Goal: Use online tool/utility: Use online tool/utility

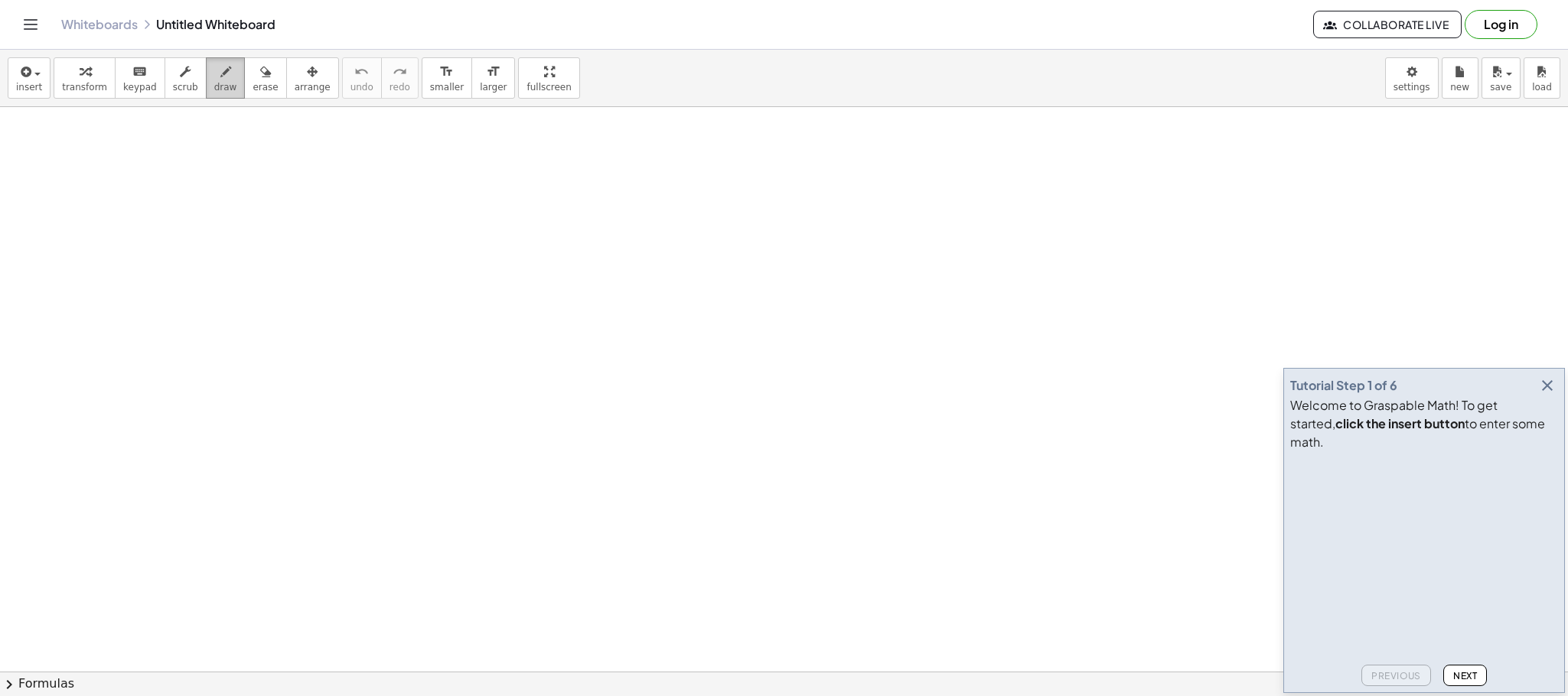
click at [220, 66] on icon "button" at bounding box center [225, 72] width 11 height 19
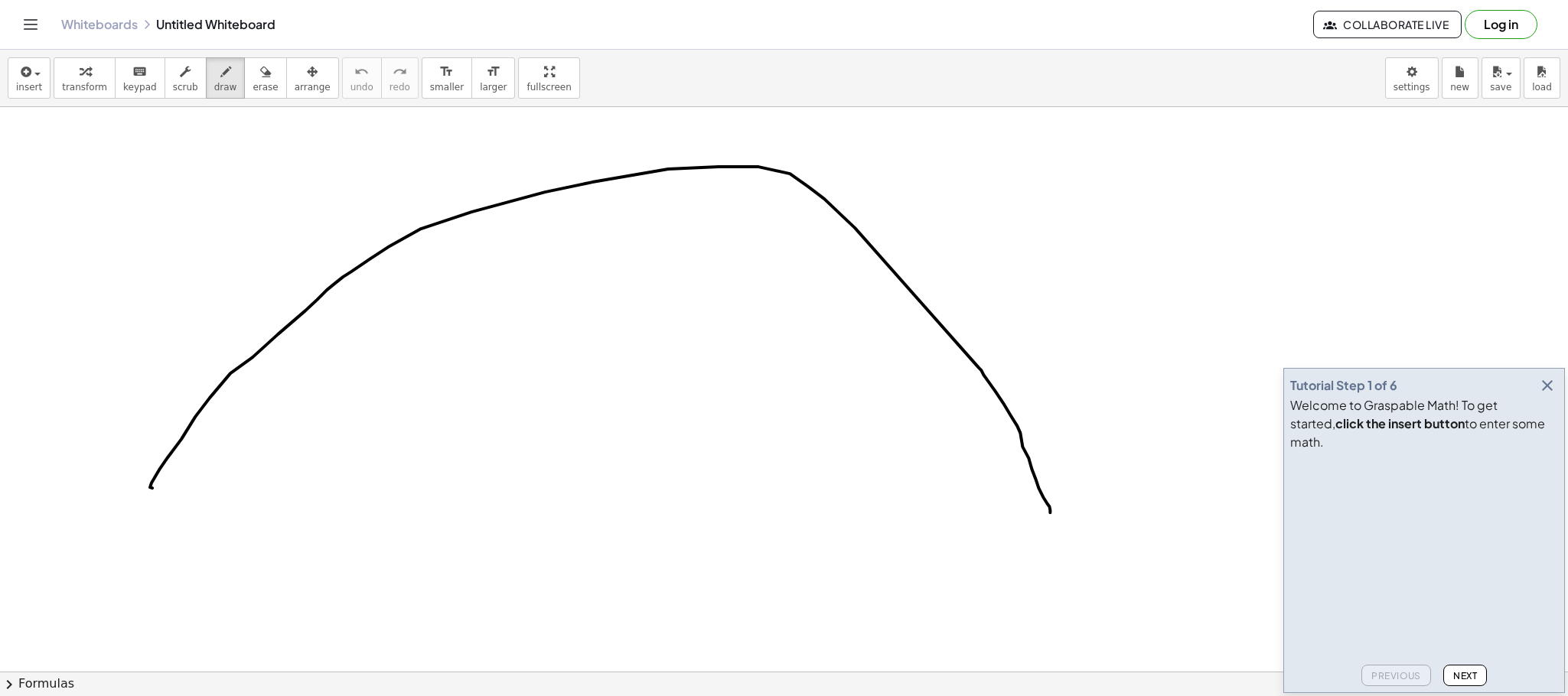
drag, startPoint x: 152, startPoint y: 489, endPoint x: 1057, endPoint y: 539, distance: 906.4
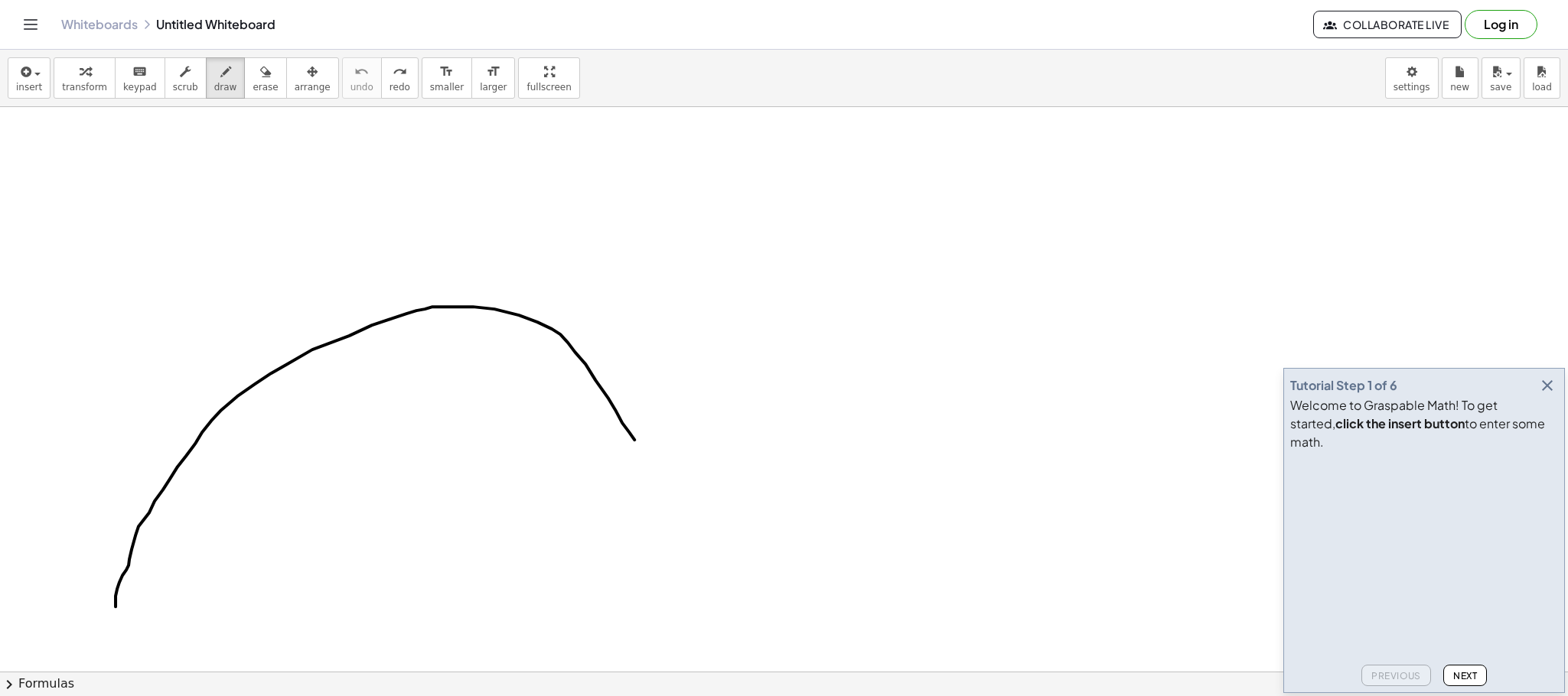
drag, startPoint x: 116, startPoint y: 608, endPoint x: 678, endPoint y: 531, distance: 567.3
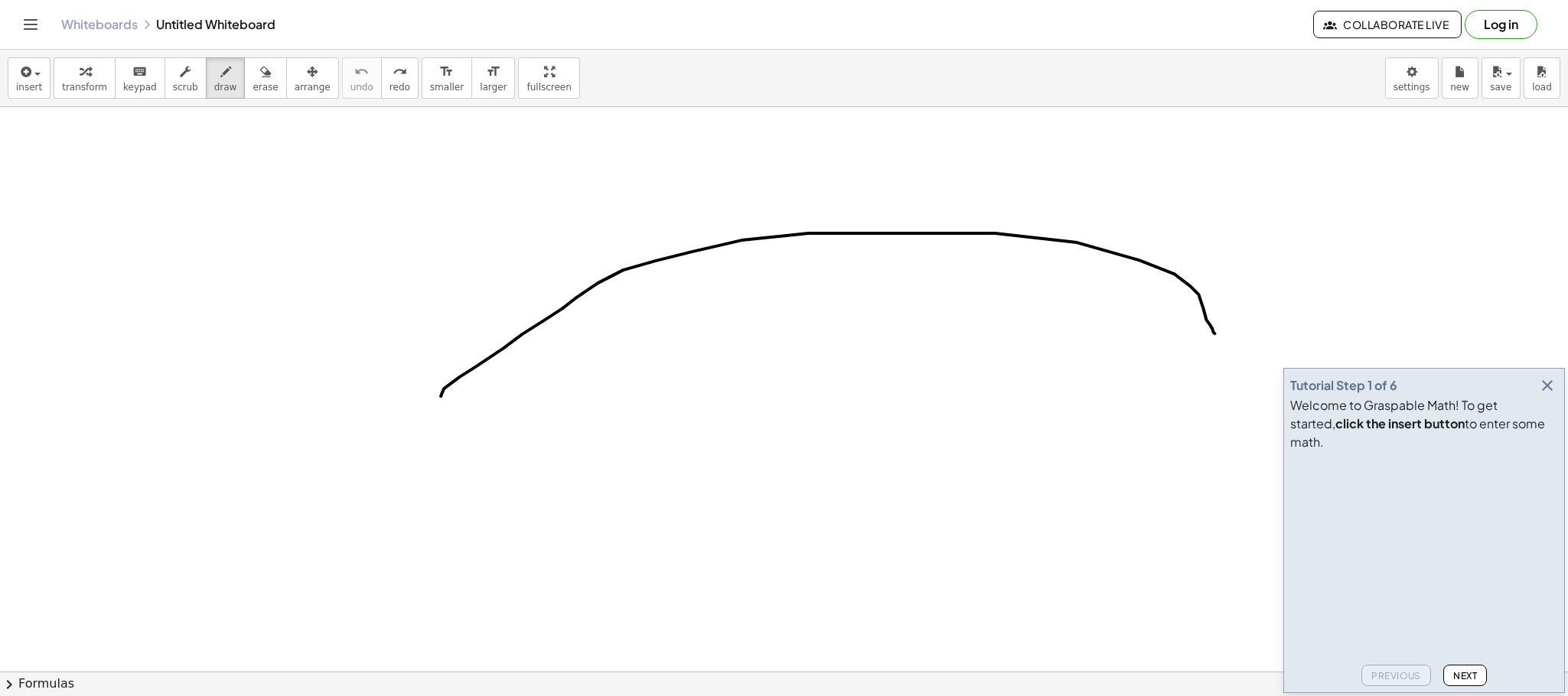
drag, startPoint x: 441, startPoint y: 397, endPoint x: 1214, endPoint y: 335, distance: 775.5
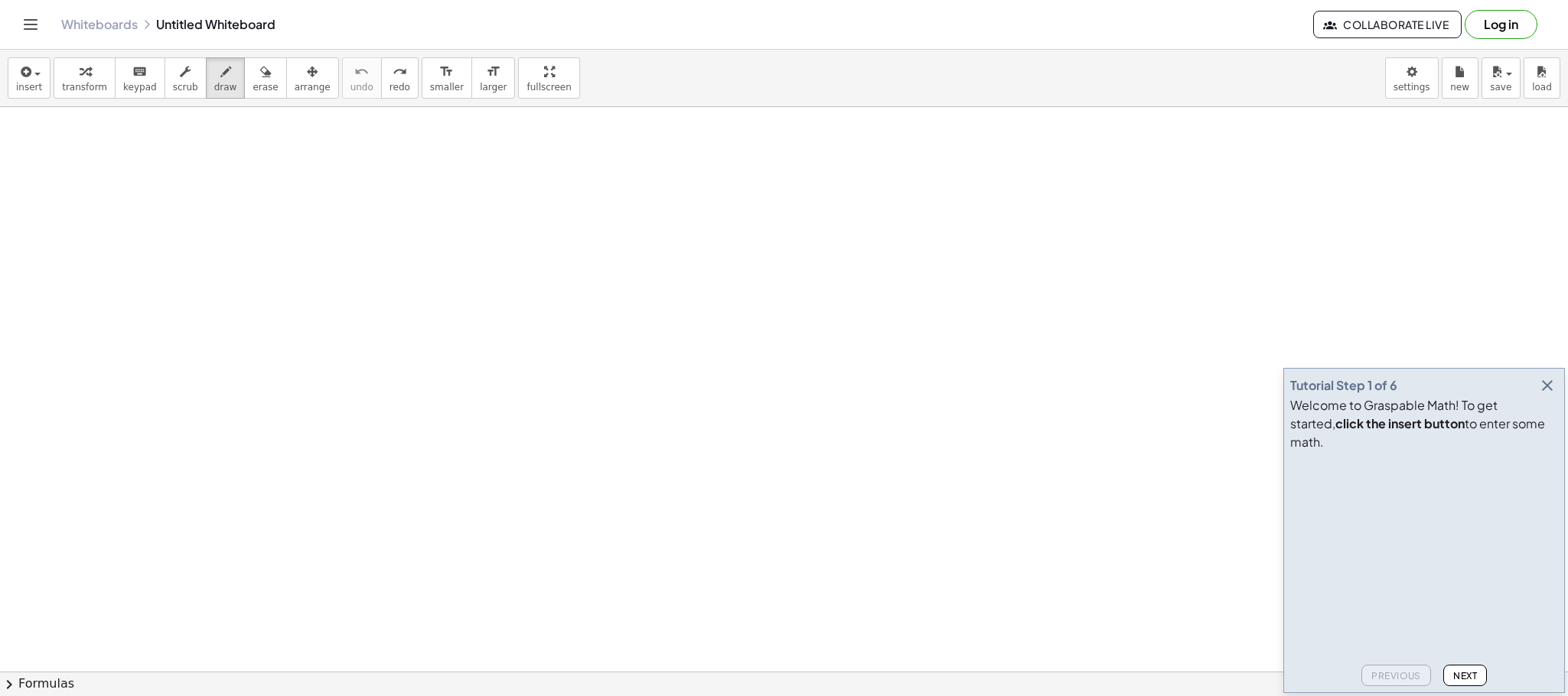
click at [1547, 394] on icon "button" at bounding box center [1547, 386] width 19 height 19
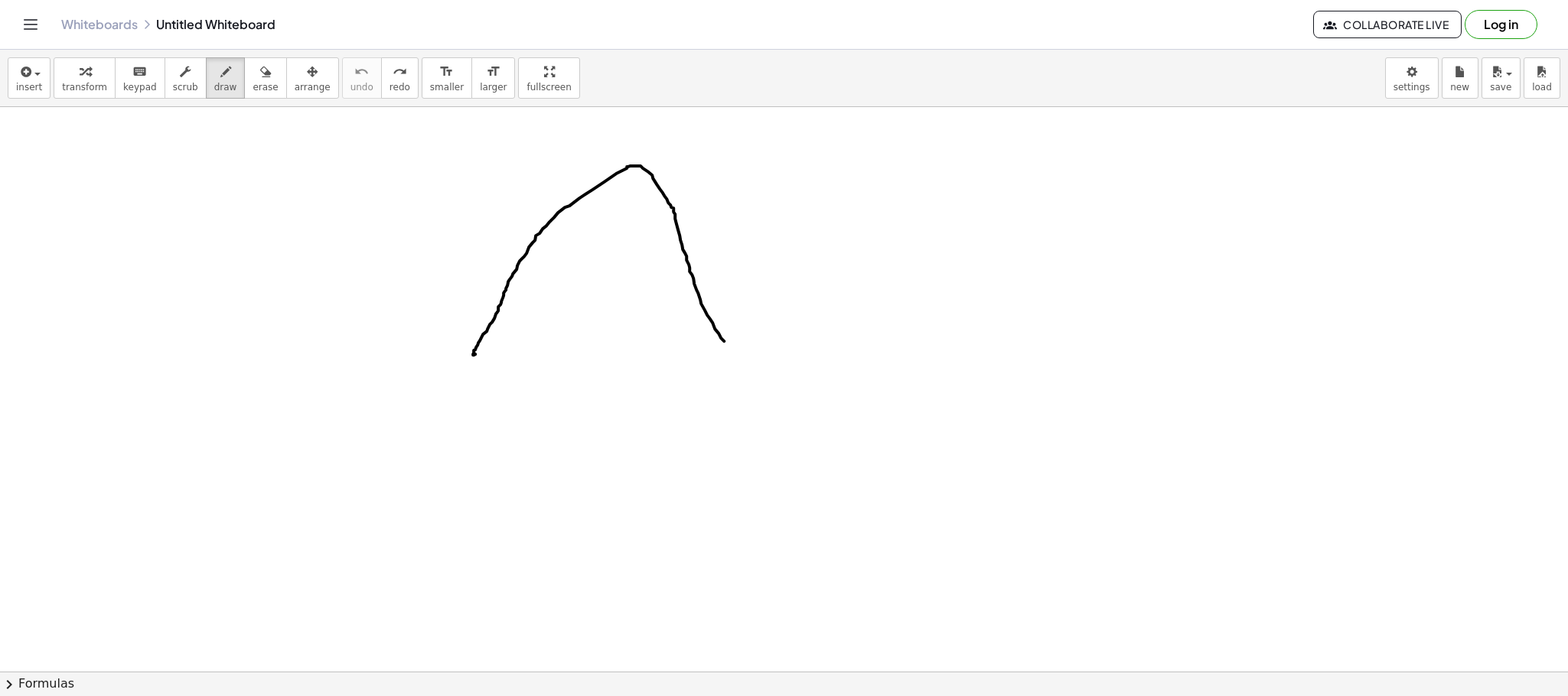
drag, startPoint x: 476, startPoint y: 356, endPoint x: 716, endPoint y: 352, distance: 240.0
drag, startPoint x: 457, startPoint y: 420, endPoint x: 450, endPoint y: 406, distance: 15.7
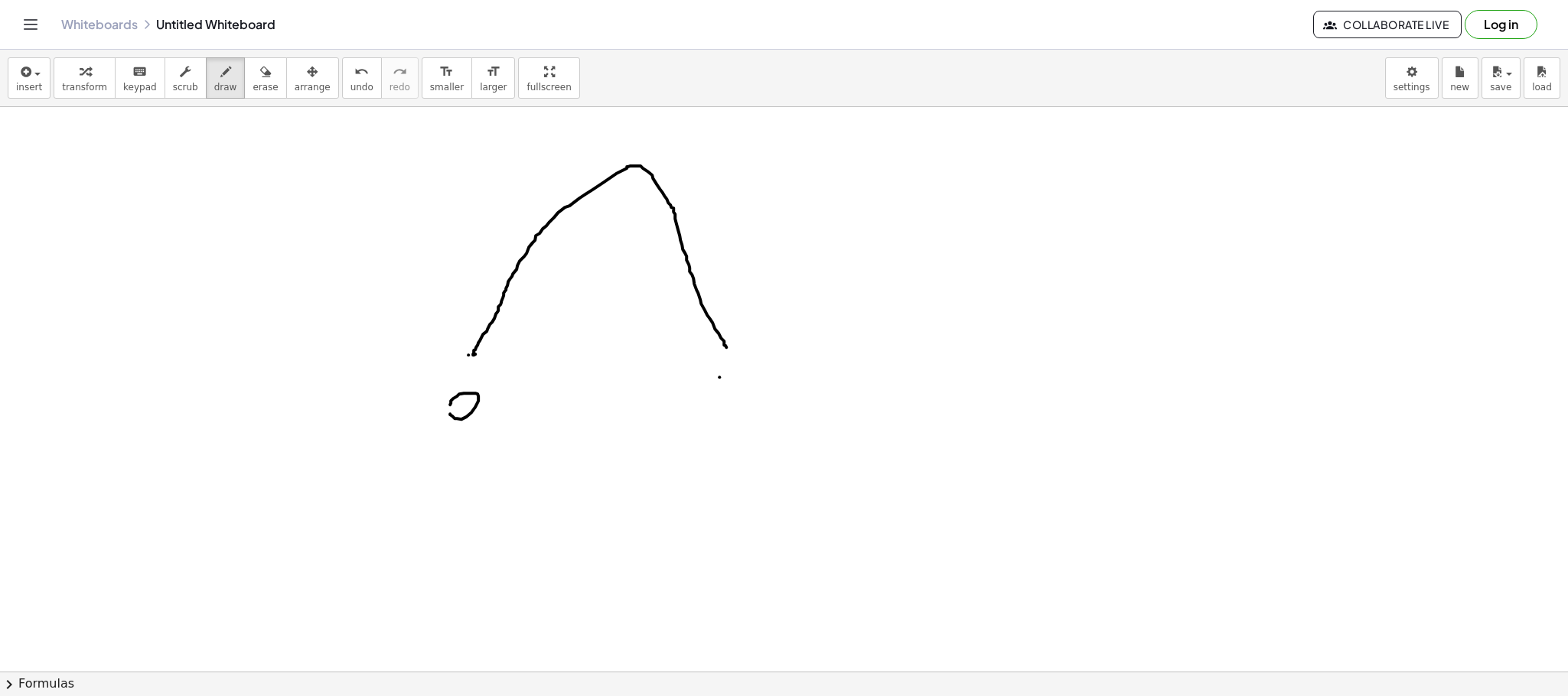
drag, startPoint x: 720, startPoint y: 379, endPoint x: 720, endPoint y: 400, distance: 21.0
drag, startPoint x: 737, startPoint y: 386, endPoint x: 747, endPoint y: 404, distance: 20.6
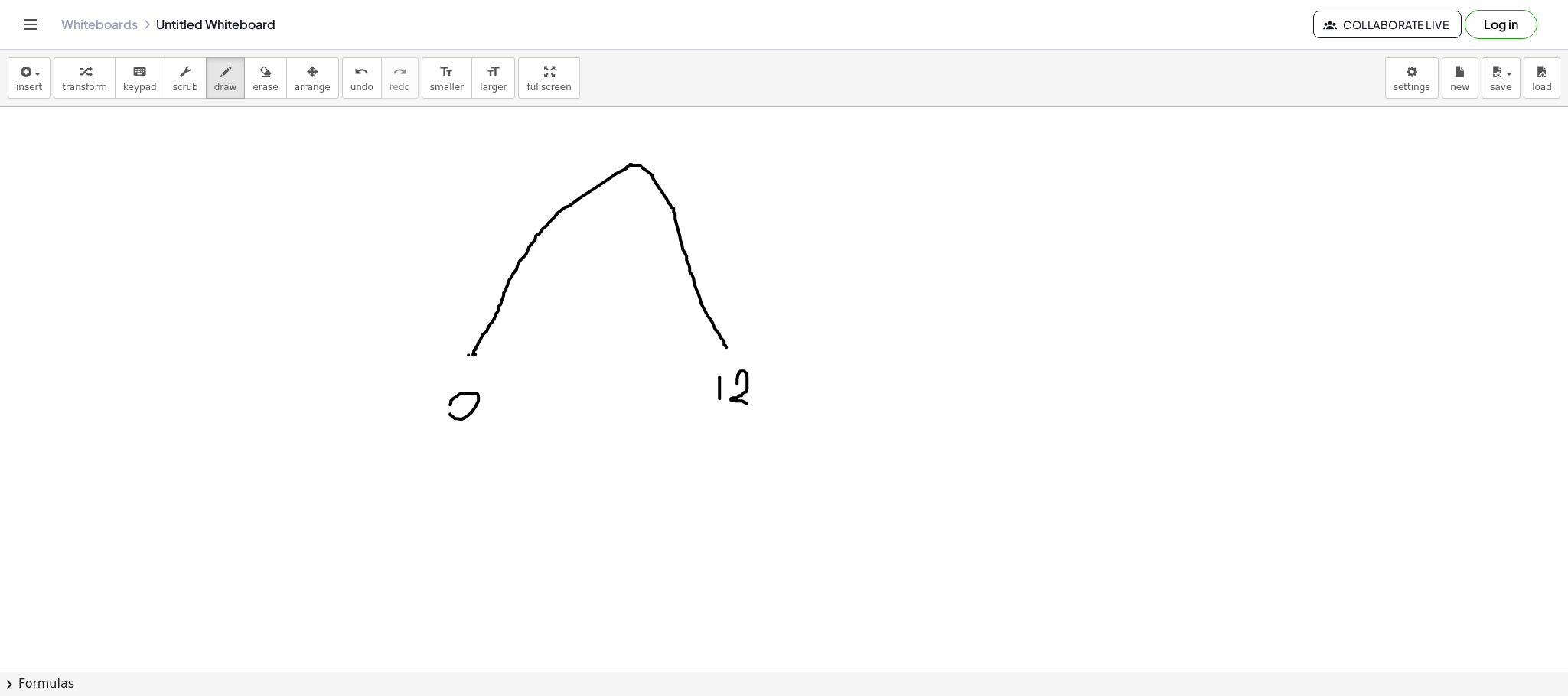
drag, startPoint x: 632, startPoint y: 182, endPoint x: 628, endPoint y: 218, distance: 36.2
drag, startPoint x: 635, startPoint y: 292, endPoint x: 630, endPoint y: 312, distance: 20.6
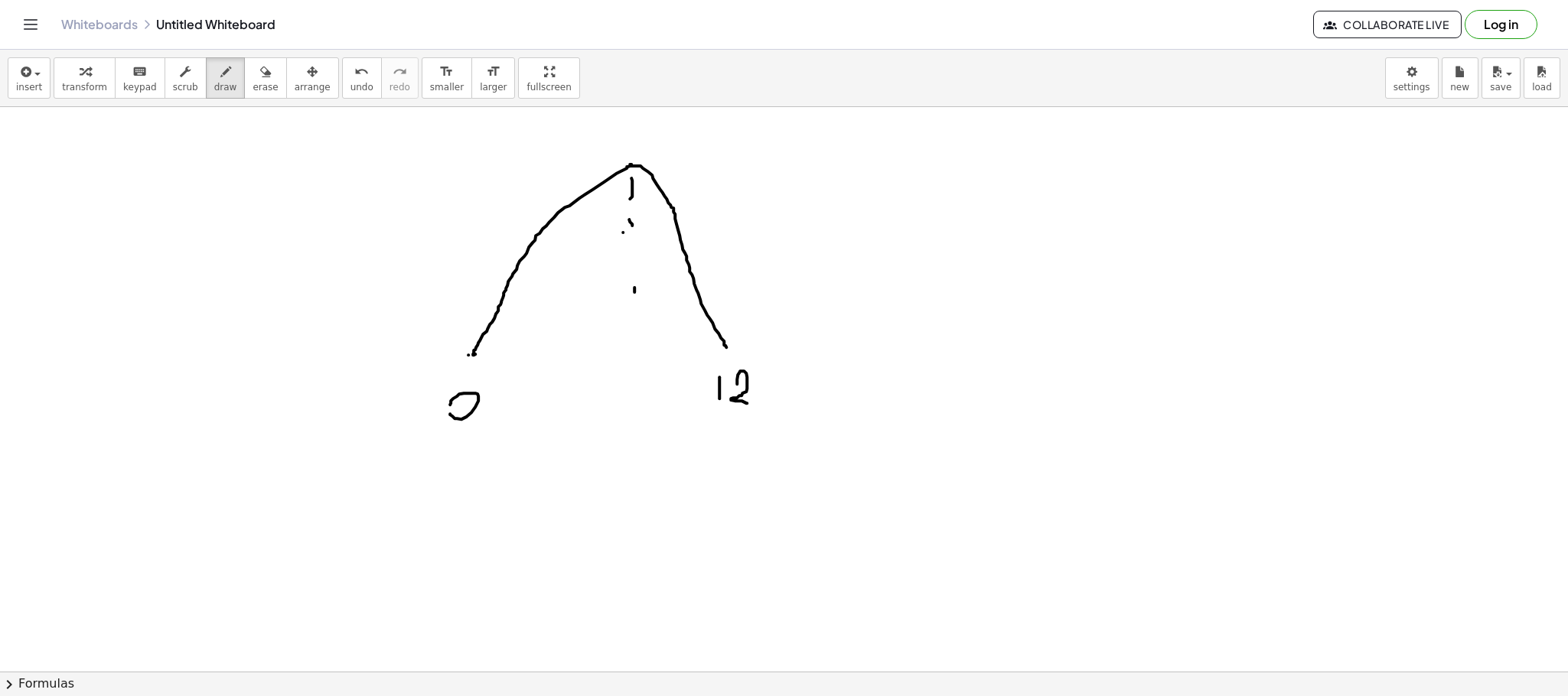
drag, startPoint x: 630, startPoint y: 338, endPoint x: 625, endPoint y: 353, distance: 15.8
drag, startPoint x: 987, startPoint y: 189, endPoint x: 1026, endPoint y: 177, distance: 40.8
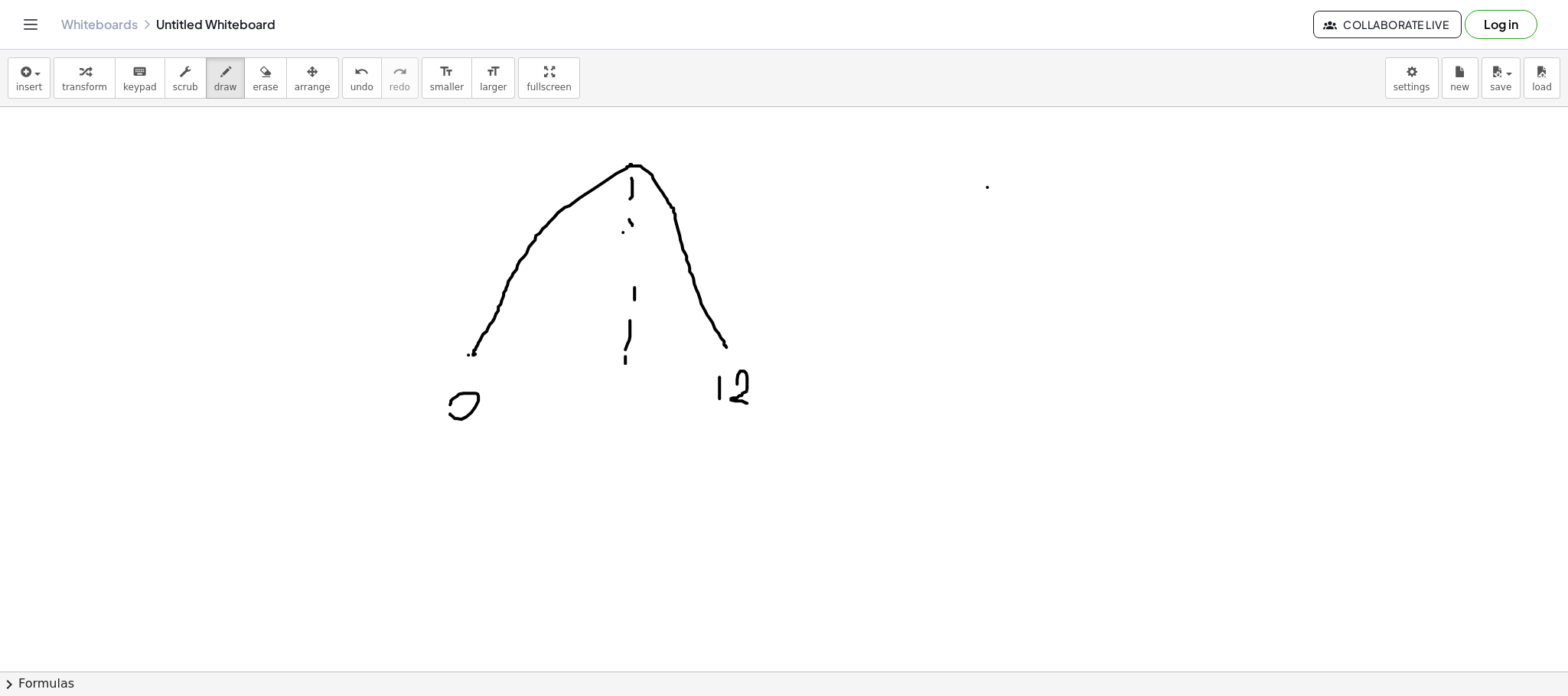
drag, startPoint x: 985, startPoint y: 221, endPoint x: 1014, endPoint y: 228, distance: 29.8
drag, startPoint x: 1077, startPoint y: 204, endPoint x: 1062, endPoint y: 230, distance: 30.0
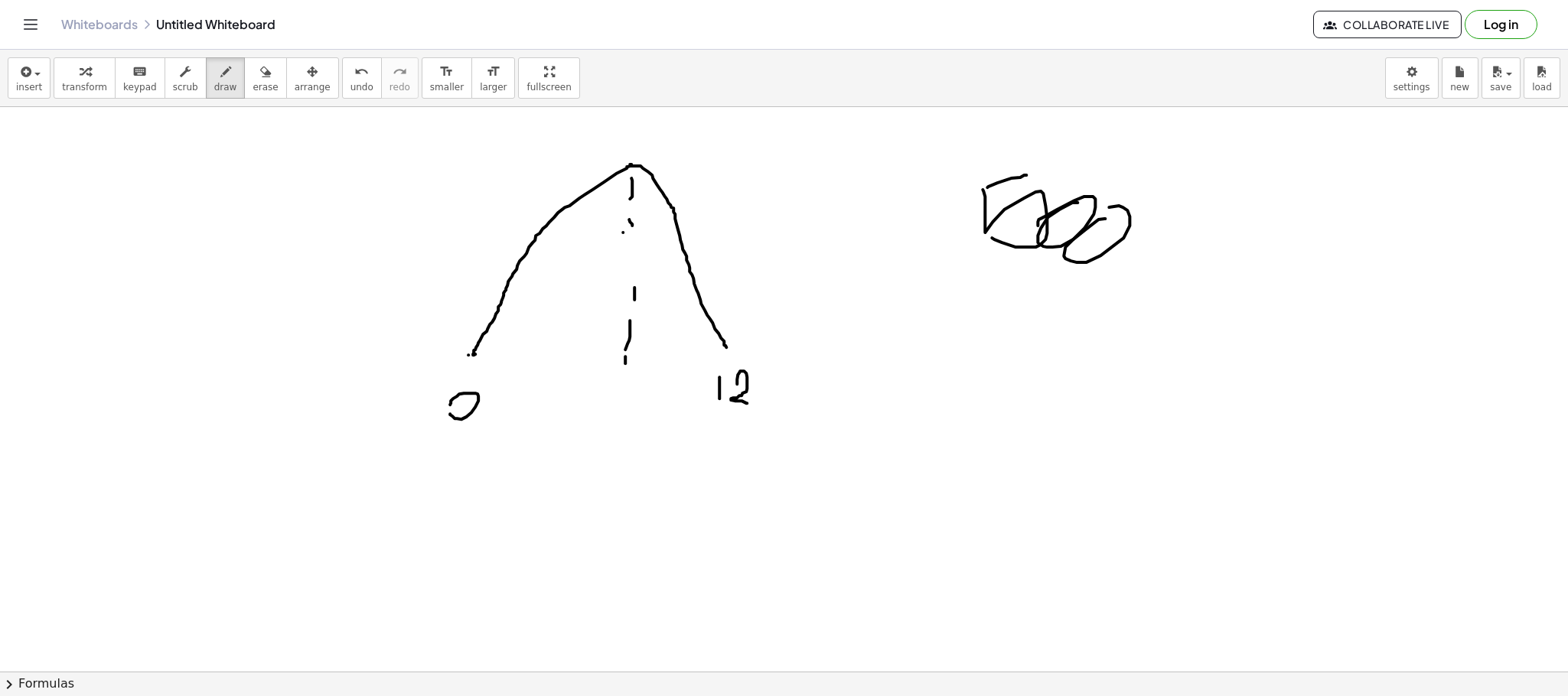
drag, startPoint x: 1073, startPoint y: 241, endPoint x: 1062, endPoint y: 246, distance: 12.1
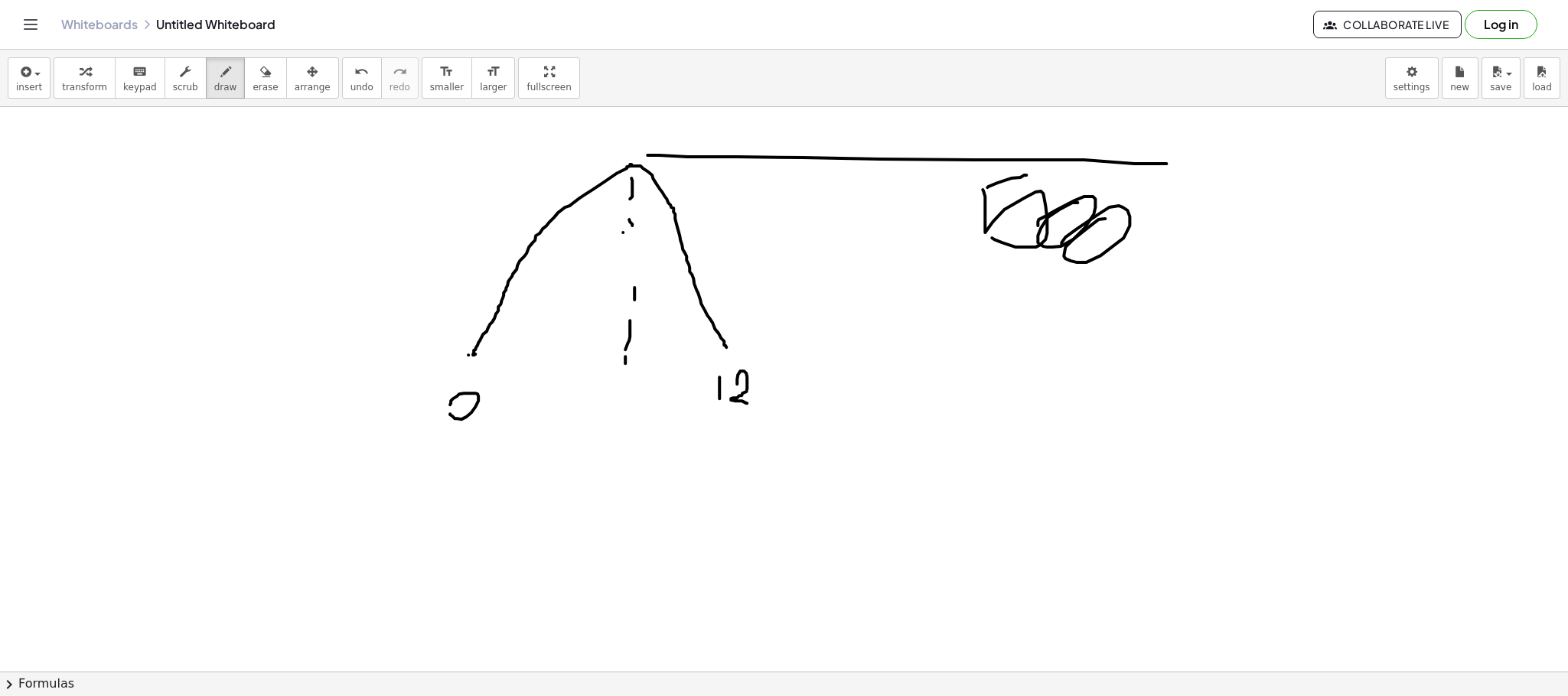
drag, startPoint x: 648, startPoint y: 157, endPoint x: 1112, endPoint y: 177, distance: 464.4
drag, startPoint x: 163, startPoint y: 516, endPoint x: 189, endPoint y: 554, distance: 46.0
drag, startPoint x: 191, startPoint y: 521, endPoint x: 161, endPoint y: 559, distance: 48.4
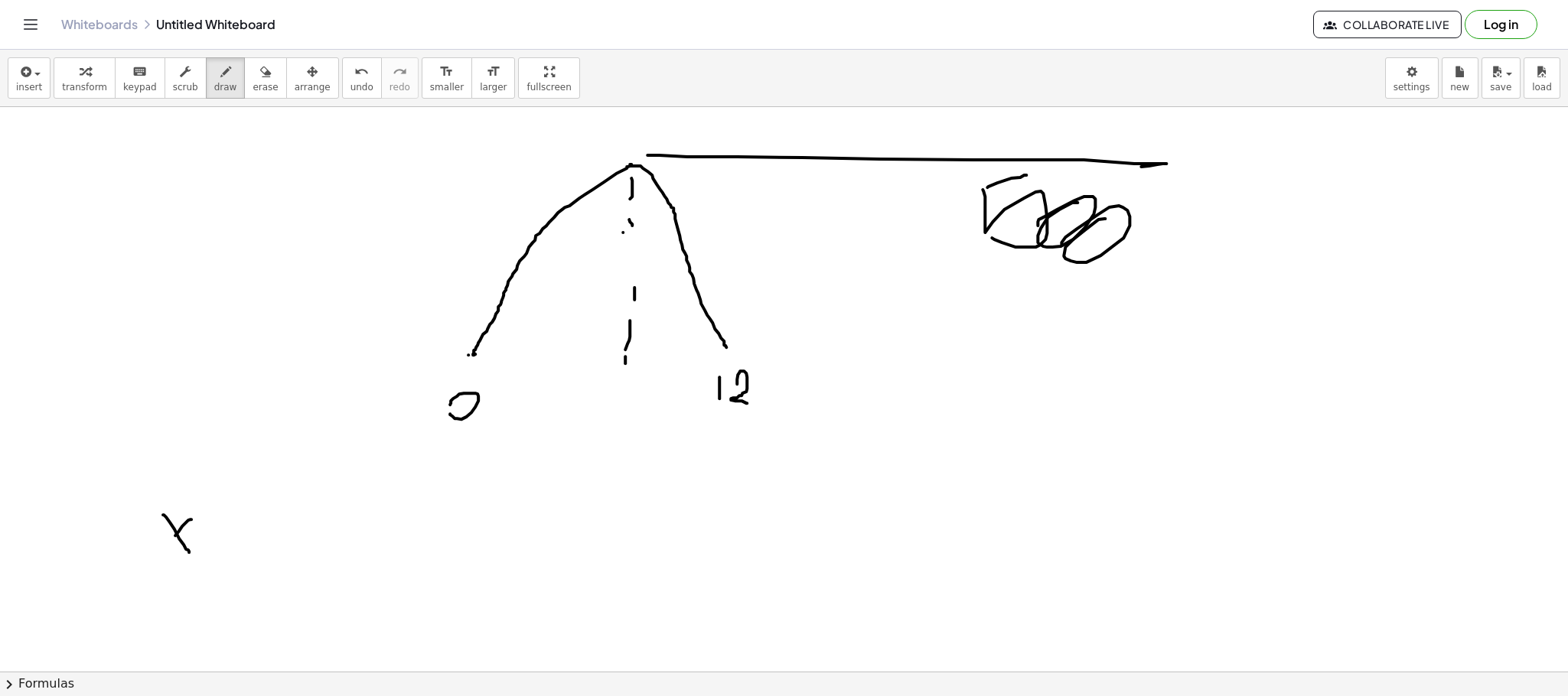
drag, startPoint x: 239, startPoint y: 496, endPoint x: 257, endPoint y: 556, distance: 62.6
drag, startPoint x: 267, startPoint y: 517, endPoint x: 293, endPoint y: 558, distance: 48.5
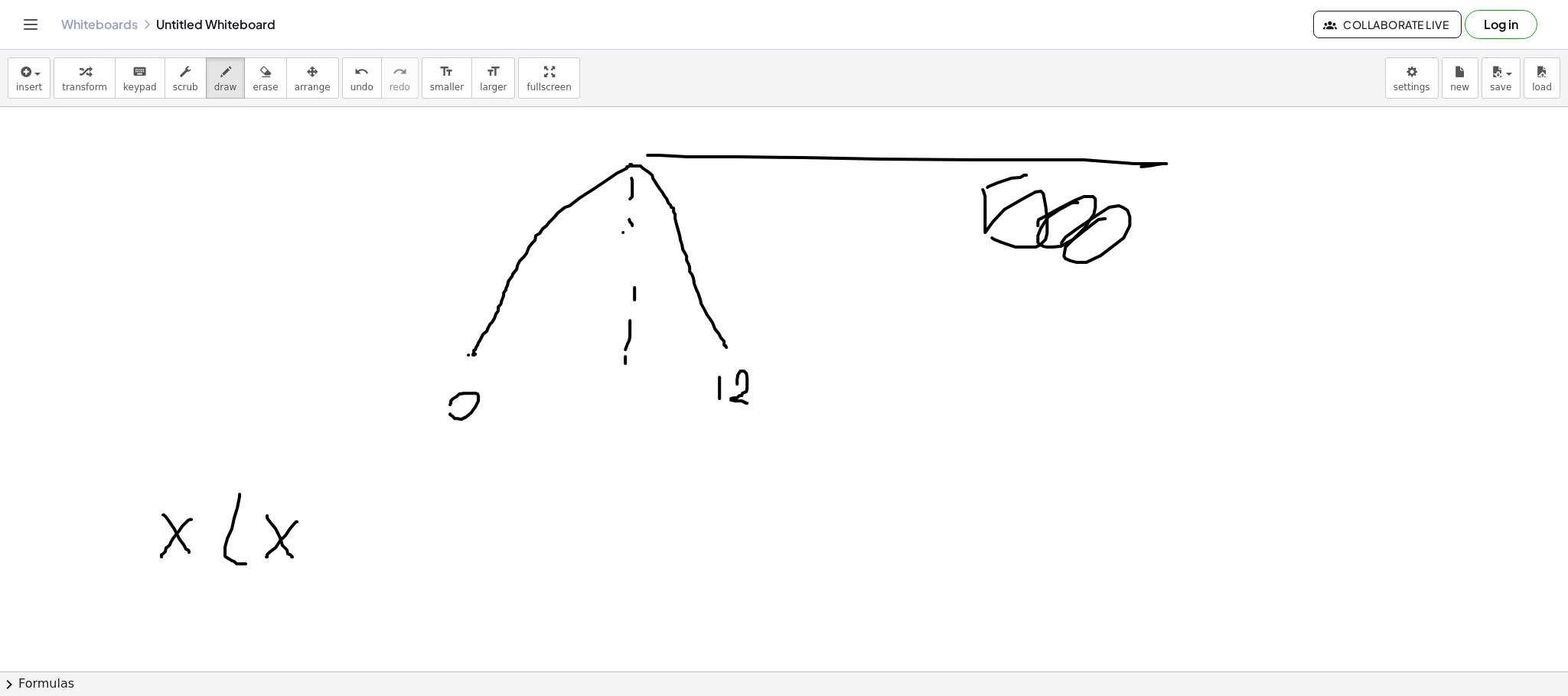
drag, startPoint x: 297, startPoint y: 523, endPoint x: 266, endPoint y: 559, distance: 47.5
drag, startPoint x: 315, startPoint y: 536, endPoint x: 331, endPoint y: 536, distance: 16.0
drag, startPoint x: 350, startPoint y: 516, endPoint x: 347, endPoint y: 545, distance: 29.2
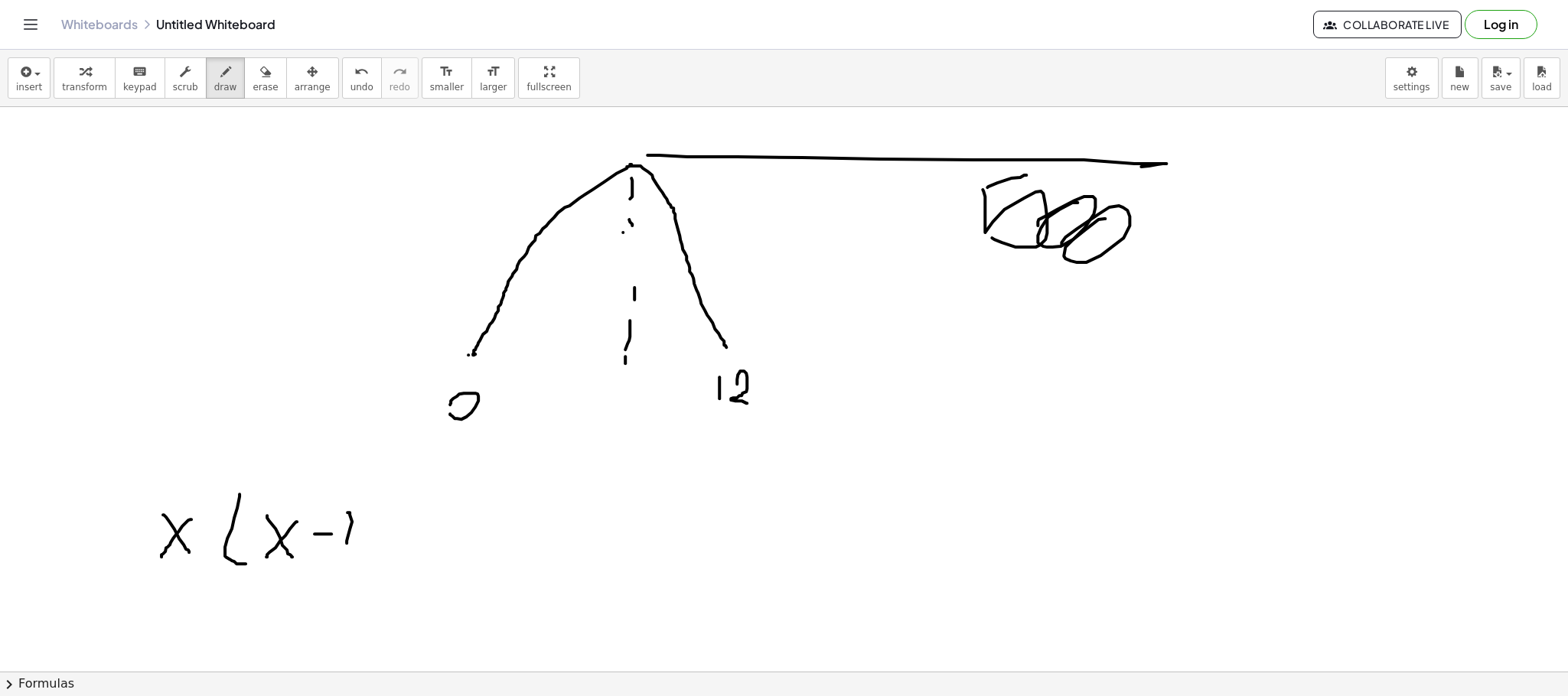
drag, startPoint x: 371, startPoint y: 522, endPoint x: 388, endPoint y: 538, distance: 23.3
drag, startPoint x: 404, startPoint y: 498, endPoint x: 395, endPoint y: 547, distance: 49.8
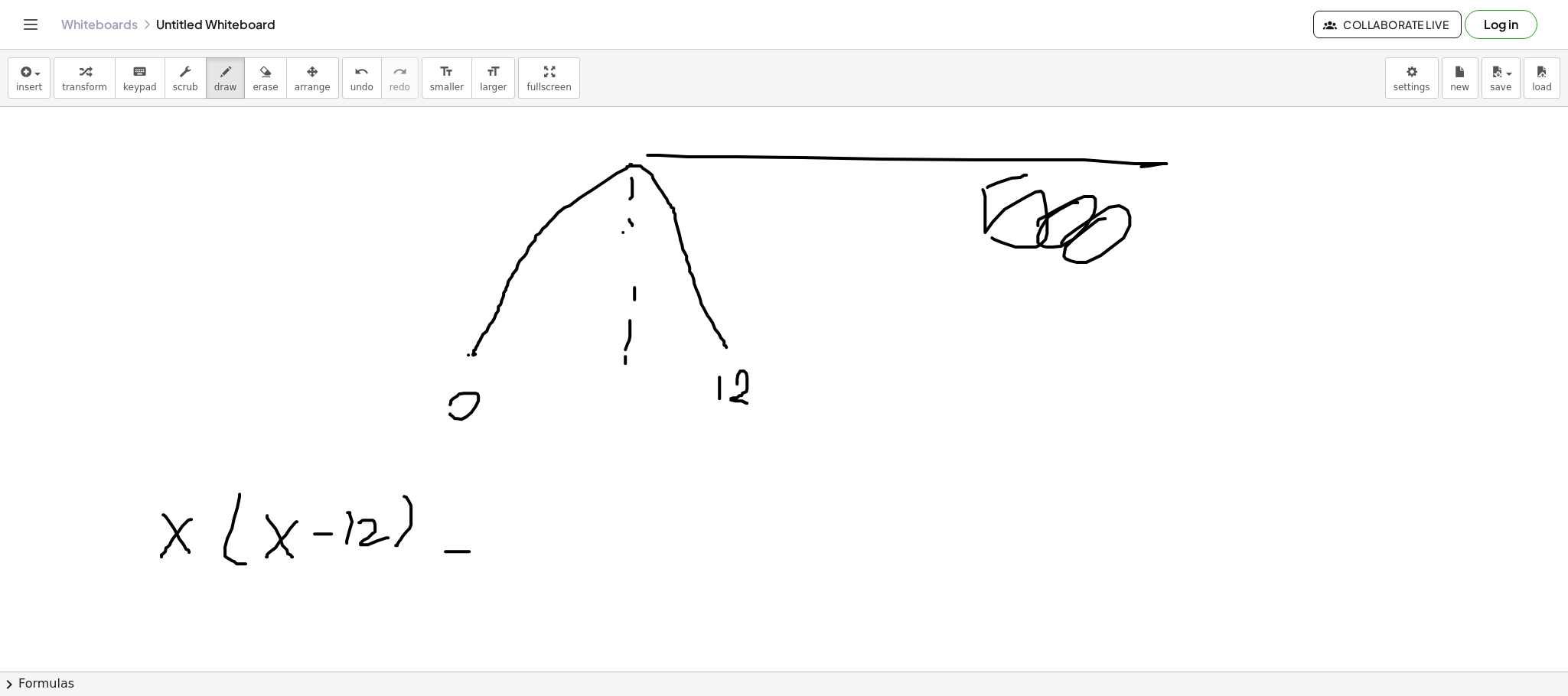
drag, startPoint x: 445, startPoint y: 553, endPoint x: 469, endPoint y: 553, distance: 24.0
drag, startPoint x: 452, startPoint y: 542, endPoint x: 472, endPoint y: 542, distance: 20.0
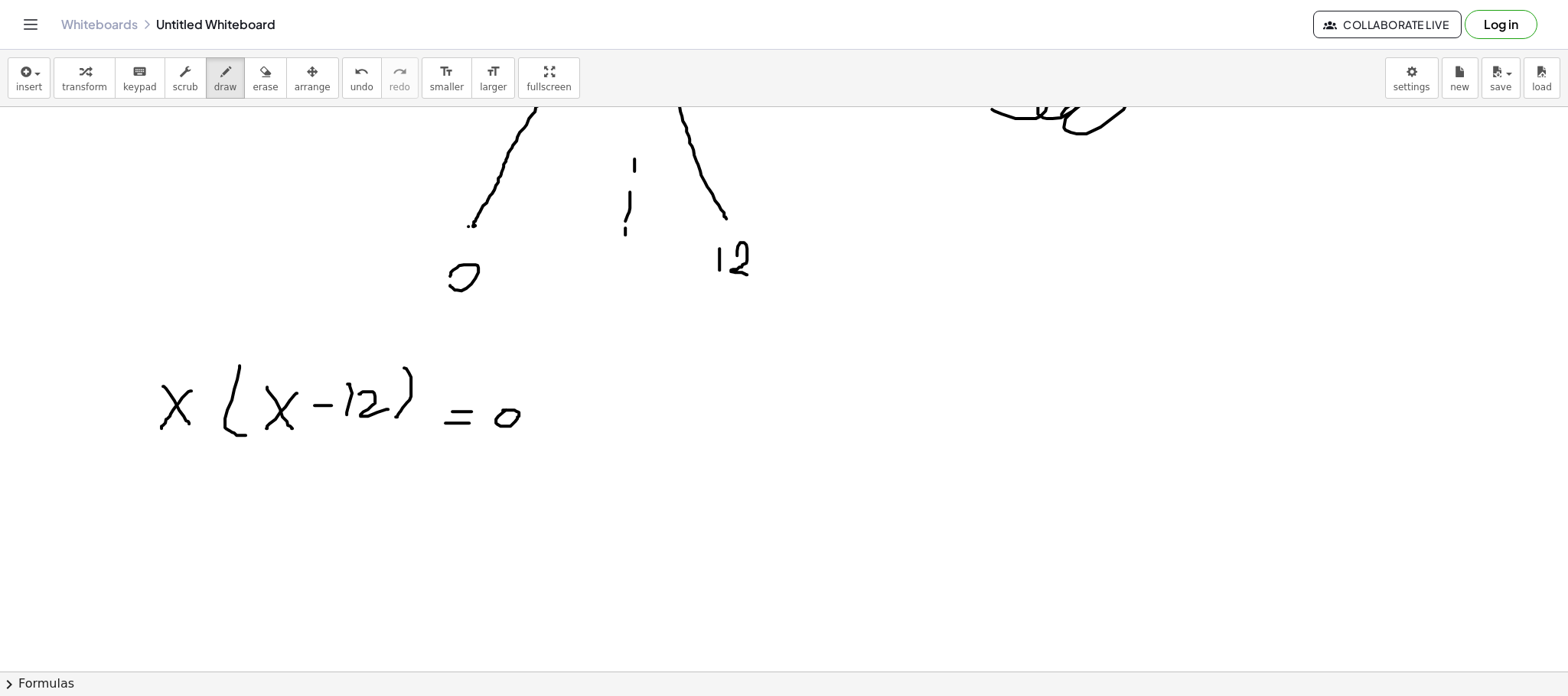
scroll to position [459, 0]
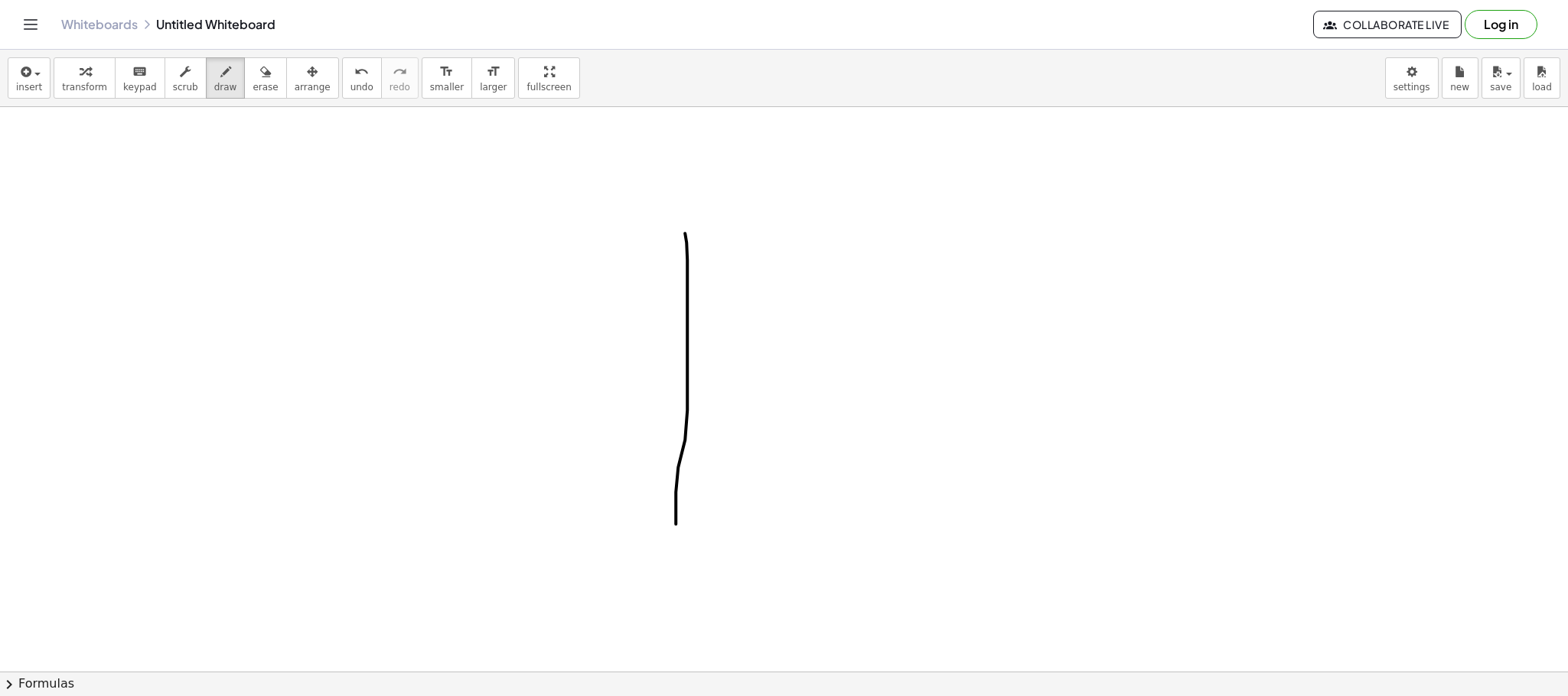
drag, startPoint x: 685, startPoint y: 235, endPoint x: 668, endPoint y: 519, distance: 284.5
click at [676, 528] on div at bounding box center [784, 262] width 1568 height 1227
drag, startPoint x: 503, startPoint y: 458, endPoint x: 1171, endPoint y: 444, distance: 668.1
click at [1171, 444] on div at bounding box center [784, 262] width 1568 height 1227
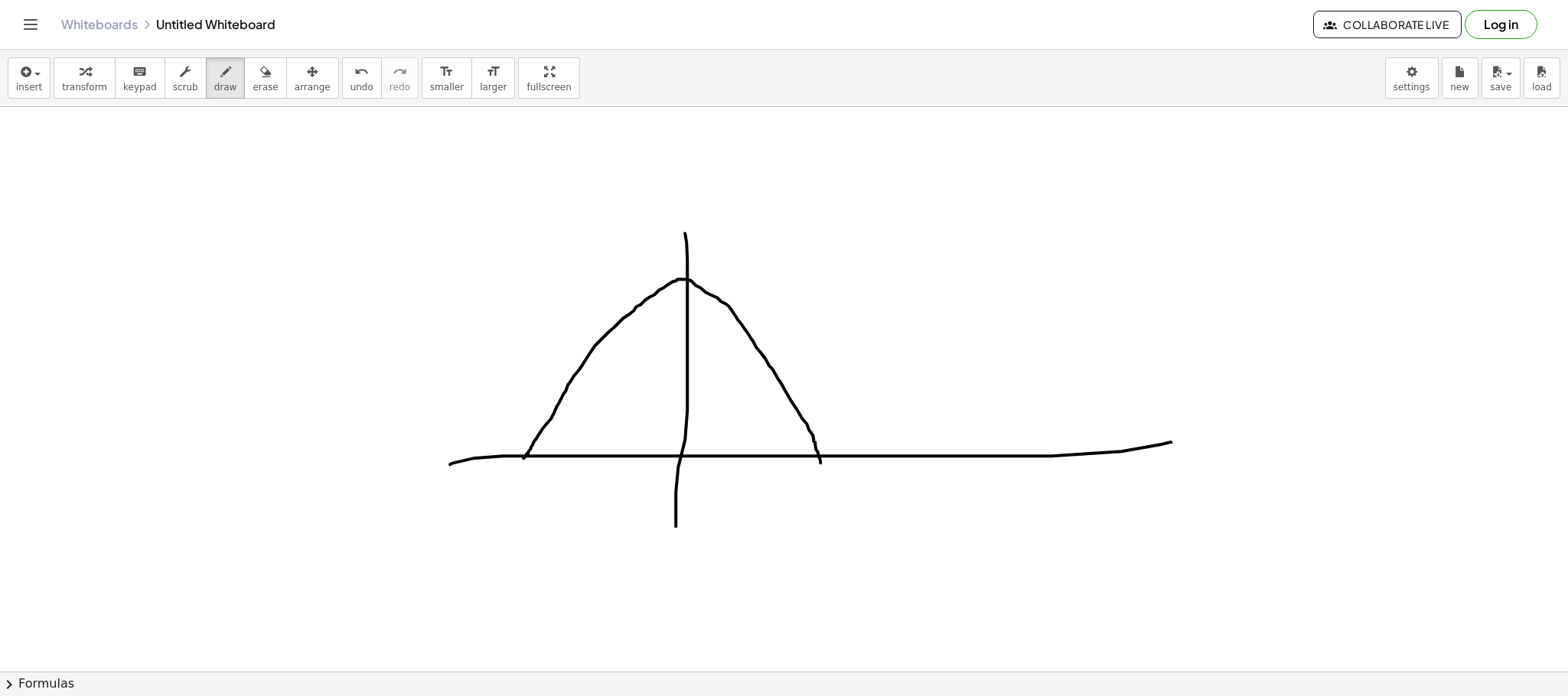
drag, startPoint x: 523, startPoint y: 460, endPoint x: 821, endPoint y: 465, distance: 298.0
click at [821, 465] on div at bounding box center [784, 262] width 1568 height 1227
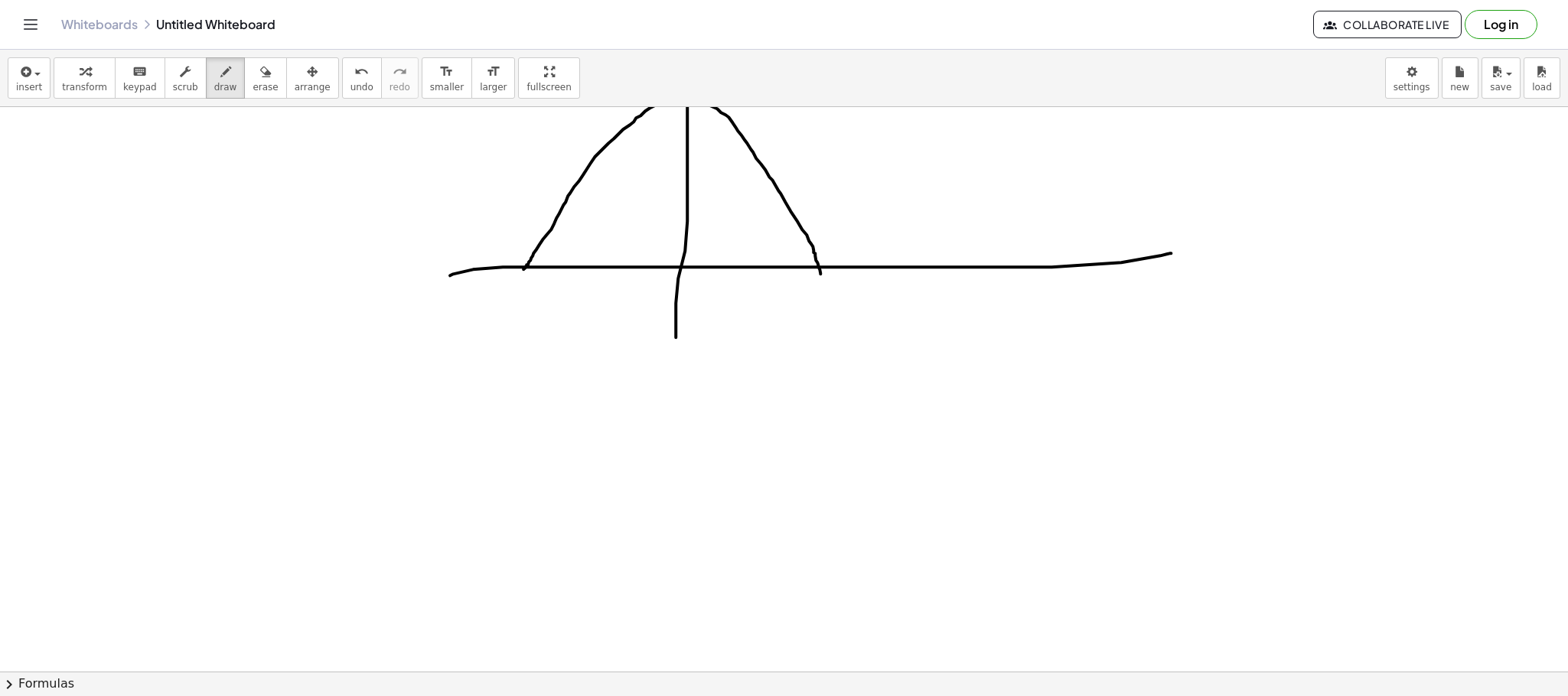
scroll to position [663, 0]
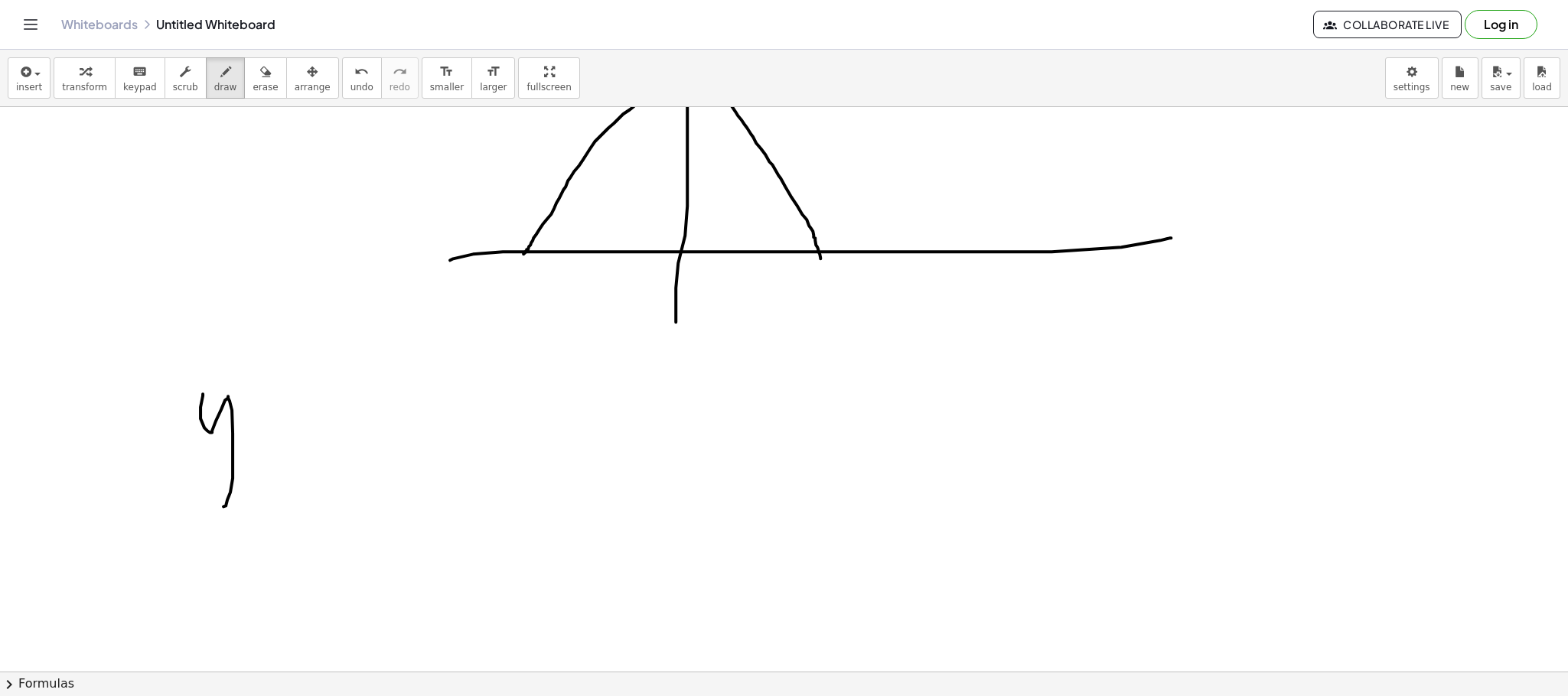
drag, startPoint x: 203, startPoint y: 395, endPoint x: 259, endPoint y: 450, distance: 78.5
click at [201, 481] on div at bounding box center [784, 289] width 1568 height 1691
drag, startPoint x: 266, startPoint y: 448, endPoint x: 276, endPoint y: 441, distance: 12.2
click at [280, 445] on div at bounding box center [784, 289] width 1568 height 1691
click at [287, 427] on div at bounding box center [784, 289] width 1568 height 1691
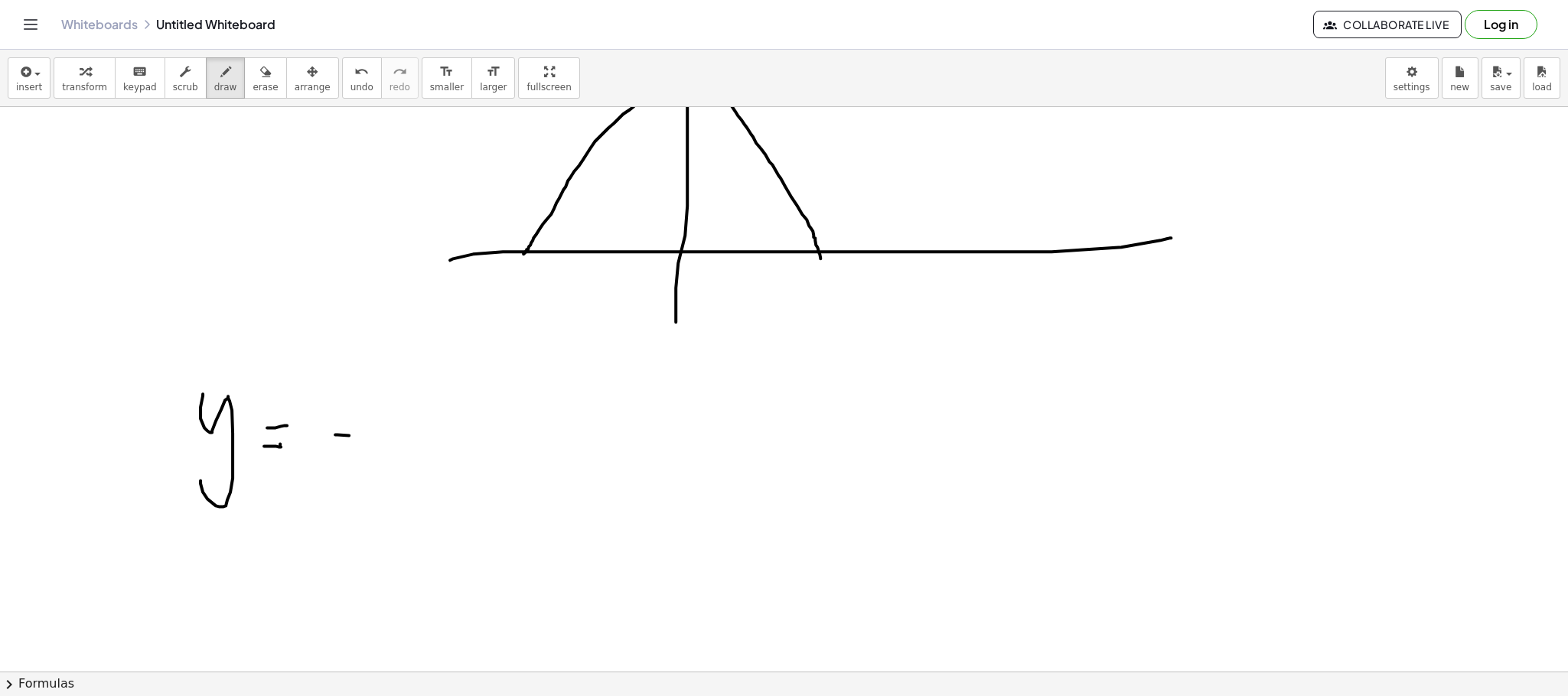
drag, startPoint x: 335, startPoint y: 436, endPoint x: 370, endPoint y: 443, distance: 35.7
click at [370, 443] on div at bounding box center [784, 289] width 1568 height 1691
drag, startPoint x: 381, startPoint y: 408, endPoint x: 411, endPoint y: 453, distance: 54.1
click at [411, 461] on div at bounding box center [784, 289] width 1568 height 1691
drag, startPoint x: 407, startPoint y: 408, endPoint x: 373, endPoint y: 467, distance: 68.1
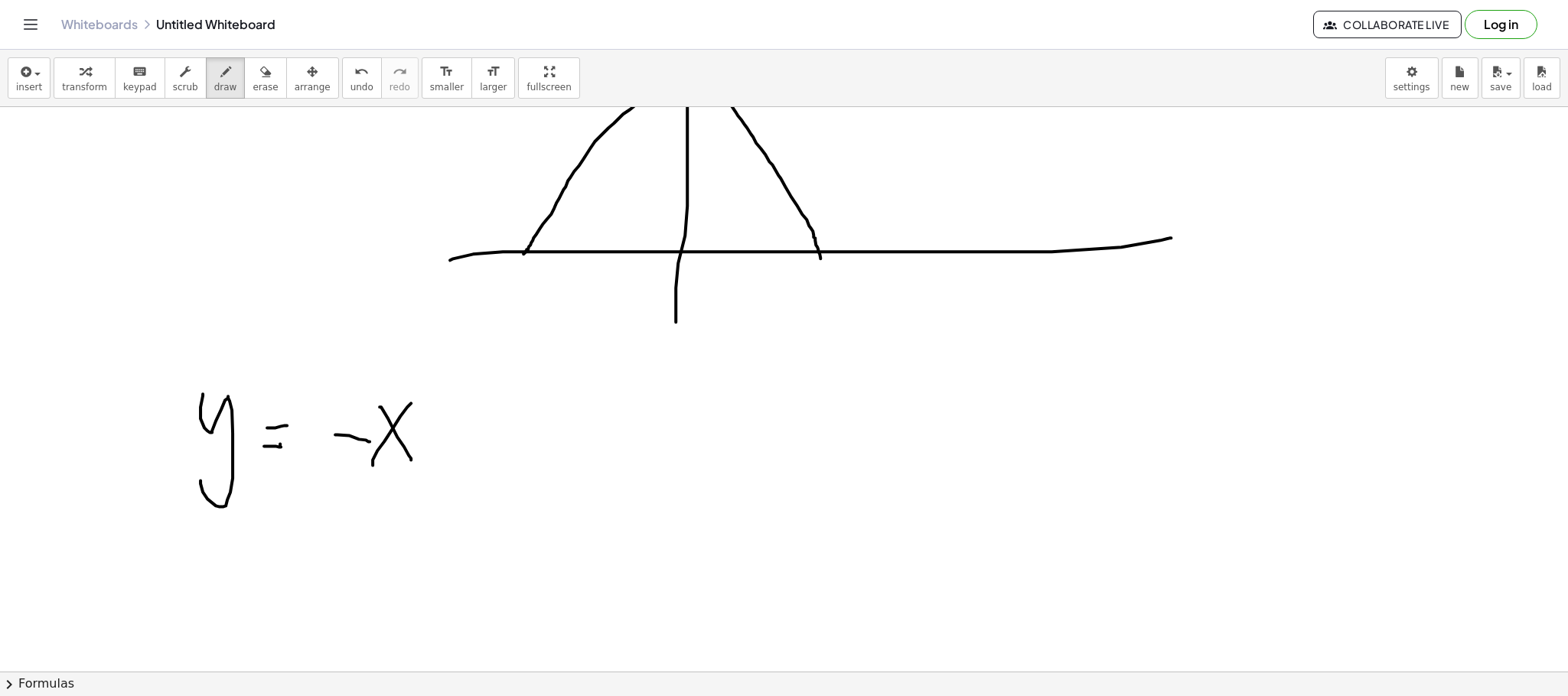
click at [373, 467] on div at bounding box center [784, 289] width 1568 height 1691
drag, startPoint x: 425, startPoint y: 356, endPoint x: 450, endPoint y: 388, distance: 40.6
click at [450, 388] on div at bounding box center [784, 289] width 1568 height 1691
drag, startPoint x: 465, startPoint y: 414, endPoint x: 439, endPoint y: 443, distance: 38.9
click at [441, 454] on div at bounding box center [784, 289] width 1568 height 1691
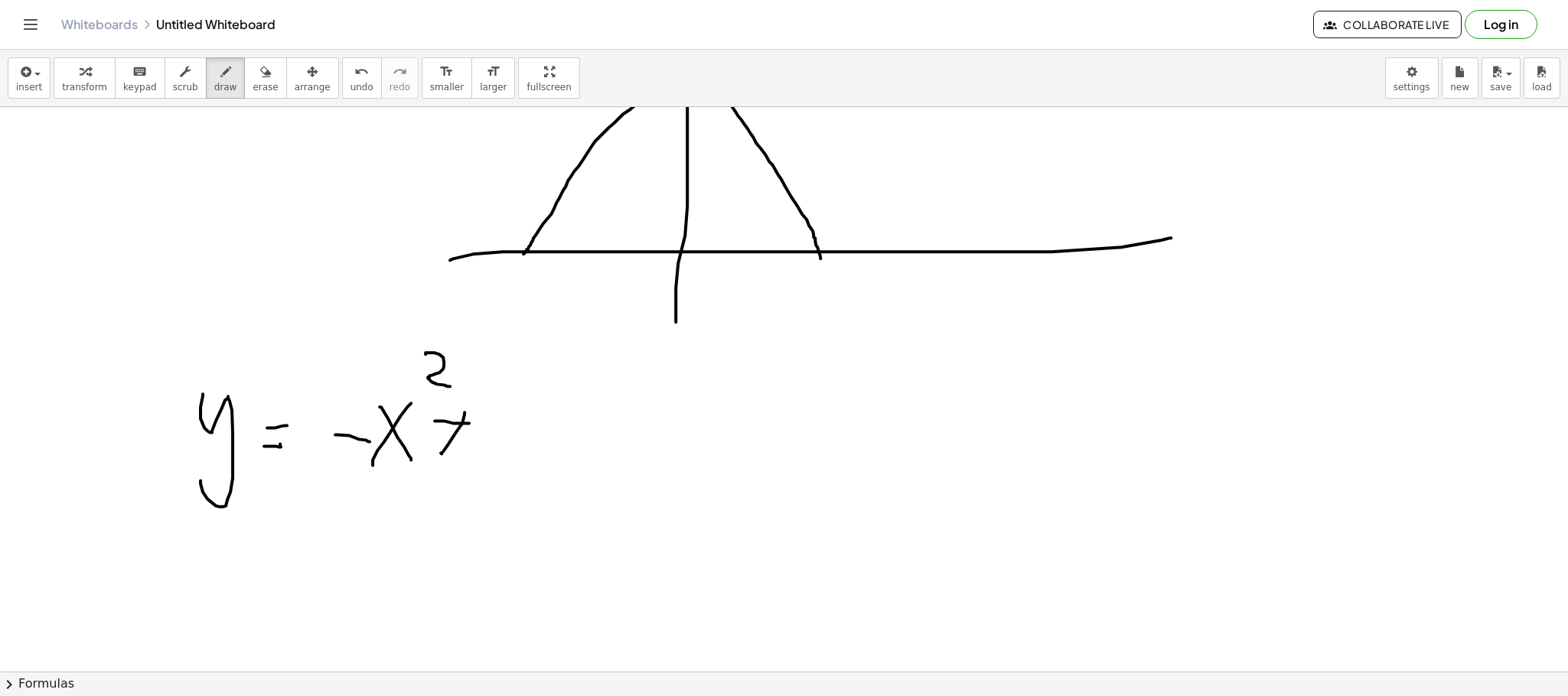
drag, startPoint x: 453, startPoint y: 424, endPoint x: 469, endPoint y: 424, distance: 16.0
click at [469, 424] on div at bounding box center [784, 289] width 1568 height 1691
drag, startPoint x: 510, startPoint y: 408, endPoint x: 537, endPoint y: 400, distance: 28.2
click at [542, 400] on div at bounding box center [784, 289] width 1568 height 1691
drag, startPoint x: 499, startPoint y: 436, endPoint x: 528, endPoint y: 451, distance: 32.6
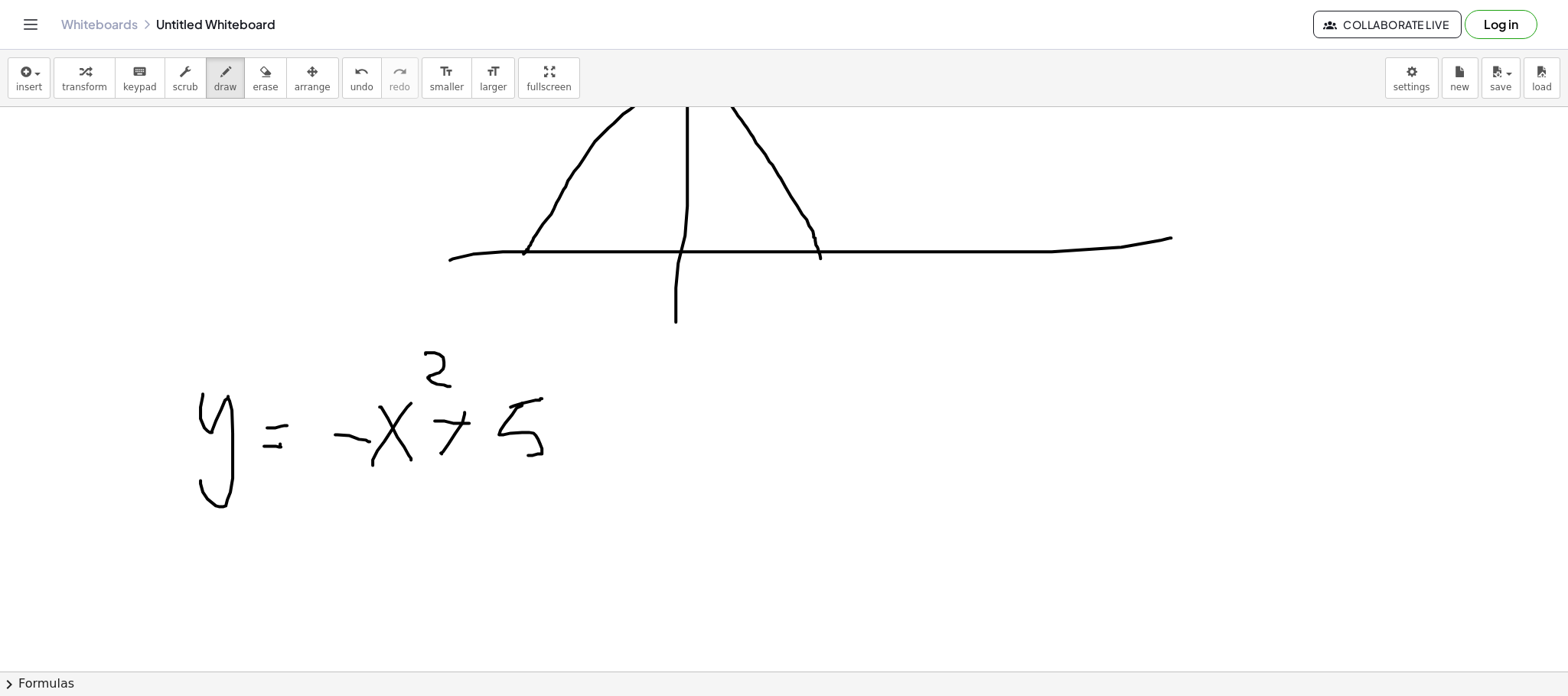
click at [523, 457] on div at bounding box center [784, 289] width 1568 height 1691
drag, startPoint x: 571, startPoint y: 450, endPoint x: 574, endPoint y: 438, distance: 12.4
click at [571, 434] on div at bounding box center [784, 289] width 1568 height 1691
click at [604, 432] on div at bounding box center [784, 289] width 1568 height 1691
drag, startPoint x: 166, startPoint y: 546, endPoint x: 174, endPoint y: 625, distance: 79.4
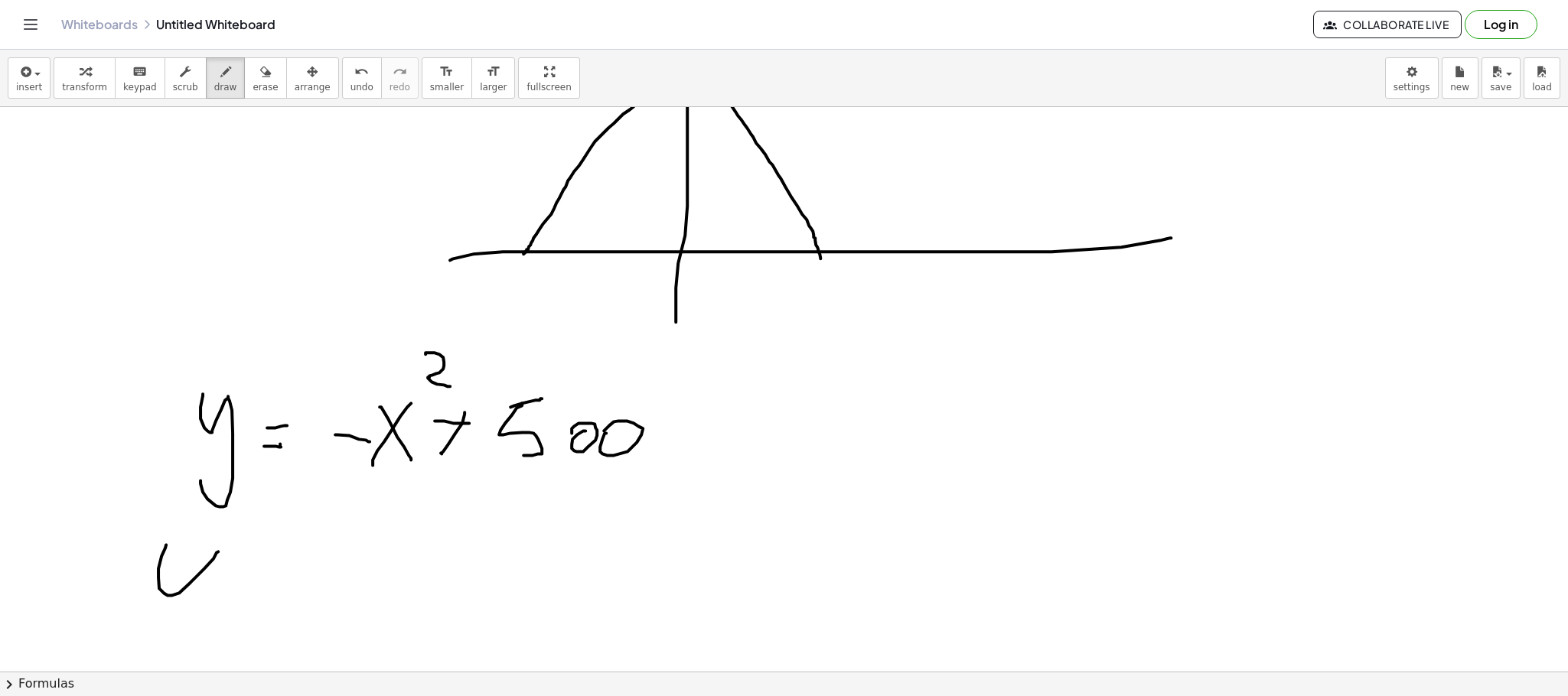
click at [174, 627] on div at bounding box center [784, 289] width 1568 height 1691
drag, startPoint x: 258, startPoint y: 611, endPoint x: 255, endPoint y: 590, distance: 21.2
click at [262, 609] on div at bounding box center [784, 289] width 1568 height 1691
drag, startPoint x: 255, startPoint y: 590, endPoint x: 272, endPoint y: 588, distance: 17.1
click at [272, 588] on div at bounding box center [784, 289] width 1568 height 1691
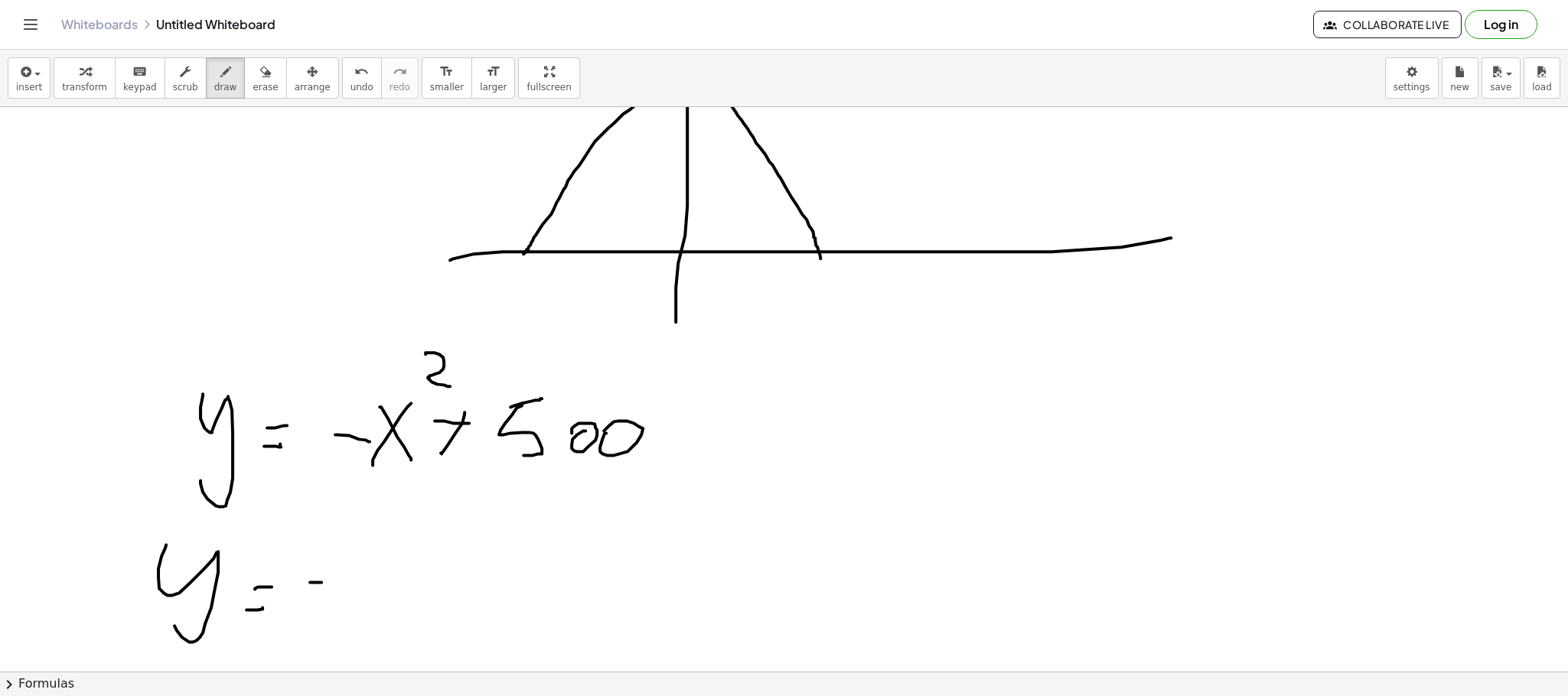
drag, startPoint x: 310, startPoint y: 583, endPoint x: 329, endPoint y: 583, distance: 19.0
click at [326, 583] on div at bounding box center [784, 289] width 1568 height 1691
drag, startPoint x: 378, startPoint y: 549, endPoint x: 357, endPoint y: 627, distance: 80.8
click at [357, 627] on div at bounding box center [784, 289] width 1568 height 1691
drag, startPoint x: 373, startPoint y: 581, endPoint x: 391, endPoint y: 583, distance: 18.1
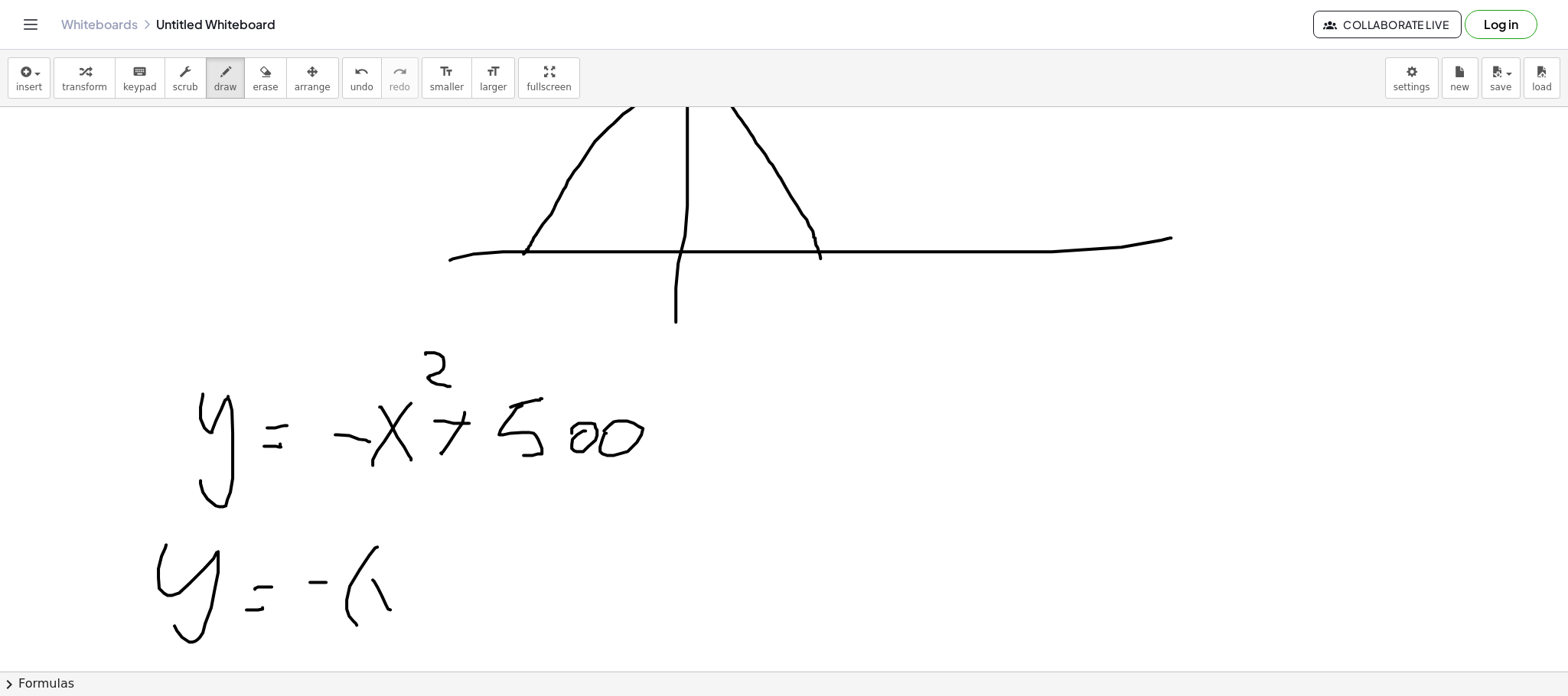
click at [391, 609] on div at bounding box center [784, 289] width 1568 height 1691
drag, startPoint x: 391, startPoint y: 583, endPoint x: 356, endPoint y: 610, distance: 44.2
click at [356, 610] on div at bounding box center [784, 289] width 1568 height 1691
drag, startPoint x: 411, startPoint y: 594, endPoint x: 425, endPoint y: 594, distance: 14.0
click at [425, 594] on div at bounding box center [784, 289] width 1568 height 1691
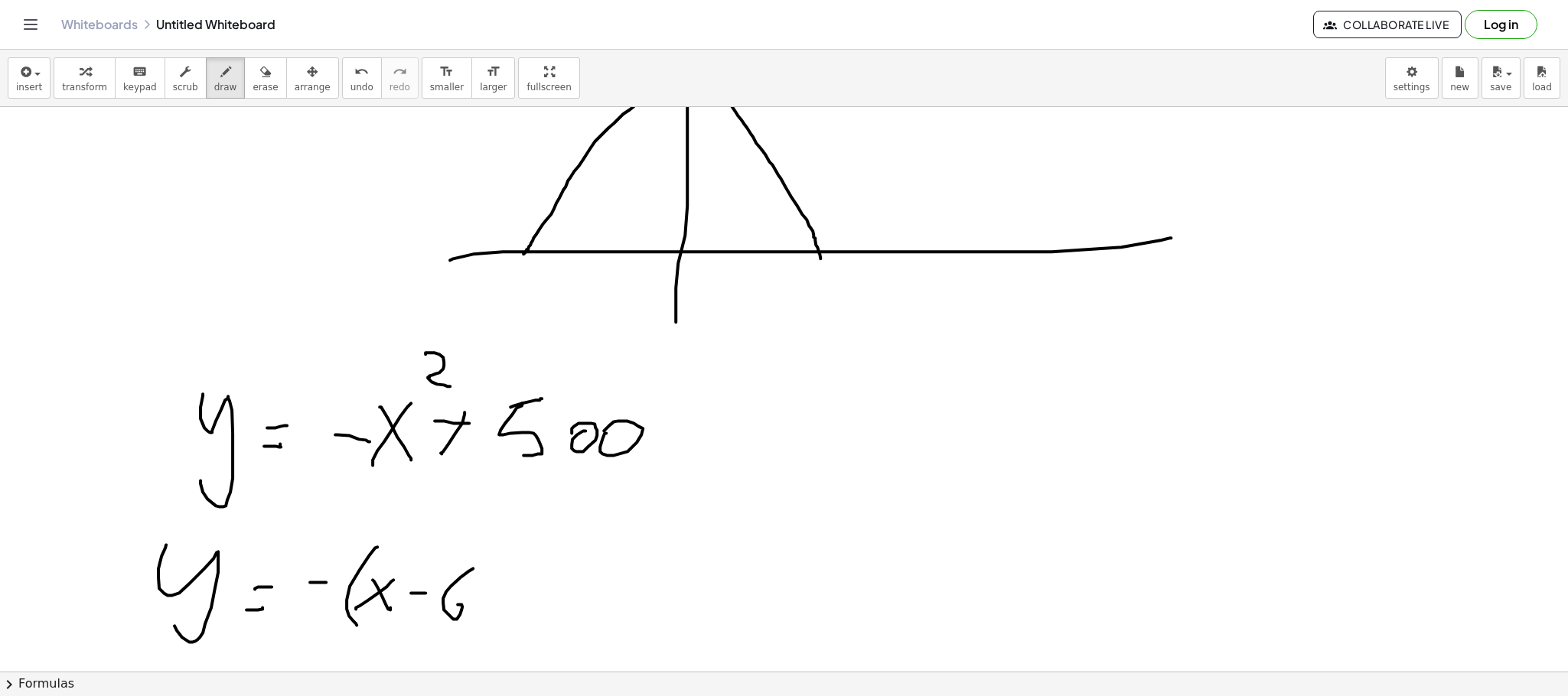
drag, startPoint x: 473, startPoint y: 569, endPoint x: 476, endPoint y: 583, distance: 14.3
click at [457, 606] on div at bounding box center [784, 289] width 1568 height 1691
drag
click at [476, 618] on div at bounding box center [784, 289] width 1568 height 1691
drag, startPoint x: 522, startPoint y: 495, endPoint x: 564, endPoint y: 537, distance: 59.4
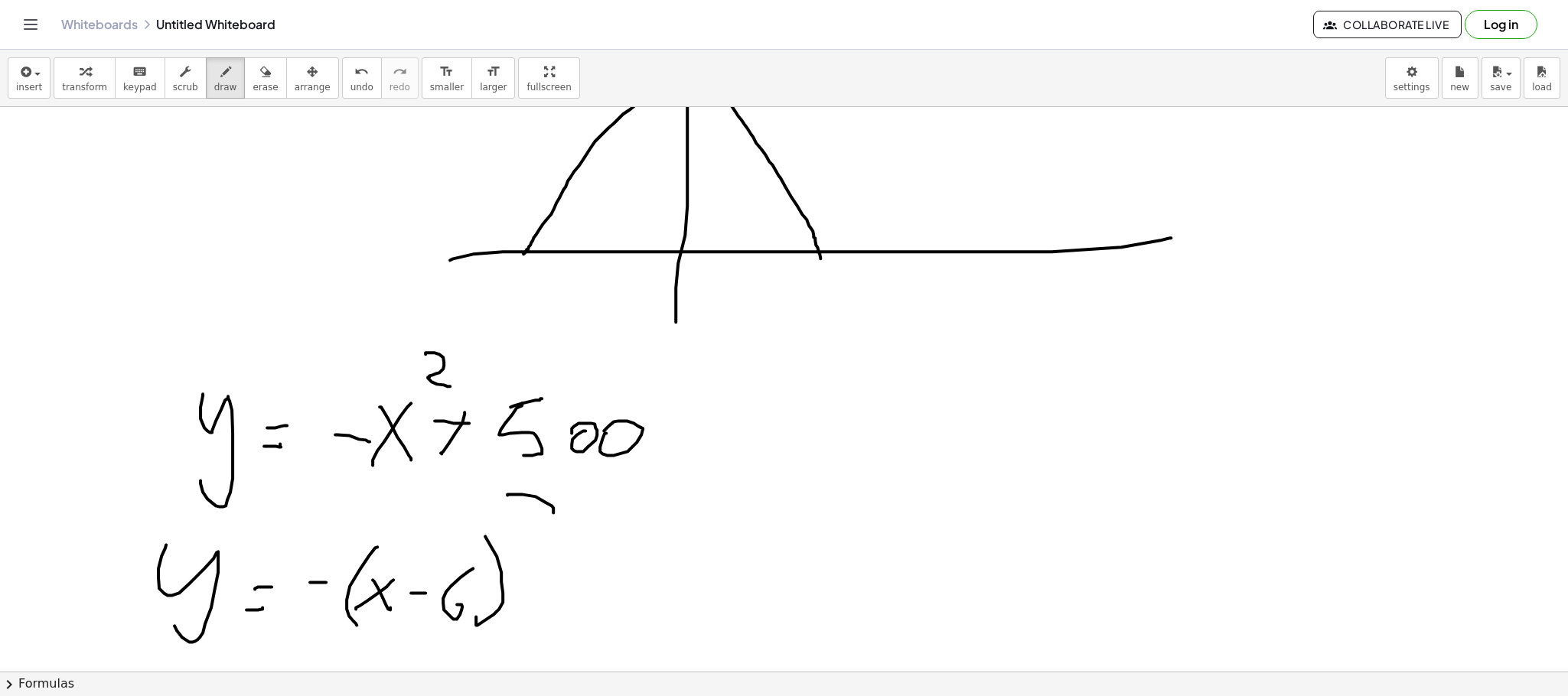
click at [563, 535] on div at bounding box center [784, 289] width 1568 height 1691
drag, startPoint x: 588, startPoint y: 563, endPoint x: 565, endPoint y: 576, distance: 26.4
click at [584, 590] on div at bounding box center [784, 289] width 1568 height 1691
click at [606, 571] on div at bounding box center [784, 289] width 1568 height 1691
click at [641, 593] on div at bounding box center [784, 289] width 1568 height 1691
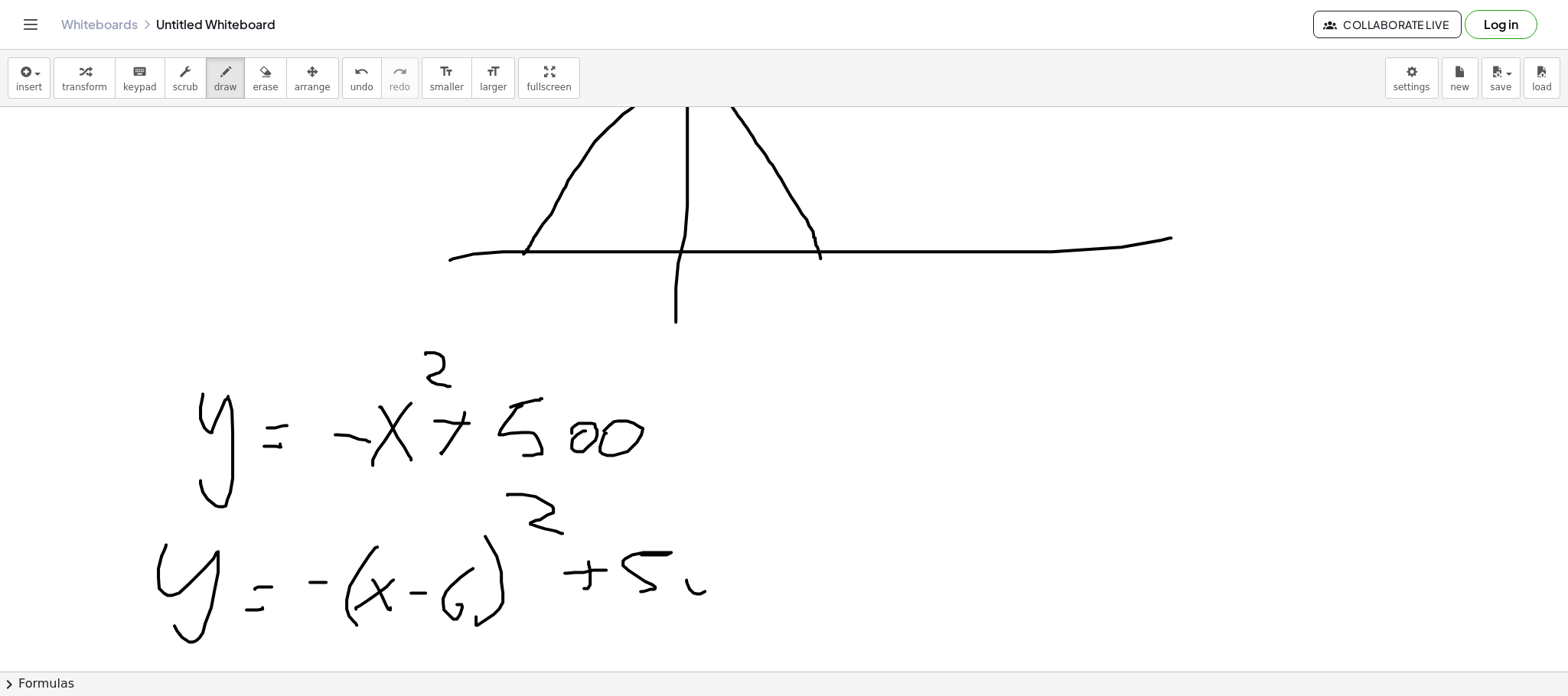
drag, startPoint x: 689, startPoint y: 590, endPoint x: 699, endPoint y: 586, distance: 10.8
click at [693, 586] on div at bounding box center [784, 289] width 1568 height 1691
click at [736, 567] on div at bounding box center [784, 289] width 1568 height 1691
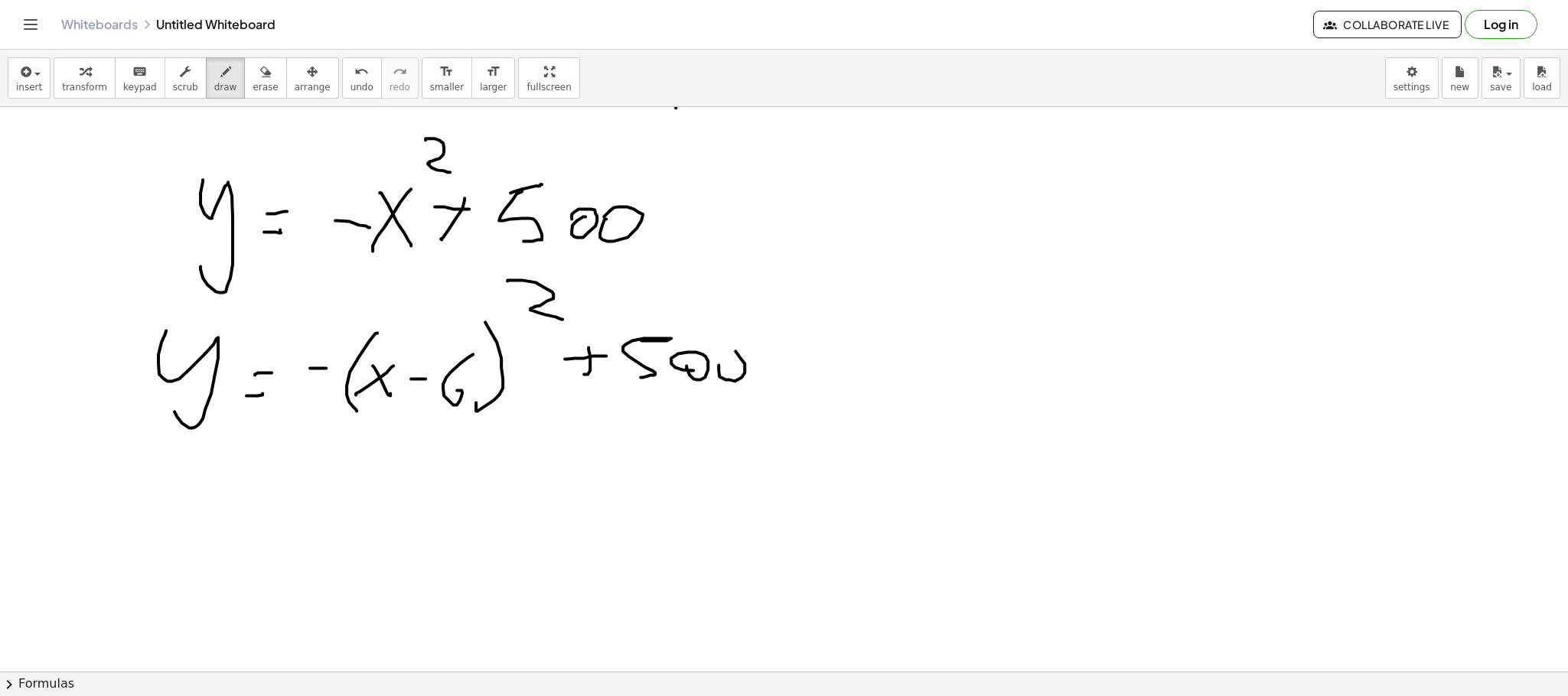
scroll to position [893, 0]
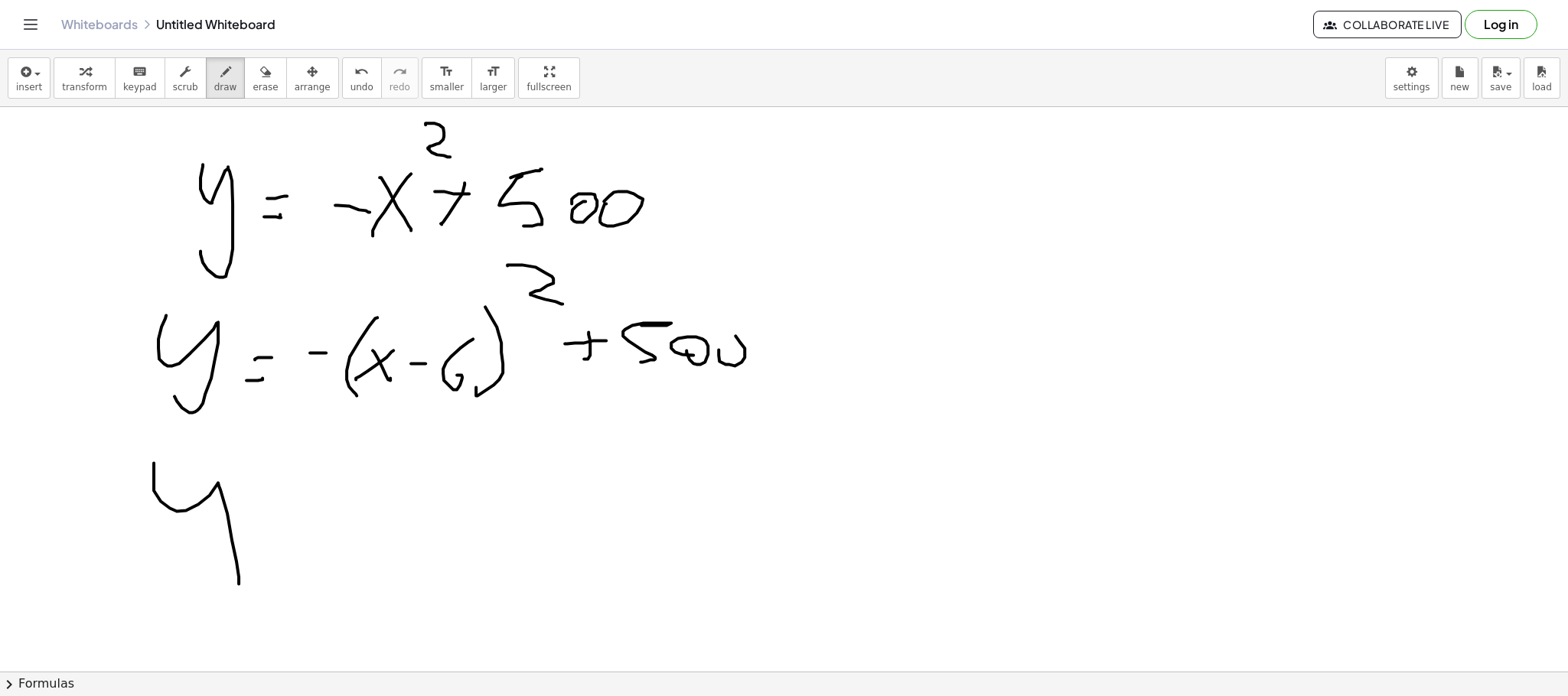
drag, startPoint x: 154, startPoint y: 478, endPoint x: 280, endPoint y: 545, distance: 142.7
click at [221, 574] on div at bounding box center [784, 59] width 1568 height 1691
click at [290, 546] on div at bounding box center [784, 59] width 1568 height 1691
click at [293, 528] on div at bounding box center [784, 59] width 1568 height 1691
click at [398, 542] on div at bounding box center [784, 59] width 1568 height 1691
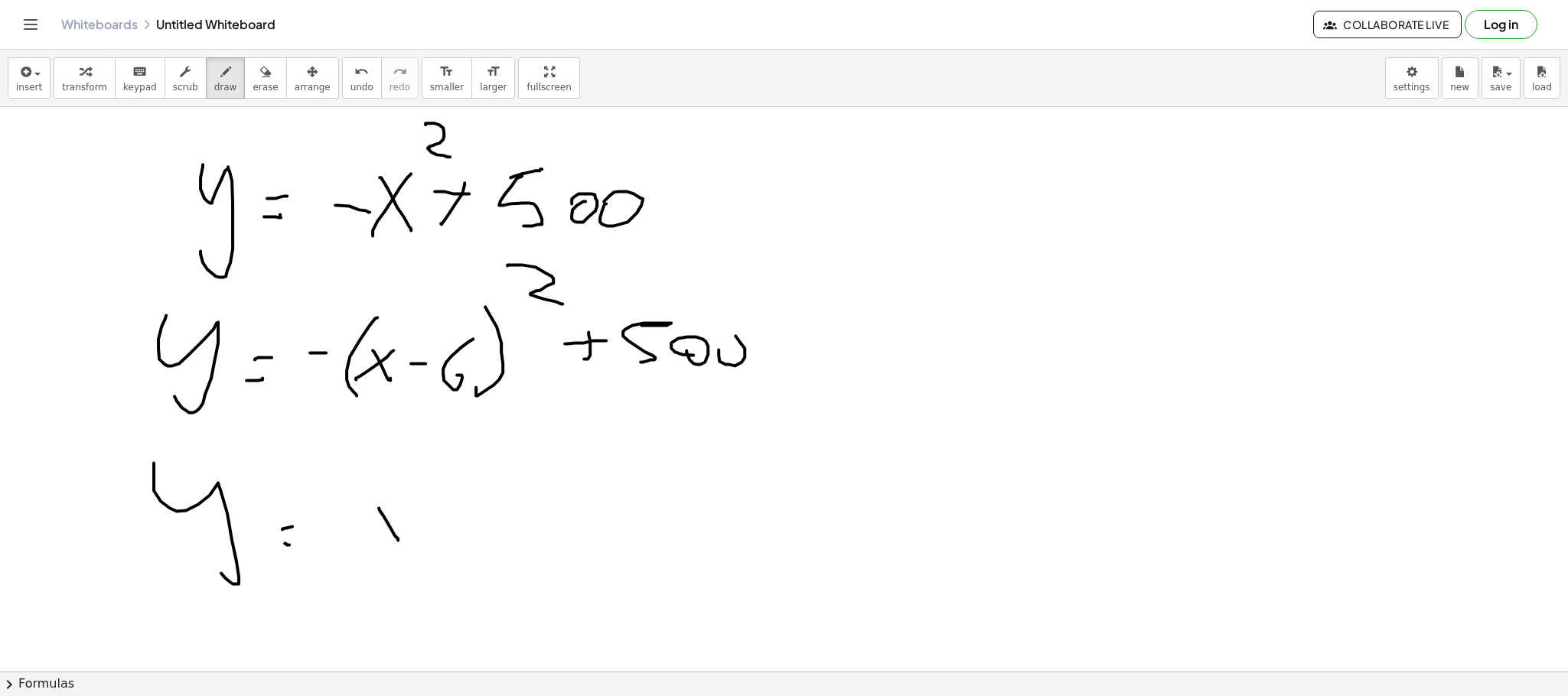
click at [384, 538] on div at bounding box center [784, 59] width 1568 height 1691
click at [471, 492] on div at bounding box center [784, 59] width 1568 height 1691
click at [486, 519] on div at bounding box center [784, 59] width 1568 height 1691
click at [510, 542] on div at bounding box center [784, 59] width 1568 height 1691
click at [361, 573] on div at bounding box center [784, 59] width 1568 height 1691
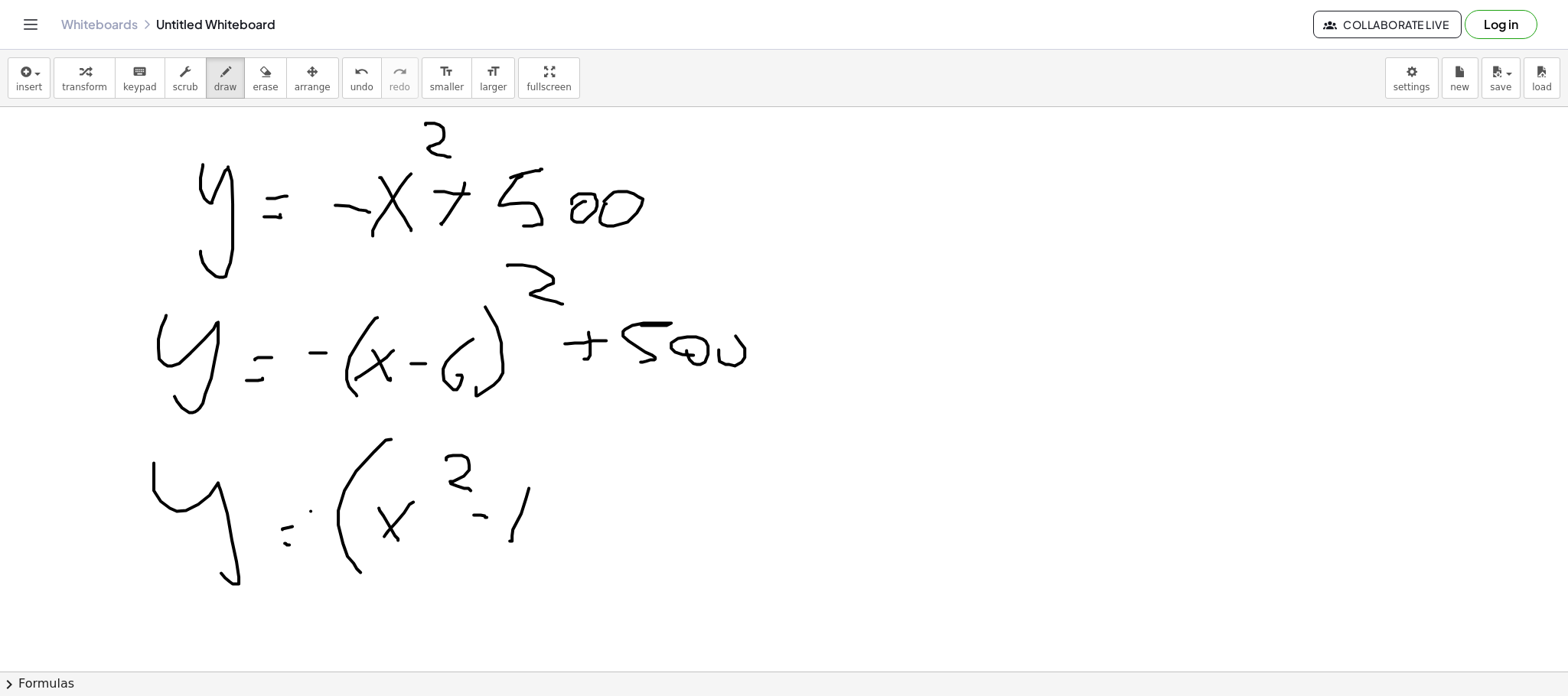
click at [323, 515] on div at bounding box center [784, 59] width 1568 height 1691
click at [581, 545] on div at bounding box center [784, 59] width 1568 height 1691
click at [618, 533] on div at bounding box center [784, 59] width 1568 height 1691
click at [570, 540] on div at bounding box center [784, 59] width 1568 height 1691
click at [649, 538] on div at bounding box center [784, 59] width 1568 height 1691
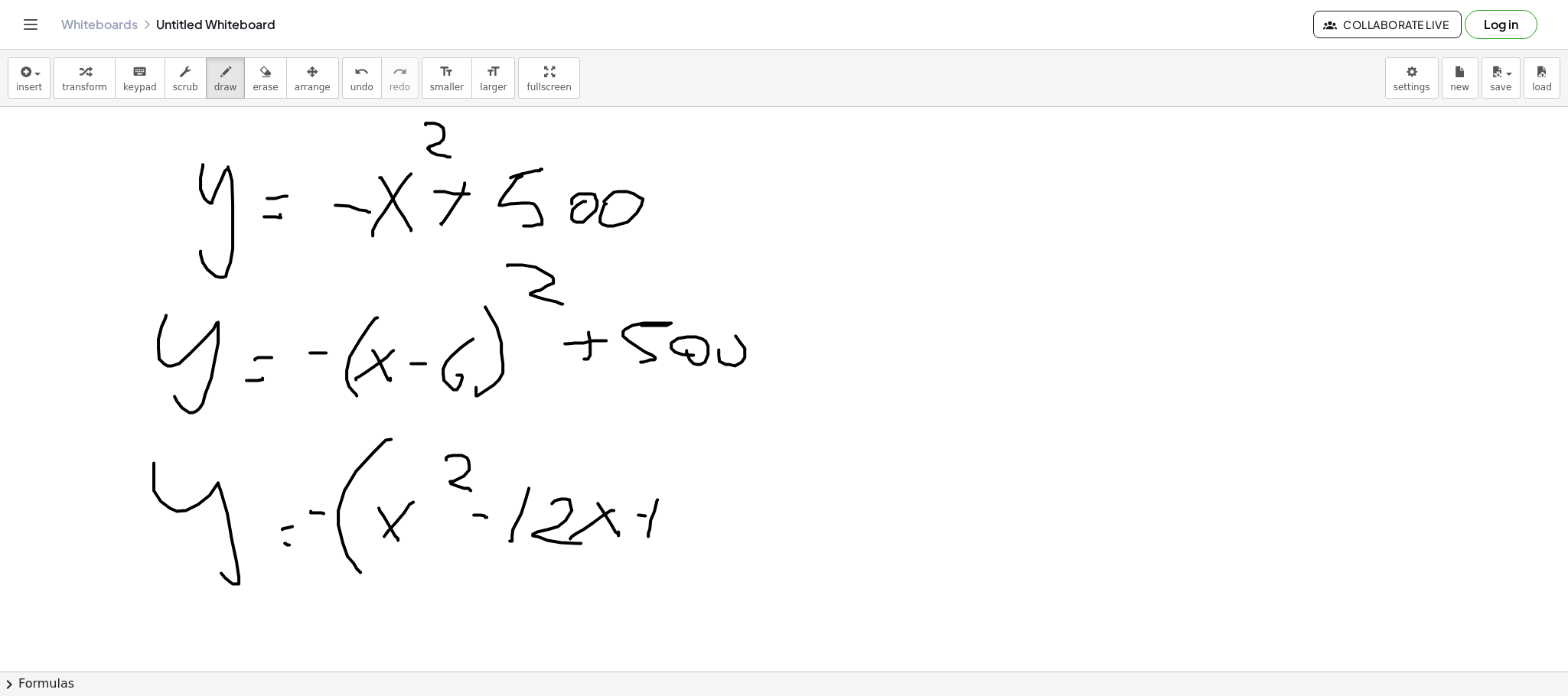
click at [676, 517] on div at bounding box center [784, 59] width 1568 height 1691
click at [694, 526] on div at bounding box center [784, 59] width 1568 height 1691
click at [744, 516] on div at bounding box center [784, 59] width 1568 height 1691
click at [750, 563] on div at bounding box center [784, 59] width 1568 height 1691
click at [836, 532] on div at bounding box center [784, 59] width 1568 height 1691
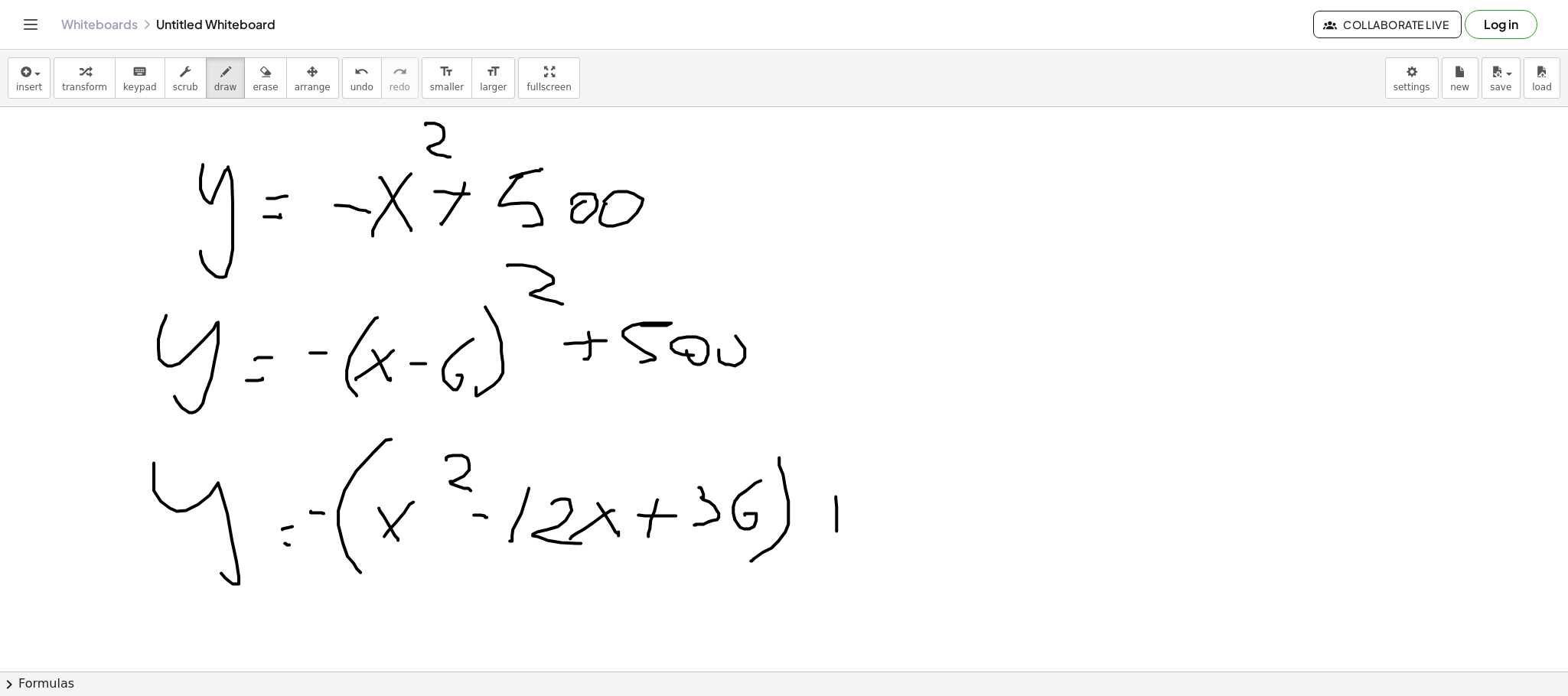
click at [879, 512] on div at bounding box center [784, 59] width 1568 height 1691
click at [875, 535] on div at bounding box center [784, 59] width 1568 height 1691
click at [916, 516] on div at bounding box center [784, 59] width 1568 height 1691
click at [955, 509] on div at bounding box center [784, 59] width 1568 height 1691
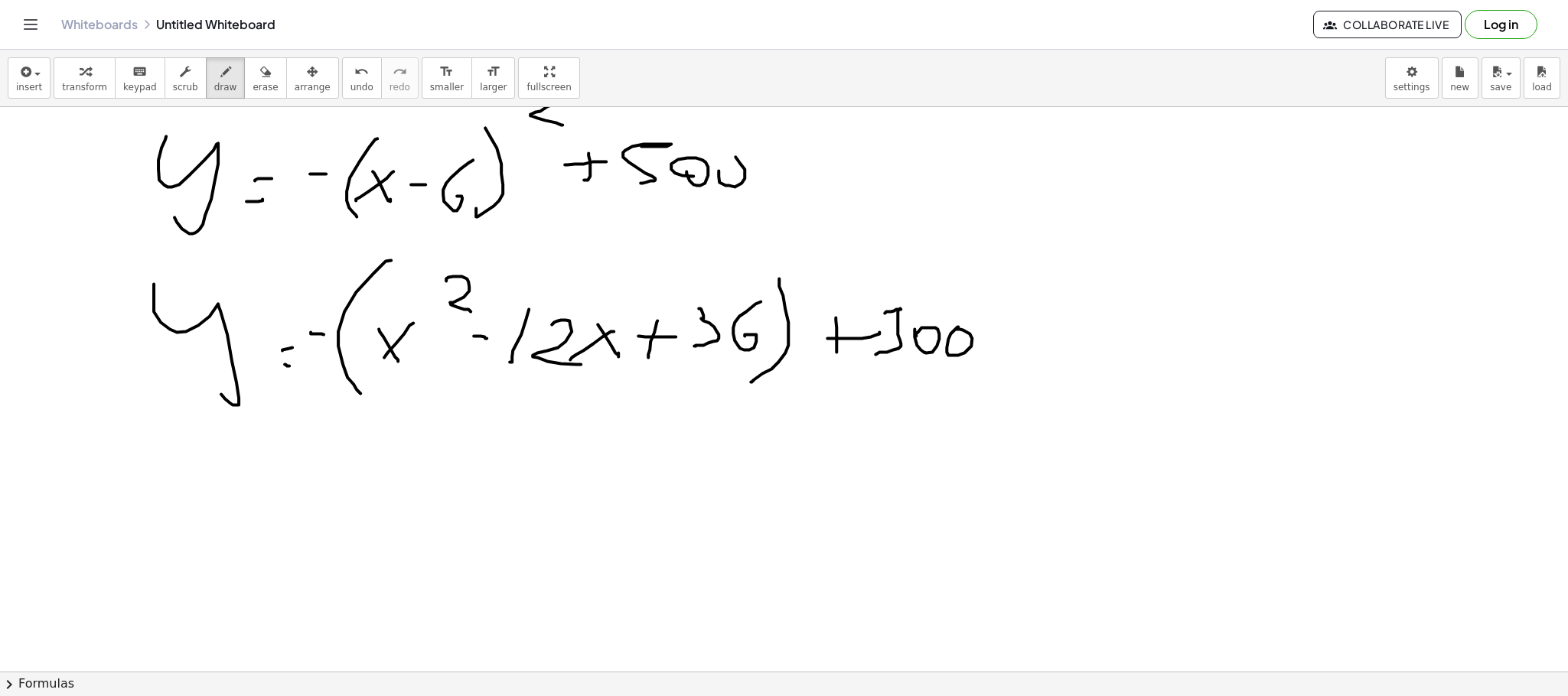
scroll to position [1122, 0]
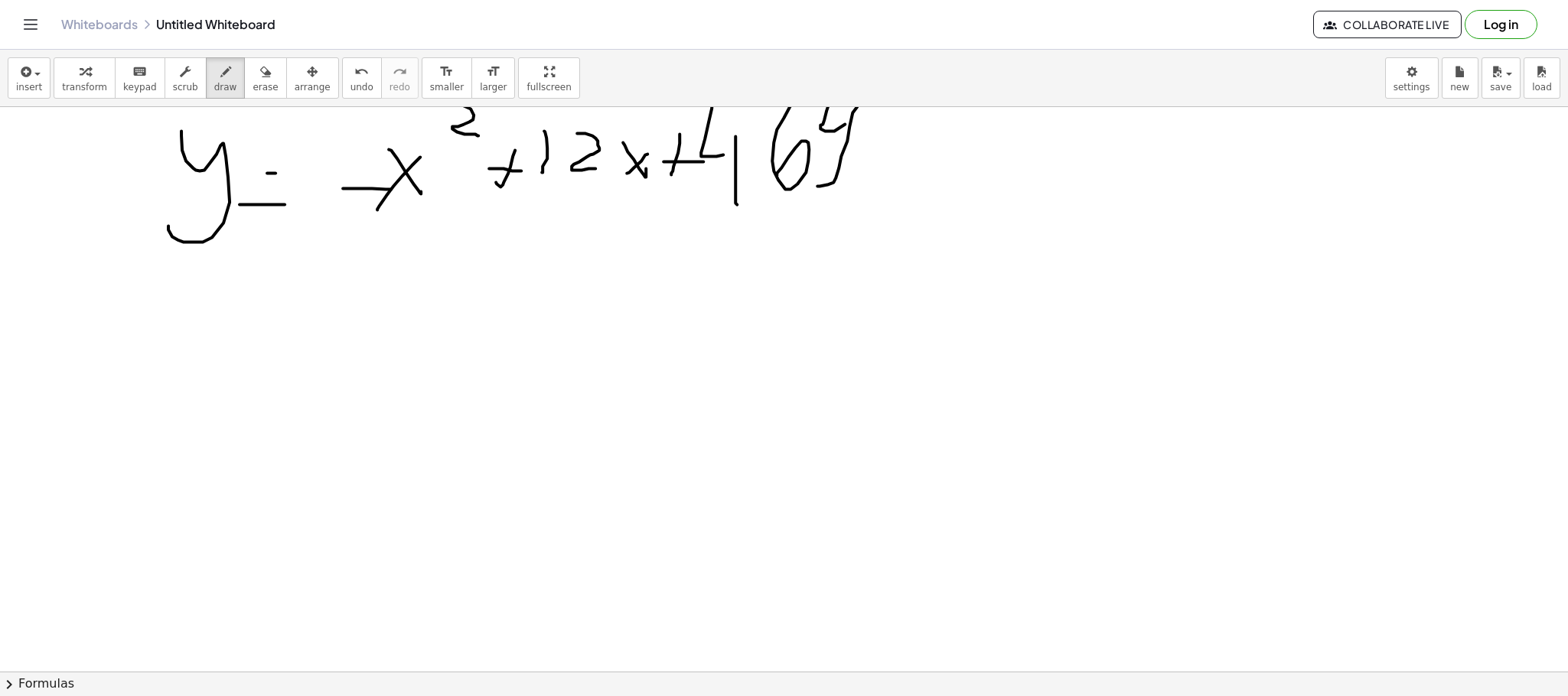
scroll to position [1471, 0]
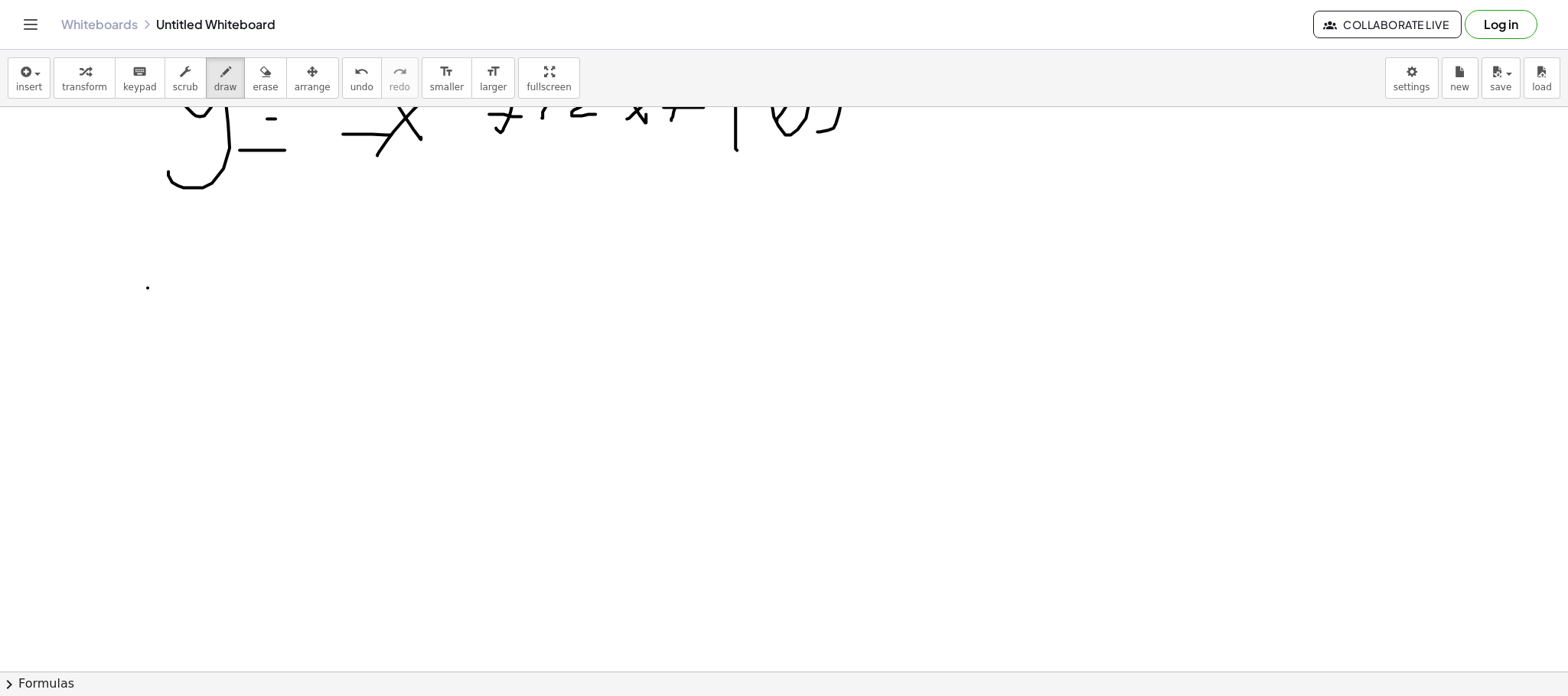
drag, startPoint x: 147, startPoint y: 289, endPoint x: 179, endPoint y: 321, distance: 45.3
drag, startPoint x: 178, startPoint y: 299, endPoint x: 147, endPoint y: 352, distance: 61.4
drag, startPoint x: 280, startPoint y: 282, endPoint x: 321, endPoint y: 489, distance: 211.0
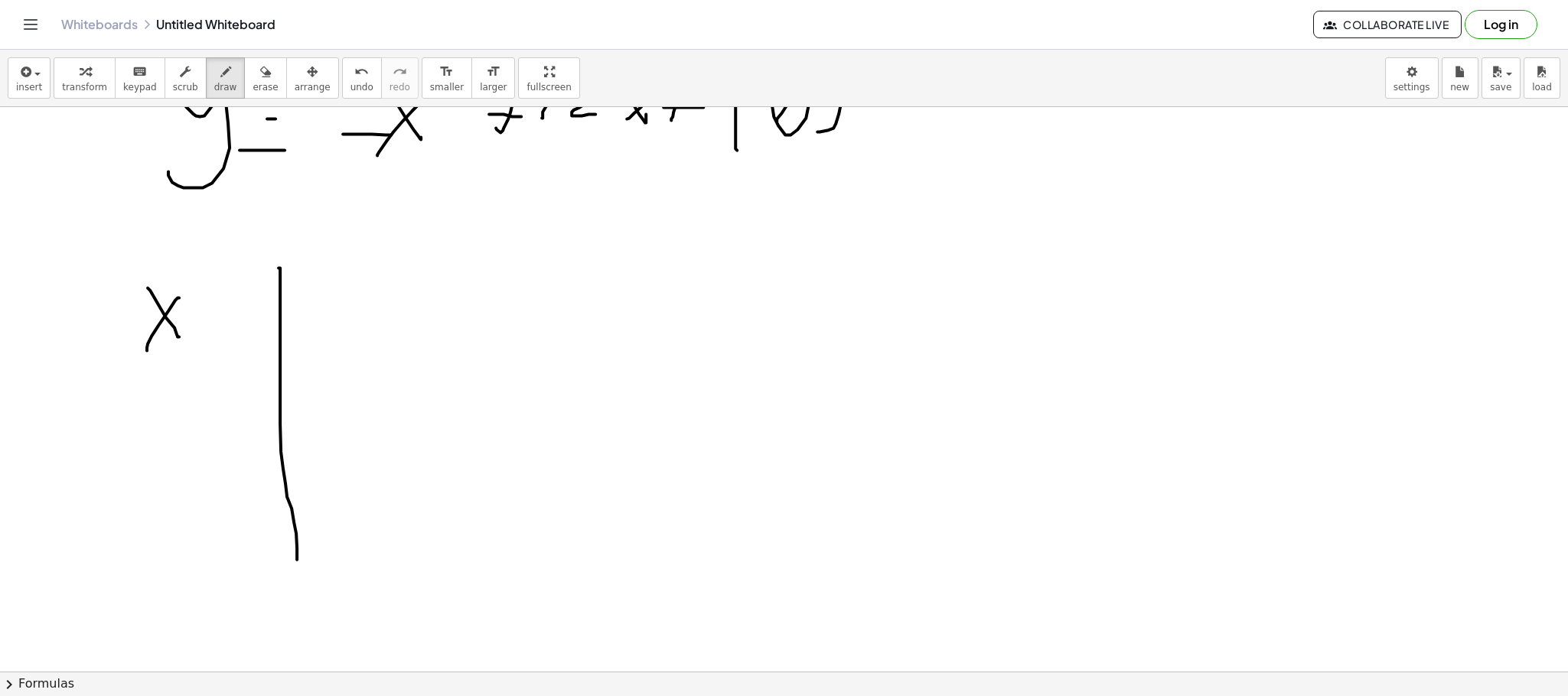
drag, startPoint x: 334, startPoint y: 271, endPoint x: 350, endPoint y: 328, distance: 59.2
drag, startPoint x: 152, startPoint y: 400, endPoint x: 460, endPoint y: 400, distance: 308.0
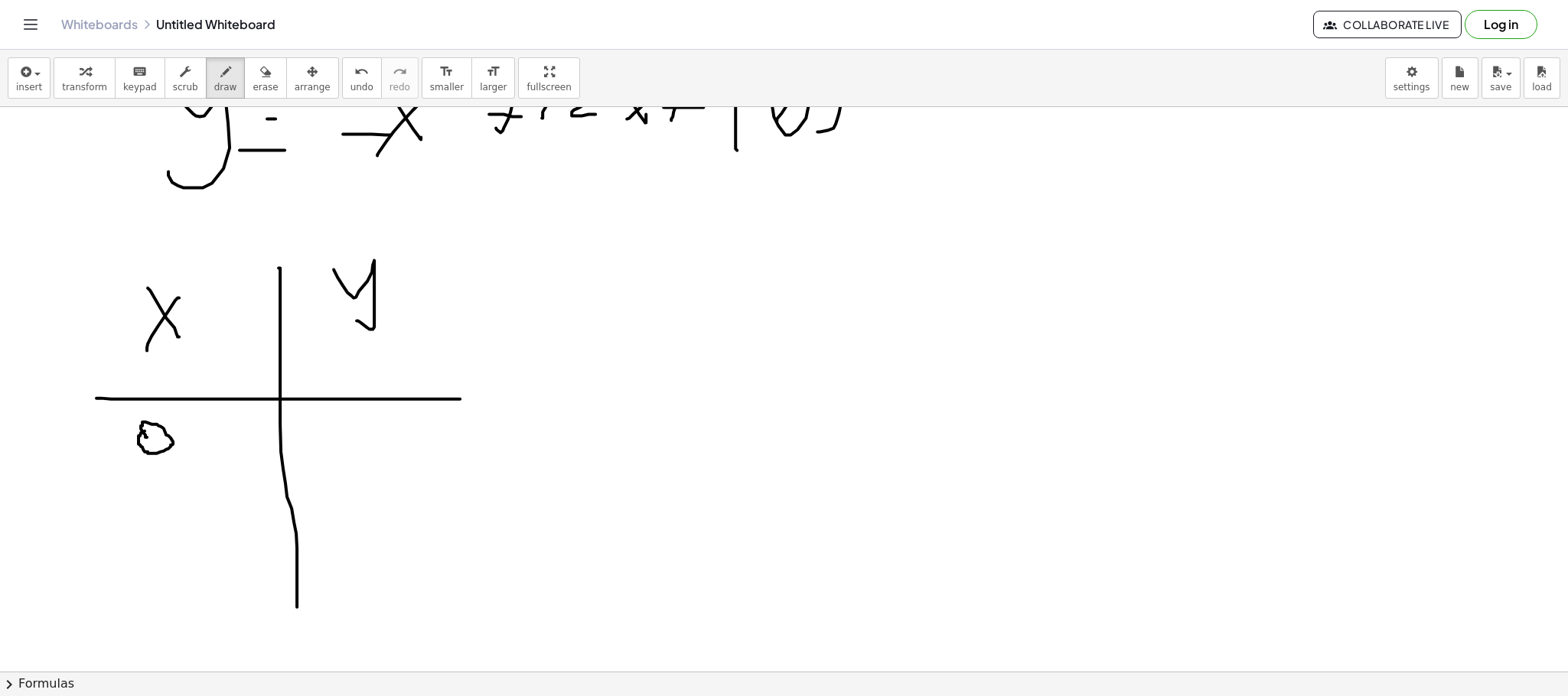
drag, startPoint x: 344, startPoint y: 423, endPoint x: 326, endPoint y: 457, distance: 38.5
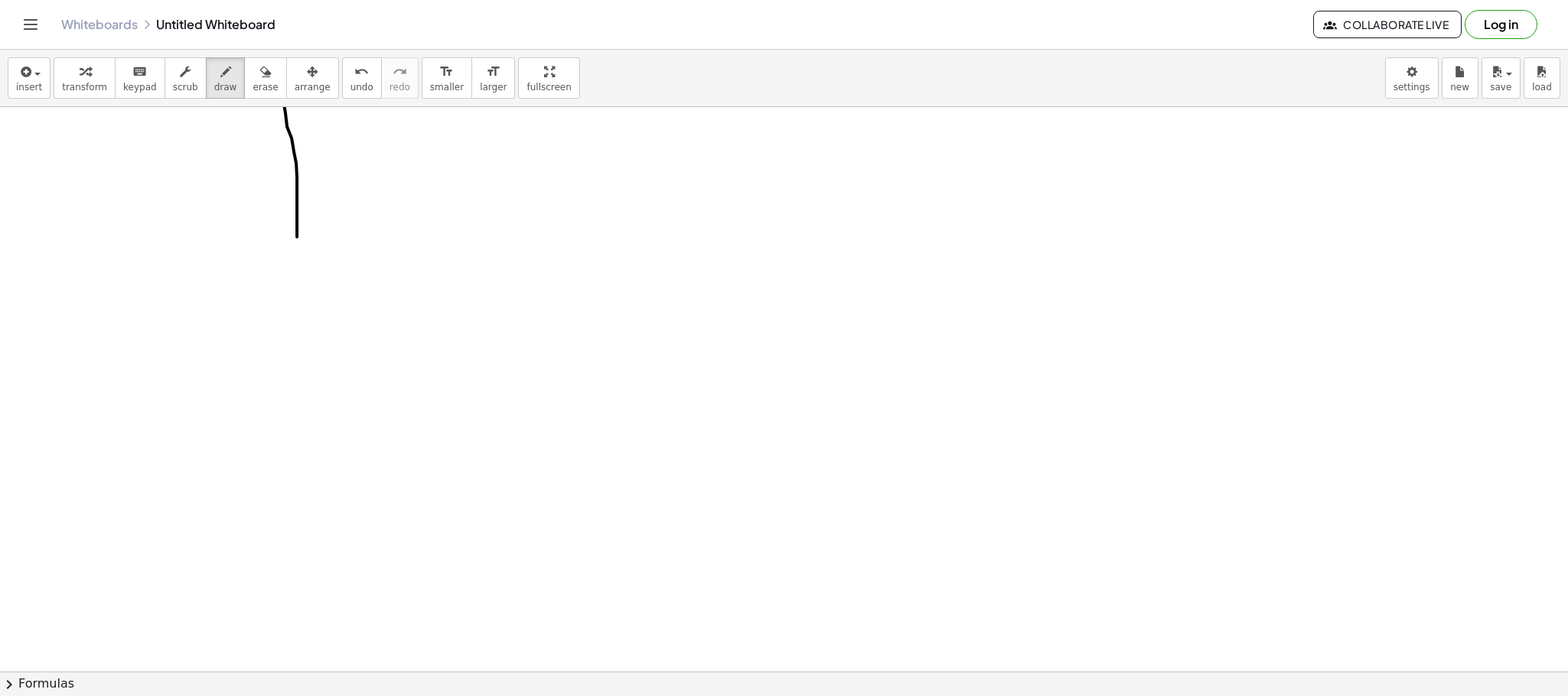
scroll to position [2253, 0]
drag, startPoint x: 201, startPoint y: 250, endPoint x: 225, endPoint y: 290, distance: 46.6
drag, startPoint x: 228, startPoint y: 257, endPoint x: 205, endPoint y: 299, distance: 47.9
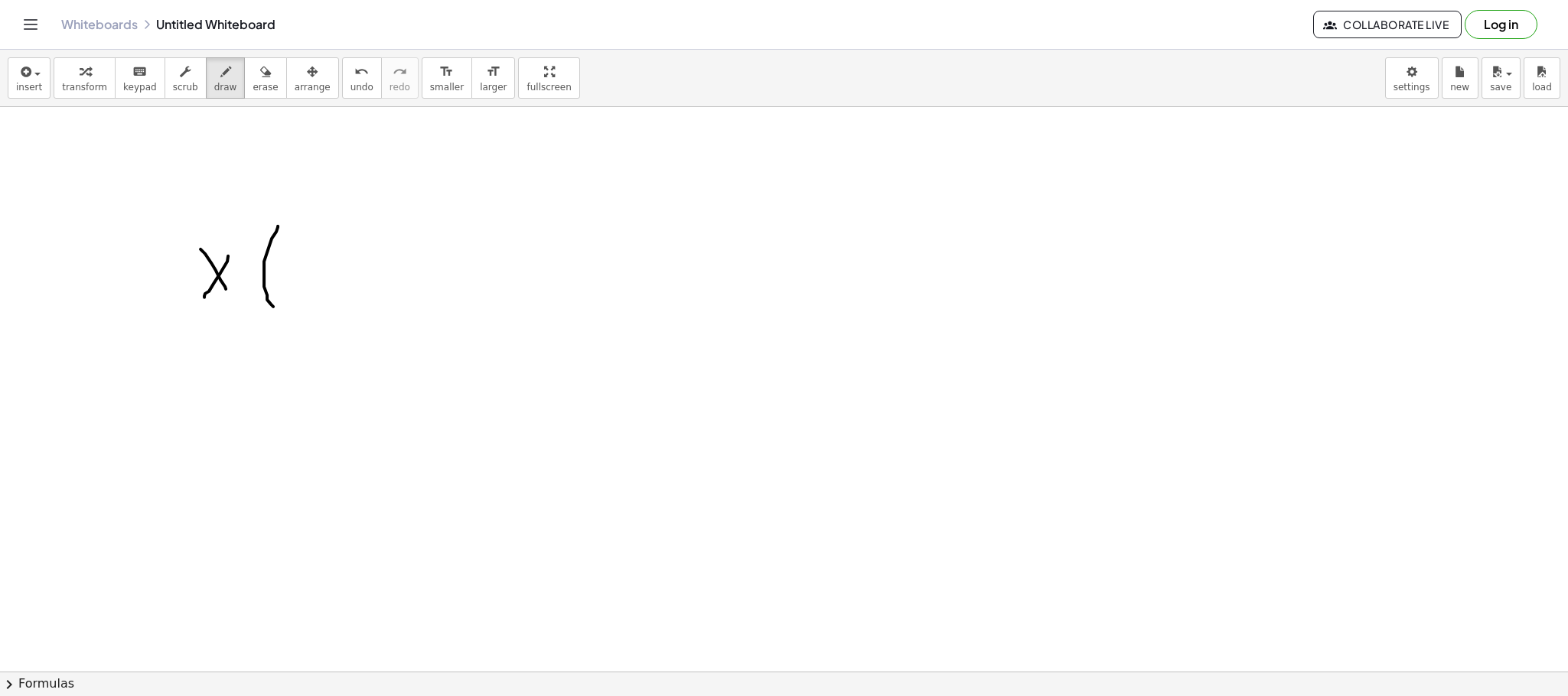
drag, startPoint x: 278, startPoint y: 227, endPoint x: 283, endPoint y: 304, distance: 77.2
drag, startPoint x: 307, startPoint y: 248, endPoint x: 320, endPoint y: 295, distance: 48.8
drag, startPoint x: 320, startPoint y: 265, endPoint x: 294, endPoint y: 295, distance: 39.7
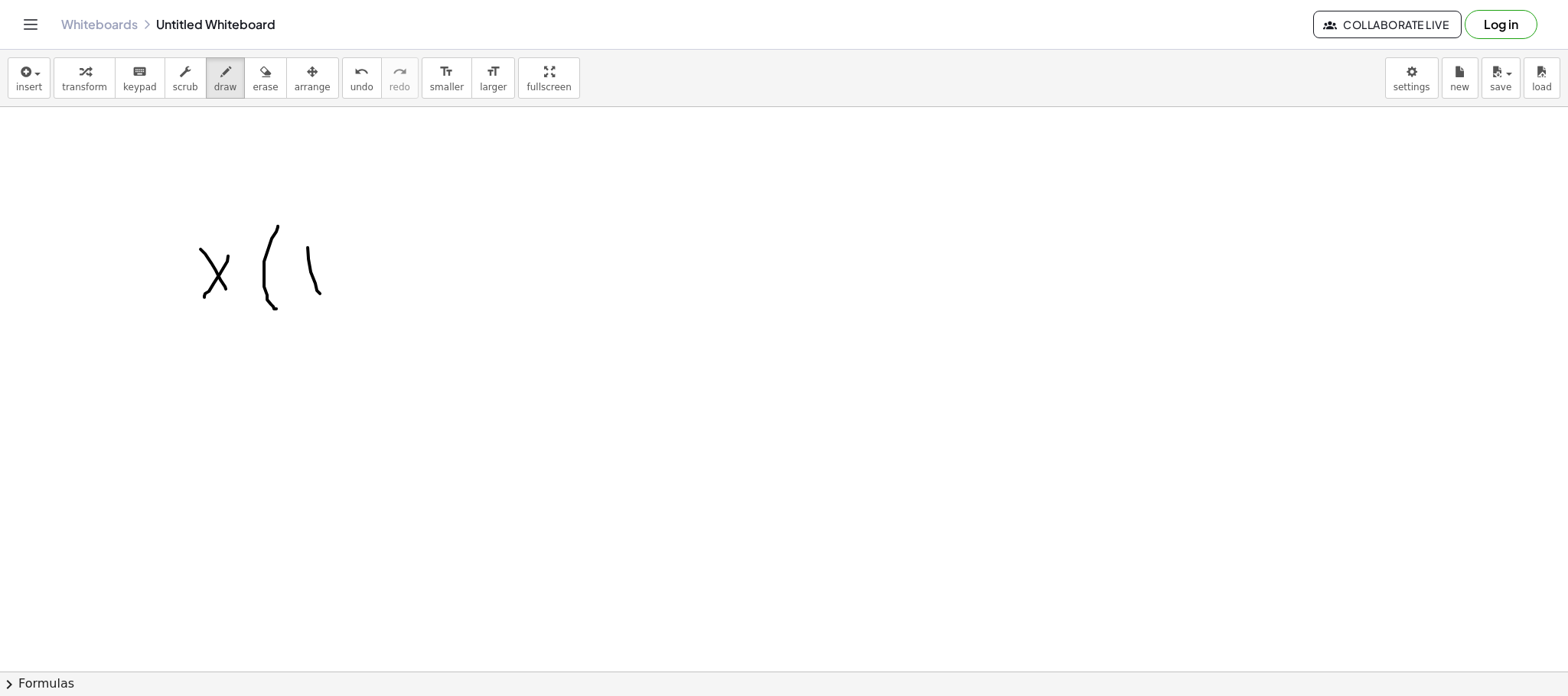
drag, startPoint x: 324, startPoint y: 278, endPoint x: 350, endPoint y: 273, distance: 26.5
drag, startPoint x: 374, startPoint y: 281, endPoint x: 380, endPoint y: 265, distance: 17.1
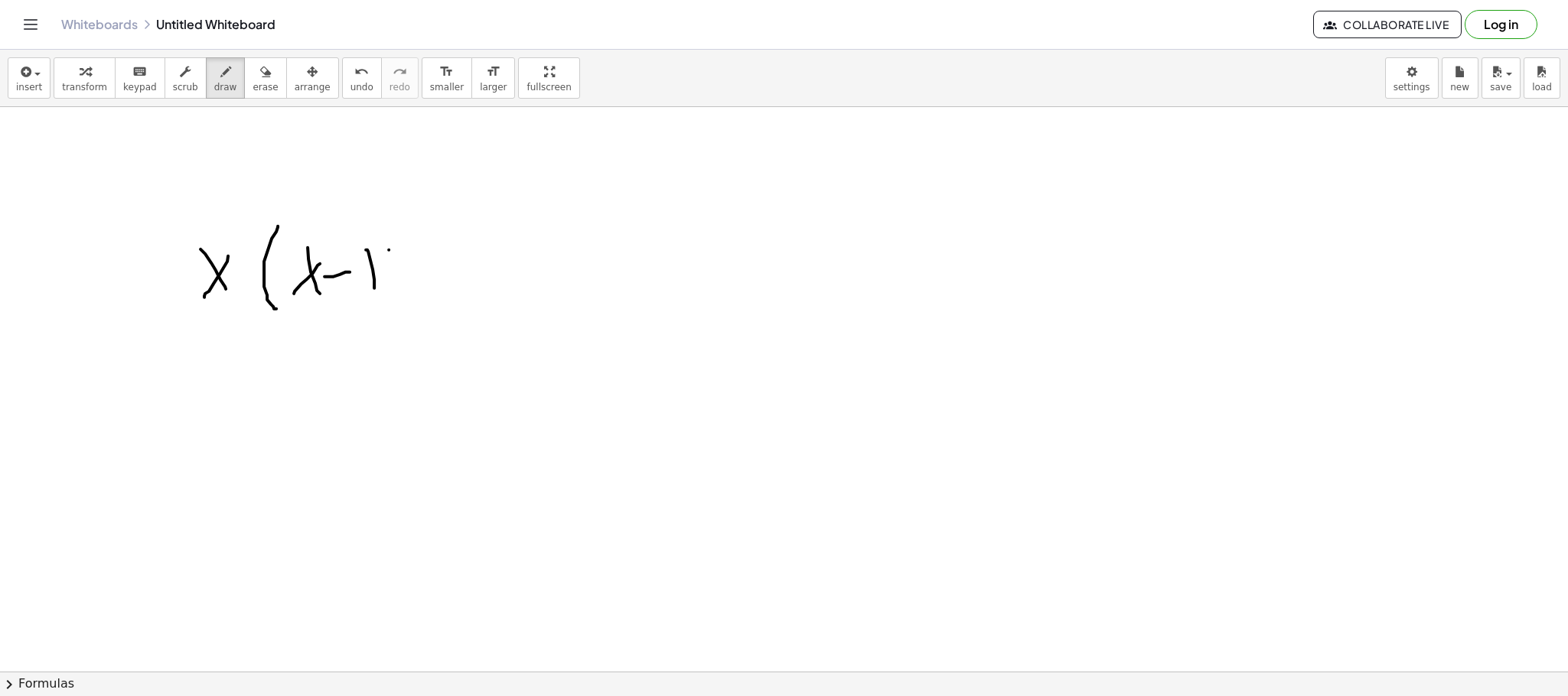
drag, startPoint x: 389, startPoint y: 251, endPoint x: 394, endPoint y: 274, distance: 23.5
drag, startPoint x: 407, startPoint y: 223, endPoint x: 408, endPoint y: 294, distance: 71.0
drag, startPoint x: 428, startPoint y: 173, endPoint x: 446, endPoint y: 198, distance: 30.8
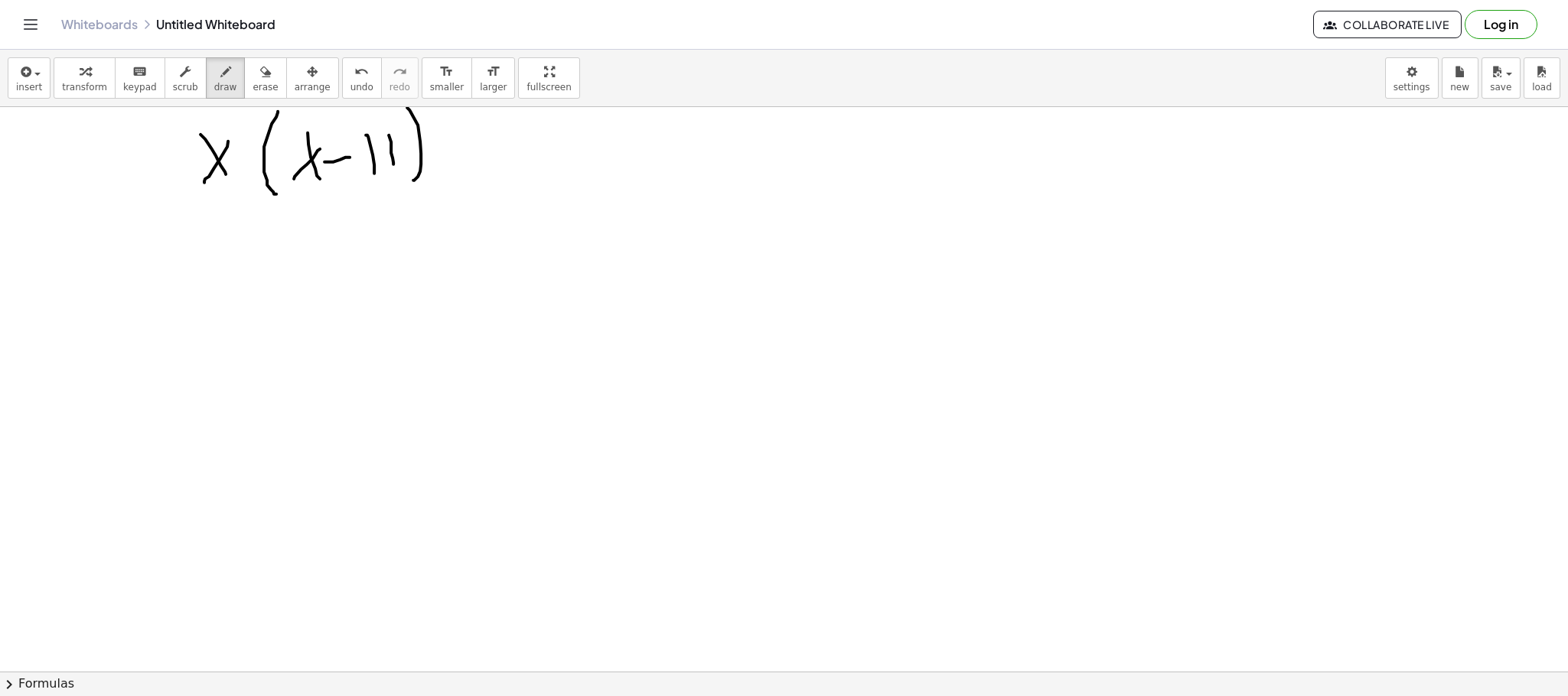
scroll to position [2597, 0]
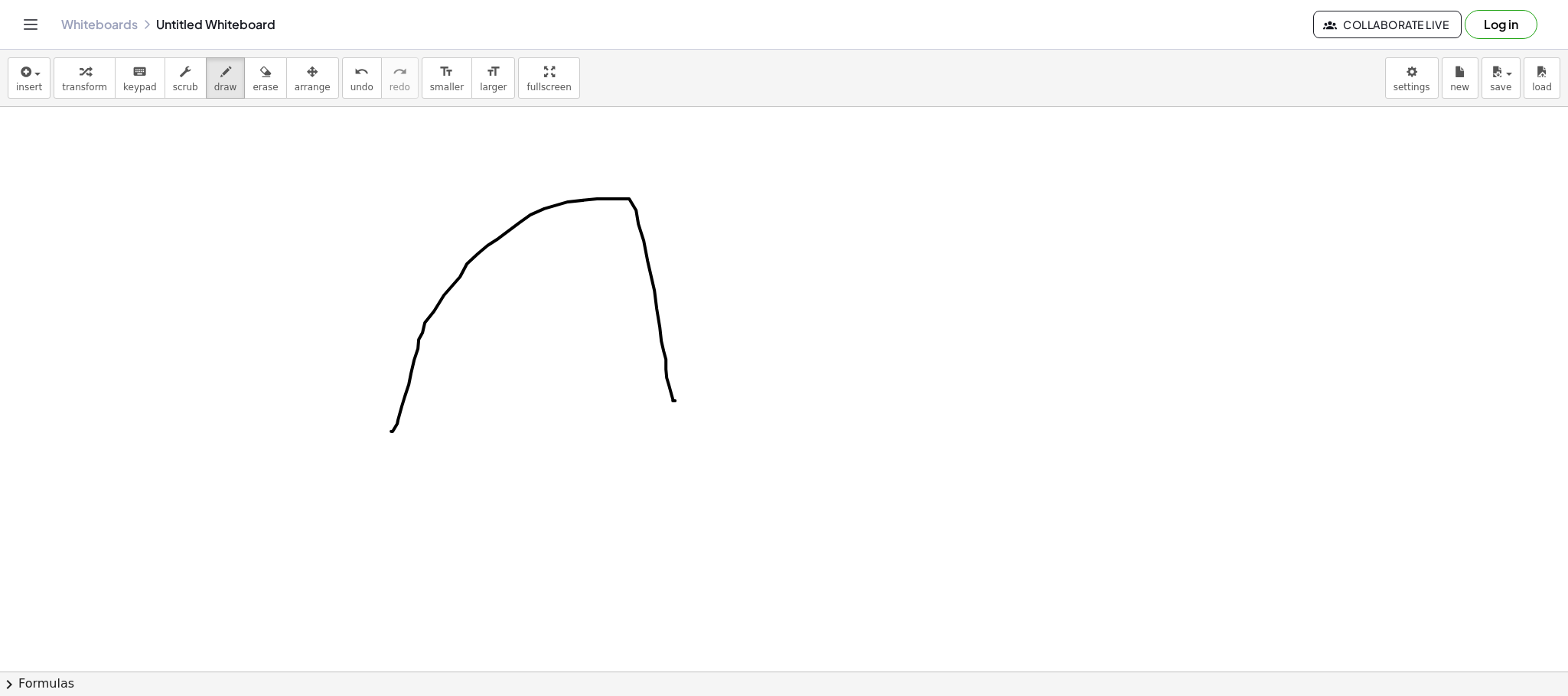
drag, startPoint x: 393, startPoint y: 432, endPoint x: 675, endPoint y: 401, distance: 283.7
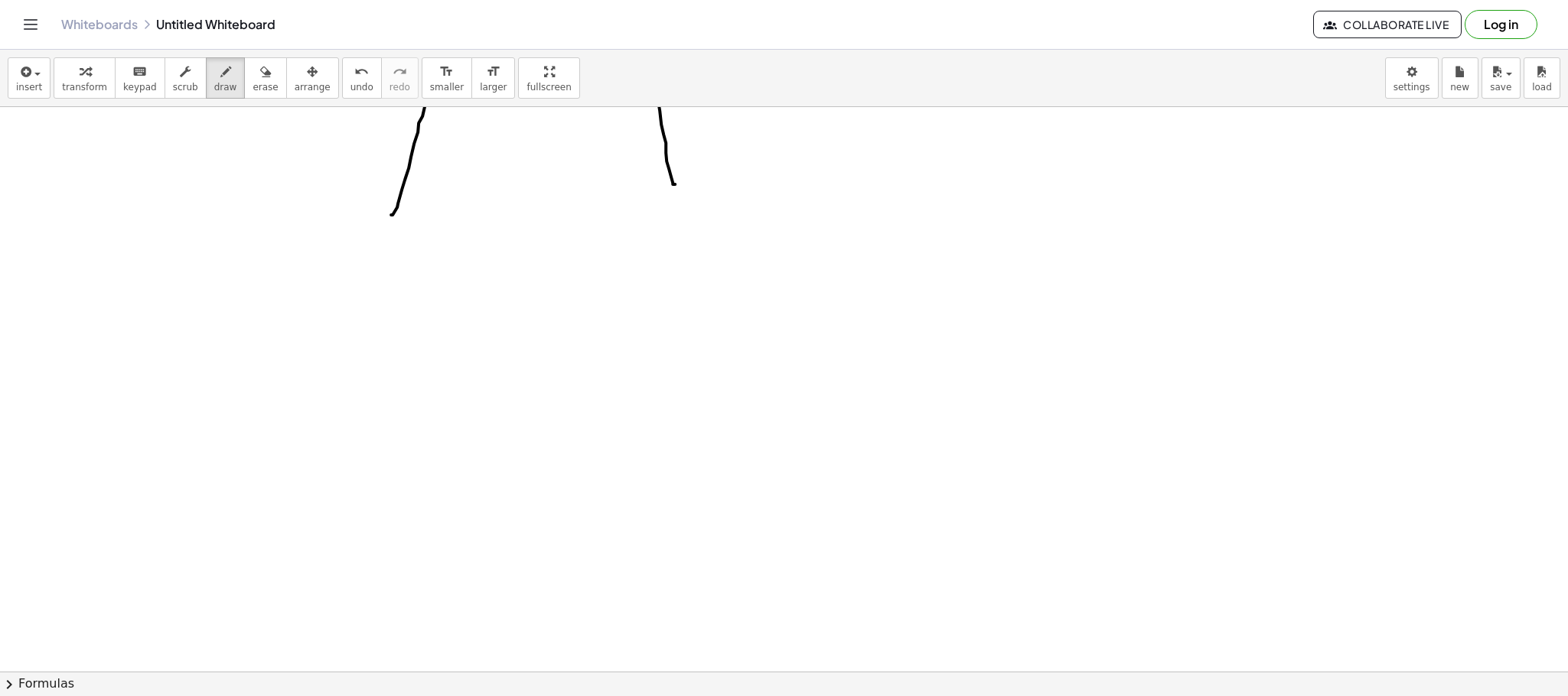
scroll to position [2816, 0]
drag, startPoint x: 165, startPoint y: 319, endPoint x: 196, endPoint y: 389, distance: 76.6
drag, startPoint x: 209, startPoint y: 342, endPoint x: 168, endPoint y: 408, distance: 77.7
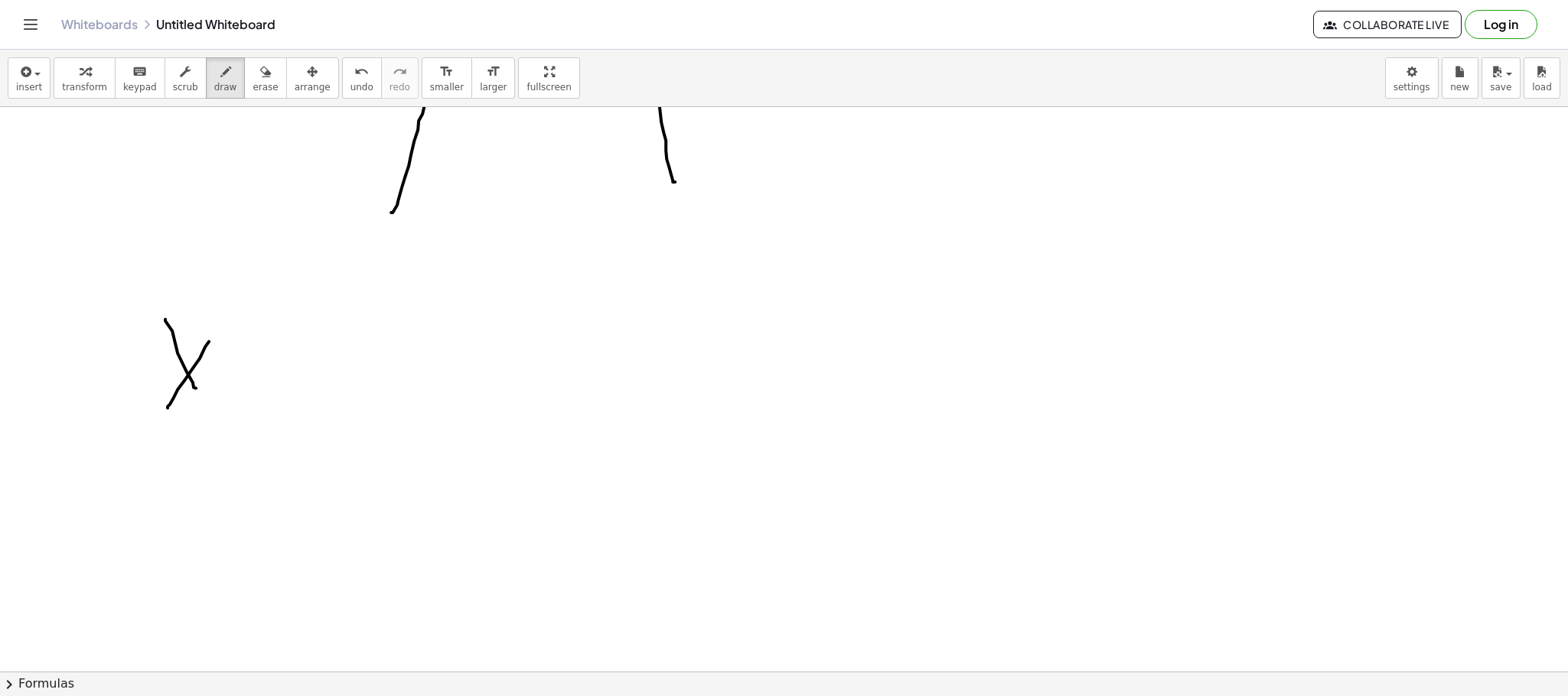
drag, startPoint x: 258, startPoint y: 314, endPoint x: 262, endPoint y: 409, distance: 95.1
drag, startPoint x: 273, startPoint y: 352, endPoint x: 307, endPoint y: 397, distance: 56.4
drag, startPoint x: 302, startPoint y: 347, endPoint x: 262, endPoint y: 409, distance: 73.8
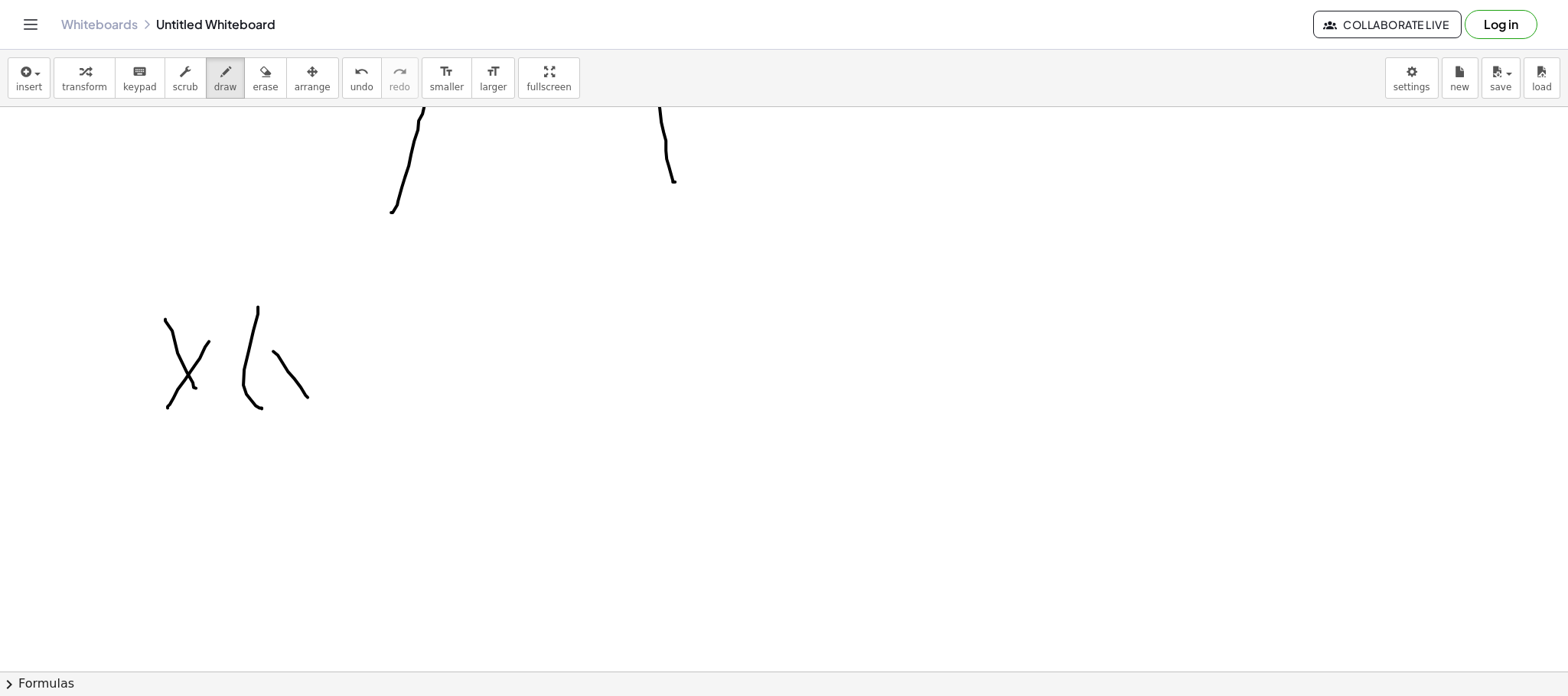
drag, startPoint x: 378, startPoint y: 351, endPoint x: 386, endPoint y: 397, distance: 46.7
drag, startPoint x: 405, startPoint y: 358, endPoint x: 411, endPoint y: 389, distance: 31.6
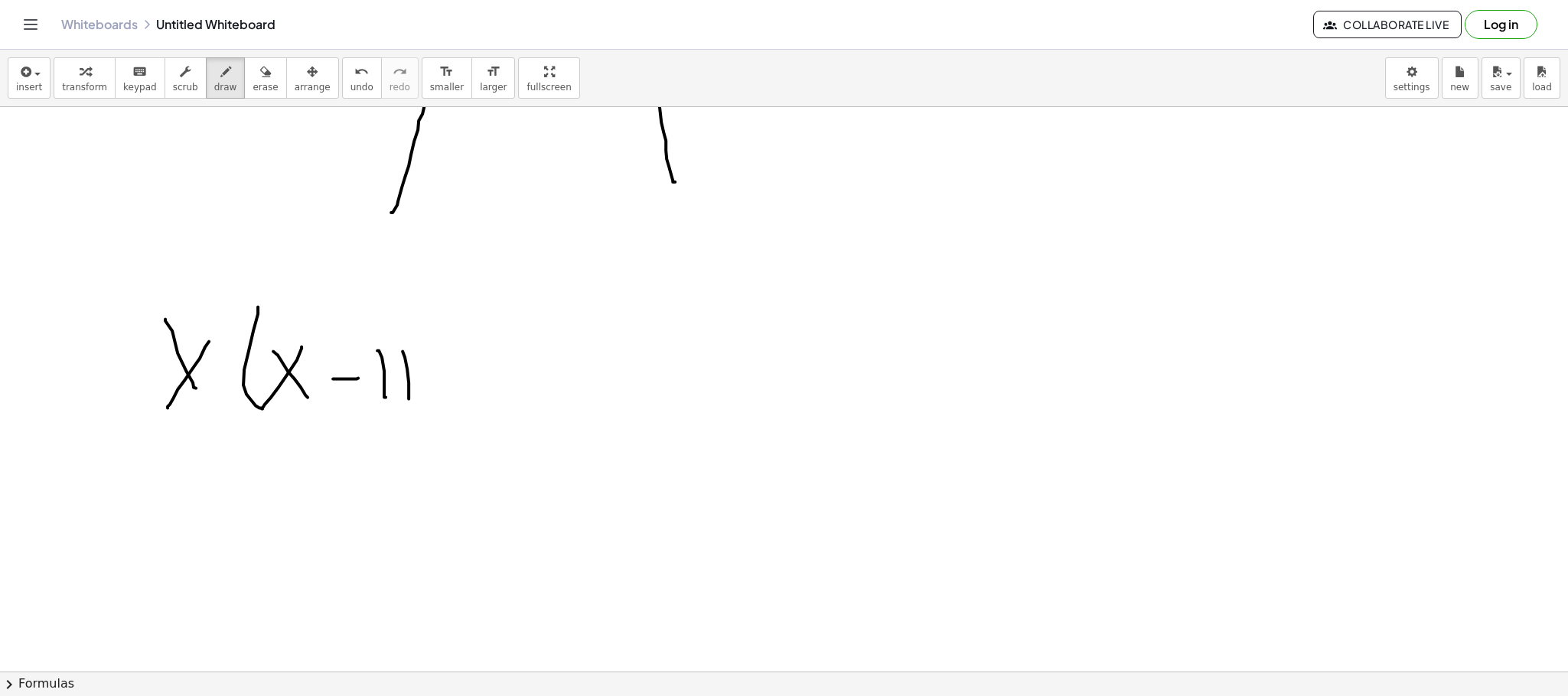
drag, startPoint x: 448, startPoint y: 407, endPoint x: 436, endPoint y: 404, distance: 12.4
drag, startPoint x: 512, startPoint y: 379, endPoint x: 565, endPoint y: 377, distance: 53.0
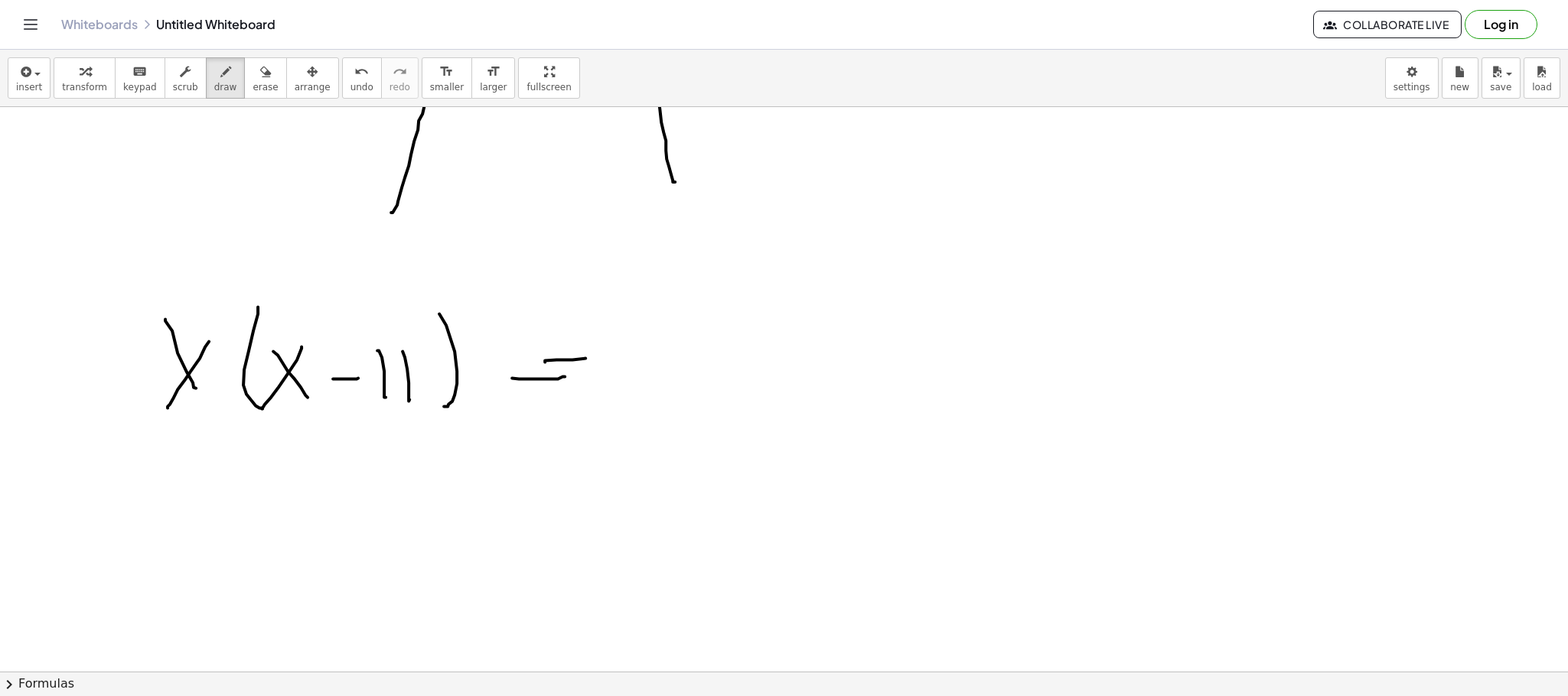
drag, startPoint x: 545, startPoint y: 363, endPoint x: 588, endPoint y: 359, distance: 43.2
drag, startPoint x: 609, startPoint y: 352, endPoint x: 605, endPoint y: 366, distance: 14.6
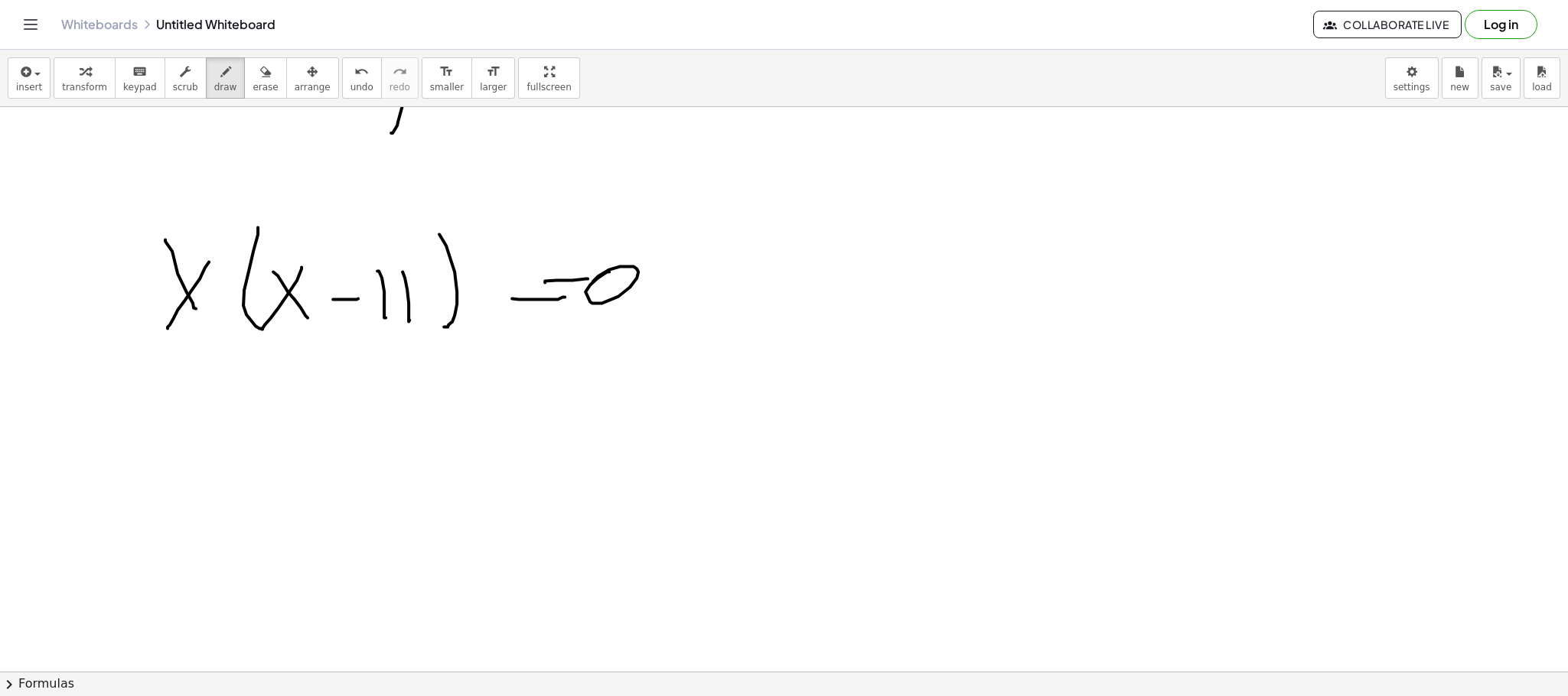
scroll to position [2931, 0]
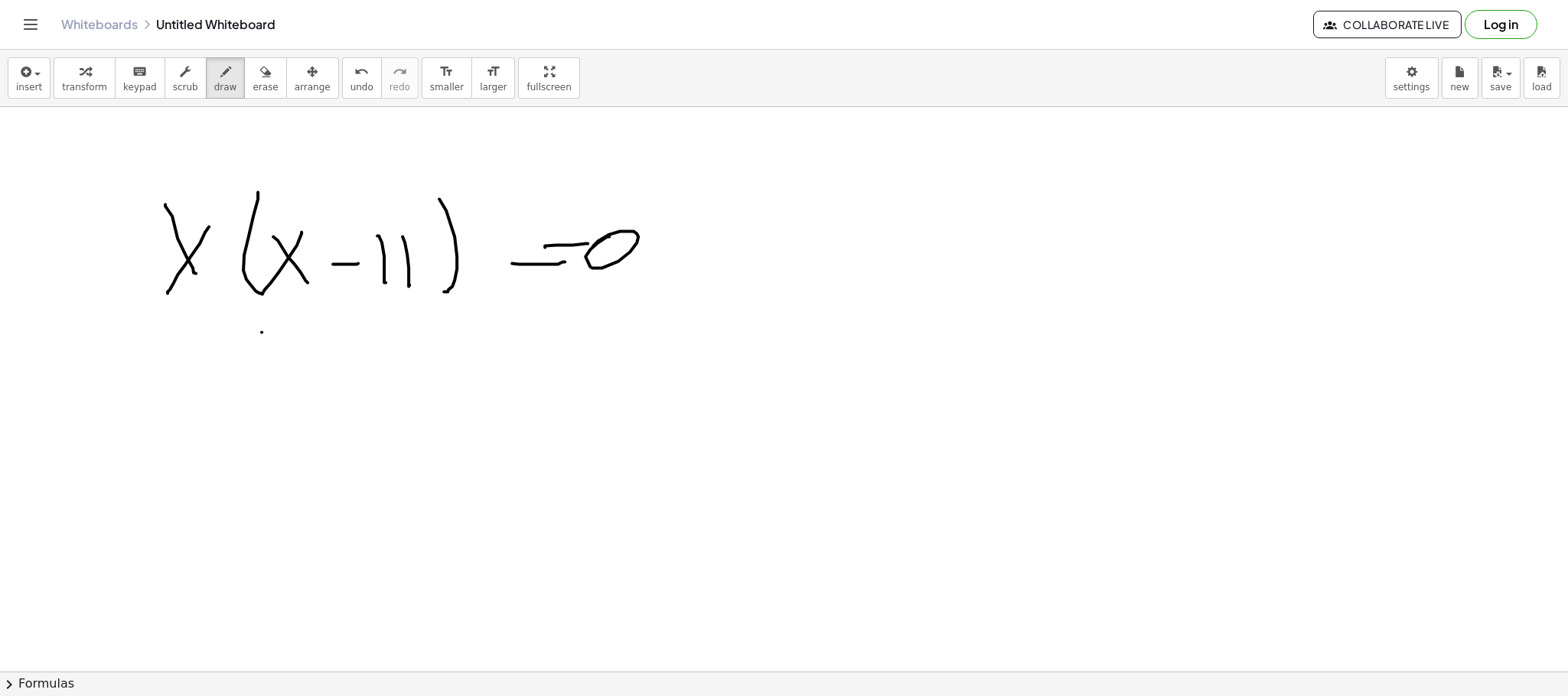
drag, startPoint x: 262, startPoint y: 333, endPoint x: 191, endPoint y: 400, distance: 97.6
drag, startPoint x: 127, startPoint y: 417, endPoint x: 156, endPoint y: 418, distance: 29.0
drag, startPoint x: 161, startPoint y: 411, endPoint x: 123, endPoint y: 467, distance: 67.7
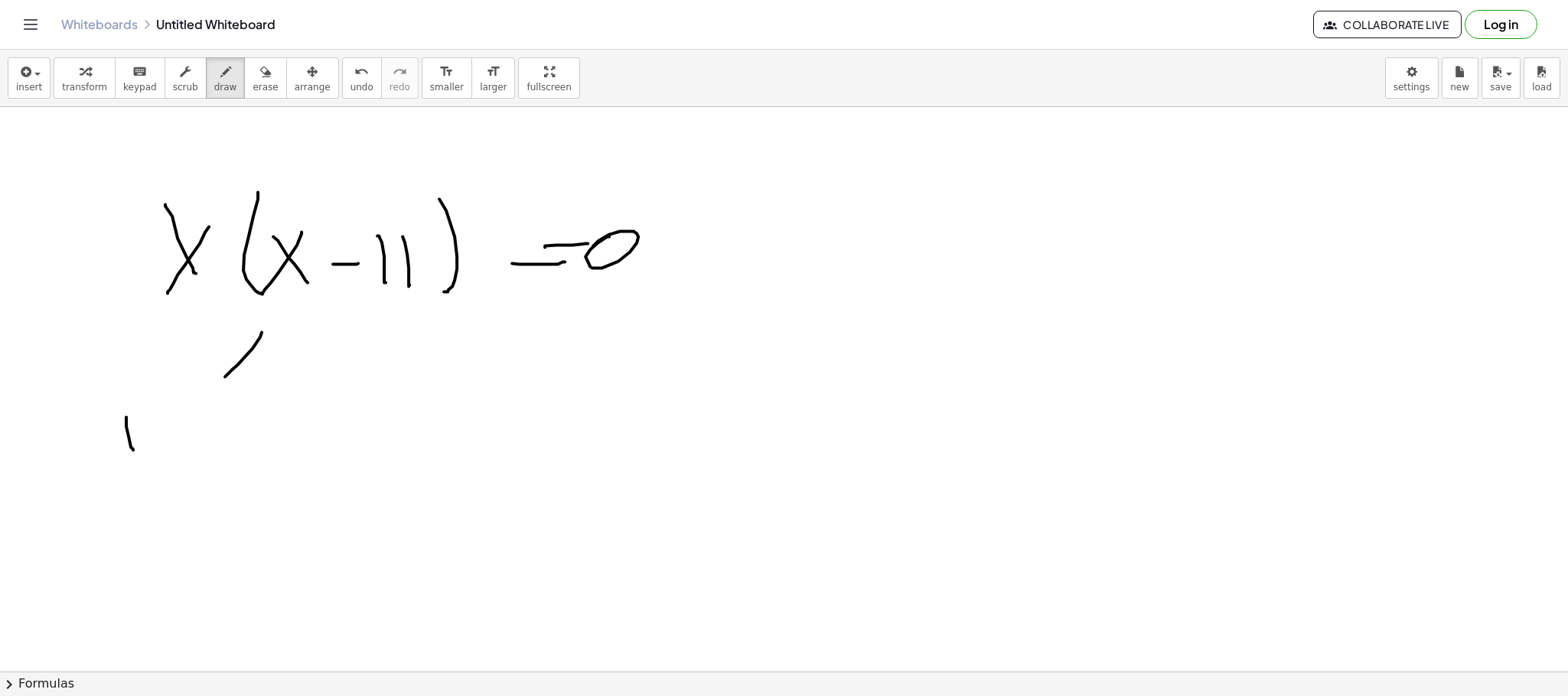
drag, startPoint x: 161, startPoint y: 460, endPoint x: 165, endPoint y: 450, distance: 10.8
drag, startPoint x: 171, startPoint y: 443, endPoint x: 144, endPoint y: 448, distance: 27.5
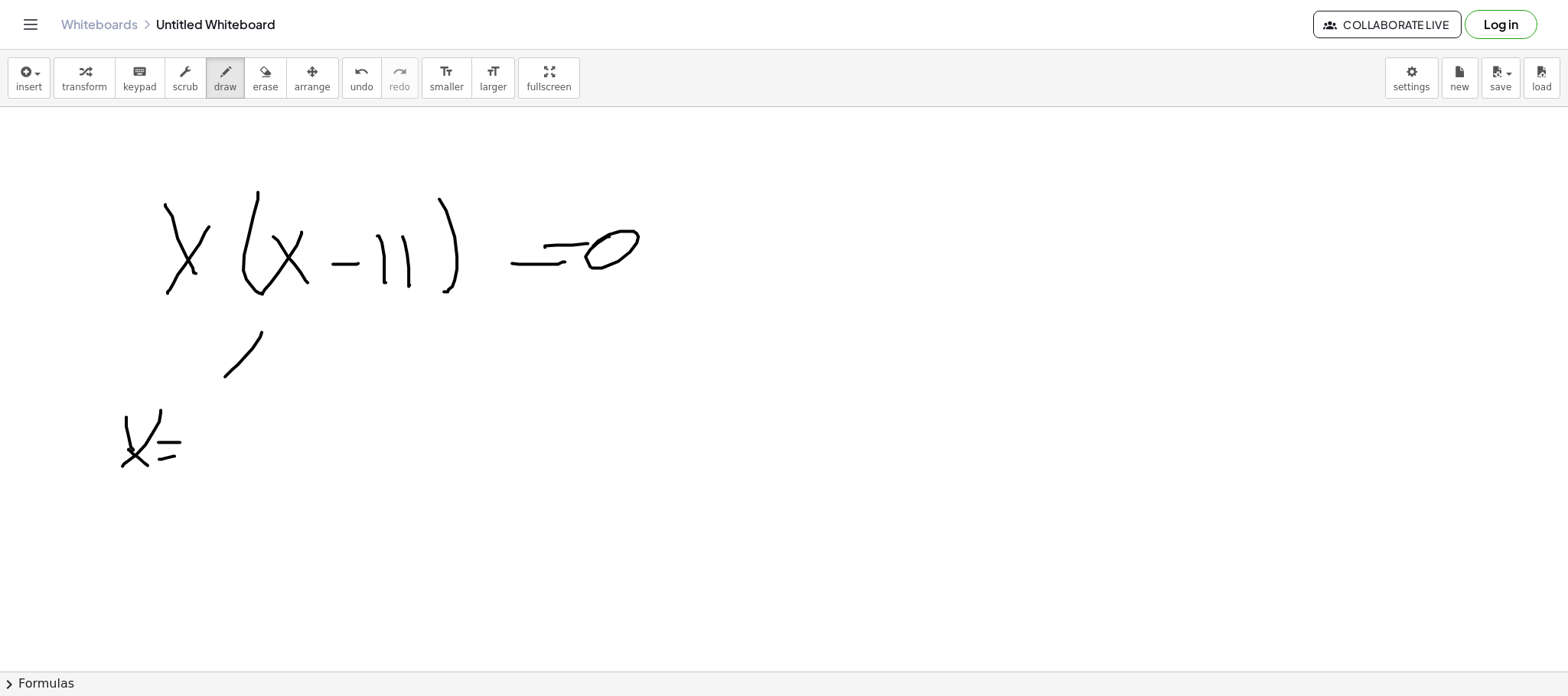
drag, startPoint x: 129, startPoint y: 450, endPoint x: 156, endPoint y: 466, distance: 31.4
drag, startPoint x: 194, startPoint y: 441, endPoint x: 215, endPoint y: 434, distance: 22.1
drag, startPoint x: 354, startPoint y: 377, endPoint x: 399, endPoint y: 409, distance: 55.2
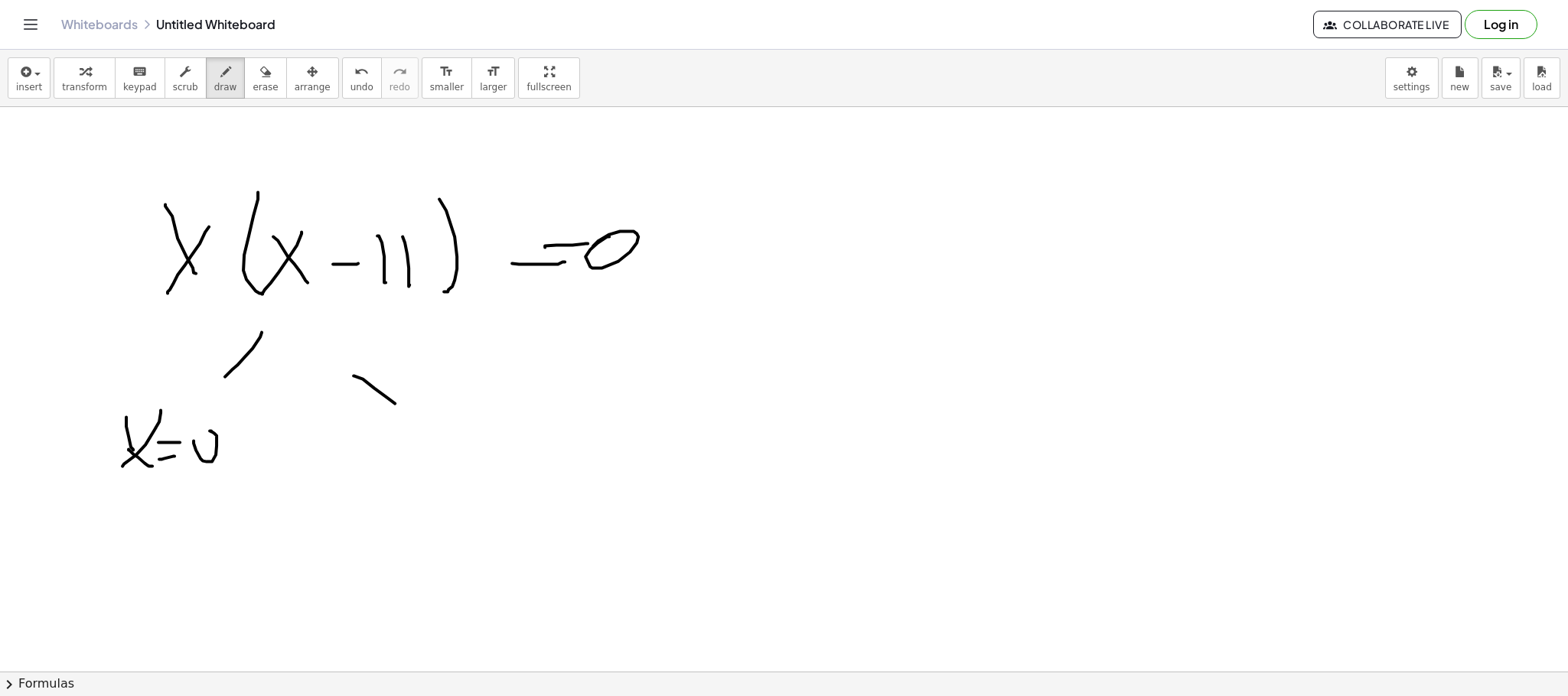
drag, startPoint x: 347, startPoint y: 431, endPoint x: 379, endPoint y: 476, distance: 55.2
drag, startPoint x: 379, startPoint y: 441, endPoint x: 342, endPoint y: 474, distance: 49.6
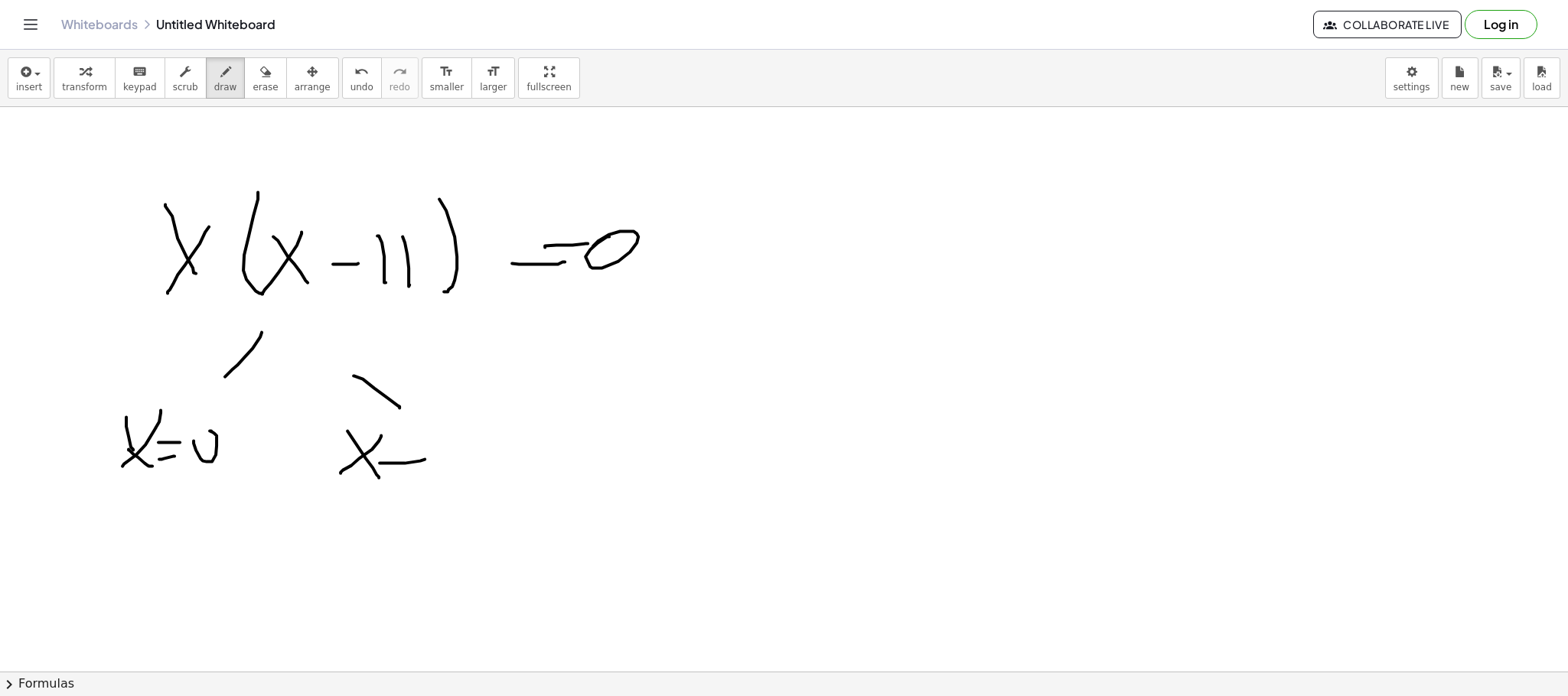
drag, startPoint x: 405, startPoint y: 464, endPoint x: 425, endPoint y: 460, distance: 20.4
drag, startPoint x: 441, startPoint y: 431, endPoint x: 446, endPoint y: 467, distance: 36.3
drag, startPoint x: 462, startPoint y: 446, endPoint x: 469, endPoint y: 471, distance: 26.0
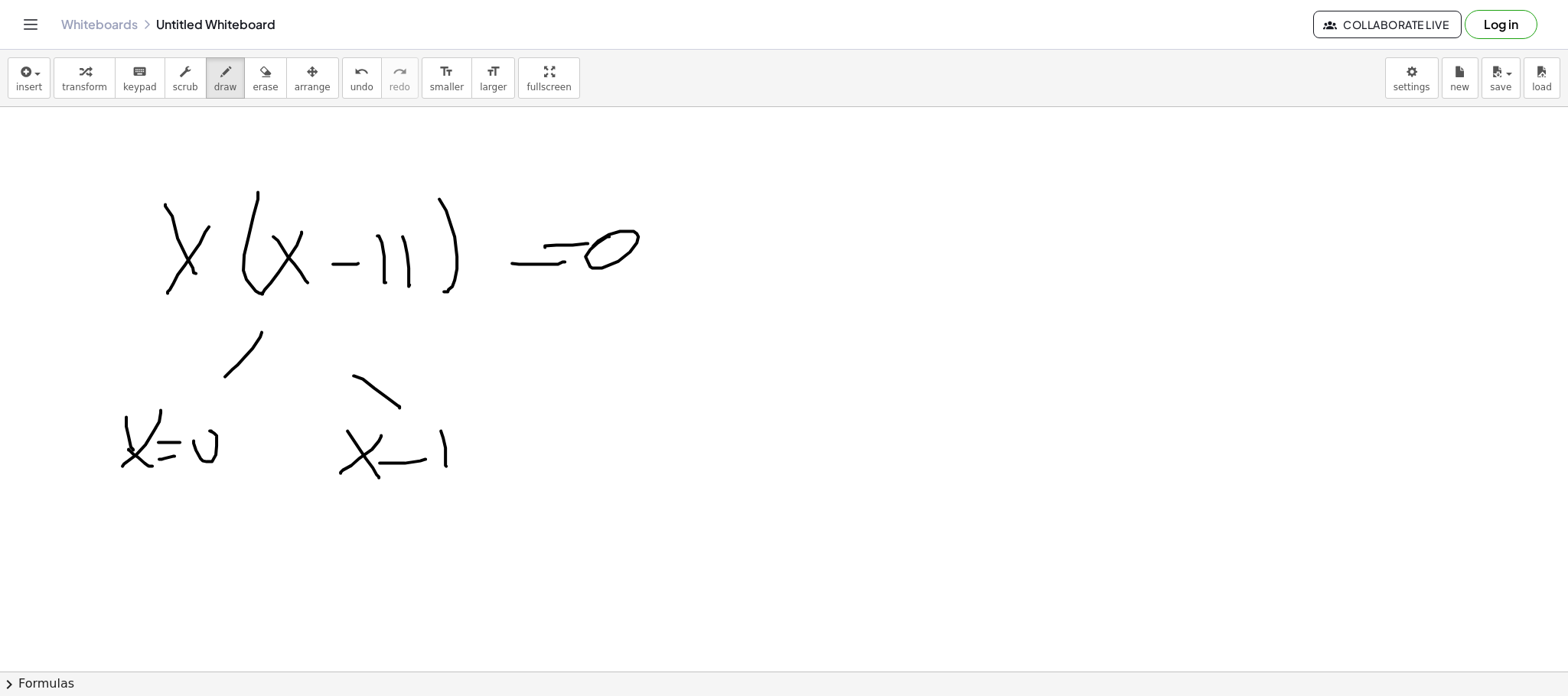
drag, startPoint x: 496, startPoint y: 451, endPoint x: 524, endPoint y: 446, distance: 28.4
drag, startPoint x: 524, startPoint y: 446, endPoint x: 474, endPoint y: 478, distance: 59.4
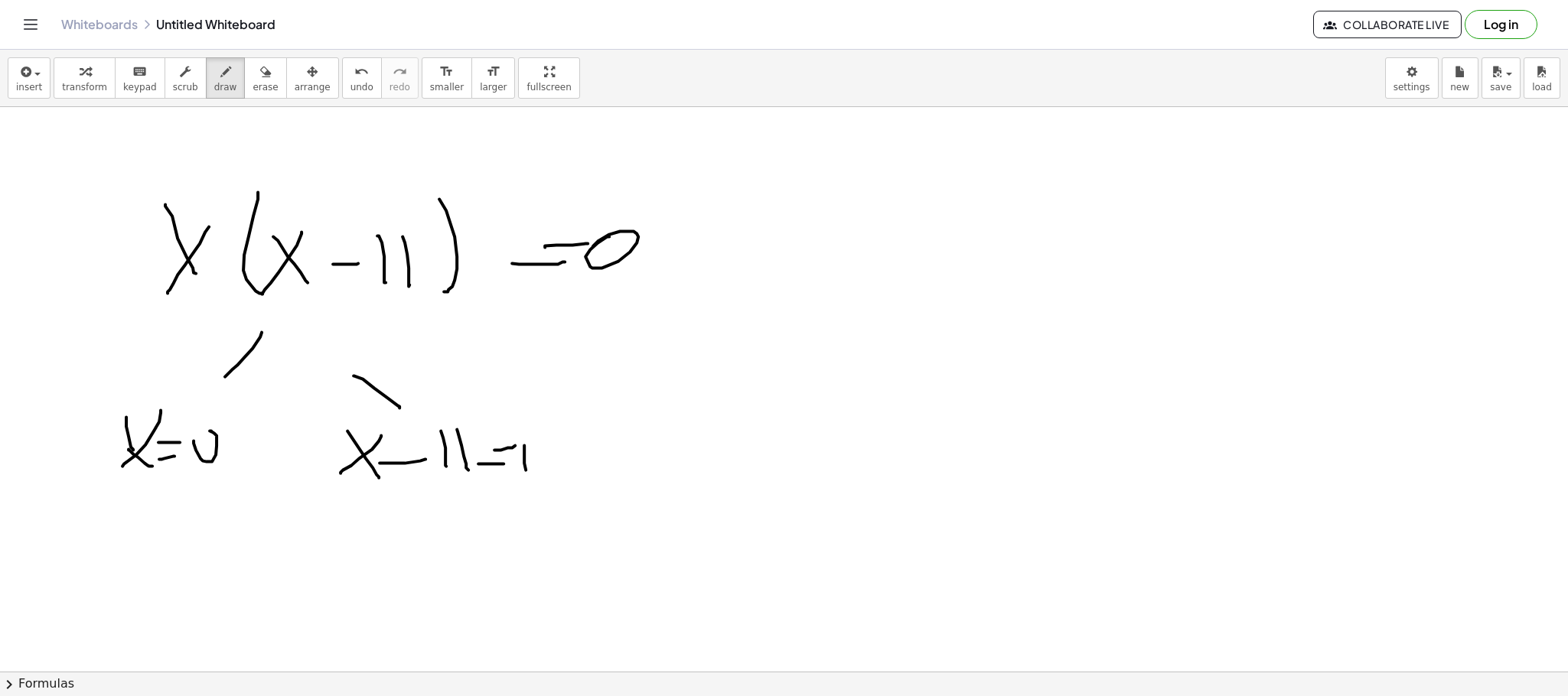
drag, startPoint x: 400, startPoint y: 561, endPoint x: 418, endPoint y: 521, distance: 43.9
drag, startPoint x: 418, startPoint y: 521, endPoint x: 384, endPoint y: 553, distance: 46.7
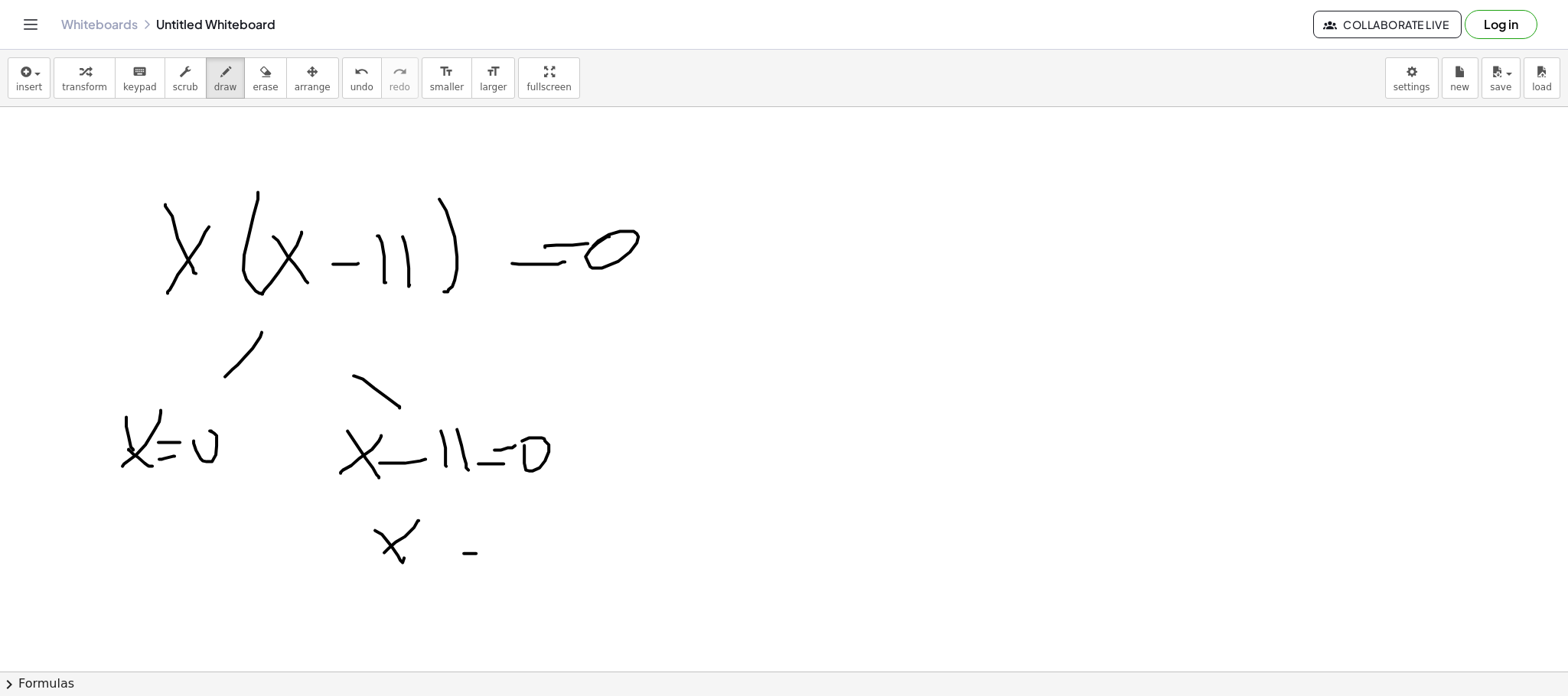
drag, startPoint x: 476, startPoint y: 554, endPoint x: 485, endPoint y: 546, distance: 12.0
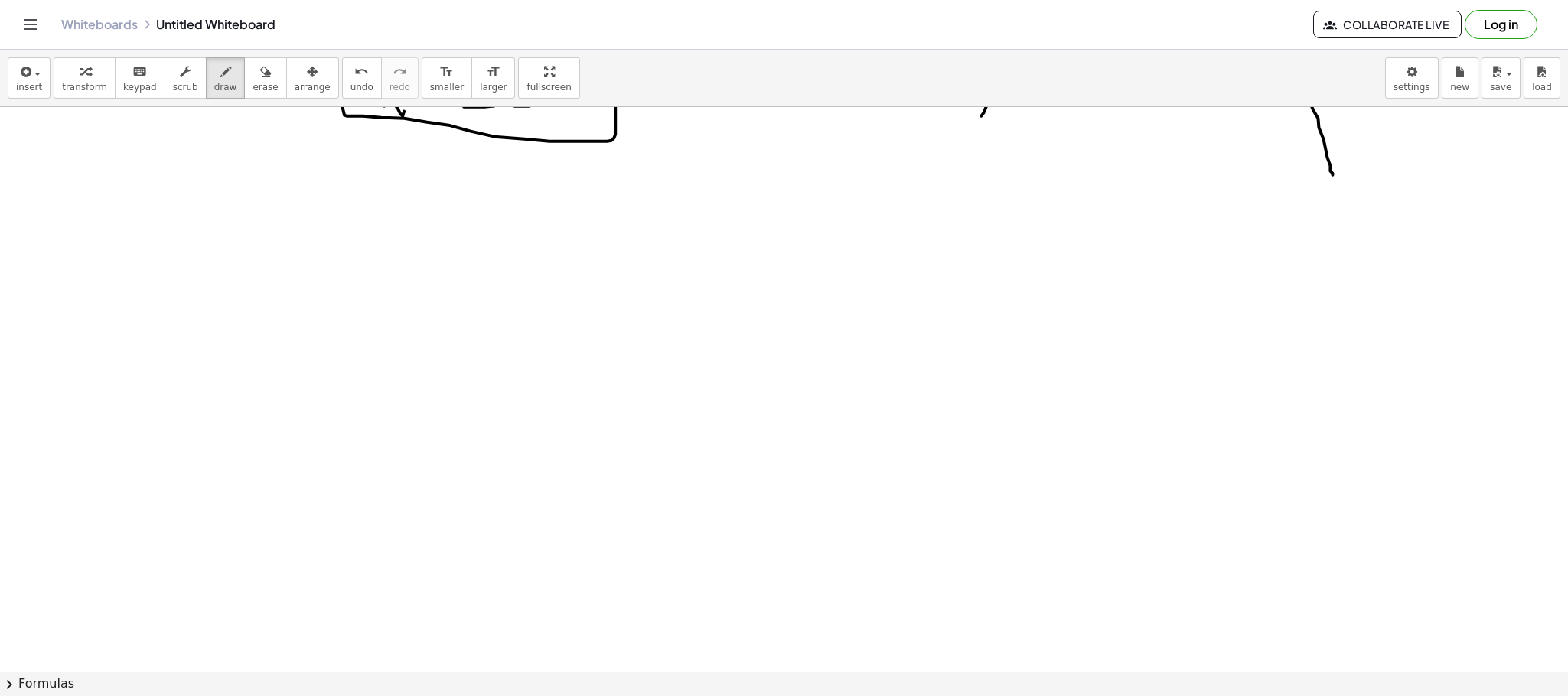
scroll to position [3380, 0]
drag, startPoint x: 249, startPoint y: 400, endPoint x: 276, endPoint y: 401, distance: 27.0
drag, startPoint x: 306, startPoint y: 370, endPoint x: 333, endPoint y: 406, distance: 45.0
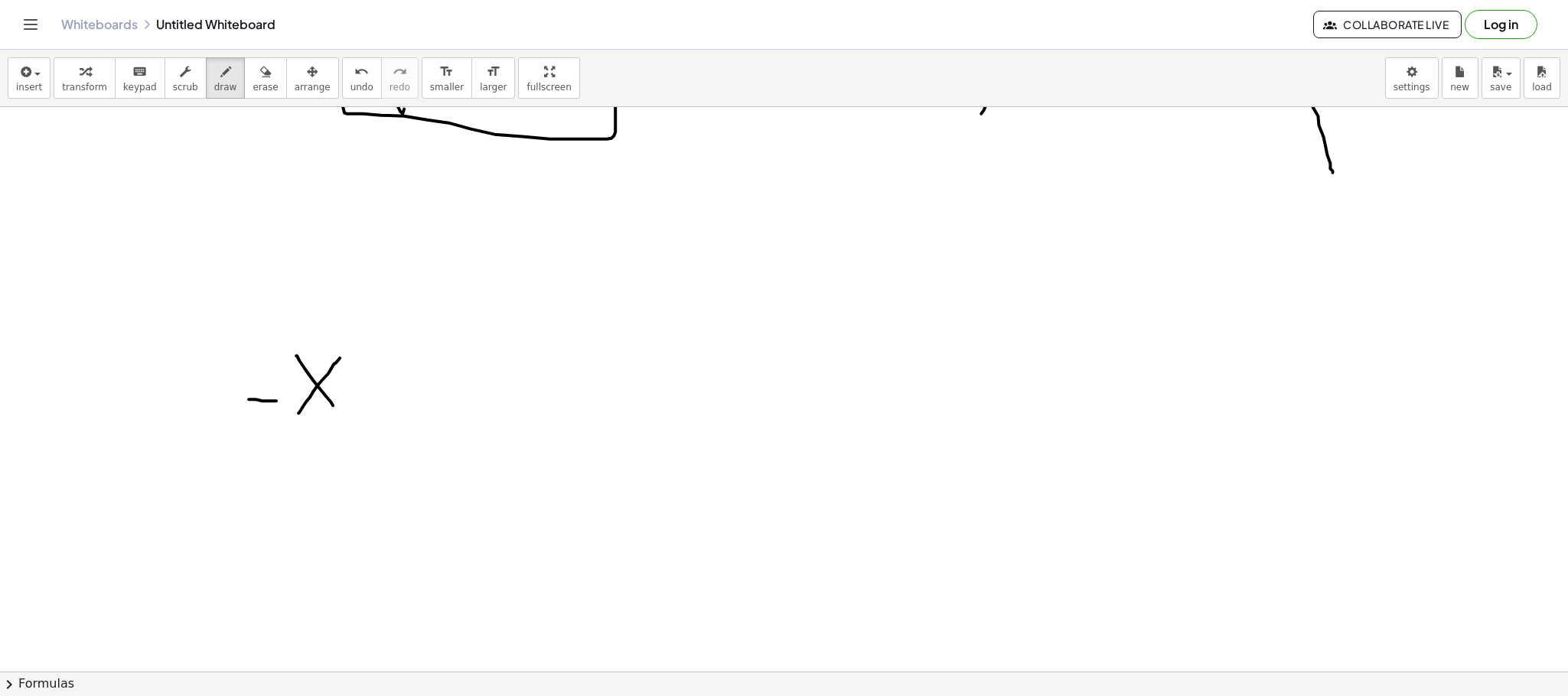
drag, startPoint x: 259, startPoint y: 360, endPoint x: 317, endPoint y: 434, distance: 94.0
drag, startPoint x: 678, startPoint y: 359, endPoint x: 696, endPoint y: 377, distance: 25.5
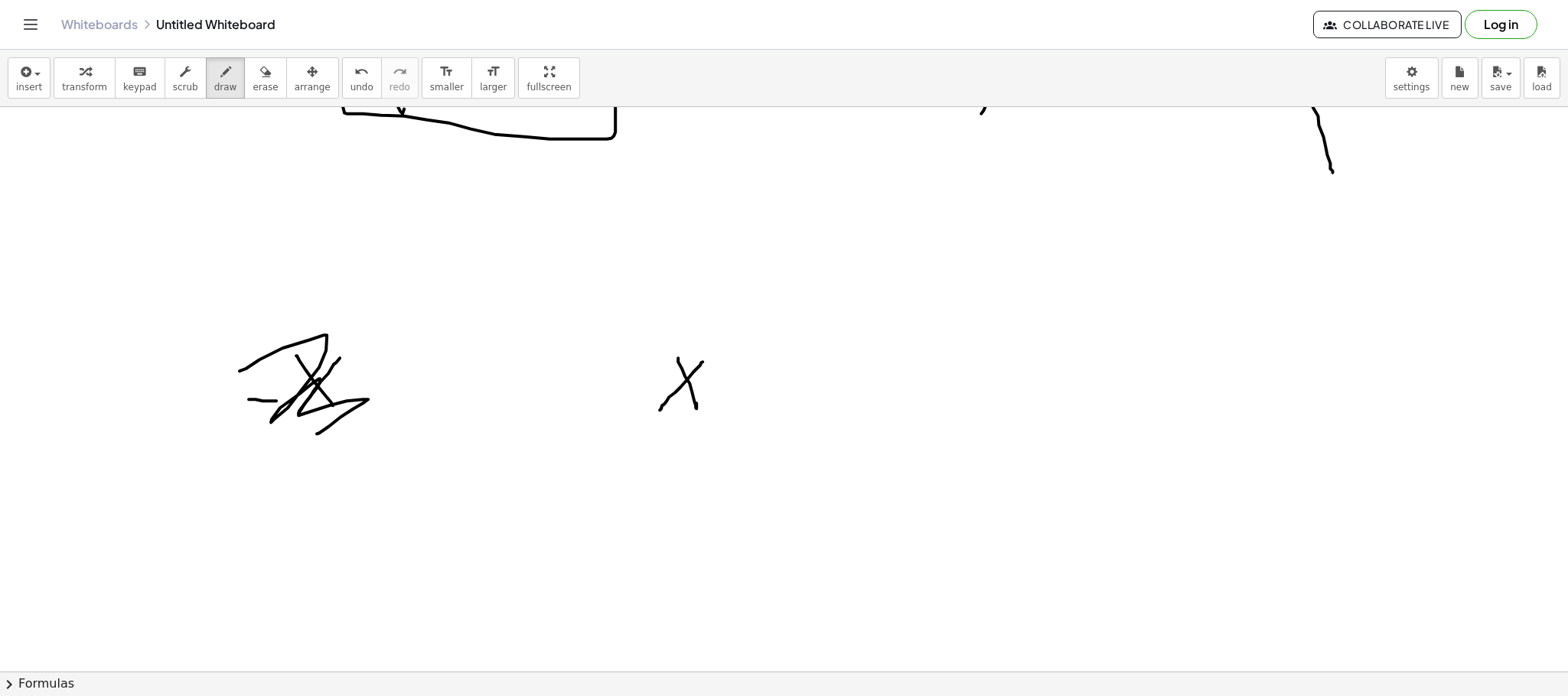
drag, startPoint x: 703, startPoint y: 363, endPoint x: 659, endPoint y: 411, distance: 65.1
drag, startPoint x: 726, startPoint y: 381, endPoint x: 758, endPoint y: 379, distance: 32.1
drag, startPoint x: 802, startPoint y: 333, endPoint x: 811, endPoint y: 356, distance: 24.7
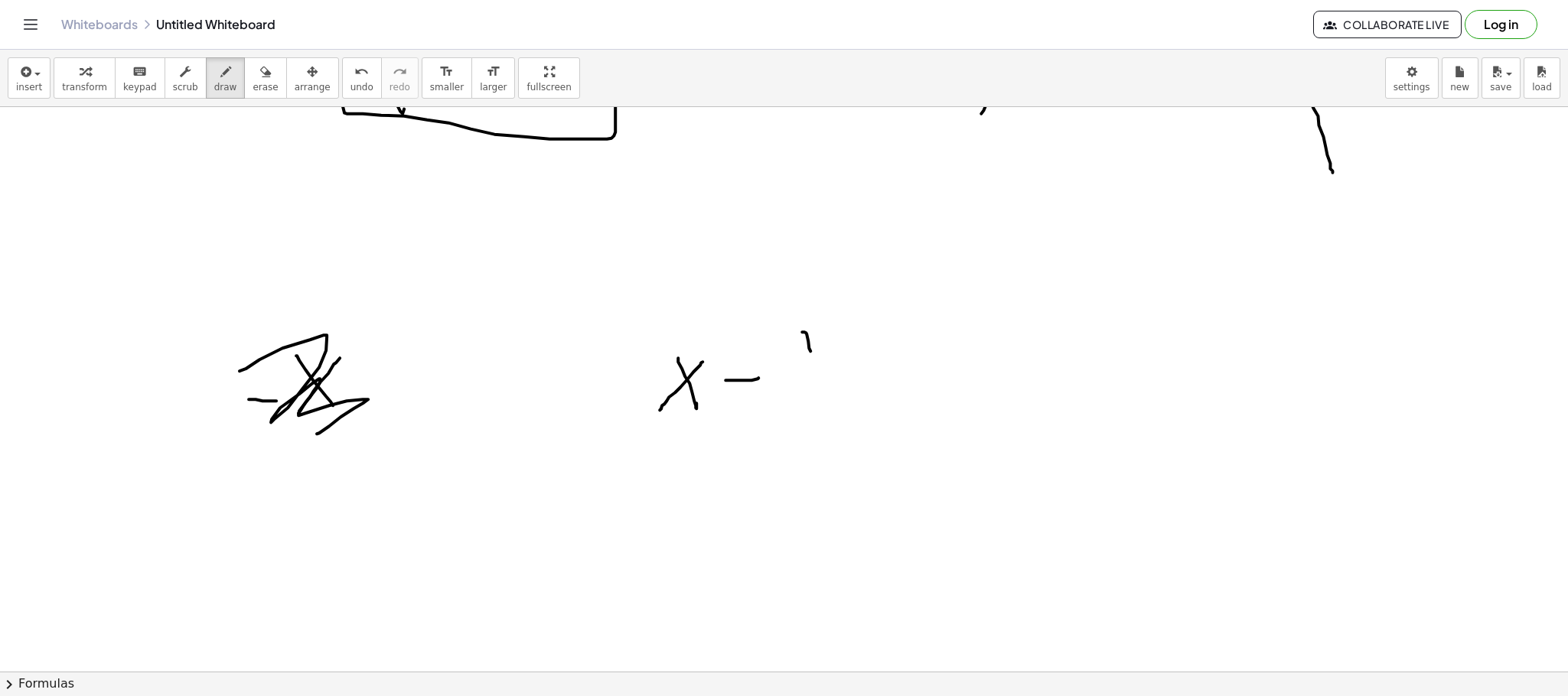
drag, startPoint x: 804, startPoint y: 363, endPoint x: 829, endPoint y: 363, distance: 25.0
drag, startPoint x: 831, startPoint y: 377, endPoint x: 838, endPoint y: 399, distance: 23.1
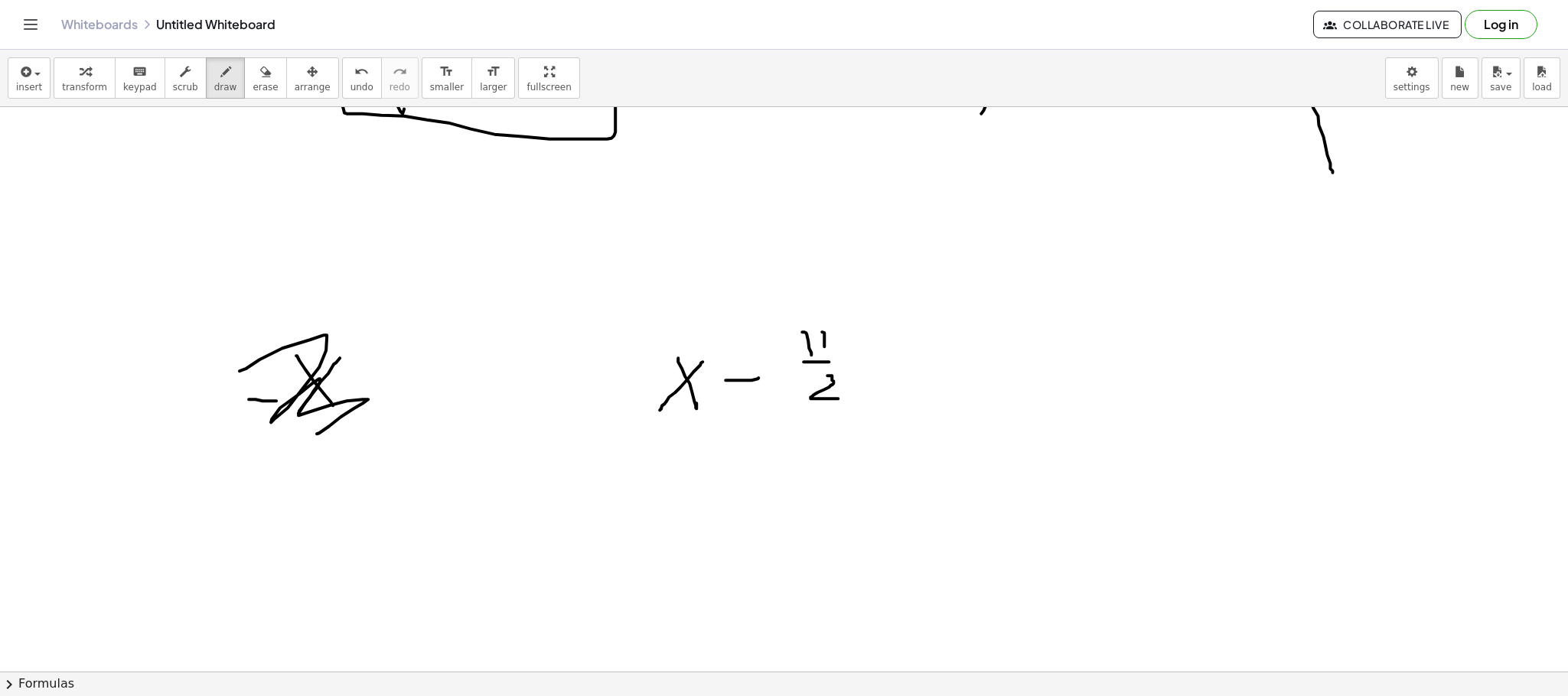
drag, startPoint x: 663, startPoint y: 322, endPoint x: 705, endPoint y: 453, distance: 137.6
drag, startPoint x: 873, startPoint y: 306, endPoint x: 852, endPoint y: 475, distance: 170.3
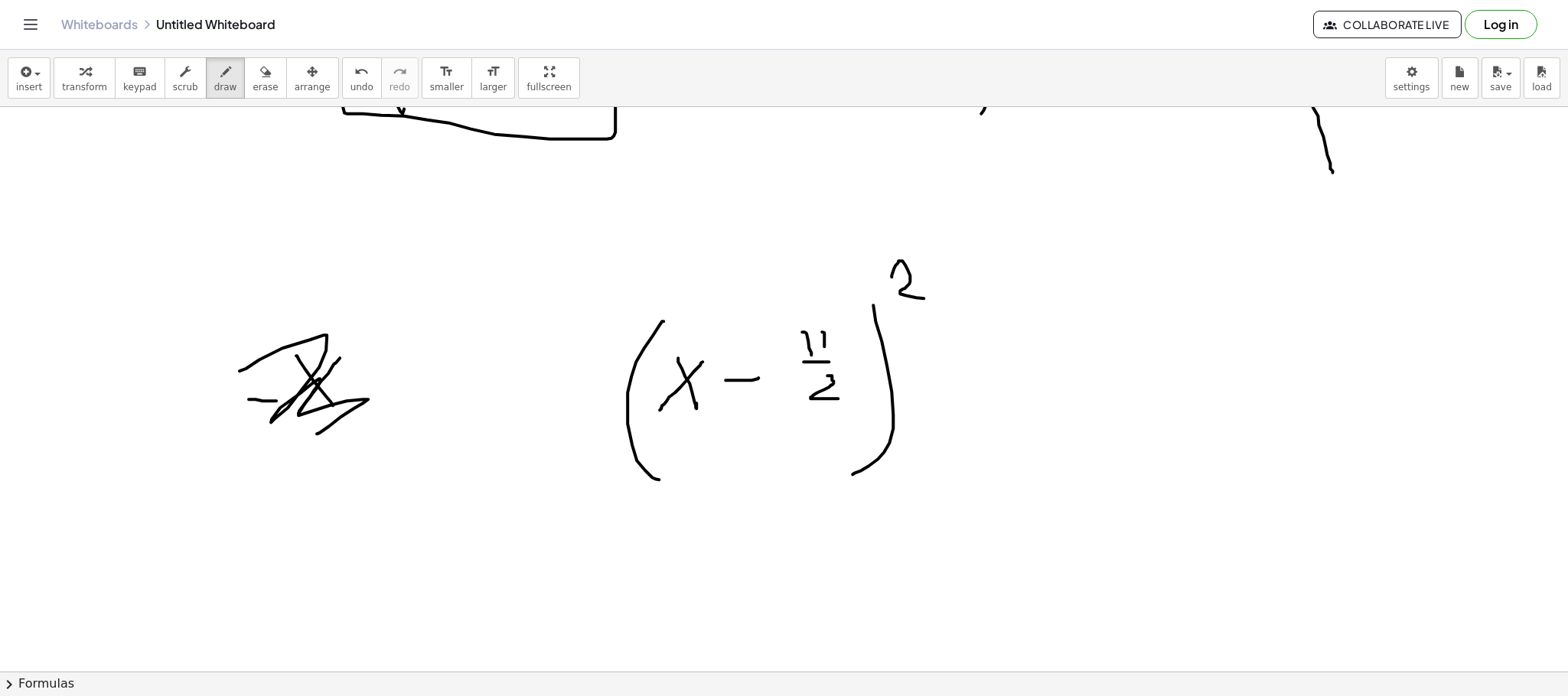
drag, startPoint x: 892, startPoint y: 278, endPoint x: 801, endPoint y: 337, distance: 108.5
drag, startPoint x: 595, startPoint y: 391, endPoint x: 611, endPoint y: 390, distance: 16.0
drag, startPoint x: 494, startPoint y: 351, endPoint x: 538, endPoint y: 424, distance: 85.2
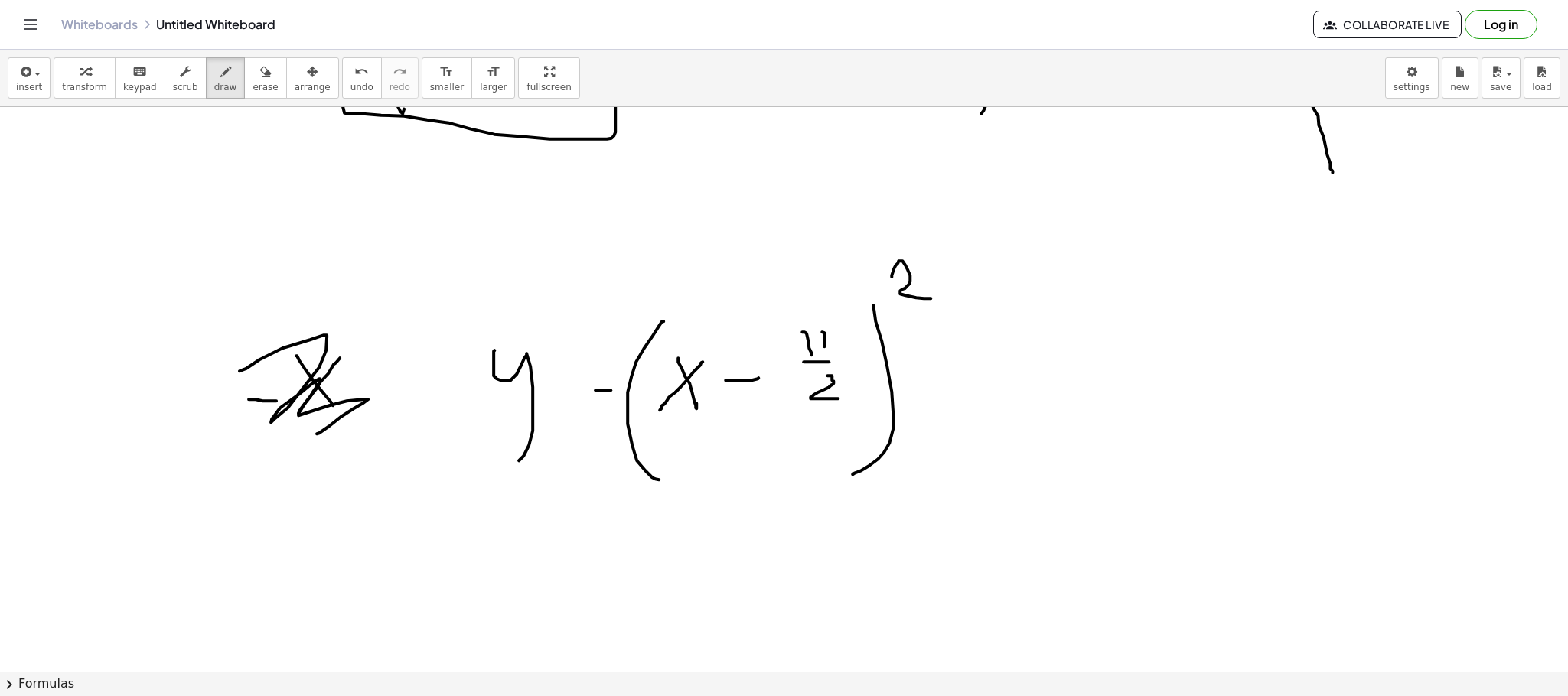
drag, startPoint x: 560, startPoint y: 415, endPoint x: 551, endPoint y: 393, distance: 23.8
drag, startPoint x: 551, startPoint y: 391, endPoint x: 572, endPoint y: 391, distance: 21.0
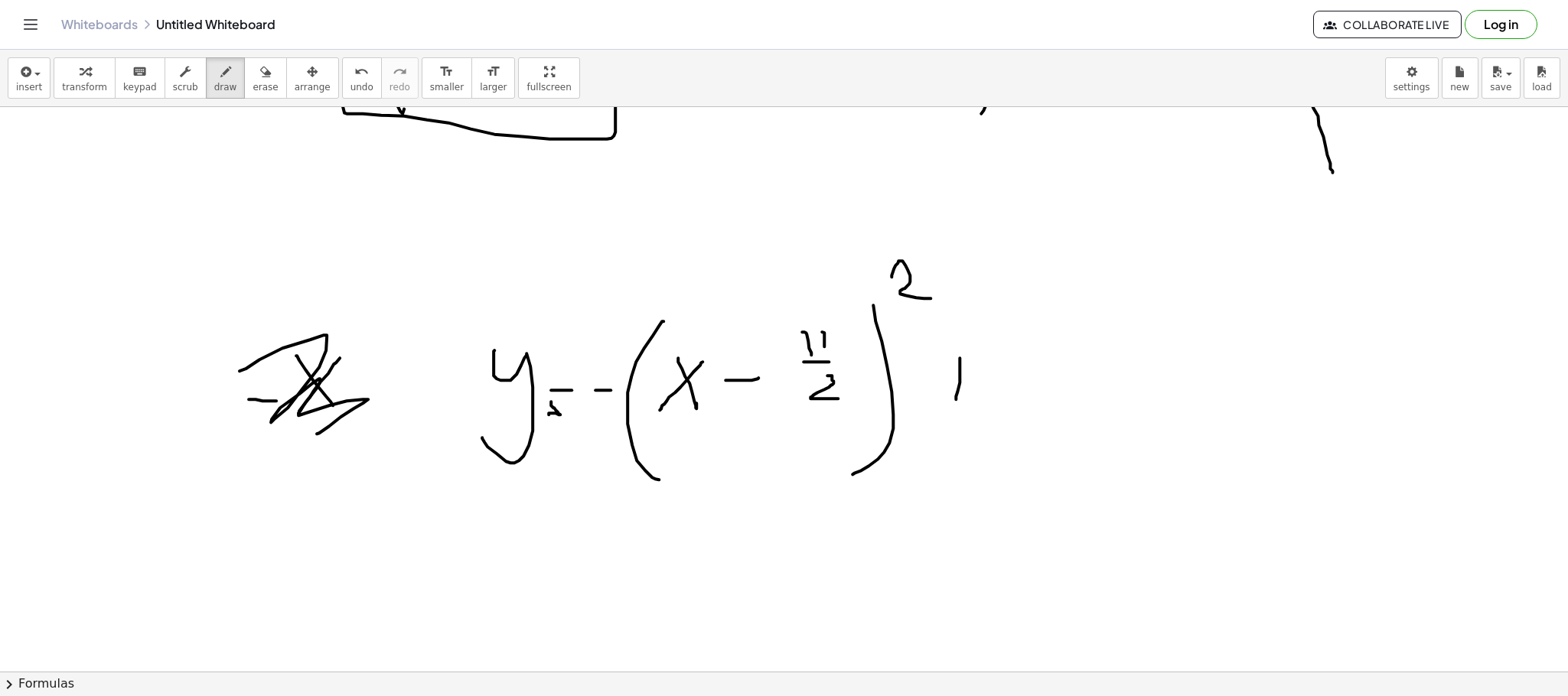
drag, startPoint x: 960, startPoint y: 383, endPoint x: 956, endPoint y: 400, distance: 17.5
drag, startPoint x: 949, startPoint y: 375, endPoint x: 1013, endPoint y: 373, distance: 64.0
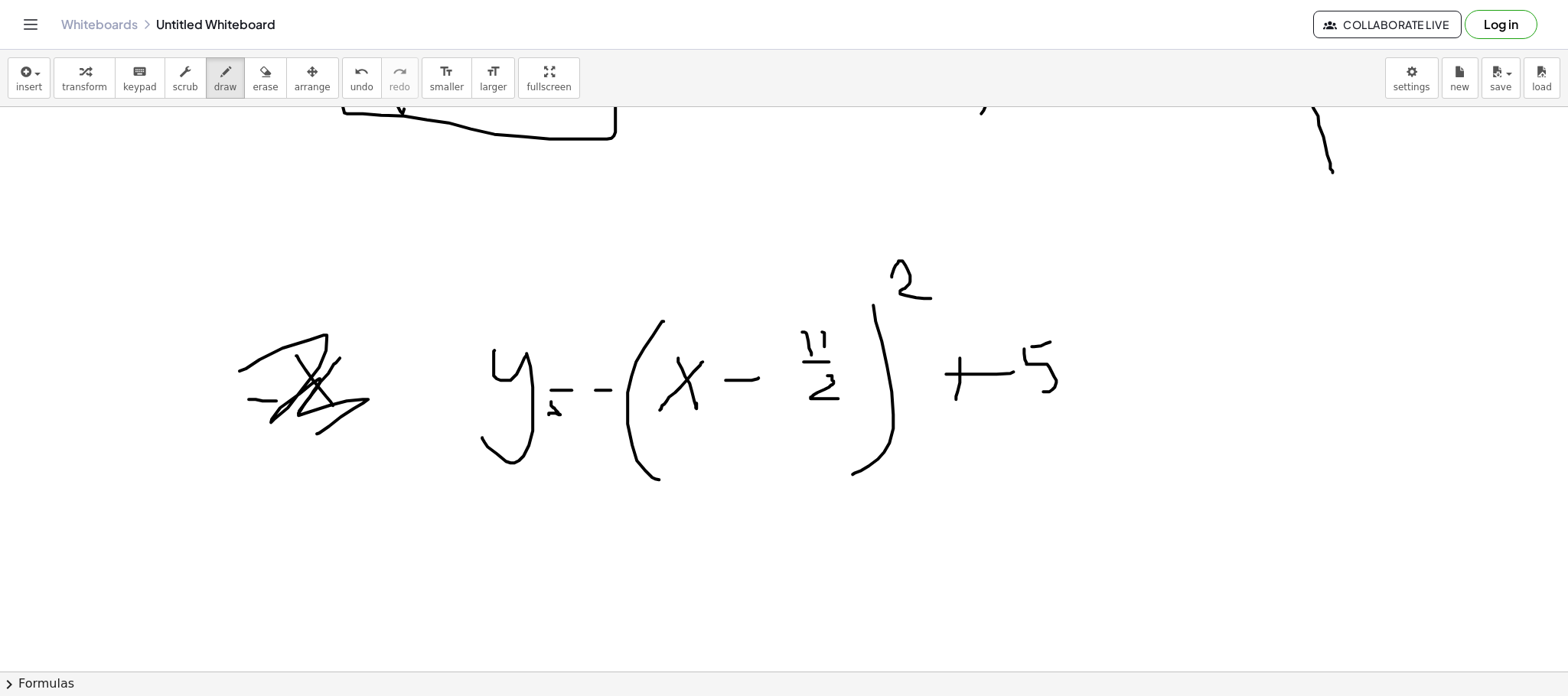
drag, startPoint x: 1024, startPoint y: 350, endPoint x: 1031, endPoint y: 383, distance: 33.7
drag, startPoint x: 1082, startPoint y: 365, endPoint x: 1094, endPoint y: 381, distance: 20.0
drag, startPoint x: 1106, startPoint y: 384, endPoint x: 1111, endPoint y: 358, distance: 26.5
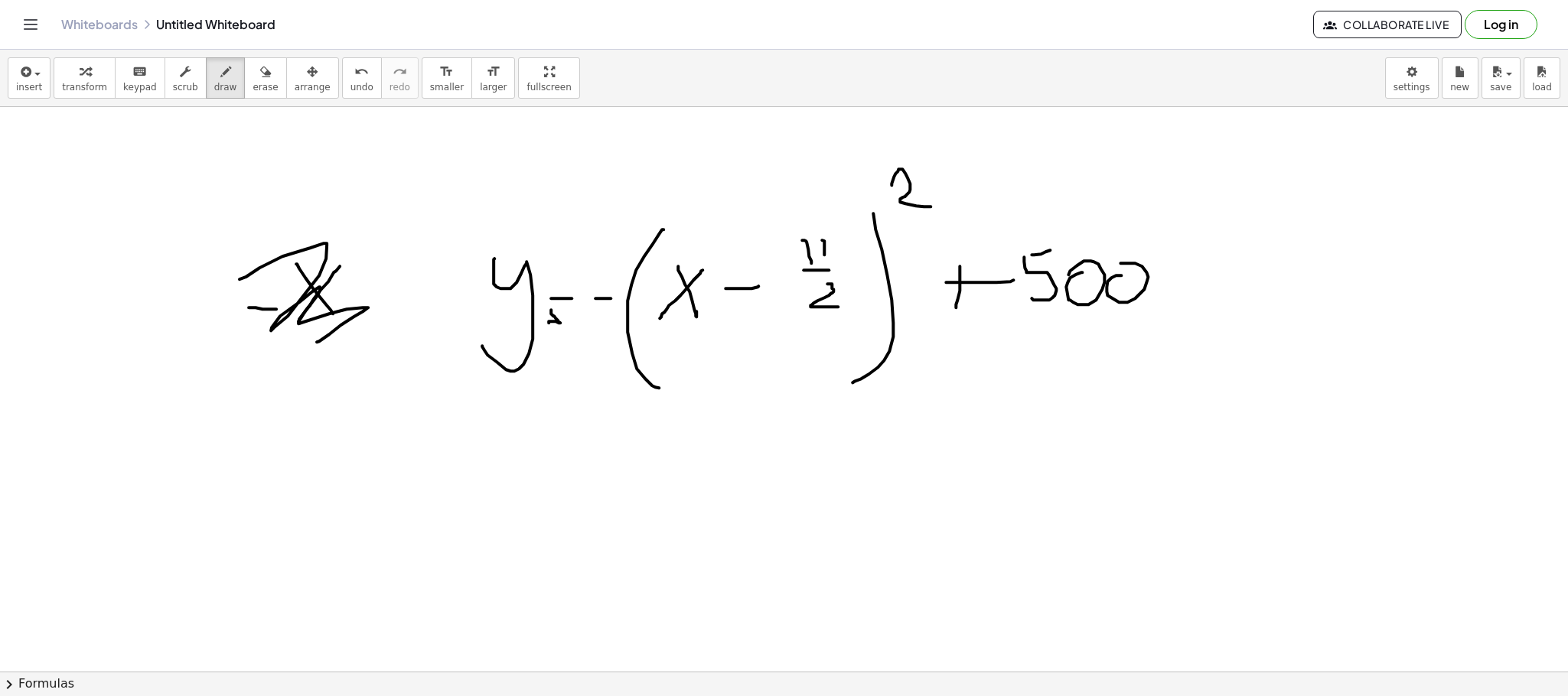
scroll to position [3610, 0]
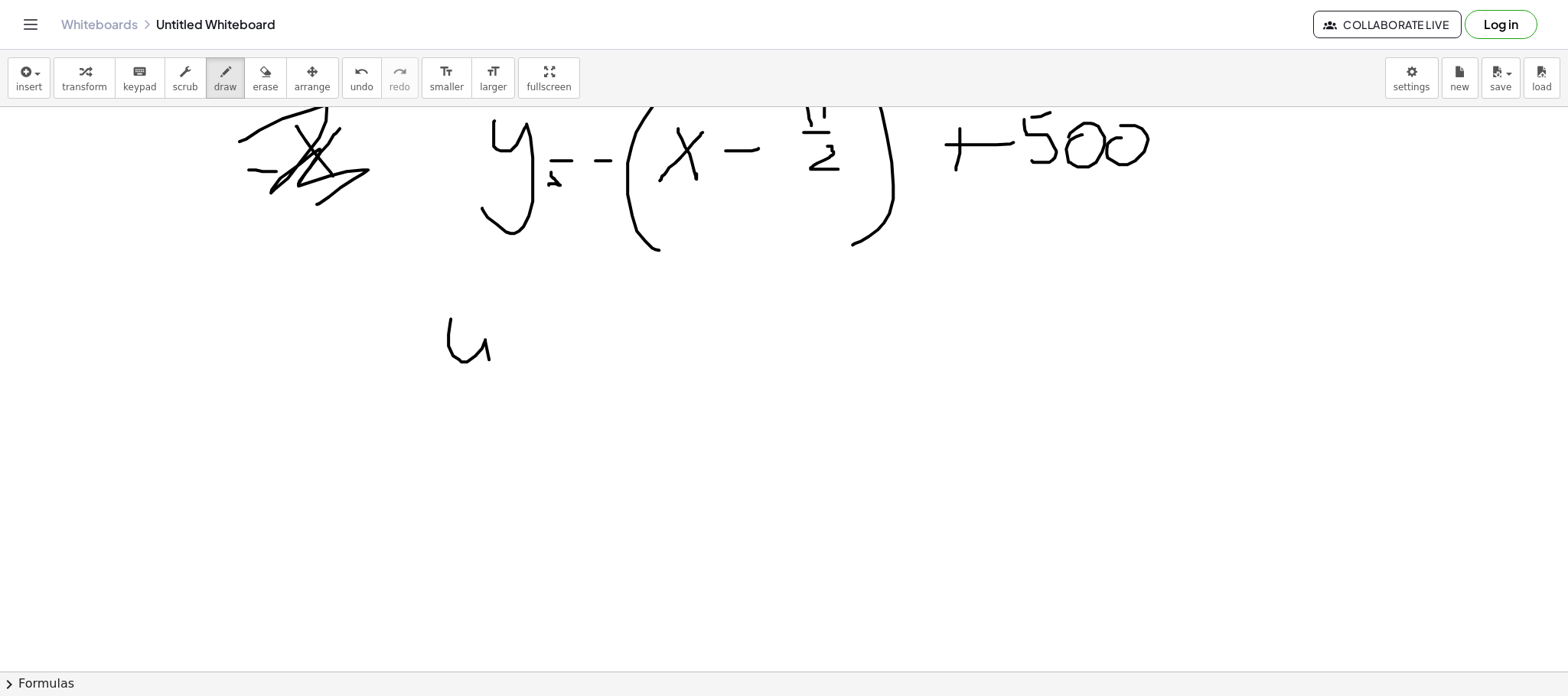
drag, startPoint x: 451, startPoint y: 319, endPoint x: 467, endPoint y: 420, distance: 102.3
drag, startPoint x: 533, startPoint y: 394, endPoint x: 535, endPoint y: 383, distance: 11.2
drag, startPoint x: 536, startPoint y: 377, endPoint x: 545, endPoint y: 374, distance: 9.5
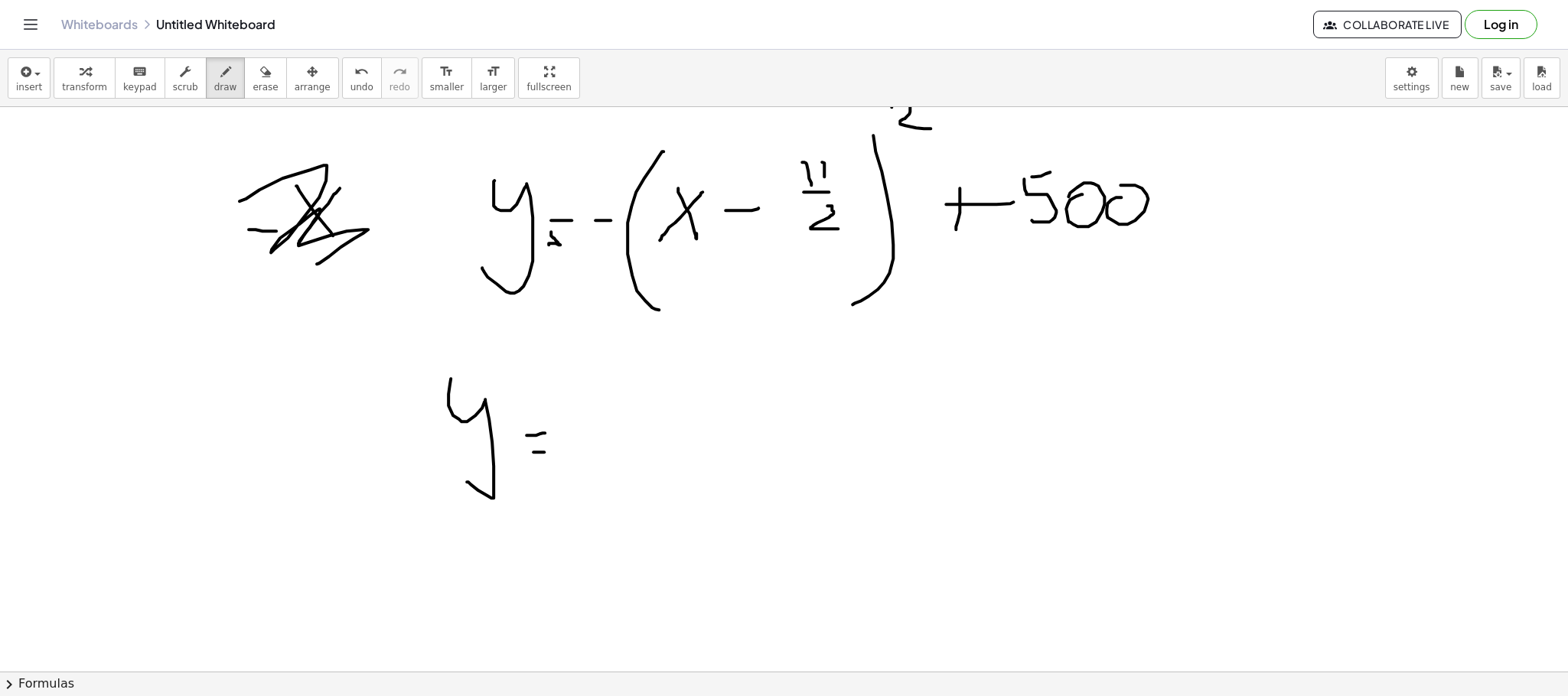
scroll to position [3495, 0]
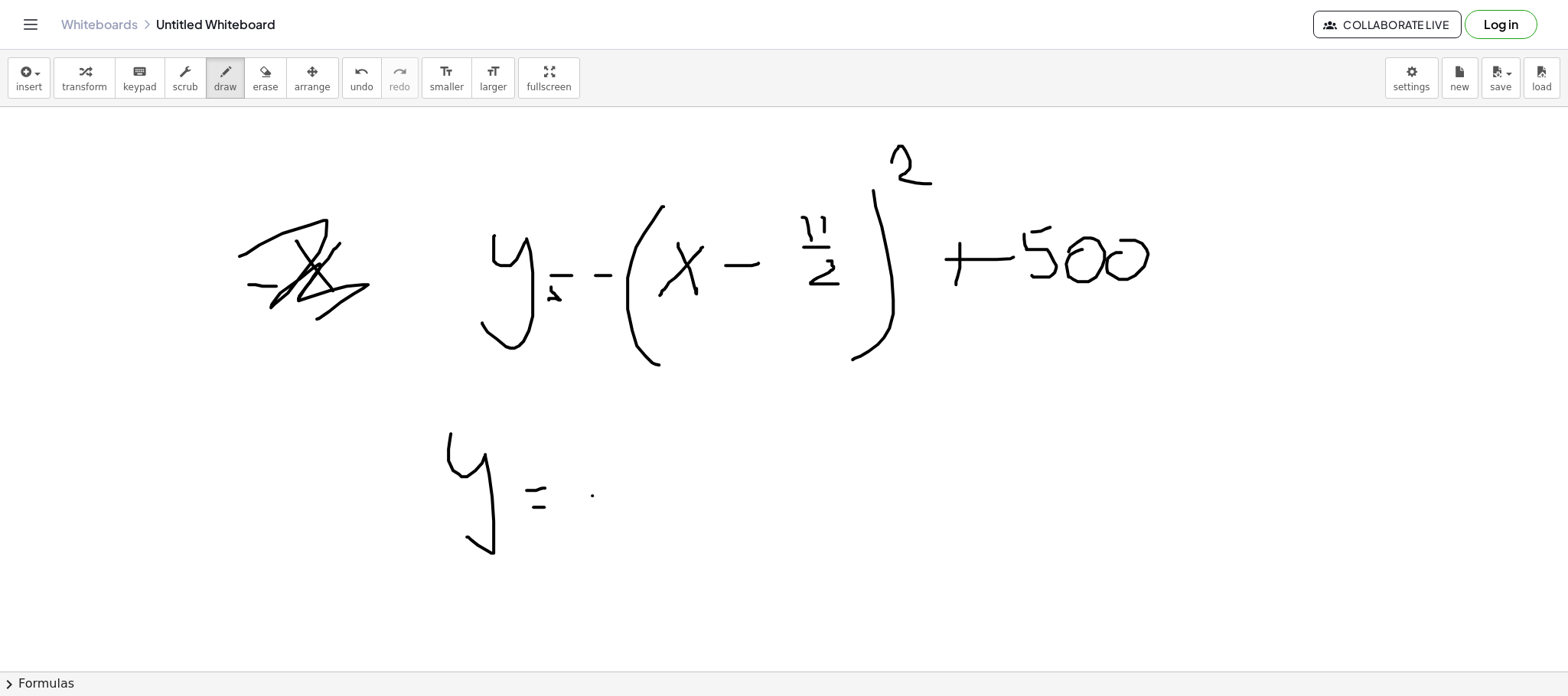
drag, startPoint x: 592, startPoint y: 496, endPoint x: 622, endPoint y: 498, distance: 30.1
drag, startPoint x: 696, startPoint y: 450, endPoint x: 708, endPoint y: 558, distance: 108.7
drag, startPoint x: 724, startPoint y: 481, endPoint x: 736, endPoint y: 519, distance: 39.8
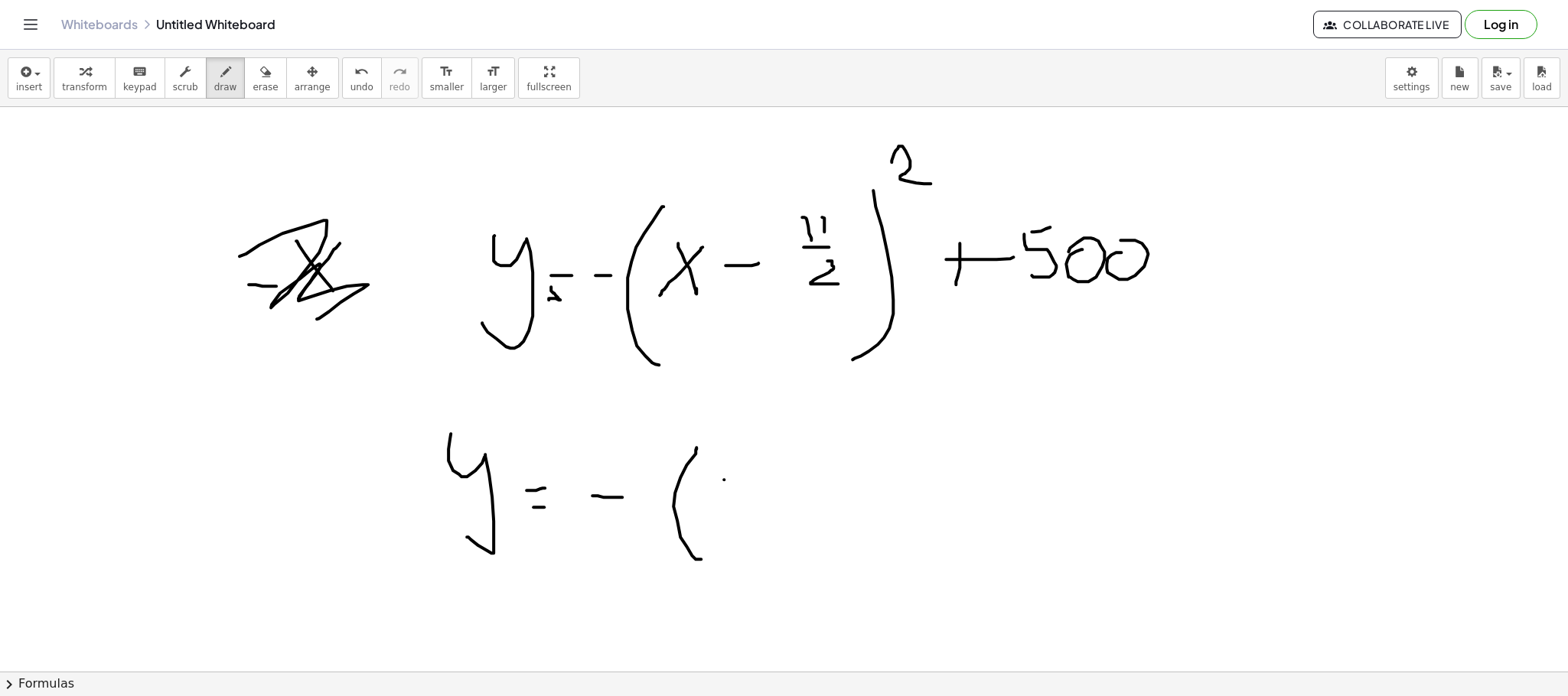
drag, startPoint x: 738, startPoint y: 495, endPoint x: 721, endPoint y: 509, distance: 22.0
drag, startPoint x: 774, startPoint y: 437, endPoint x: 818, endPoint y: 465, distance: 52.2
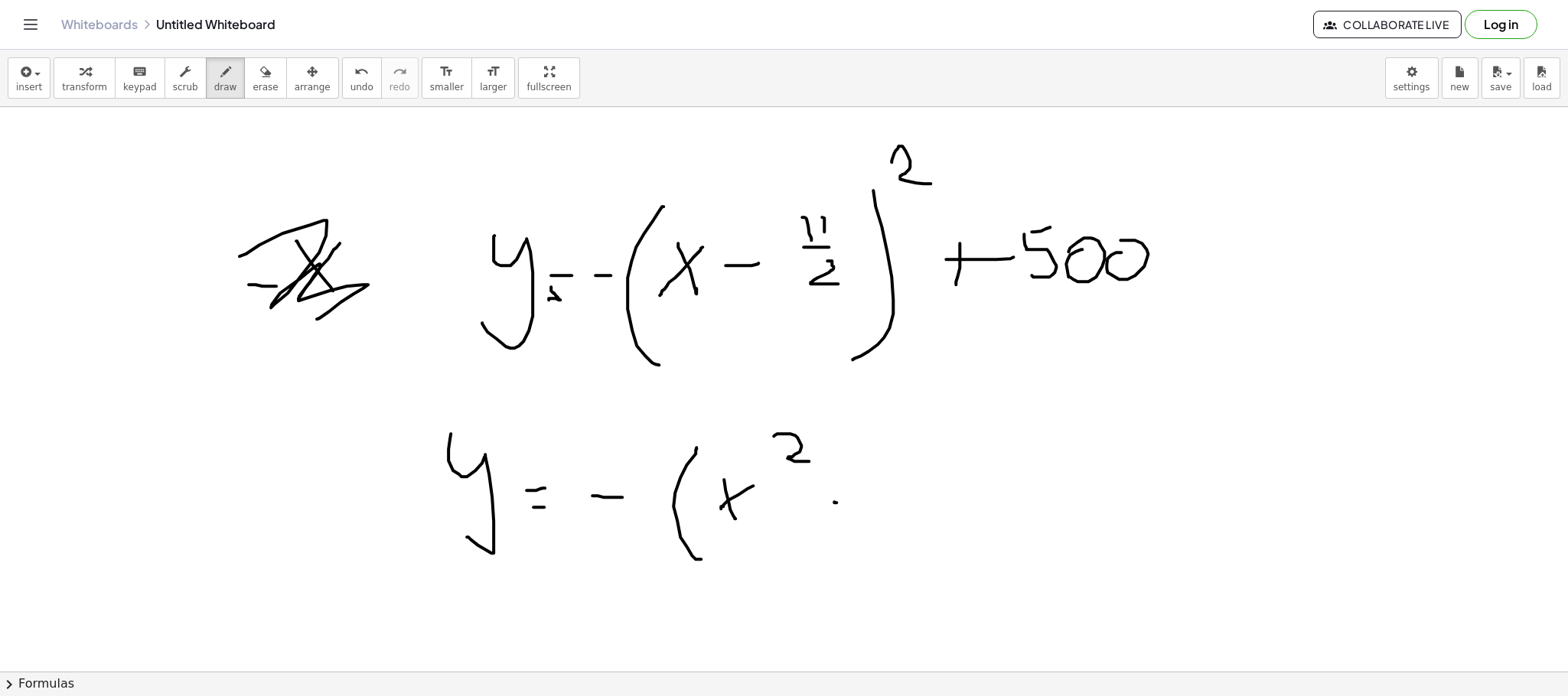
drag, startPoint x: 834, startPoint y: 503, endPoint x: 855, endPoint y: 503, distance: 21.0
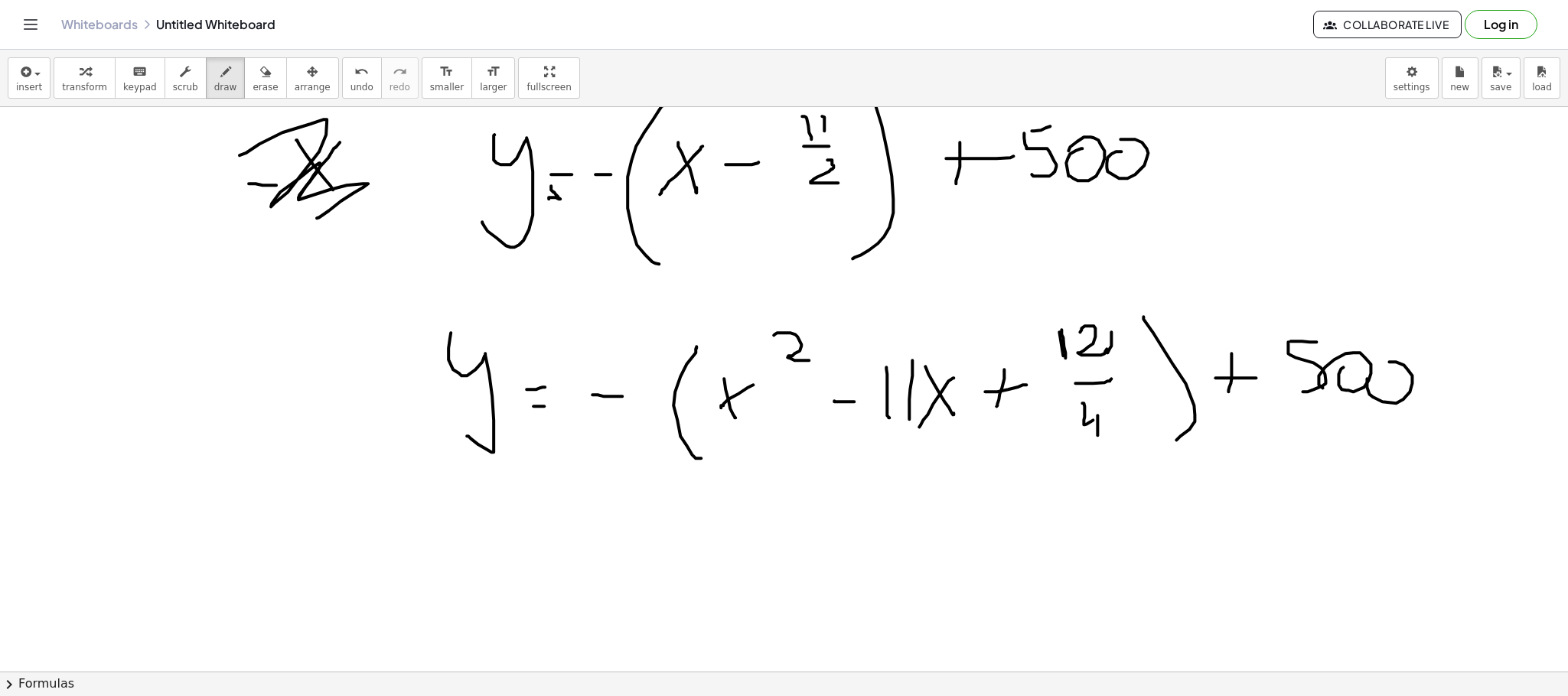
scroll to position [3724, 0]
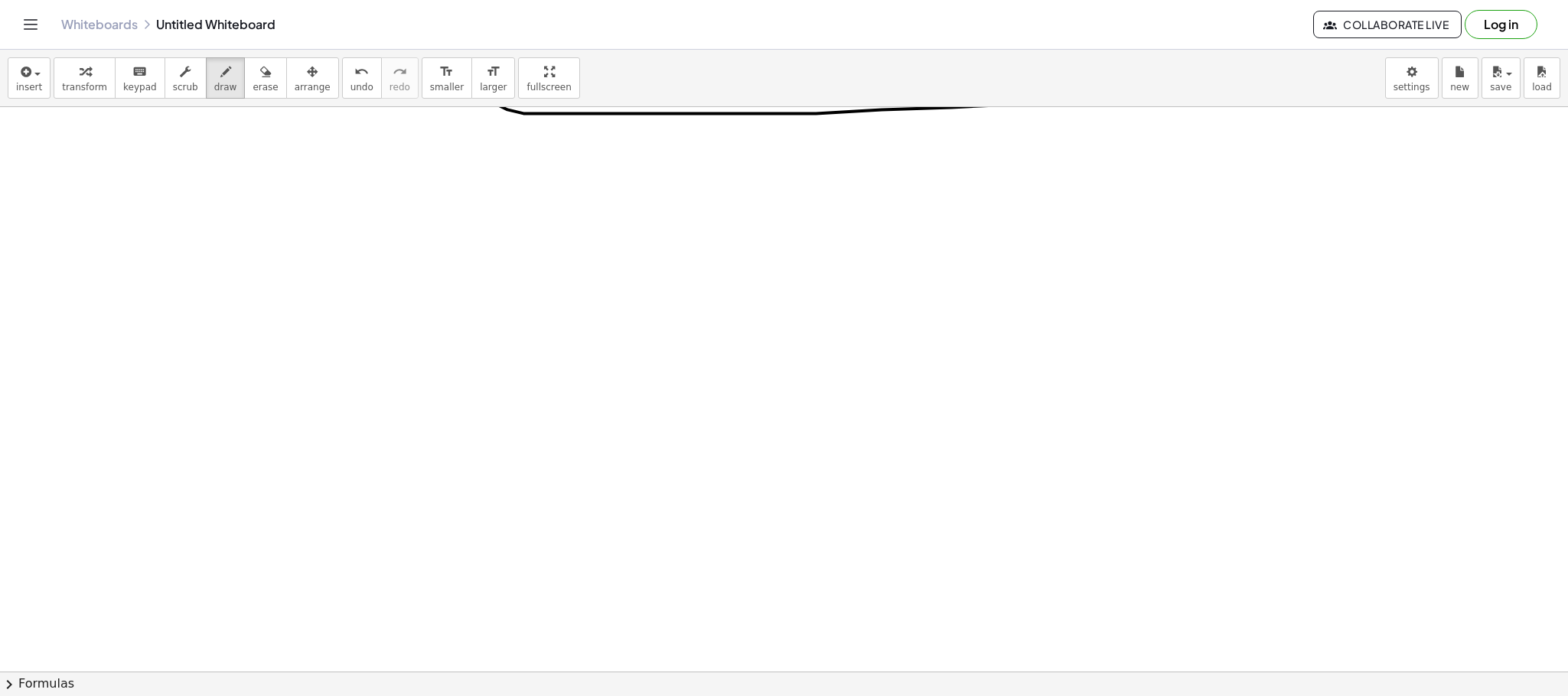
scroll to position [4402, 0]
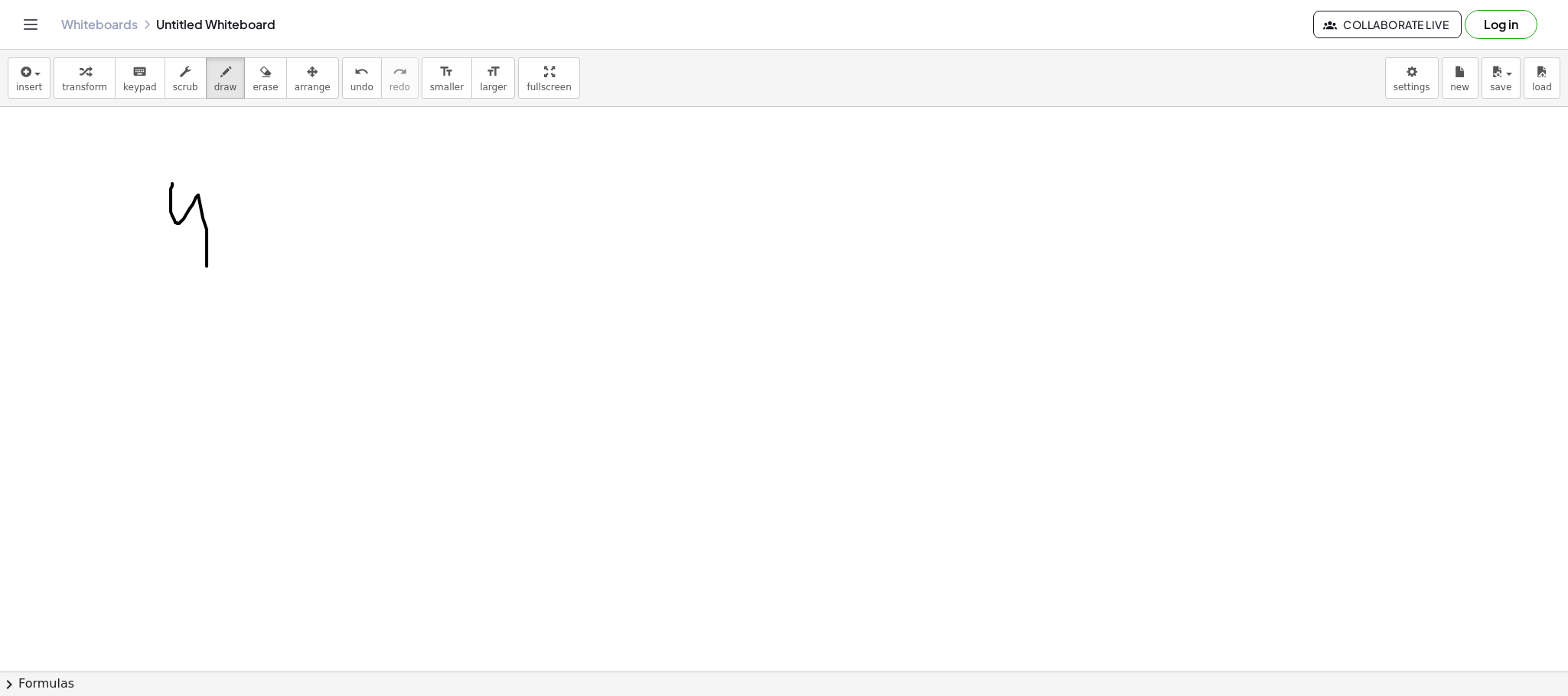
drag, startPoint x: 172, startPoint y: 184, endPoint x: 209, endPoint y: 248, distance: 73.9
drag, startPoint x: 228, startPoint y: 210, endPoint x: 244, endPoint y: 235, distance: 29.7
drag, startPoint x: 246, startPoint y: 211, endPoint x: 239, endPoint y: 230, distance: 20.2
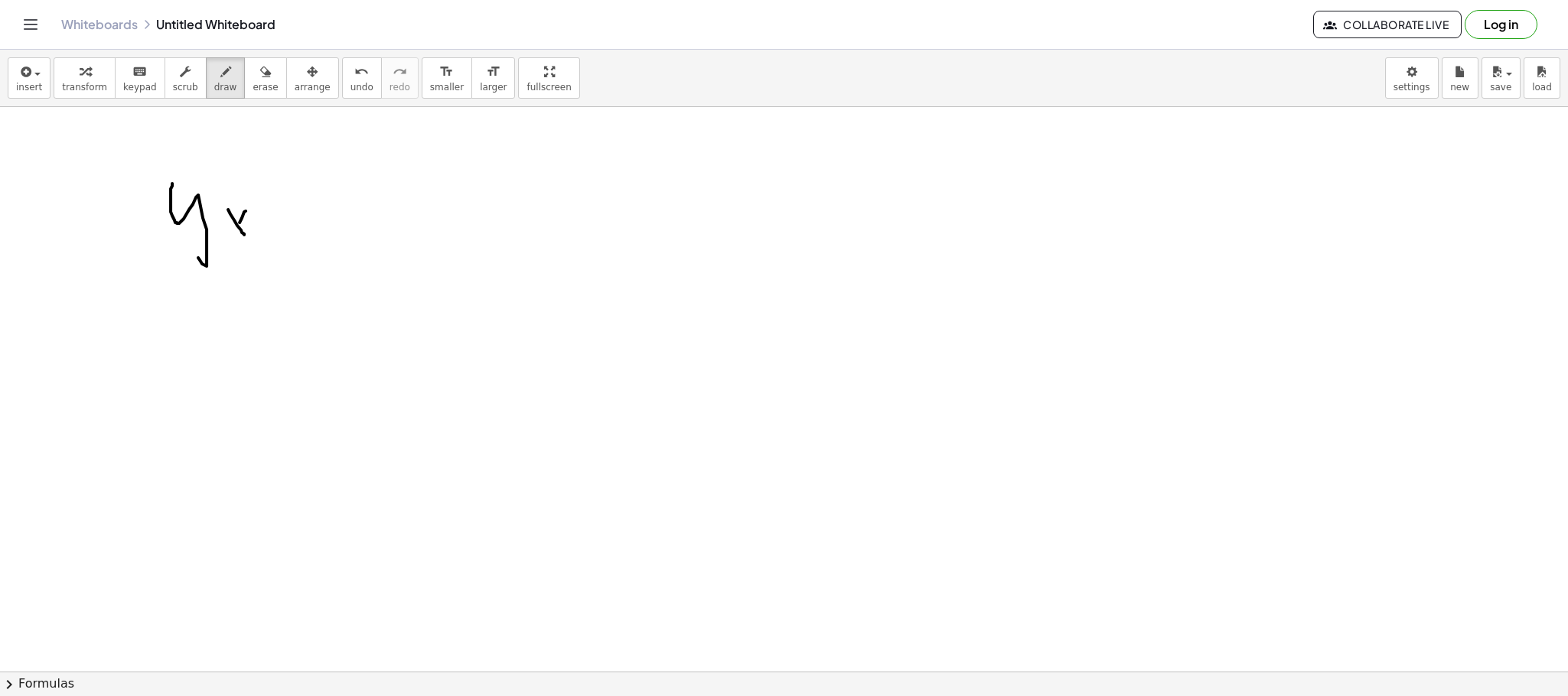
drag, startPoint x: 327, startPoint y: 239, endPoint x: 354, endPoint y: 236, distance: 27.2
drag, startPoint x: 319, startPoint y: 222, endPoint x: 366, endPoint y: 222, distance: 47.0
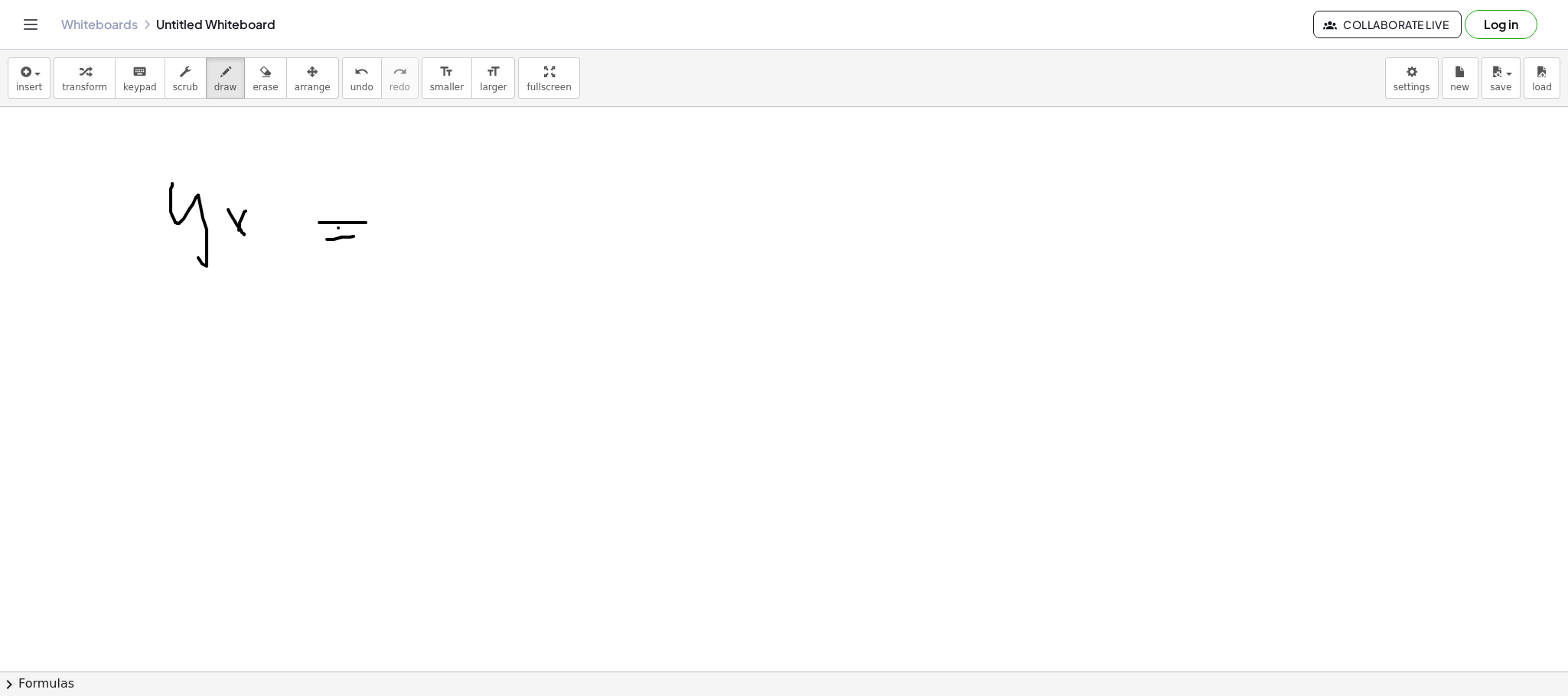
drag, startPoint x: 404, startPoint y: 193, endPoint x: 414, endPoint y: 188, distance: 11.2
drag, startPoint x: 402, startPoint y: 195, endPoint x: 400, endPoint y: 234, distance: 39.1
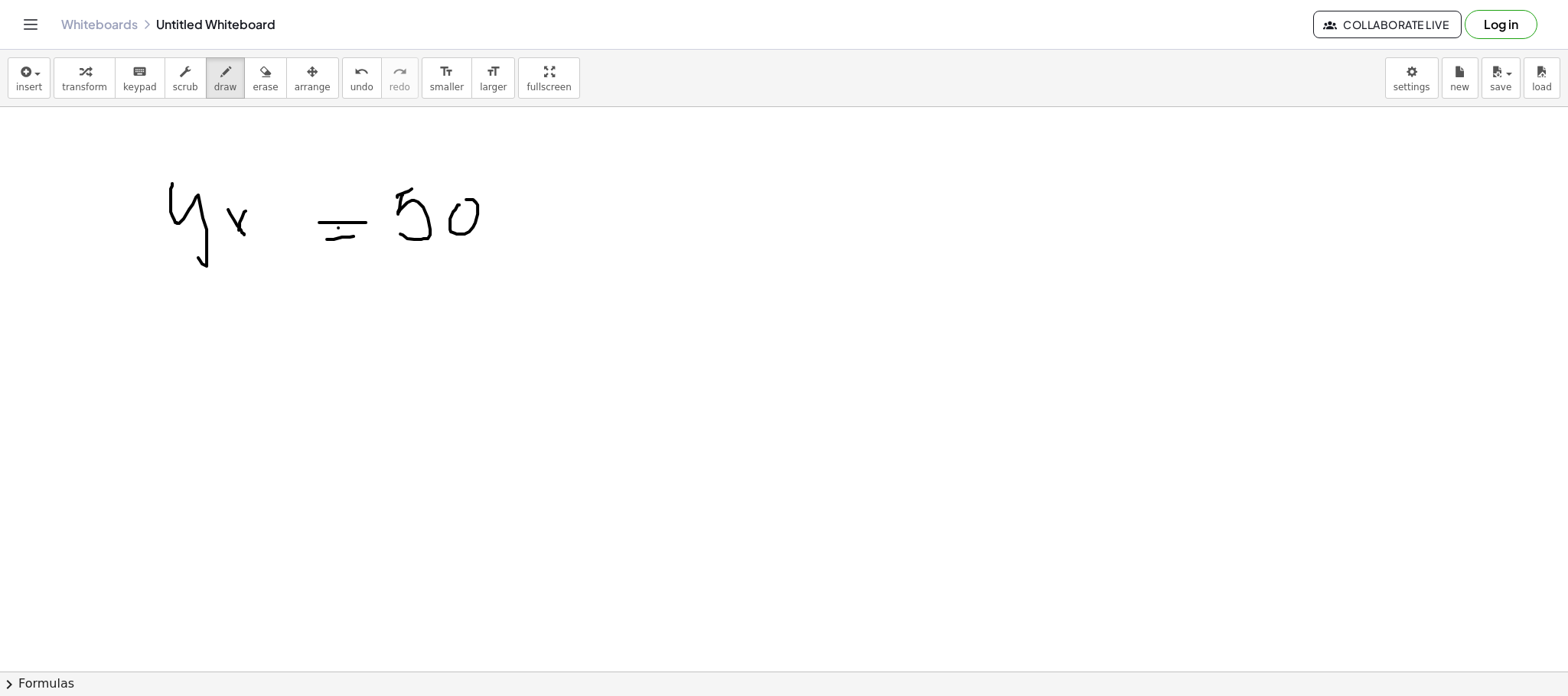
drag, startPoint x: 459, startPoint y: 205, endPoint x: 452, endPoint y: 209, distance: 8.1
drag, startPoint x: 173, startPoint y: 310, endPoint x: 185, endPoint y: 350, distance: 41.8
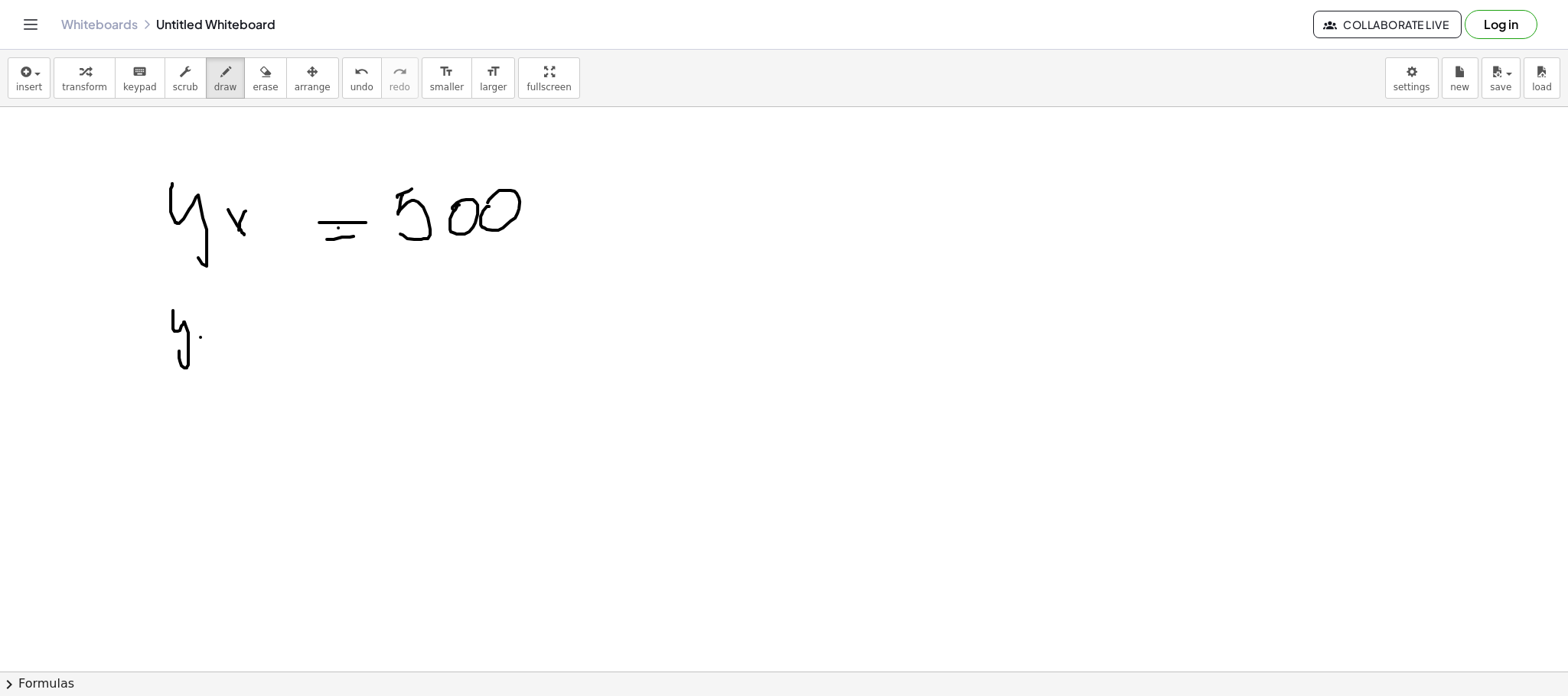
drag, startPoint x: 201, startPoint y: 337, endPoint x: 214, endPoint y: 346, distance: 15.8
drag, startPoint x: 214, startPoint y: 343, endPoint x: 208, endPoint y: 356, distance: 14.3
drag, startPoint x: 200, startPoint y: 340, endPoint x: 232, endPoint y: 344, distance: 32.2
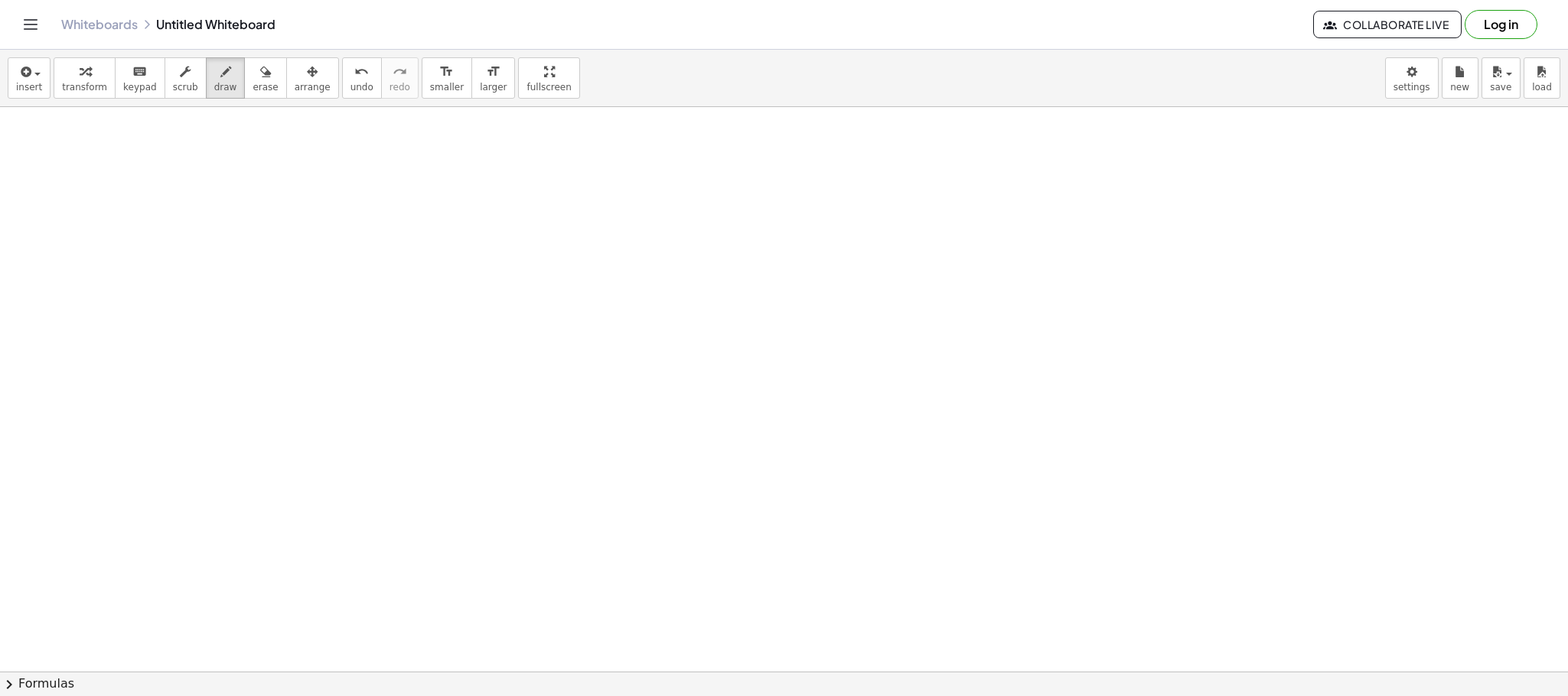
scroll to position [5070, 0]
drag, startPoint x: 154, startPoint y: 201, endPoint x: 251, endPoint y: 215, distance: 98.0
drag, startPoint x: 220, startPoint y: 296, endPoint x: 220, endPoint y: 353, distance: 57.0
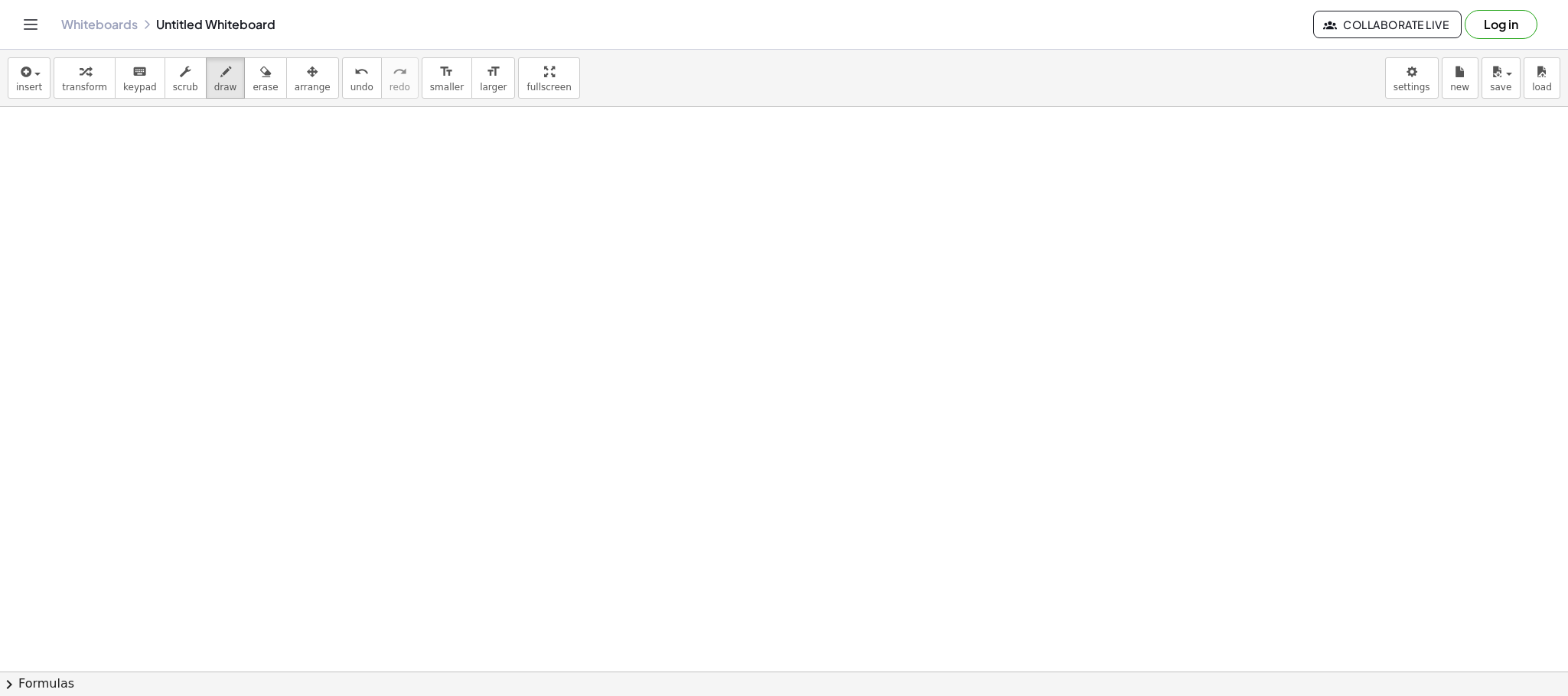
scroll to position [5863, 0]
drag, startPoint x: 200, startPoint y: 217, endPoint x: 241, endPoint y: 328, distance: 118.3
drag, startPoint x: 269, startPoint y: 309, endPoint x: 296, endPoint y: 306, distance: 27.2
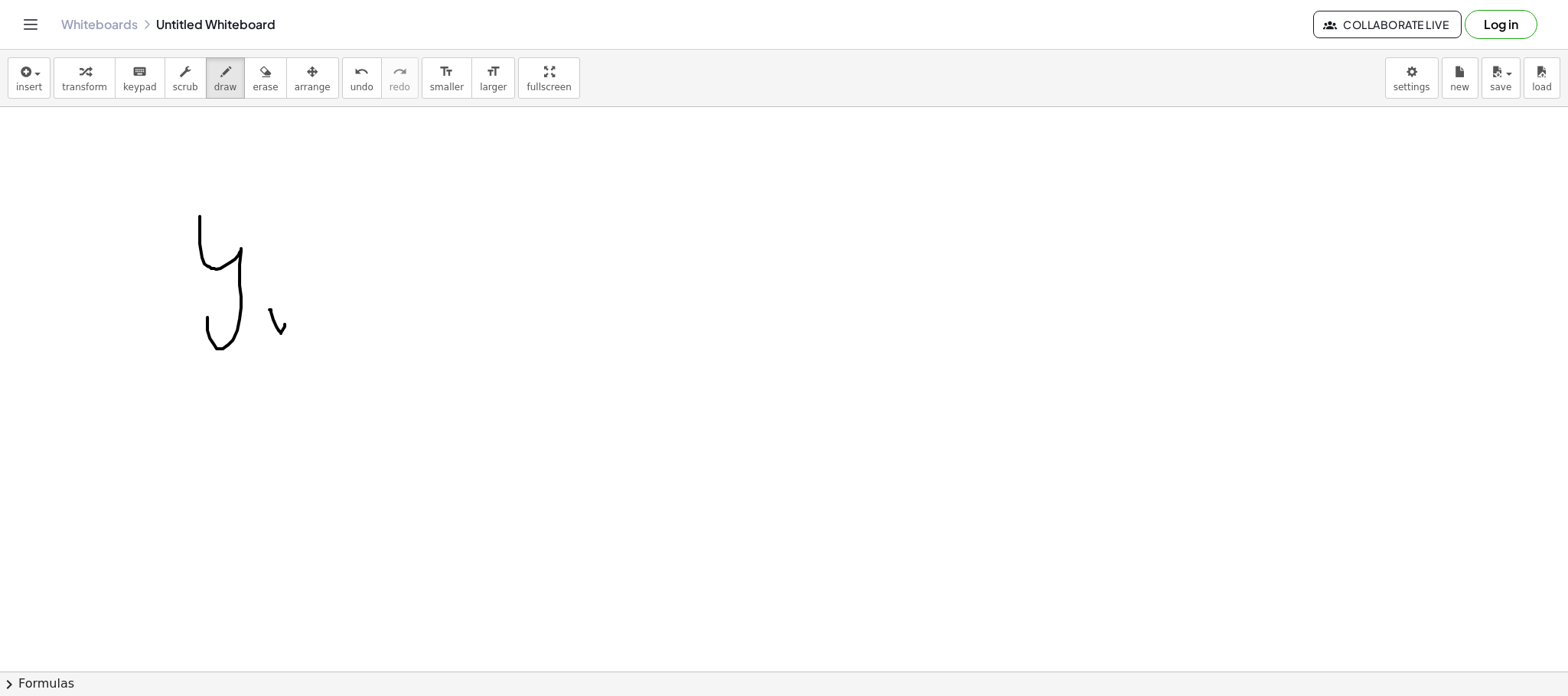
drag, startPoint x: 296, startPoint y: 306, endPoint x: 276, endPoint y: 338, distance: 37.7
drag, startPoint x: 326, startPoint y: 333, endPoint x: 330, endPoint y: 319, distance: 14.6
drag, startPoint x: 330, startPoint y: 319, endPoint x: 357, endPoint y: 317, distance: 27.1
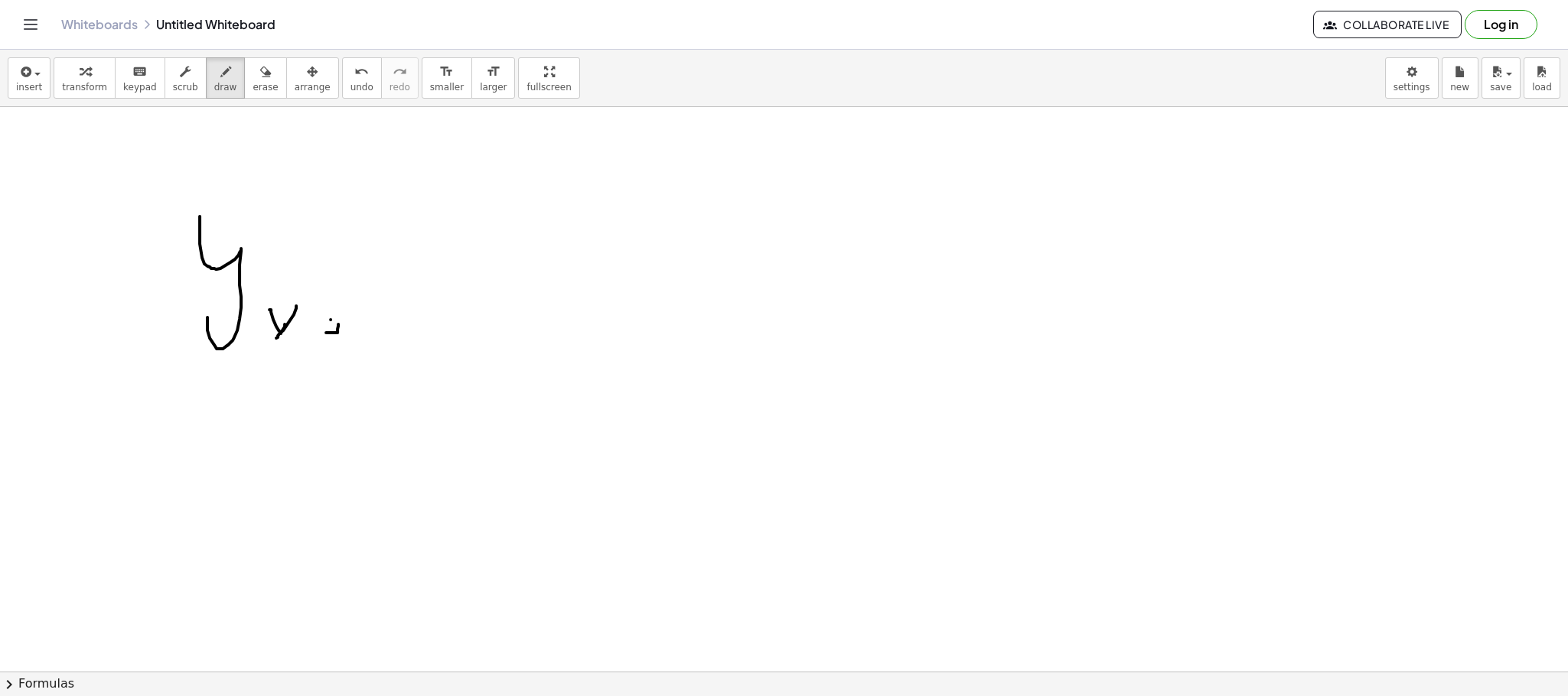
drag, startPoint x: 401, startPoint y: 288, endPoint x: 432, endPoint y: 285, distance: 31.1
drag, startPoint x: 400, startPoint y: 314, endPoint x: 395, endPoint y: 329, distance: 15.8
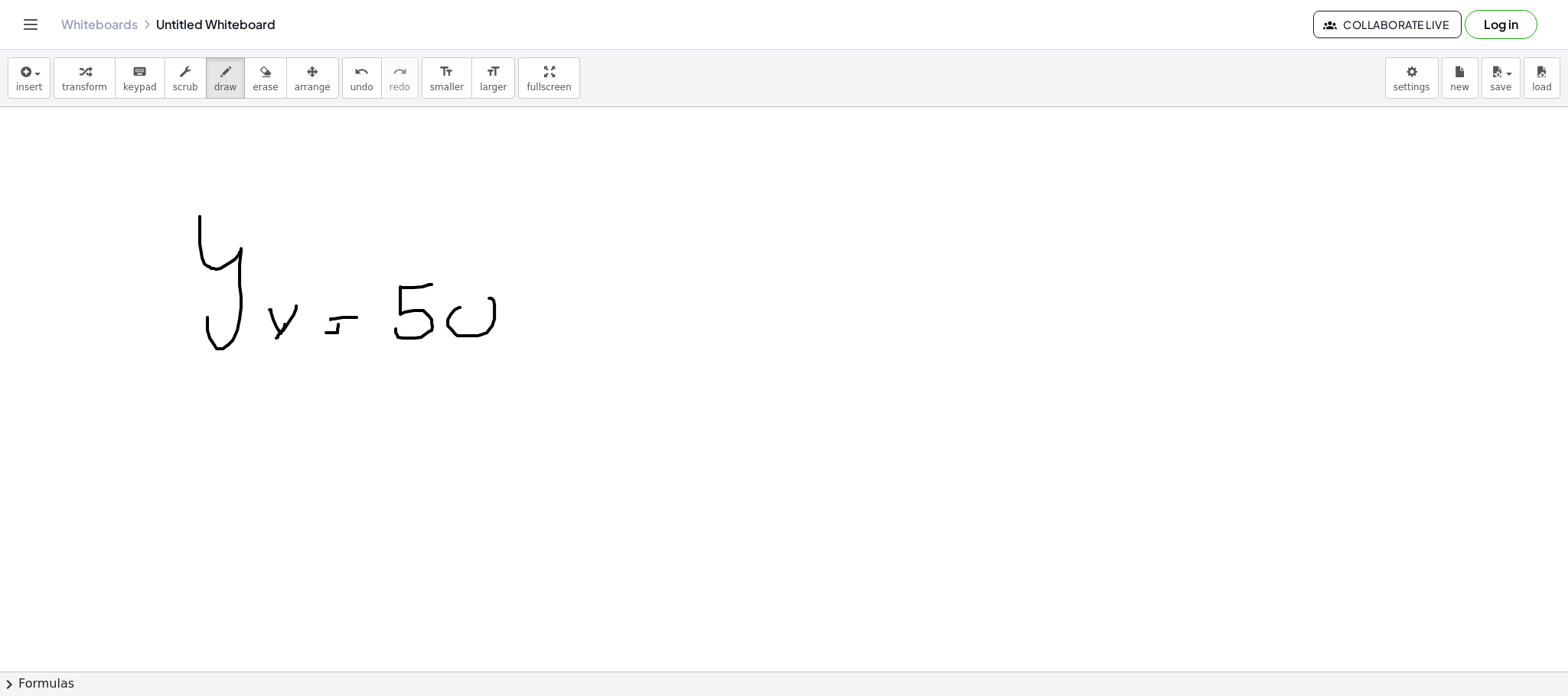
drag, startPoint x: 460, startPoint y: 307, endPoint x: 455, endPoint y: 319, distance: 13.0
drag, startPoint x: 503, startPoint y: 308, endPoint x: 598, endPoint y: 333, distance: 98.2
drag, startPoint x: 618, startPoint y: 328, endPoint x: 648, endPoint y: 323, distance: 30.4
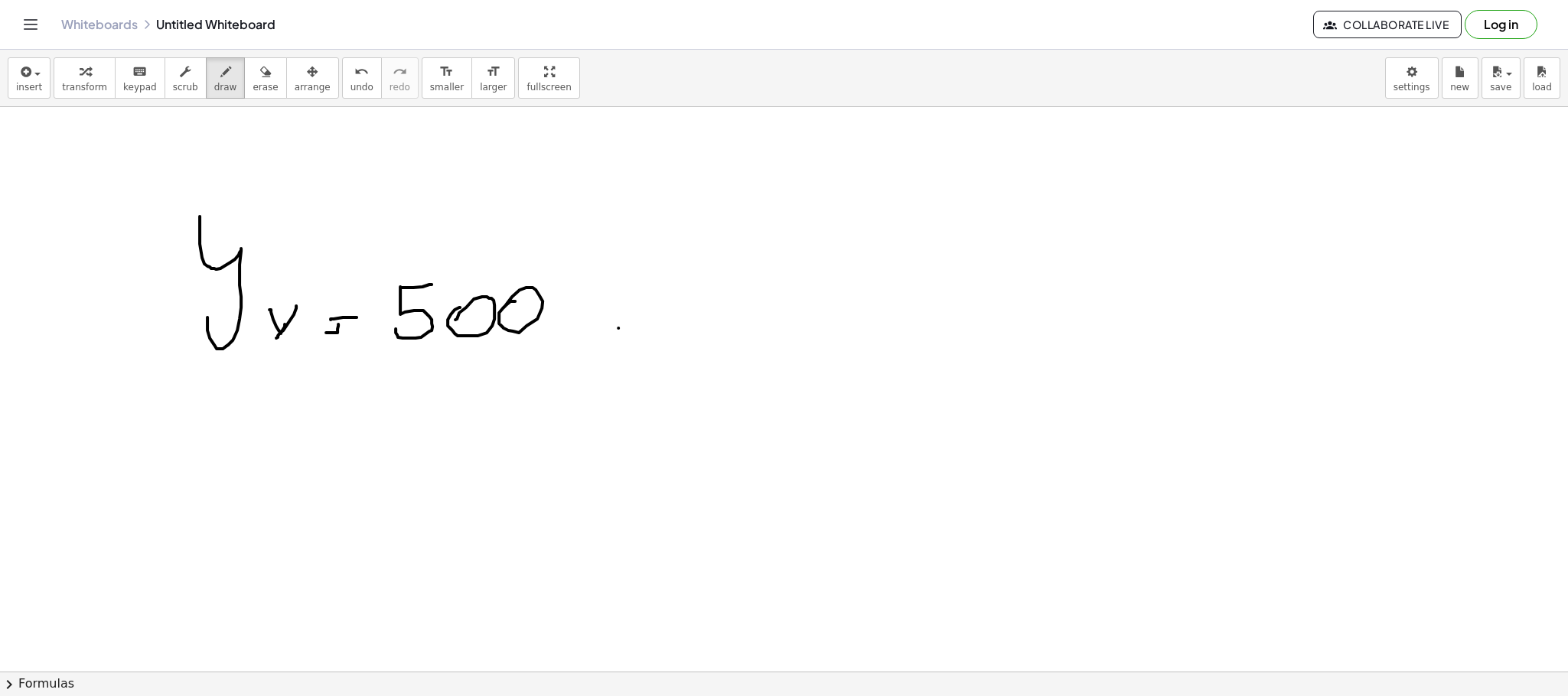
drag, startPoint x: 627, startPoint y: 314, endPoint x: 662, endPoint y: 312, distance: 35.1
drag, startPoint x: 706, startPoint y: 375, endPoint x: 779, endPoint y: 255, distance: 140.5
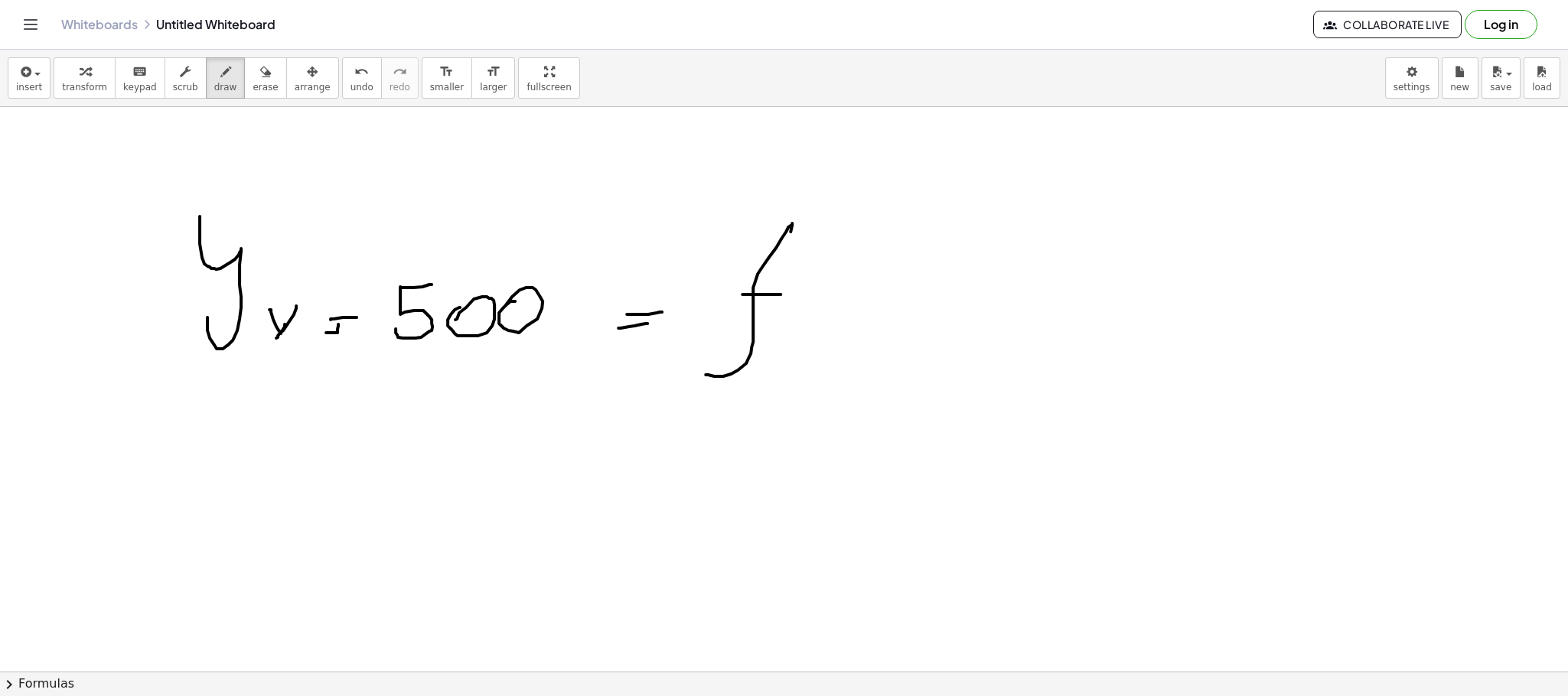
drag, startPoint x: 743, startPoint y: 295, endPoint x: 781, endPoint y: 295, distance: 38.0
drag, startPoint x: 807, startPoint y: 283, endPoint x: 835, endPoint y: 330, distance: 54.7
drag, startPoint x: 838, startPoint y: 288, endPoint x: 864, endPoint y: 309, distance: 33.4
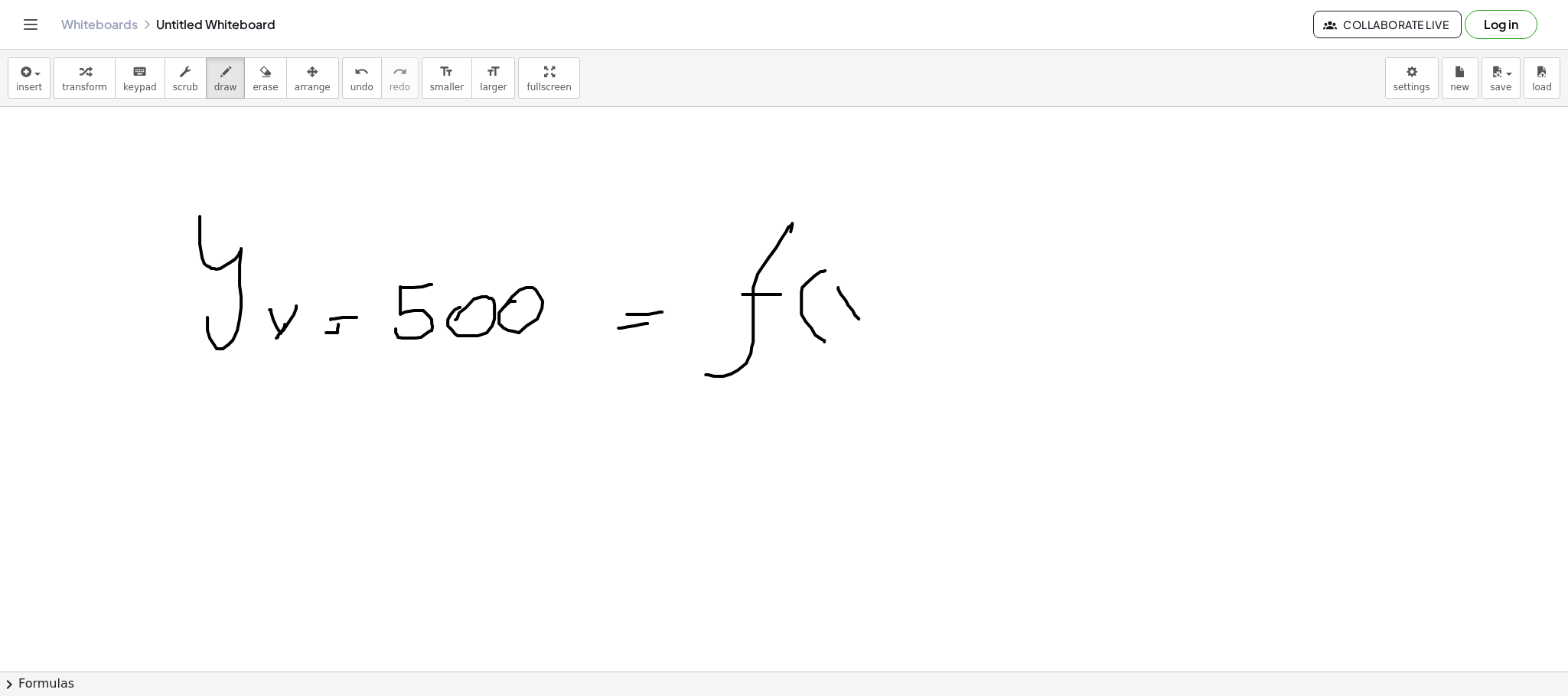
drag, startPoint x: 856, startPoint y: 304, endPoint x: 845, endPoint y: 319, distance: 18.6
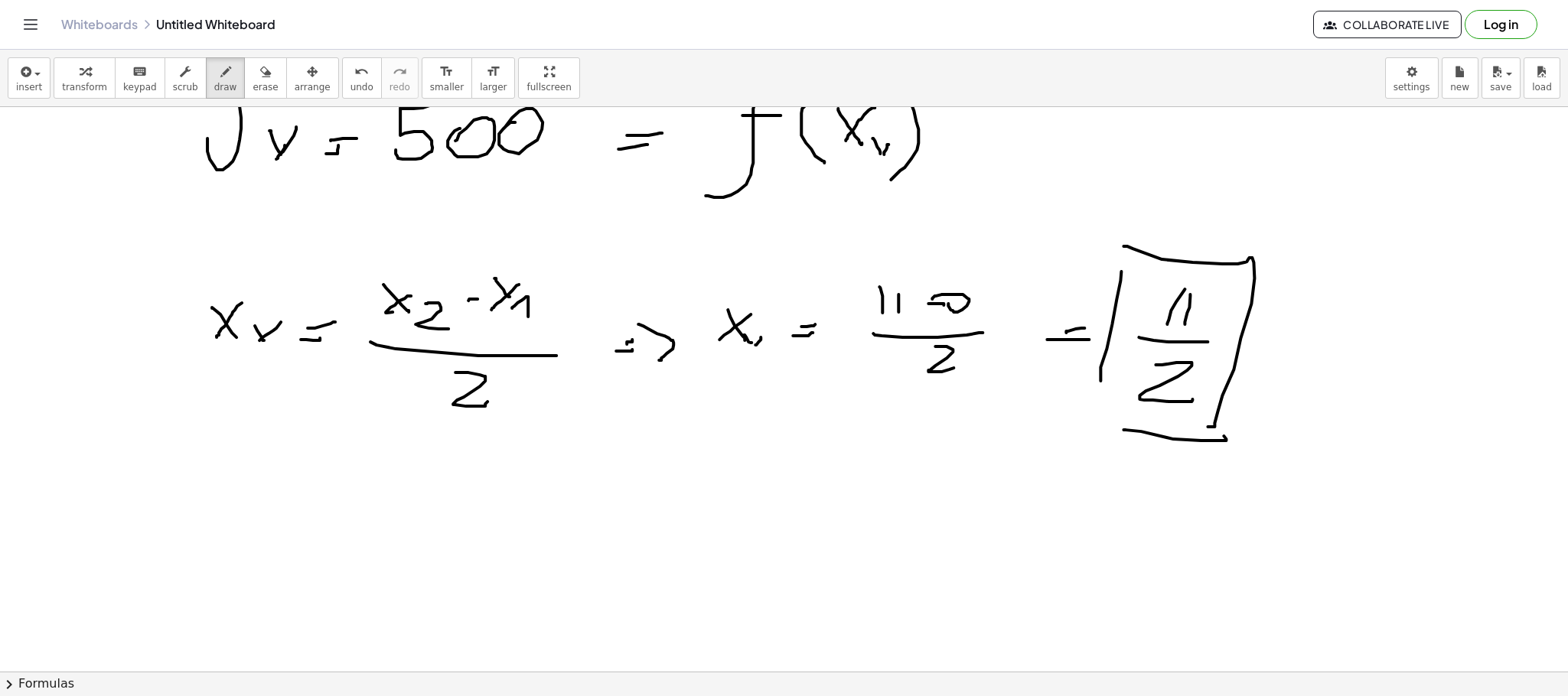
scroll to position [6082, 0]
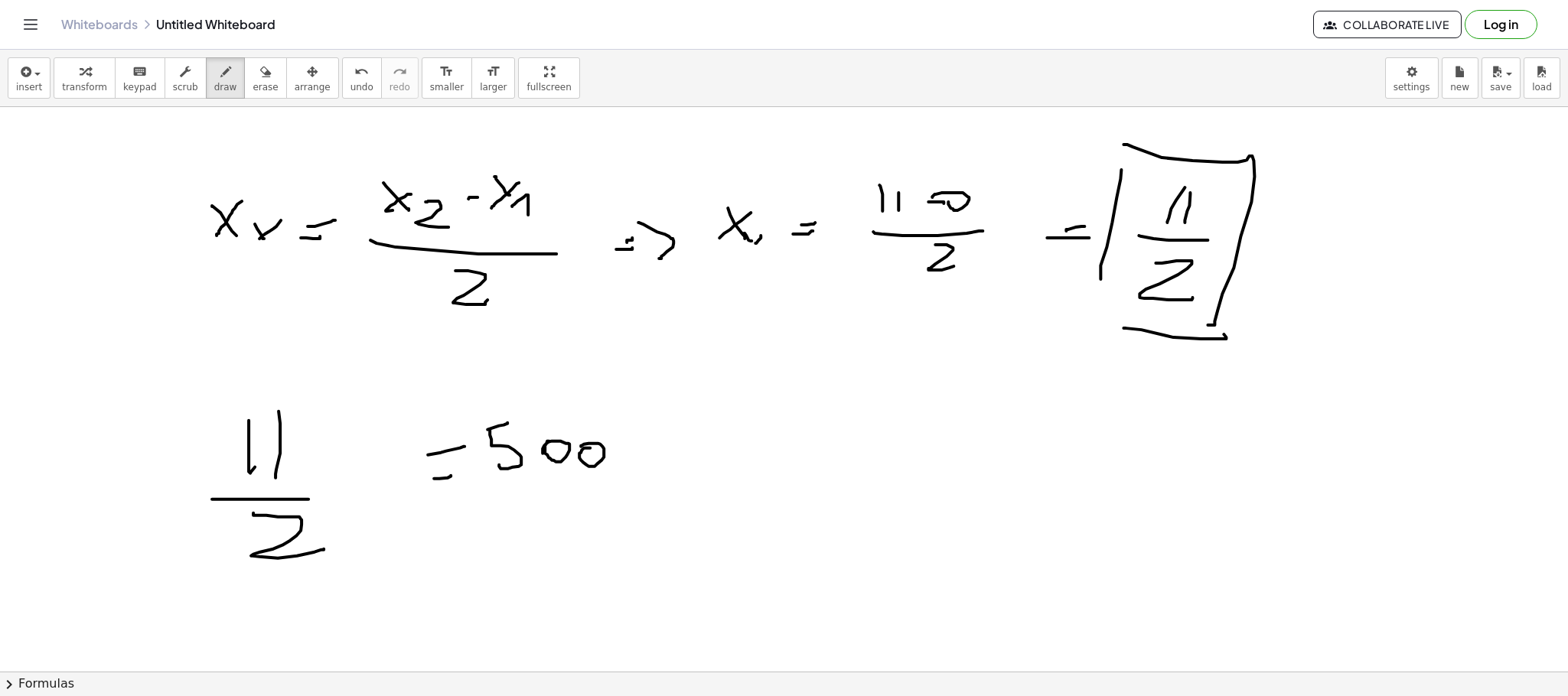
scroll to position [6311, 0]
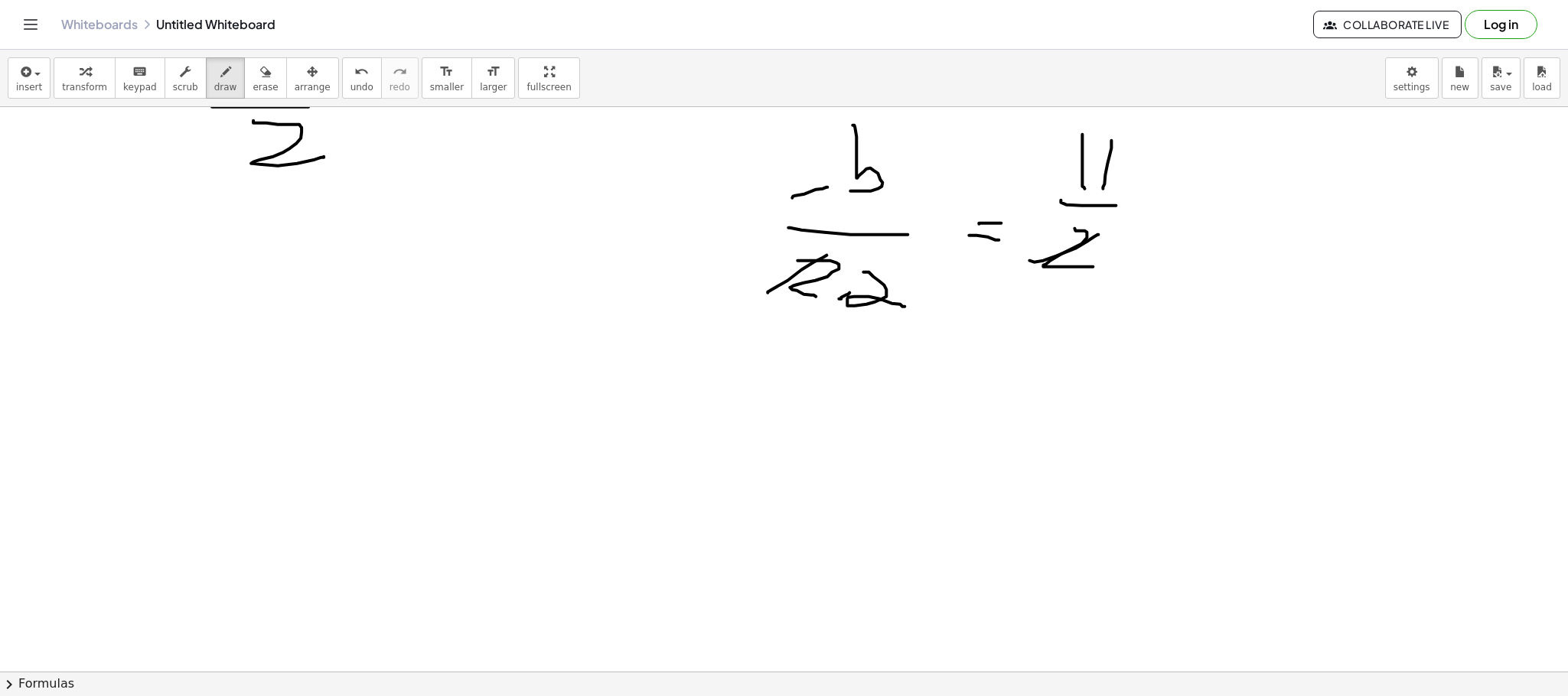
scroll to position [6540, 0]
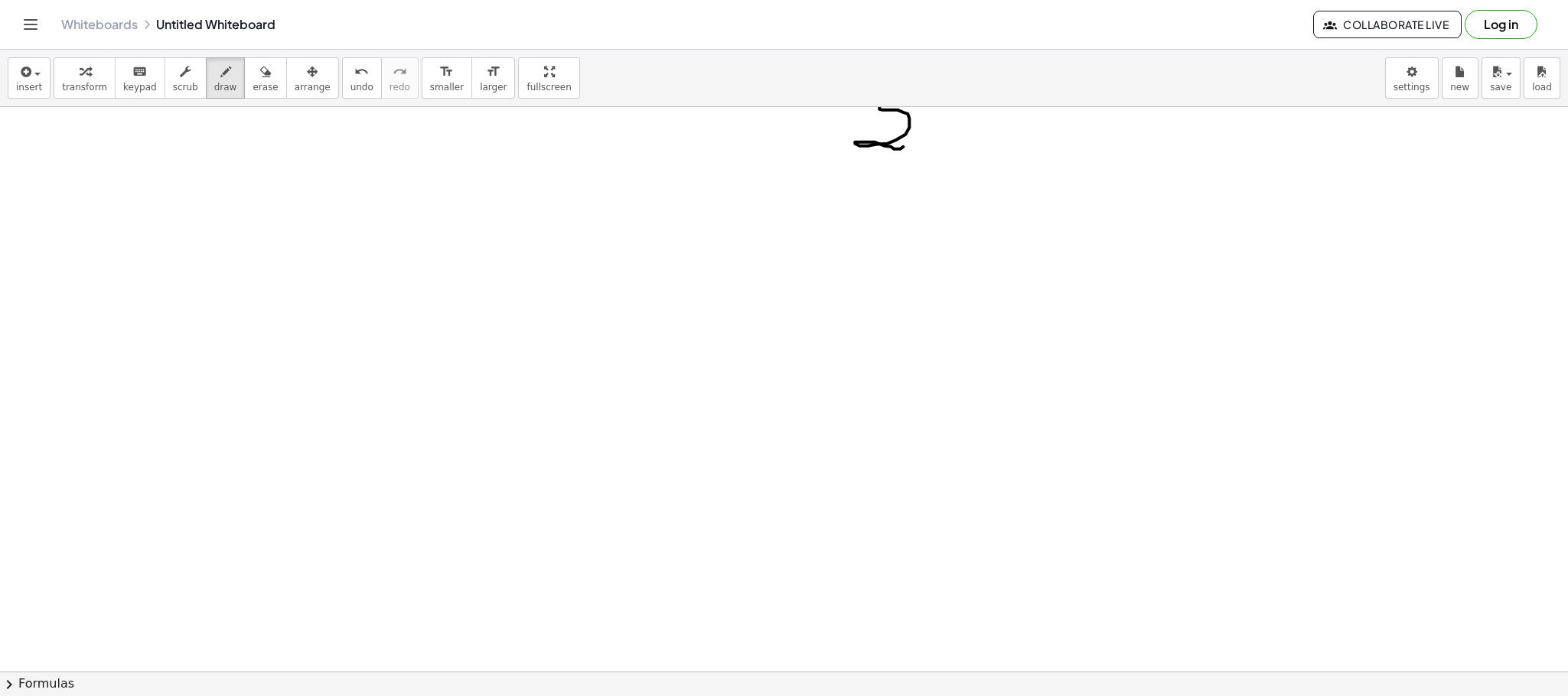
scroll to position [7219, 0]
drag, startPoint x: 258, startPoint y: 285, endPoint x: 280, endPoint y: 323, distance: 43.9
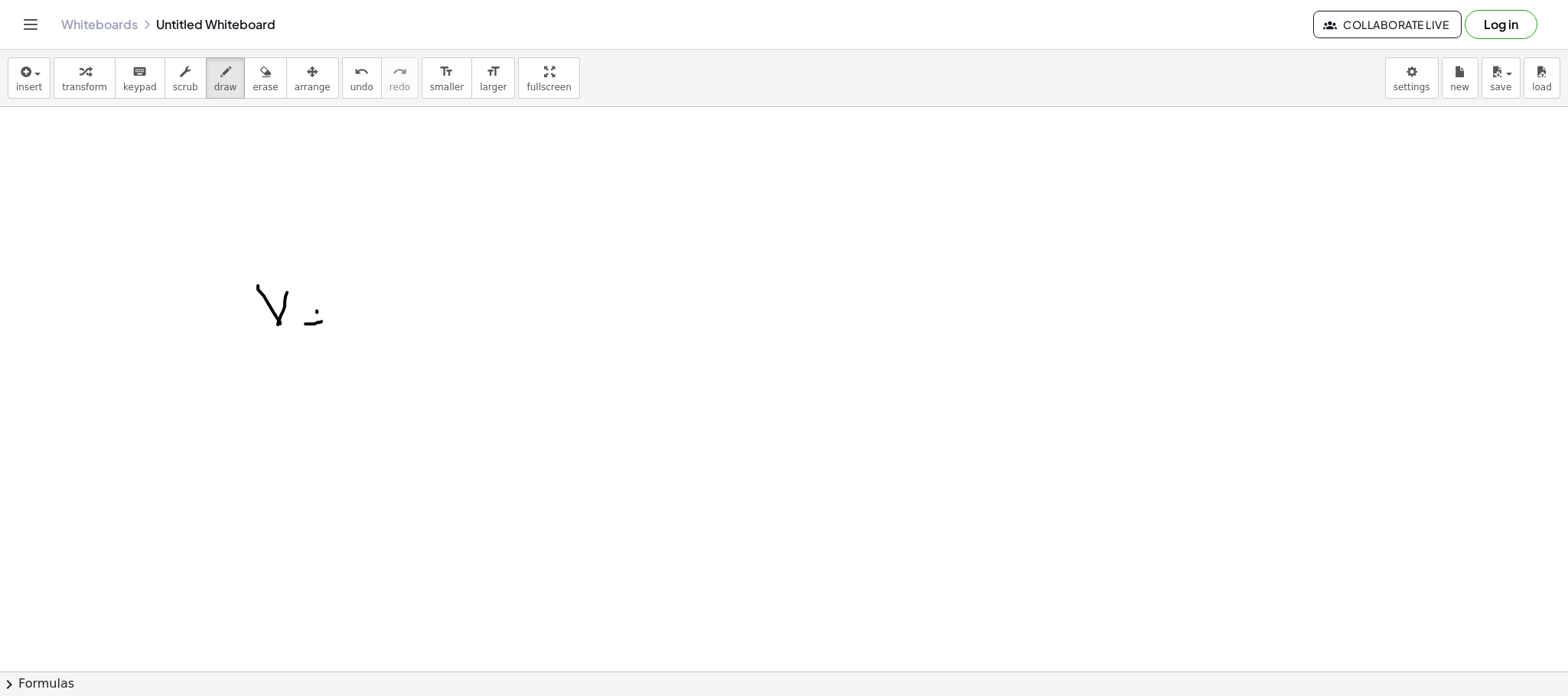
drag, startPoint x: 398, startPoint y: 258, endPoint x: 411, endPoint y: 359, distance: 101.8
drag, startPoint x: 452, startPoint y: 276, endPoint x: 452, endPoint y: 289, distance: 13.0
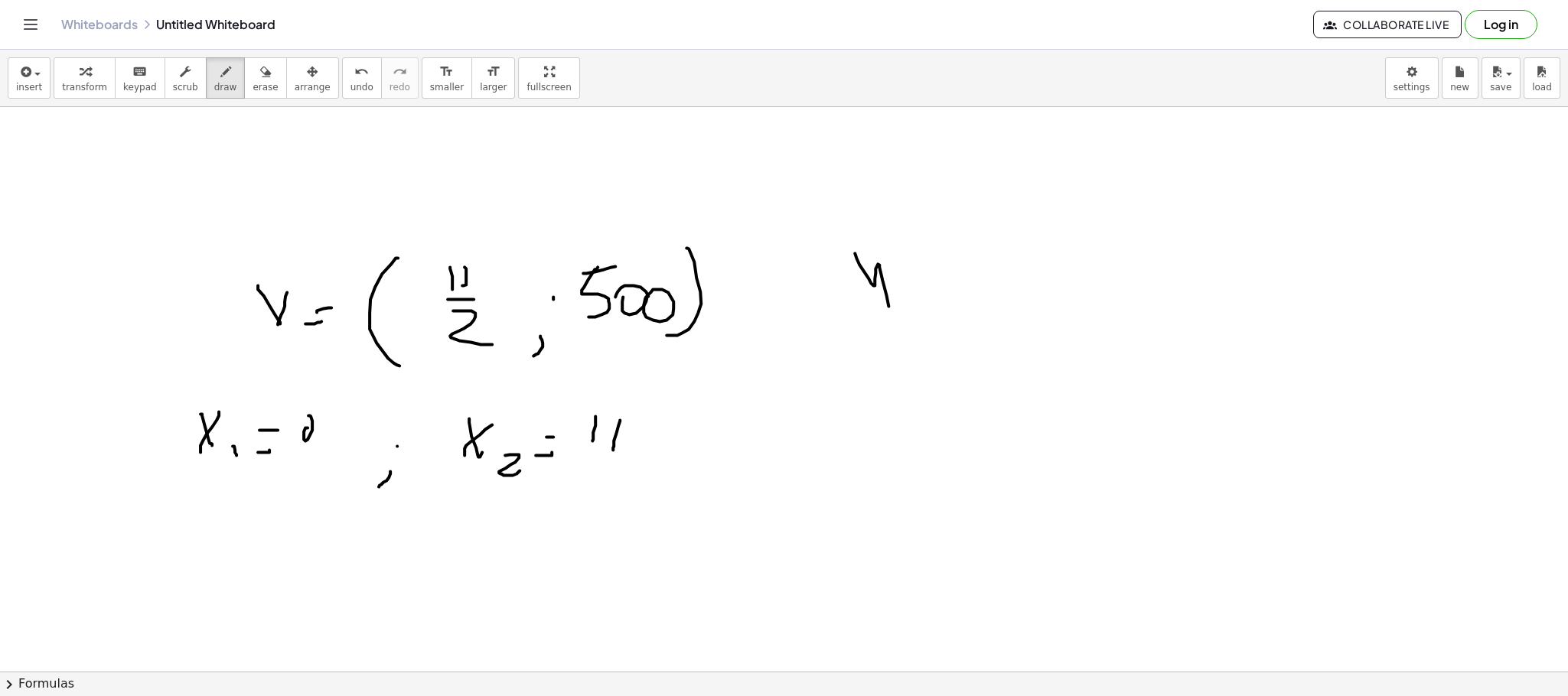
drag, startPoint x: 855, startPoint y: 253, endPoint x: 877, endPoint y: 326, distance: 76.2
drag, startPoint x: 923, startPoint y: 299, endPoint x: 941, endPoint y: 290, distance: 20.1
drag, startPoint x: 933, startPoint y: 280, endPoint x: 946, endPoint y: 274, distance: 14.3
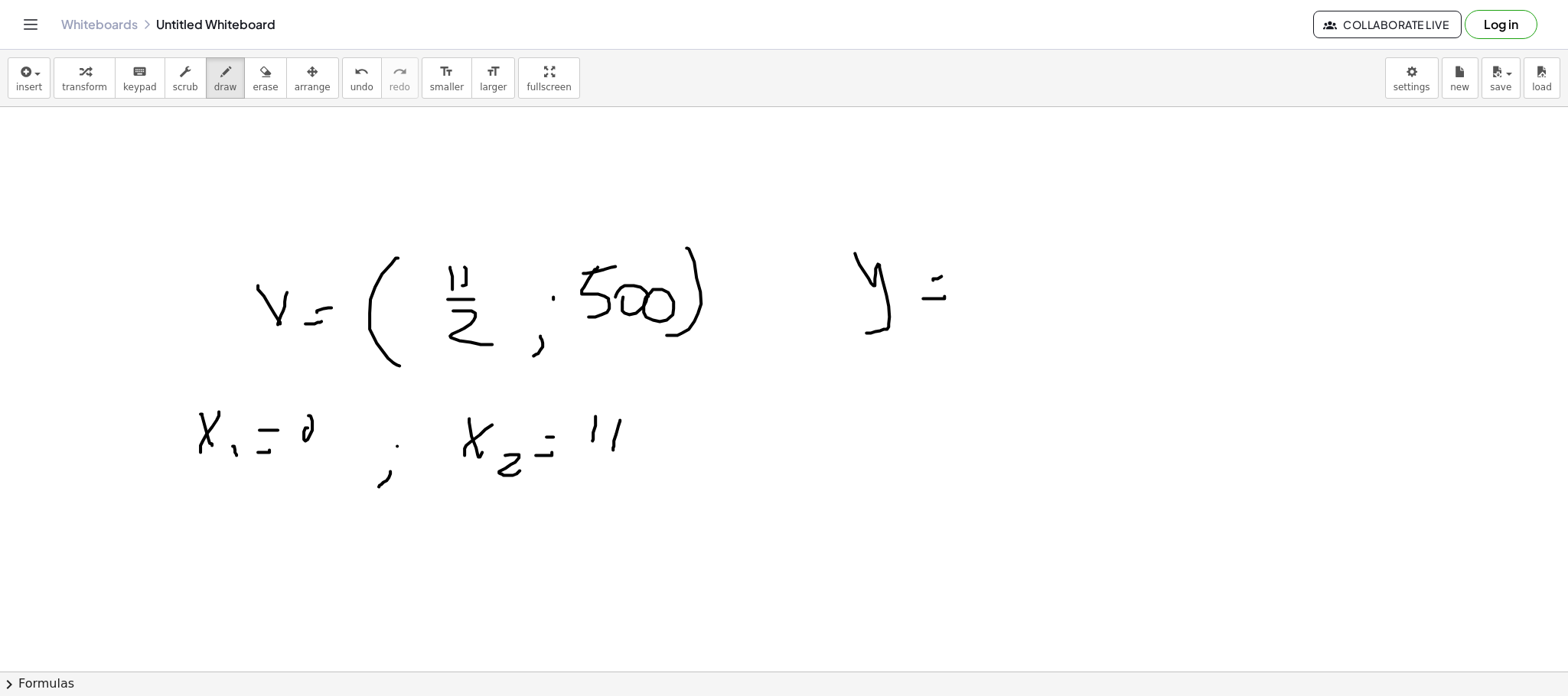
drag, startPoint x: 1007, startPoint y: 264, endPoint x: 1048, endPoint y: 282, distance: 44.8
drag, startPoint x: 1079, startPoint y: 222, endPoint x: 1112, endPoint y: 299, distance: 83.8
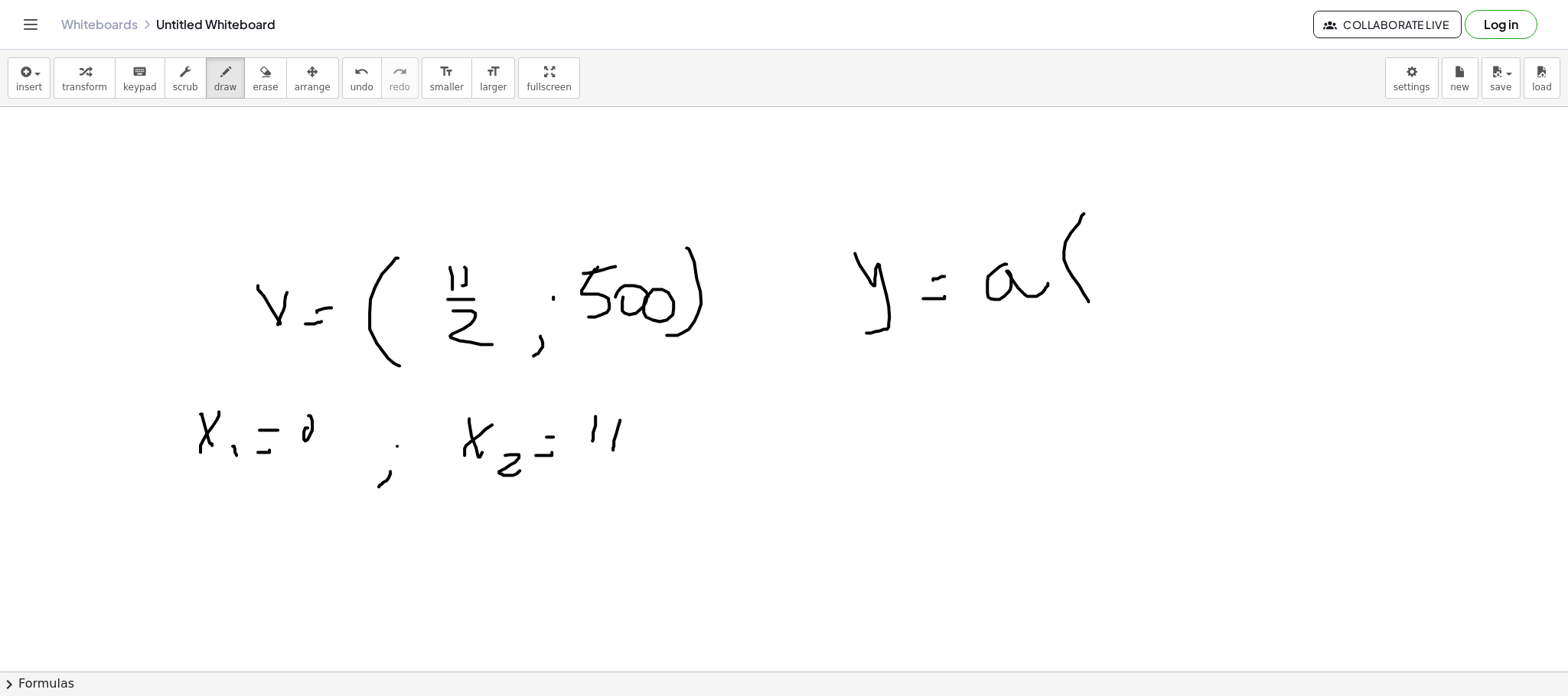
drag, startPoint x: 1094, startPoint y: 241, endPoint x: 1137, endPoint y: 304, distance: 76.3
drag, startPoint x: 1143, startPoint y: 266, endPoint x: 1094, endPoint y: 301, distance: 60.2
drag, startPoint x: 1165, startPoint y: 266, endPoint x: 1192, endPoint y: 267, distance: 27.0
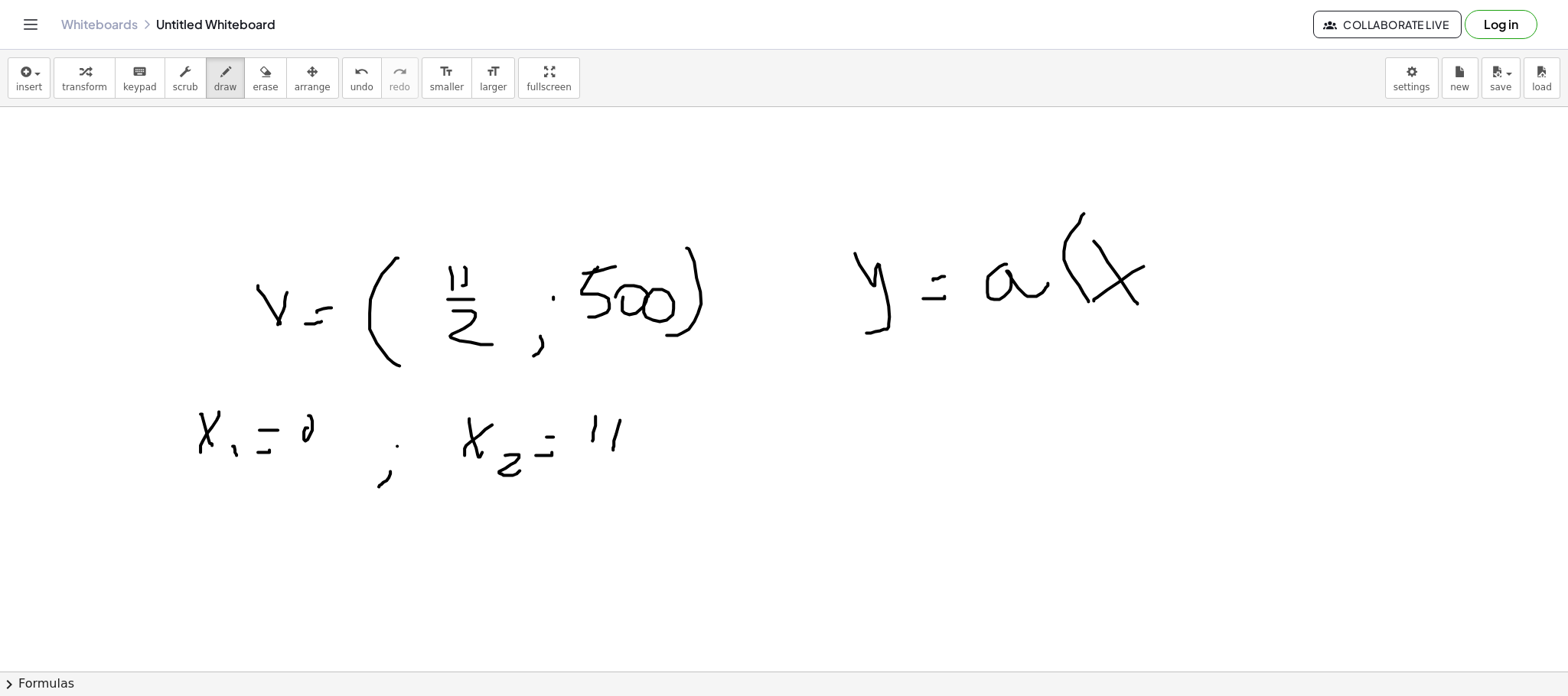
drag, startPoint x: 1226, startPoint y: 222, endPoint x: 1224, endPoint y: 251, distance: 29.1
drag, startPoint x: 1242, startPoint y: 220, endPoint x: 1238, endPoint y: 252, distance: 32.2
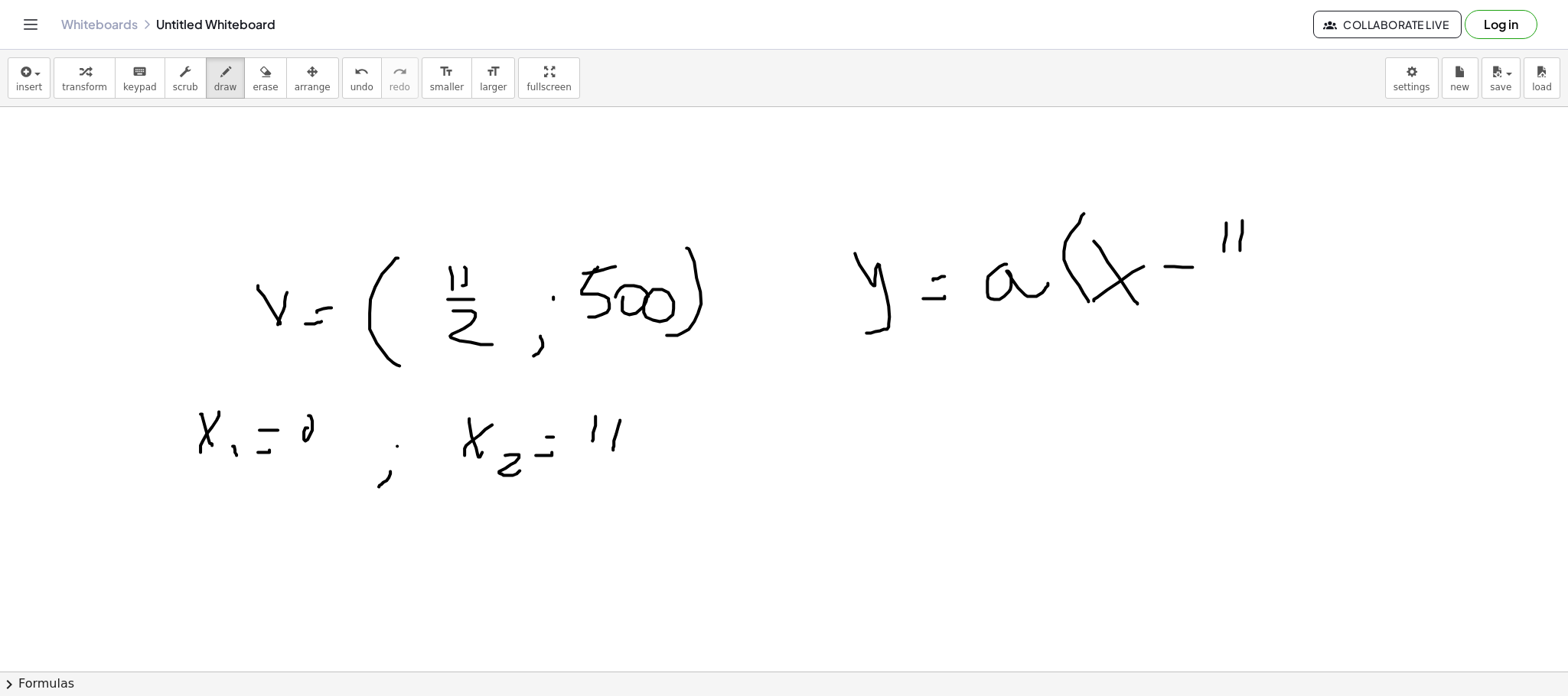
drag, startPoint x: 1226, startPoint y: 262, endPoint x: 1268, endPoint y: 262, distance: 42.0
drag, startPoint x: 1229, startPoint y: 285, endPoint x: 1257, endPoint y: 297, distance: 30.5
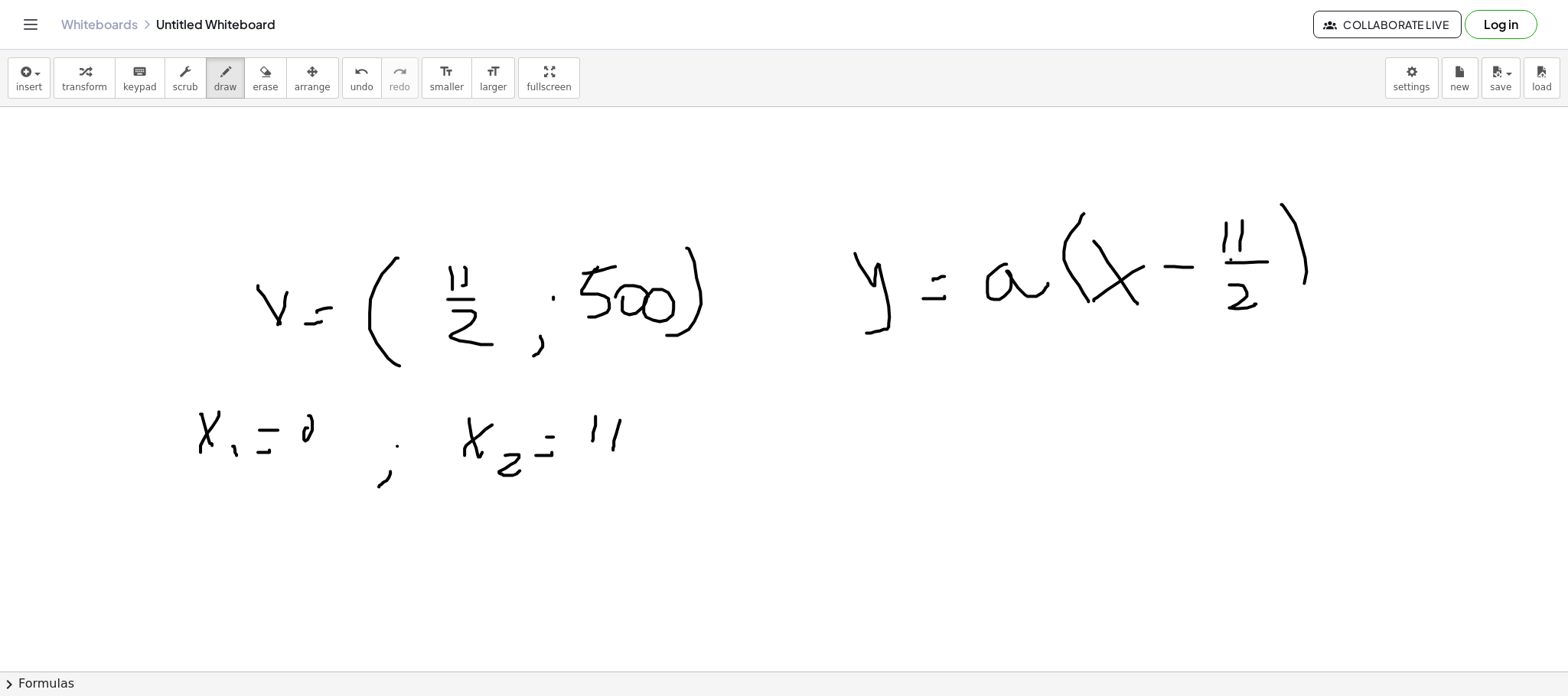
drag, startPoint x: 1282, startPoint y: 204, endPoint x: 1299, endPoint y: 248, distance: 47.2
drag, startPoint x: 1342, startPoint y: 172, endPoint x: 1333, endPoint y: 203, distance: 32.3
drag, startPoint x: 1344, startPoint y: 260, endPoint x: 1337, endPoint y: 274, distance: 15.7
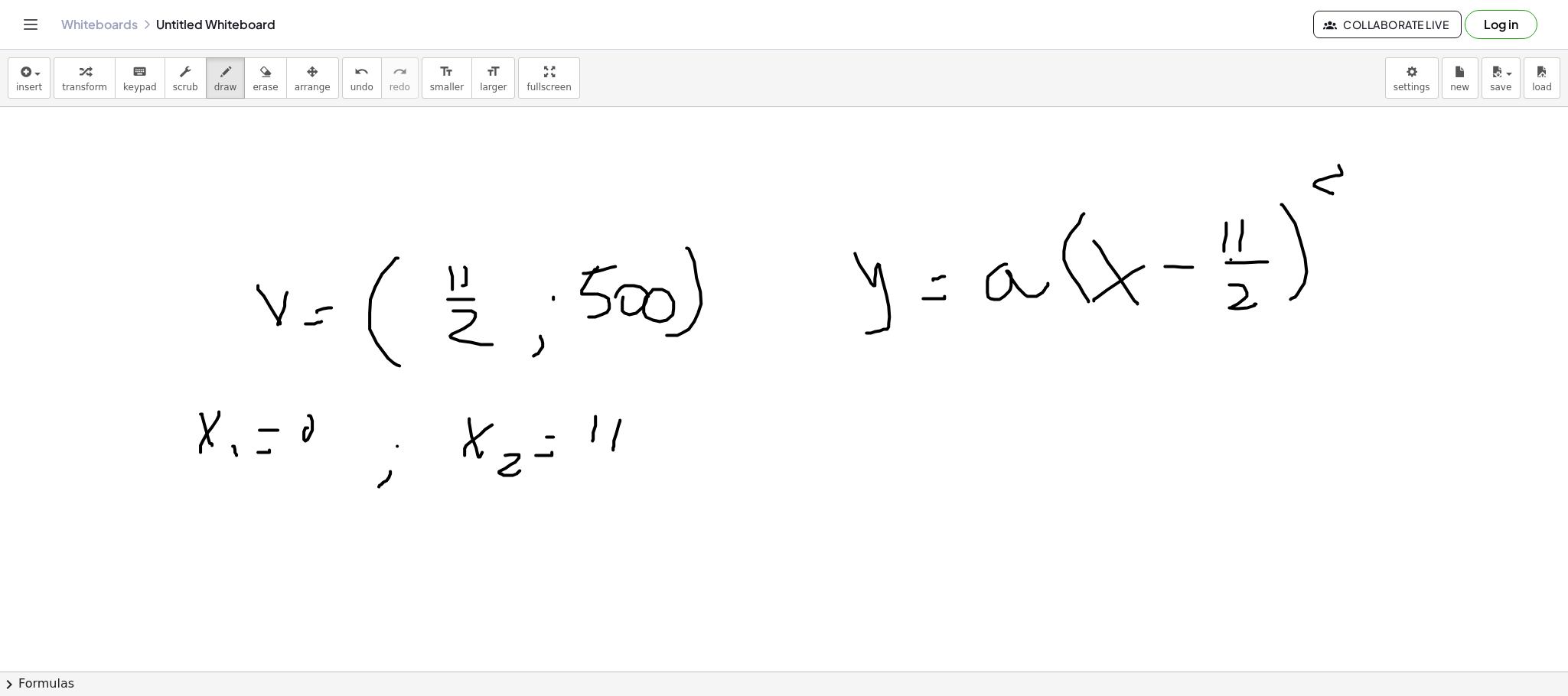
drag, startPoint x: 1343, startPoint y: 252, endPoint x: 1366, endPoint y: 248, distance: 23.3
drag, startPoint x: 1384, startPoint y: 228, endPoint x: 1413, endPoint y: 221, distance: 29.8
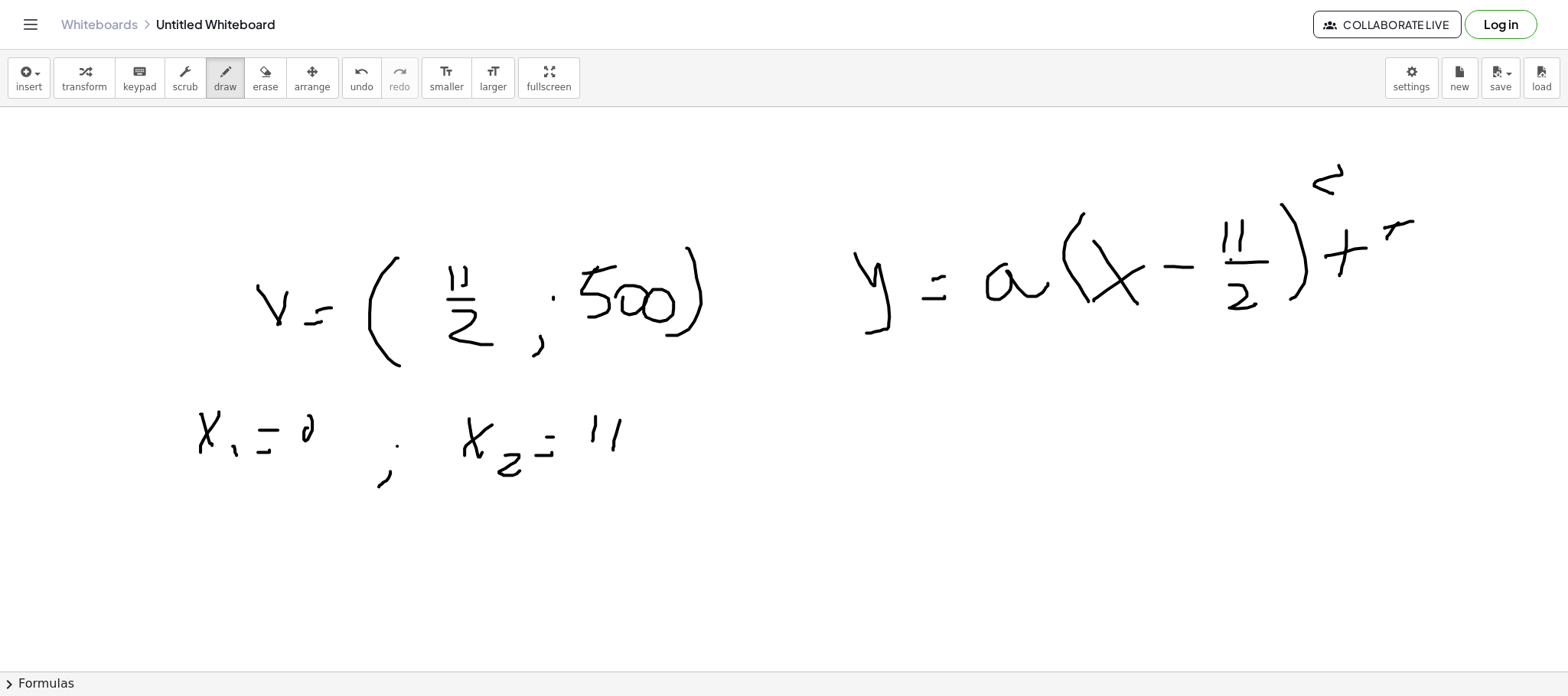
drag, startPoint x: 1398, startPoint y: 222, endPoint x: 1387, endPoint y: 267, distance: 46.3
drag, startPoint x: 1424, startPoint y: 242, endPoint x: 1454, endPoint y: 248, distance: 30.6
drag, startPoint x: 1448, startPoint y: 252, endPoint x: 1461, endPoint y: 245, distance: 14.8
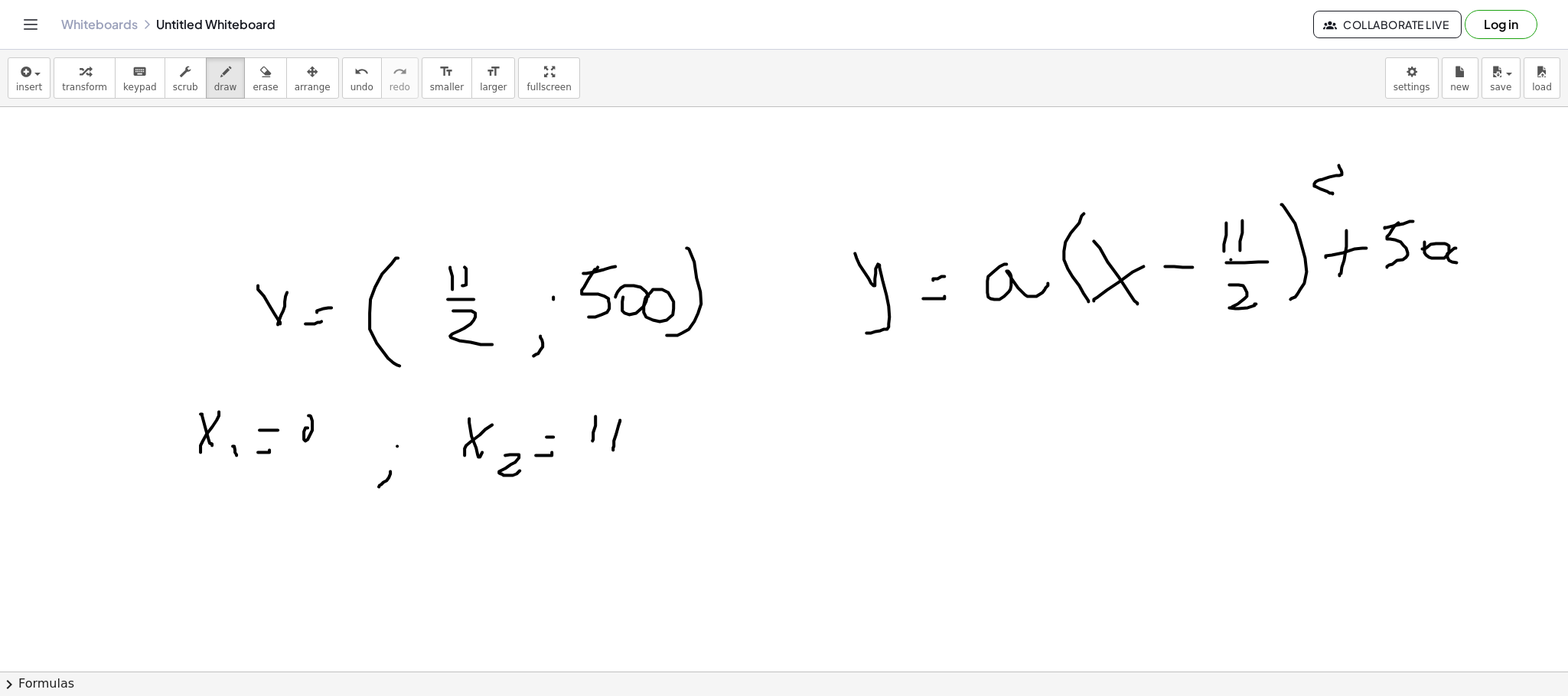
drag, startPoint x: 976, startPoint y: 269, endPoint x: 1043, endPoint y: 267, distance: 67.0
drag, startPoint x: 781, startPoint y: 423, endPoint x: 811, endPoint y: 482, distance: 66.2
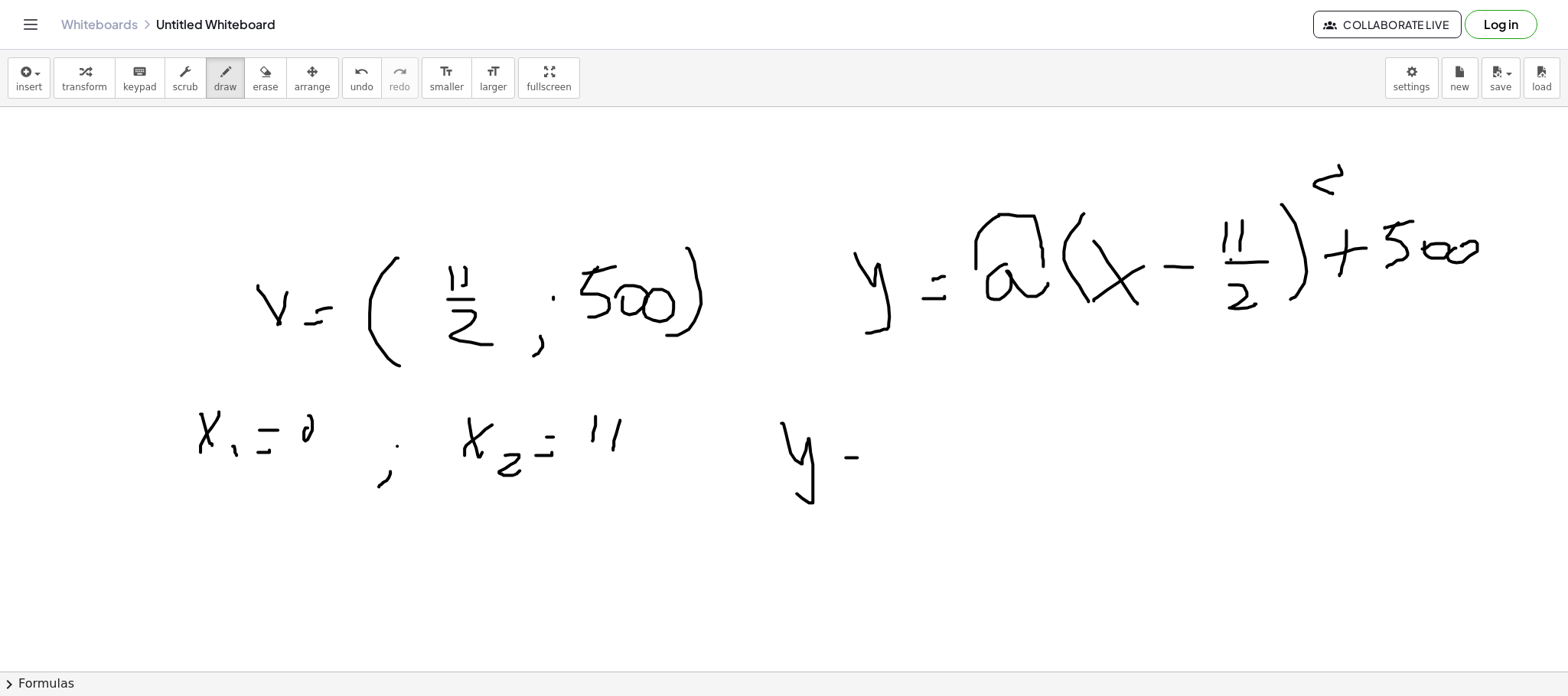
drag, startPoint x: 845, startPoint y: 458, endPoint x: 857, endPoint y: 458, distance: 12.0
drag, startPoint x: 926, startPoint y: 439, endPoint x: 939, endPoint y: 454, distance: 19.8
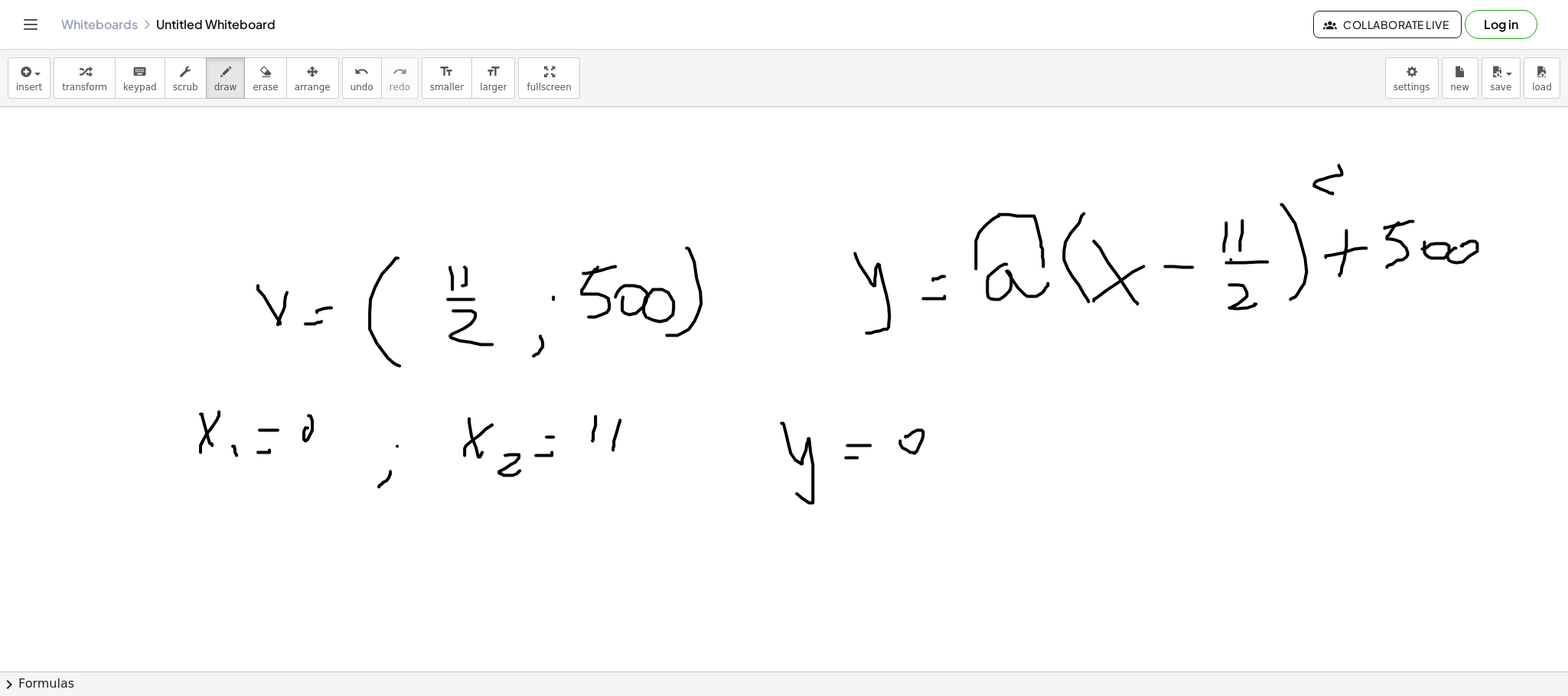
drag, startPoint x: 976, startPoint y: 389, endPoint x: 970, endPoint y: 460, distance: 71.3
drag, startPoint x: 1006, startPoint y: 411, endPoint x: 1020, endPoint y: 427, distance: 21.3
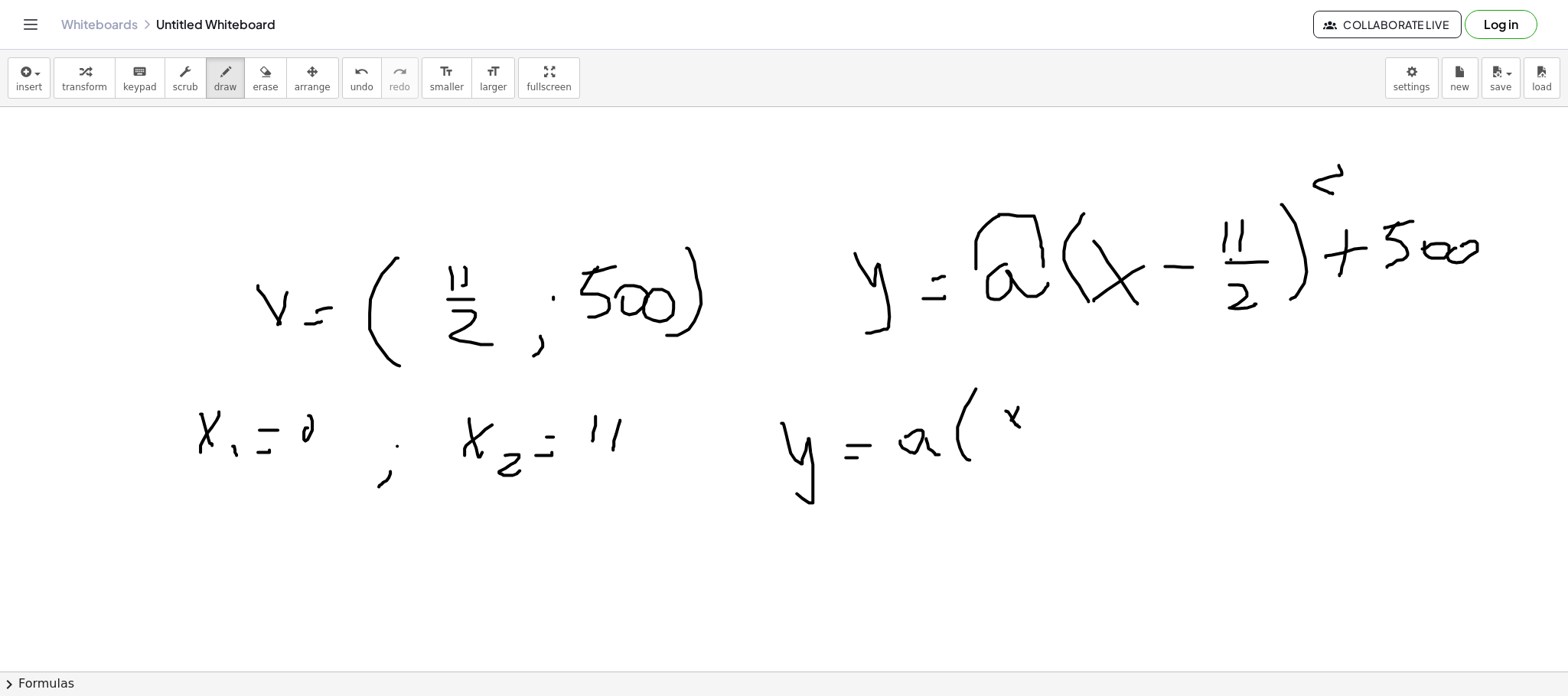
drag, startPoint x: 1018, startPoint y: 407, endPoint x: 1010, endPoint y: 424, distance: 18.8
drag, startPoint x: 1031, startPoint y: 370, endPoint x: 1049, endPoint y: 397, distance: 32.4
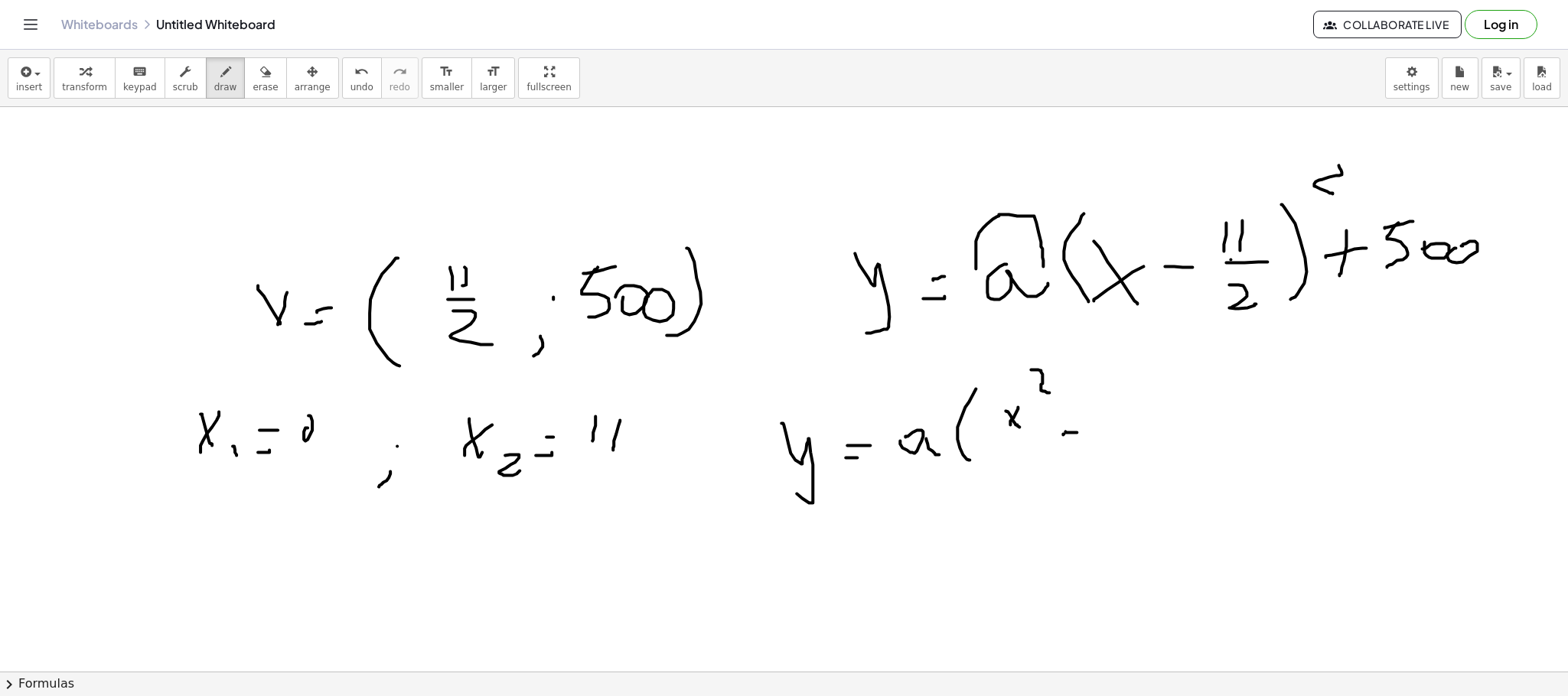
drag, startPoint x: 1065, startPoint y: 431, endPoint x: 1087, endPoint y: 432, distance: 22.0
drag, startPoint x: 1102, startPoint y: 408, endPoint x: 1105, endPoint y: 431, distance: 23.2
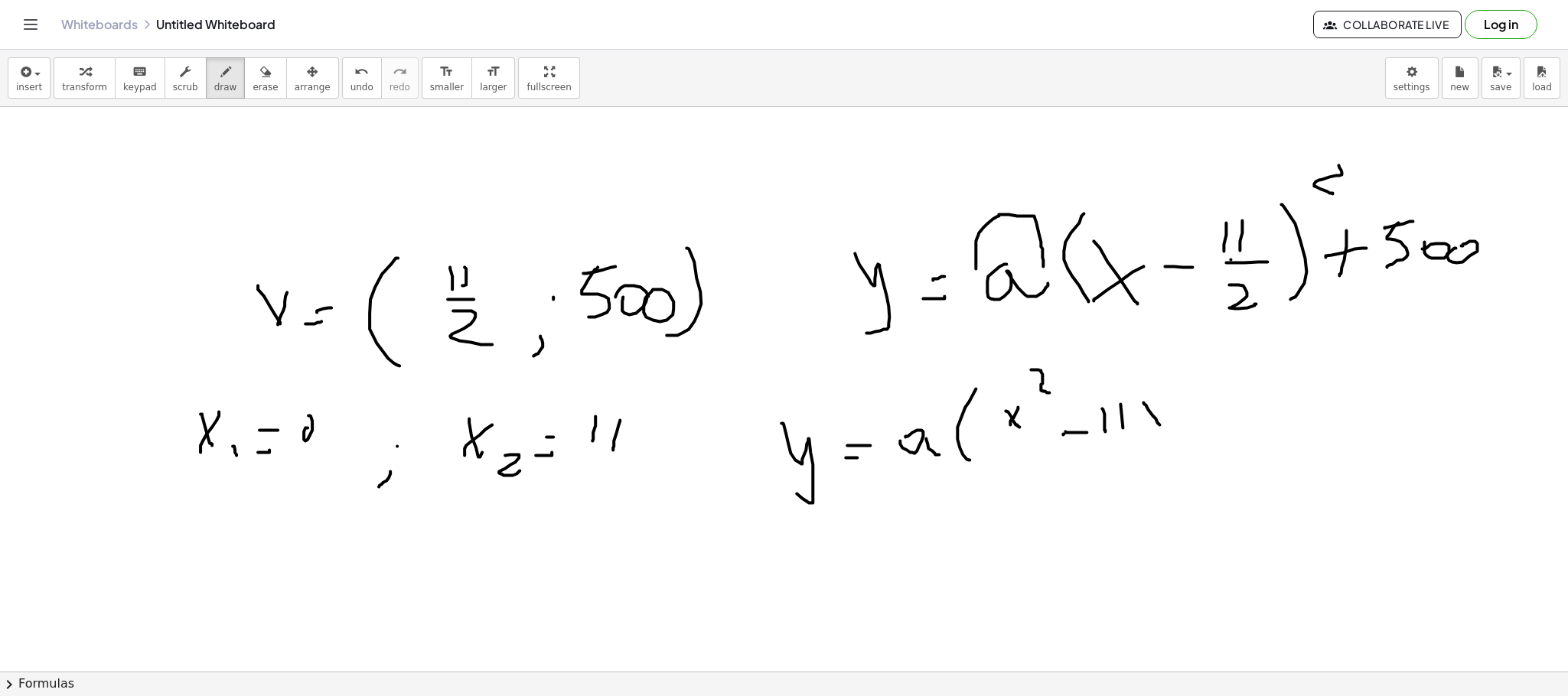
drag, startPoint x: 1143, startPoint y: 402, endPoint x: 1160, endPoint y: 425, distance: 28.6
drag, startPoint x: 1158, startPoint y: 407, endPoint x: 1146, endPoint y: 427, distance: 23.3
drag, startPoint x: 1190, startPoint y: 404, endPoint x: 1190, endPoint y: 431, distance: 27.0
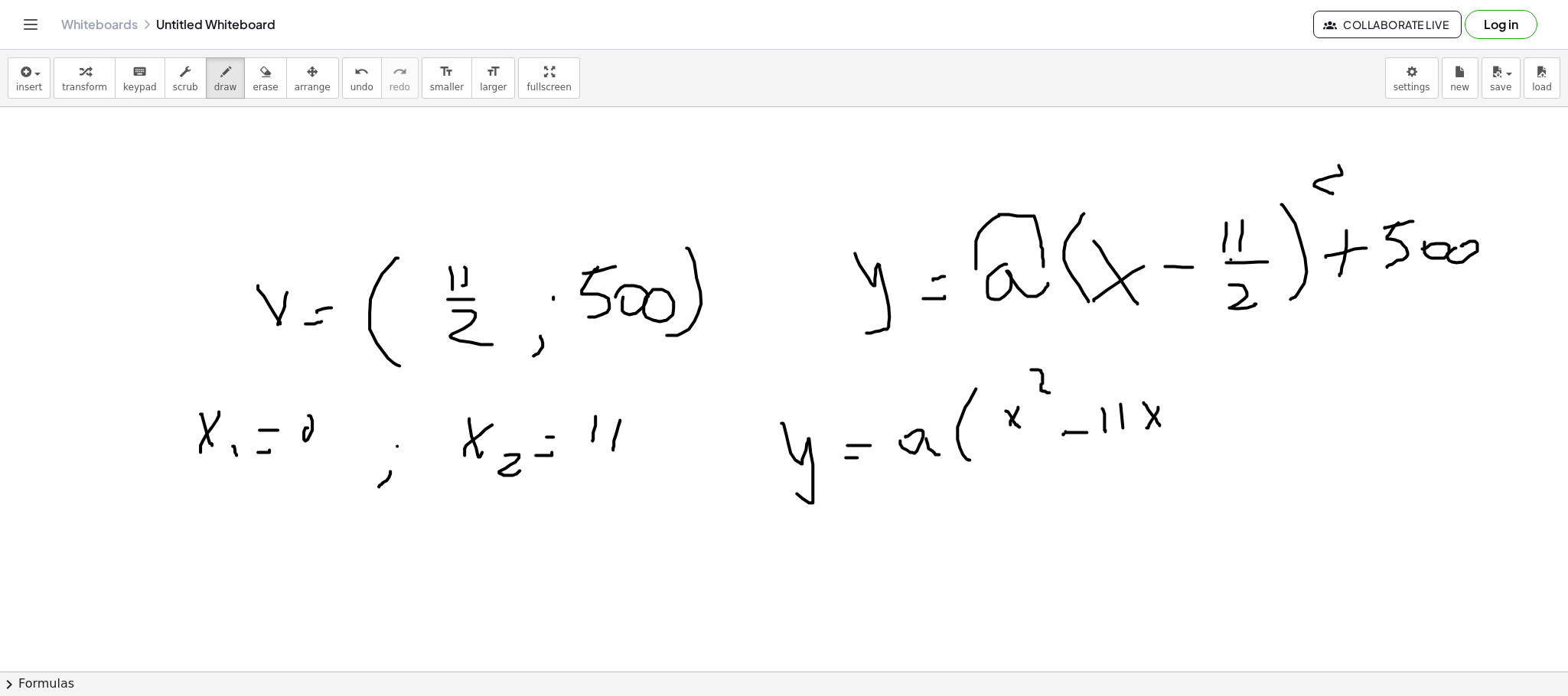
drag, startPoint x: 1182, startPoint y: 424, endPoint x: 1205, endPoint y: 416, distance: 24.4
drag, startPoint x: 1240, startPoint y: 394, endPoint x: 1249, endPoint y: 404, distance: 13.5
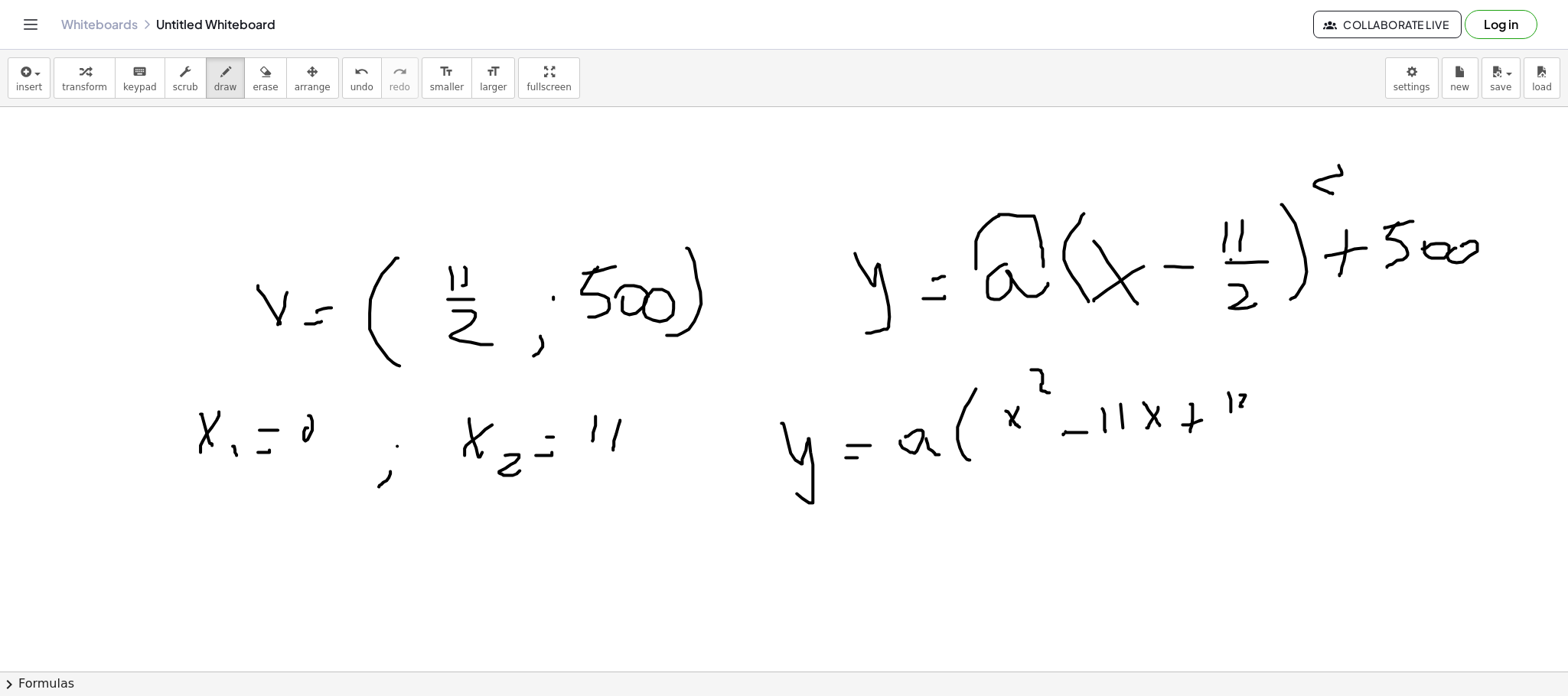
drag, startPoint x: 1263, startPoint y: 397, endPoint x: 1247, endPoint y: 415, distance: 24.1
drag, startPoint x: 1228, startPoint y: 422, endPoint x: 1281, endPoint y: 417, distance: 53.2
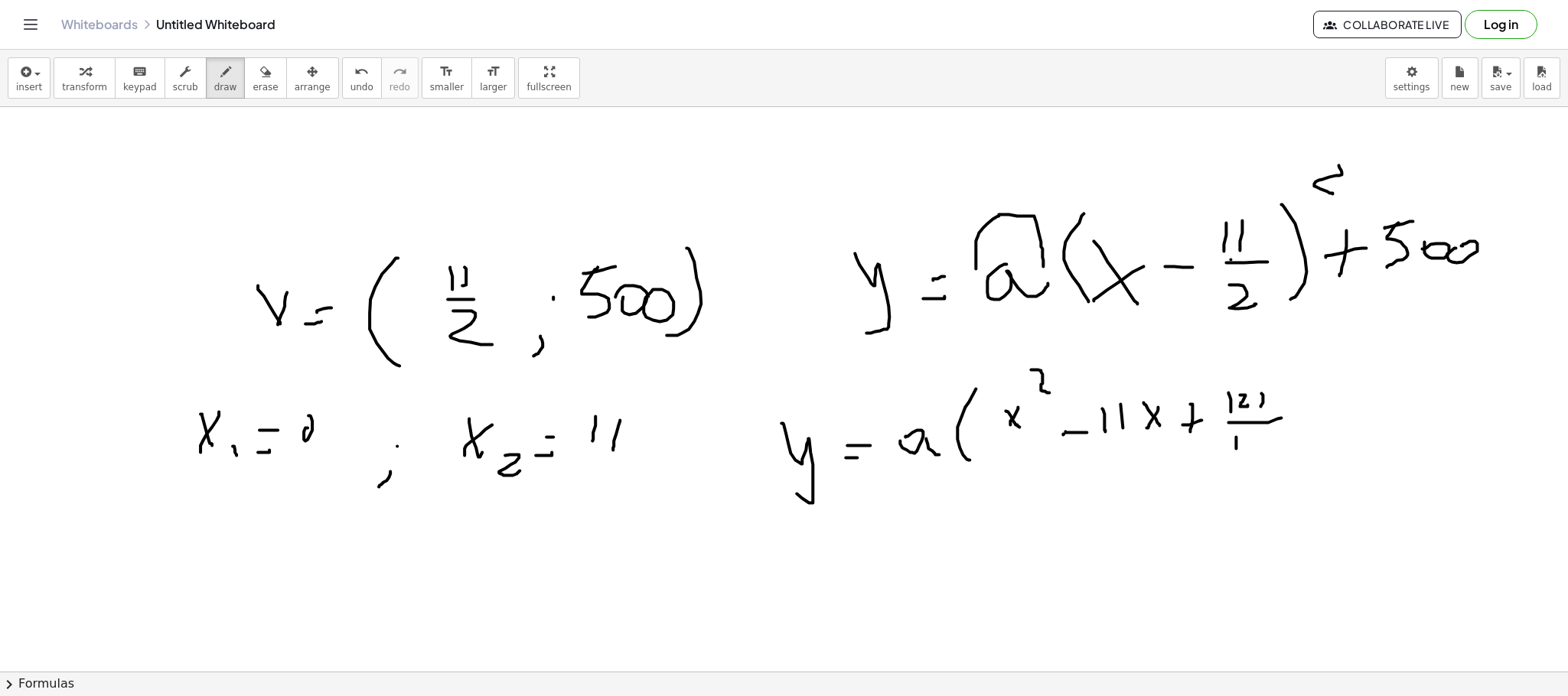
drag, startPoint x: 1236, startPoint y: 437, endPoint x: 1248, endPoint y: 445, distance: 14.4
drag, startPoint x: 1250, startPoint y: 444, endPoint x: 1252, endPoint y: 471, distance: 27.1
drag, startPoint x: 1302, startPoint y: 363, endPoint x: 1297, endPoint y: 503, distance: 140.1
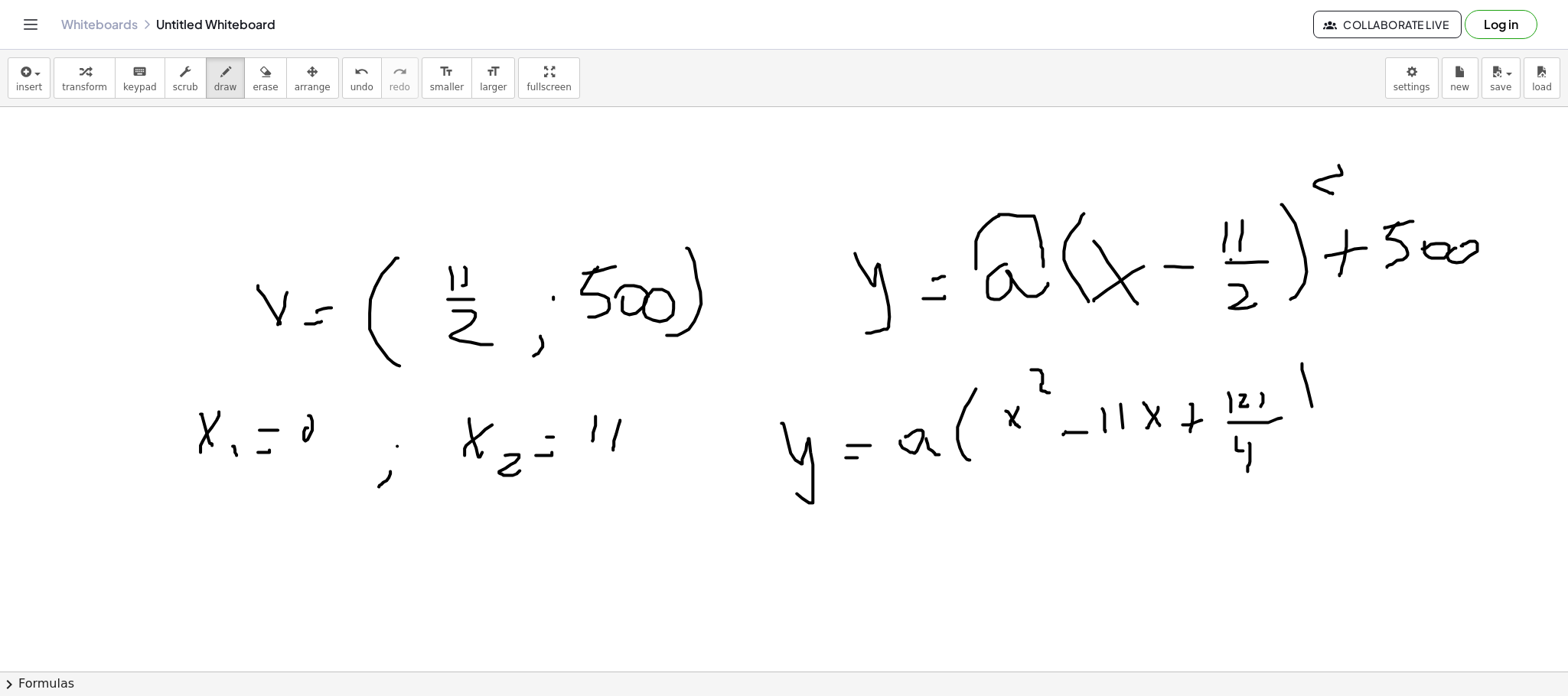
drag, startPoint x: 1344, startPoint y: 413, endPoint x: 1348, endPoint y: 434, distance: 21.4
drag, startPoint x: 1336, startPoint y: 427, endPoint x: 1353, endPoint y: 422, distance: 17.7
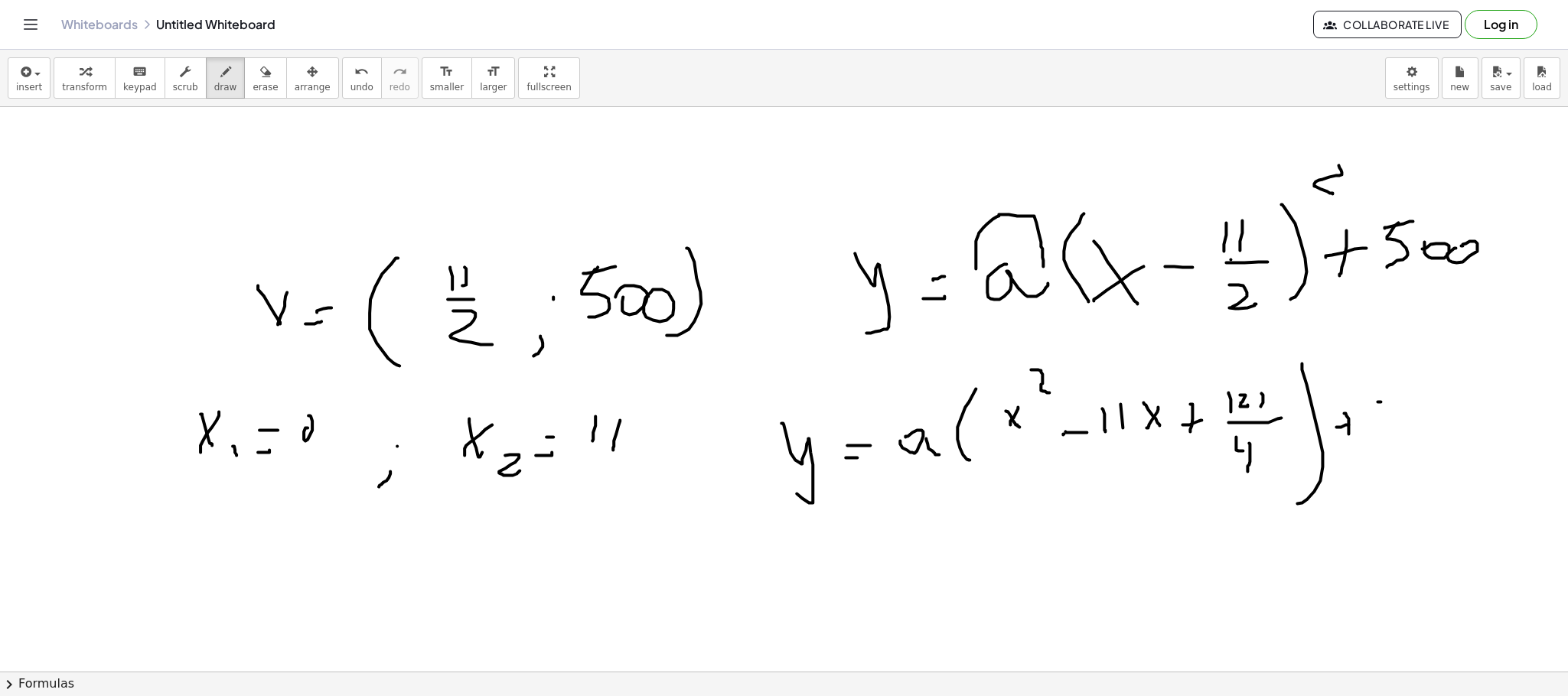
drag, startPoint x: 1380, startPoint y: 401, endPoint x: 1391, endPoint y: 397, distance: 11.7
drag, startPoint x: 1380, startPoint y: 401, endPoint x: 1377, endPoint y: 425, distance: 24.2
drag, startPoint x: 1413, startPoint y: 409, endPoint x: 1401, endPoint y: 421, distance: 17.0
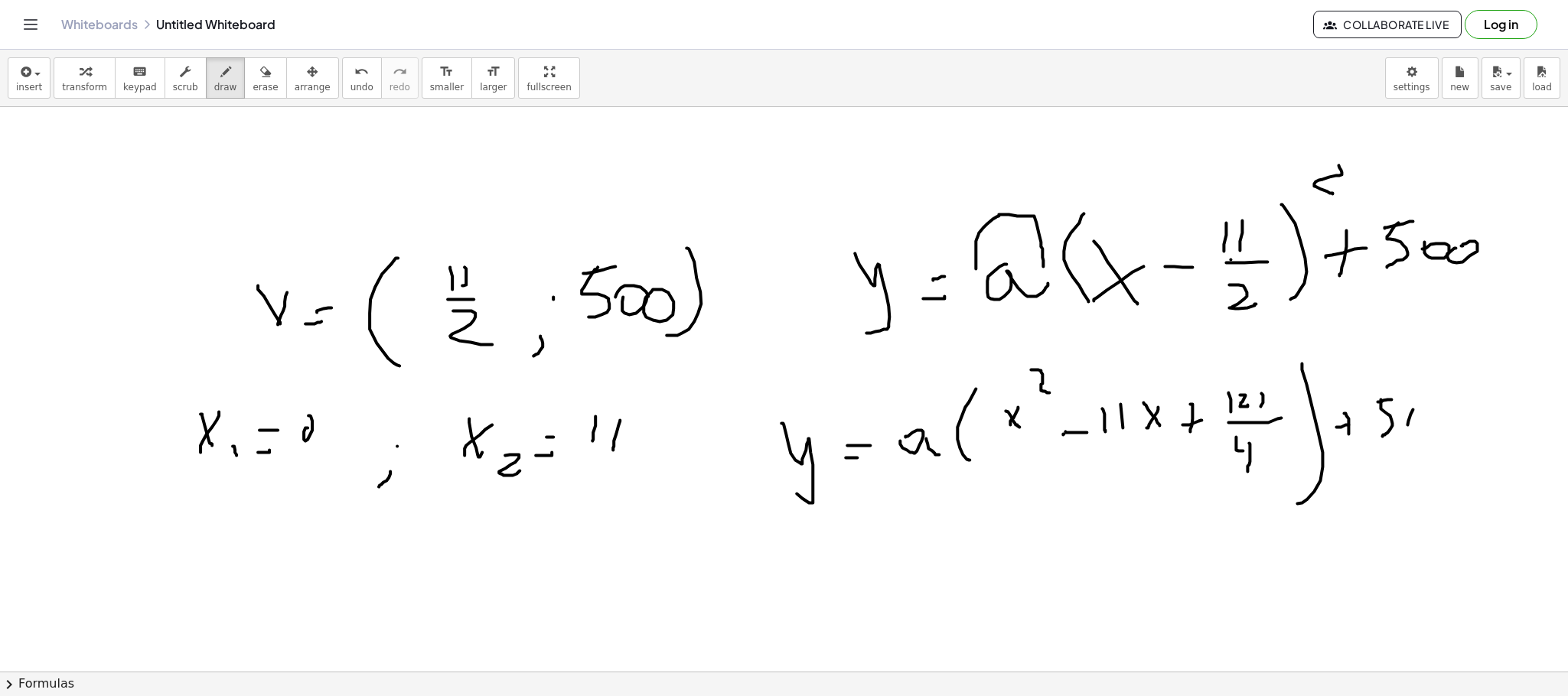
drag, startPoint x: 1428, startPoint y: 423, endPoint x: 1370, endPoint y: 448, distance: 63.2
drag, startPoint x: 781, startPoint y: 542, endPoint x: 799, endPoint y: 594, distance: 55.0
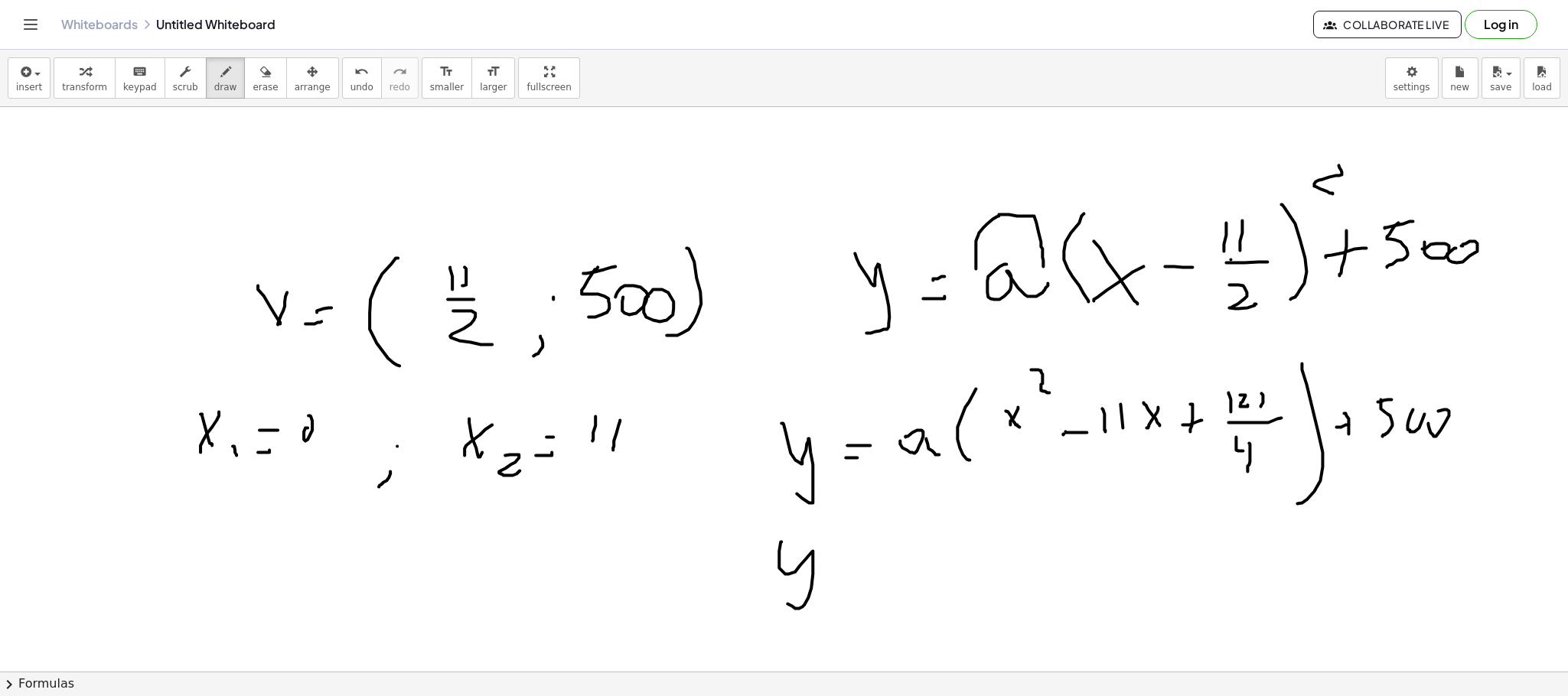
drag, startPoint x: 845, startPoint y: 583, endPoint x: 875, endPoint y: 576, distance: 30.8
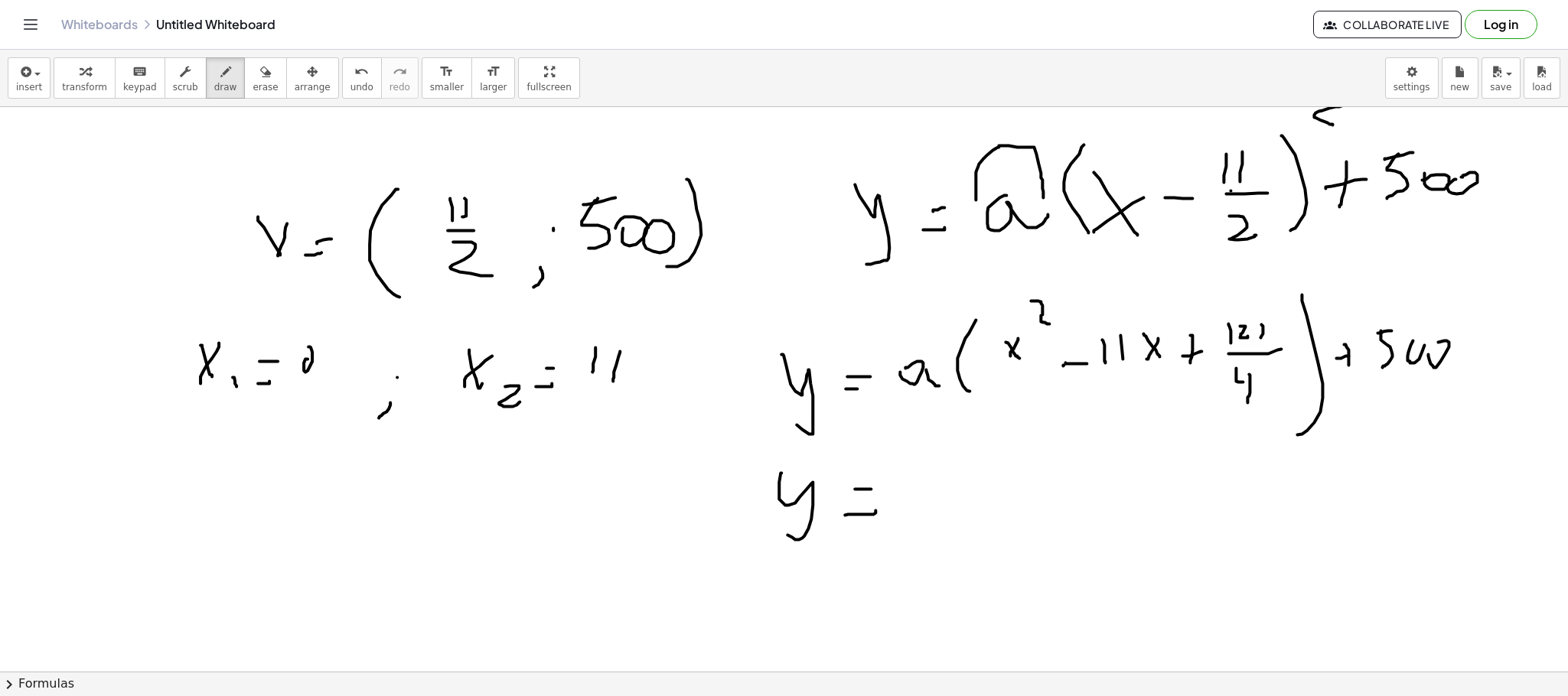
scroll to position [7323, 0]
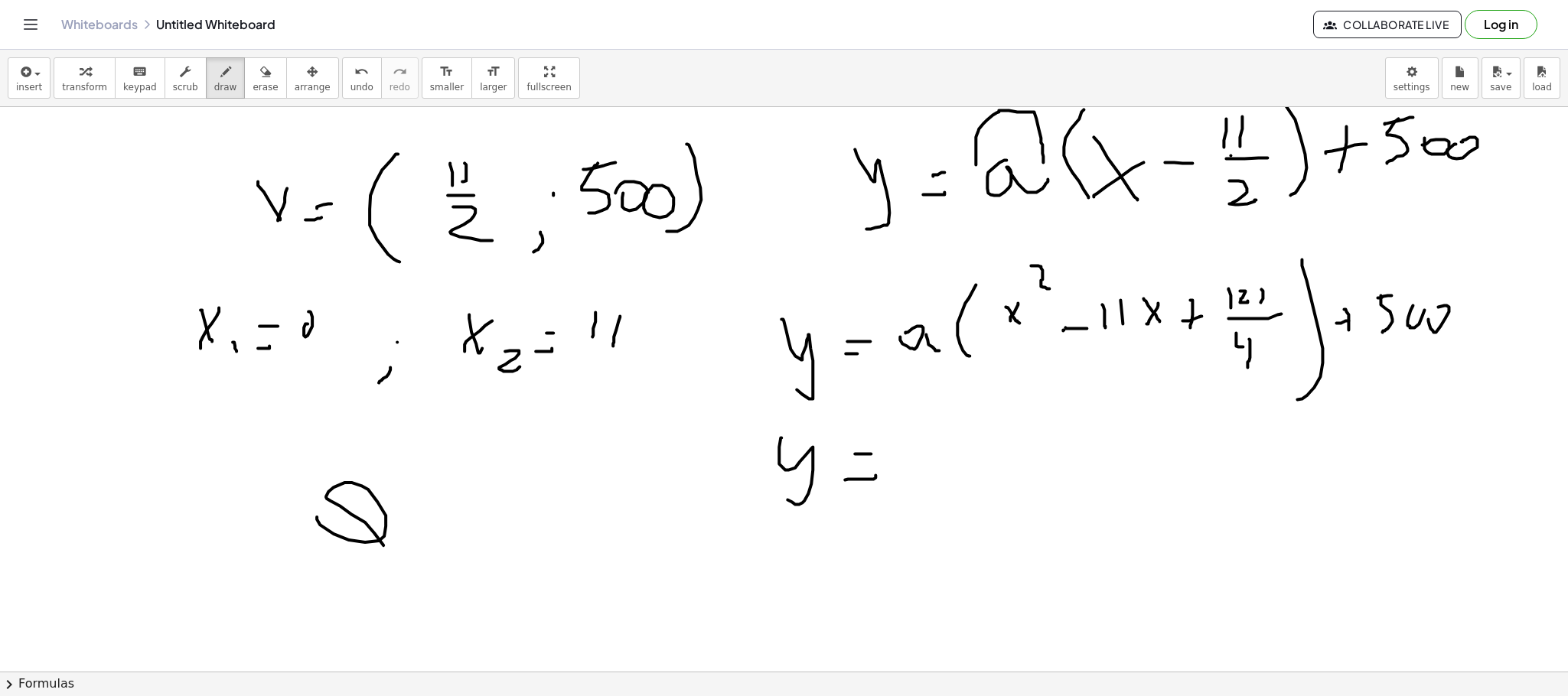
drag, startPoint x: 317, startPoint y: 516, endPoint x: 441, endPoint y: 547, distance: 127.8
drag, startPoint x: 453, startPoint y: 546, endPoint x: 458, endPoint y: 514, distance: 32.4
drag, startPoint x: 460, startPoint y: 510, endPoint x: 489, endPoint y: 517, distance: 29.8
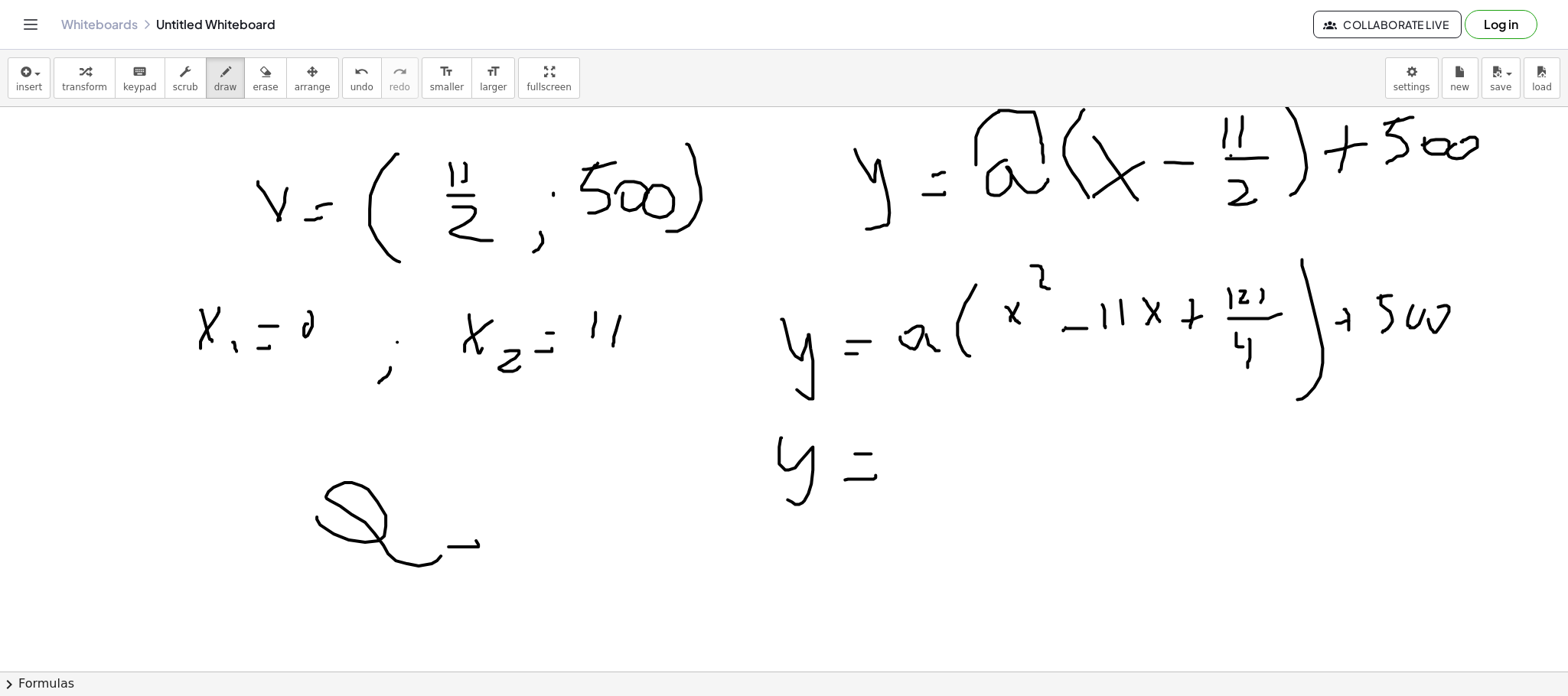
drag, startPoint x: 499, startPoint y: 522, endPoint x: 536, endPoint y: 522, distance: 37.0
drag, startPoint x: 542, startPoint y: 512, endPoint x: 516, endPoint y: 526, distance: 29.5
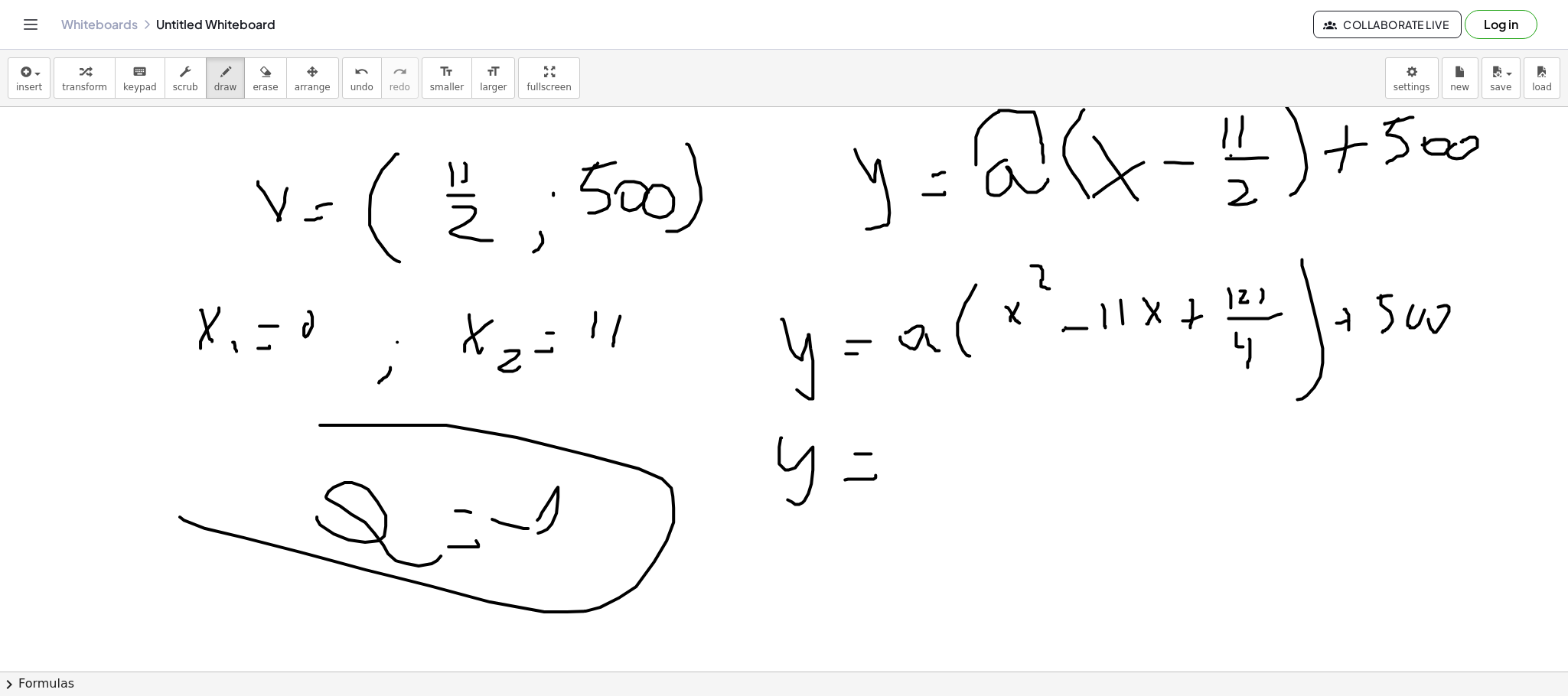
drag, startPoint x: 340, startPoint y: 424, endPoint x: 315, endPoint y: 453, distance: 38.3
drag, startPoint x: 934, startPoint y: 460, endPoint x: 947, endPoint y: 458, distance: 13.2
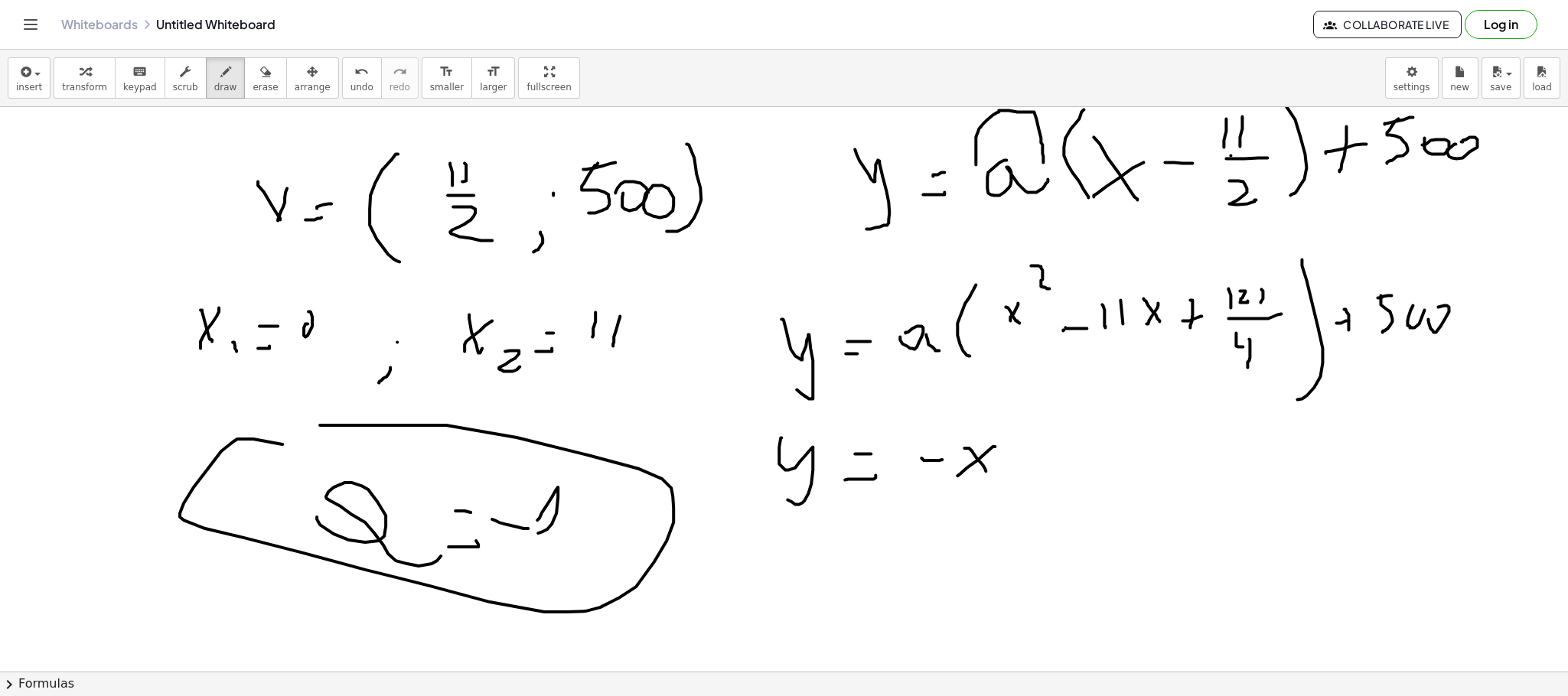
drag, startPoint x: 1020, startPoint y: 397, endPoint x: 1061, endPoint y: 443, distance: 61.6
drag, startPoint x: 1064, startPoint y: 429, endPoint x: 1045, endPoint y: 453, distance: 30.6
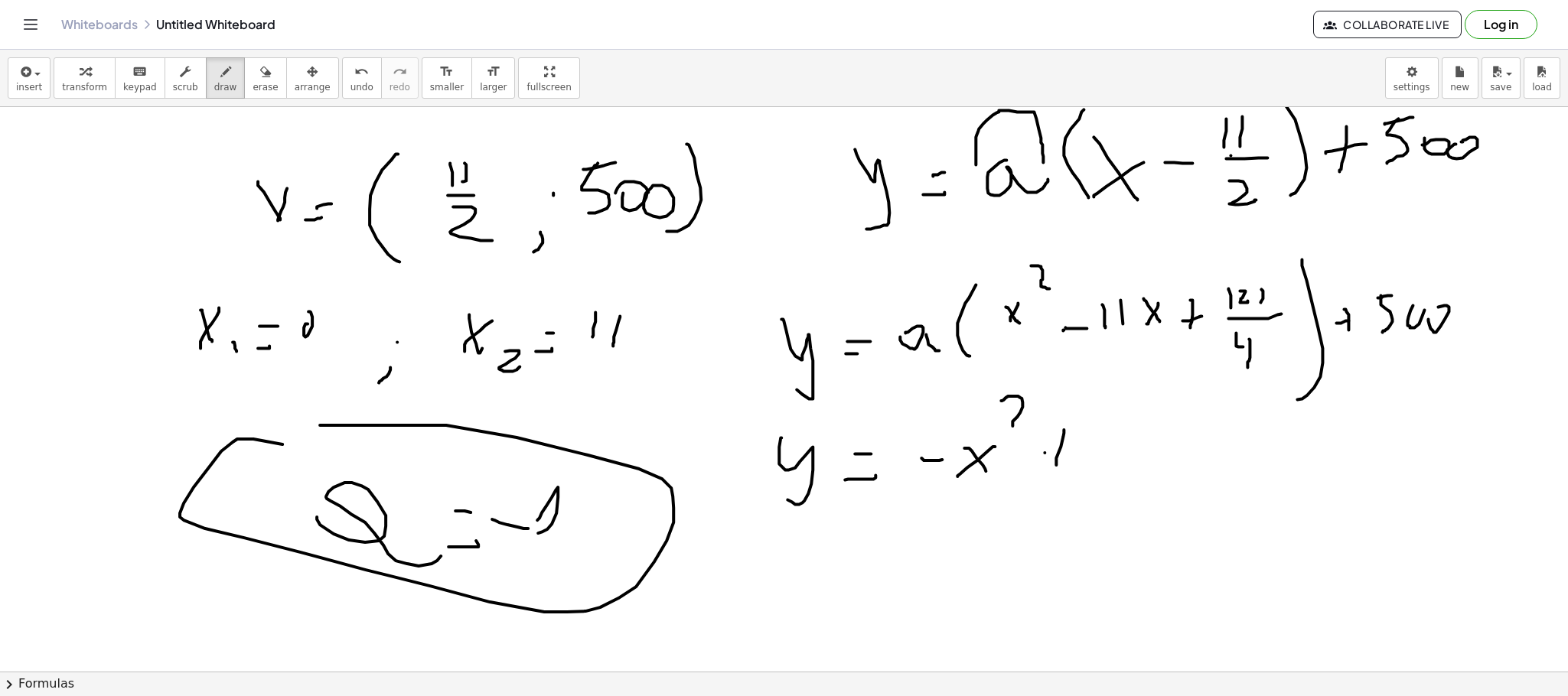
drag, startPoint x: 1045, startPoint y: 452, endPoint x: 1105, endPoint y: 445, distance: 60.4
drag, startPoint x: 1119, startPoint y: 441, endPoint x: 1142, endPoint y: 432, distance: 24.7
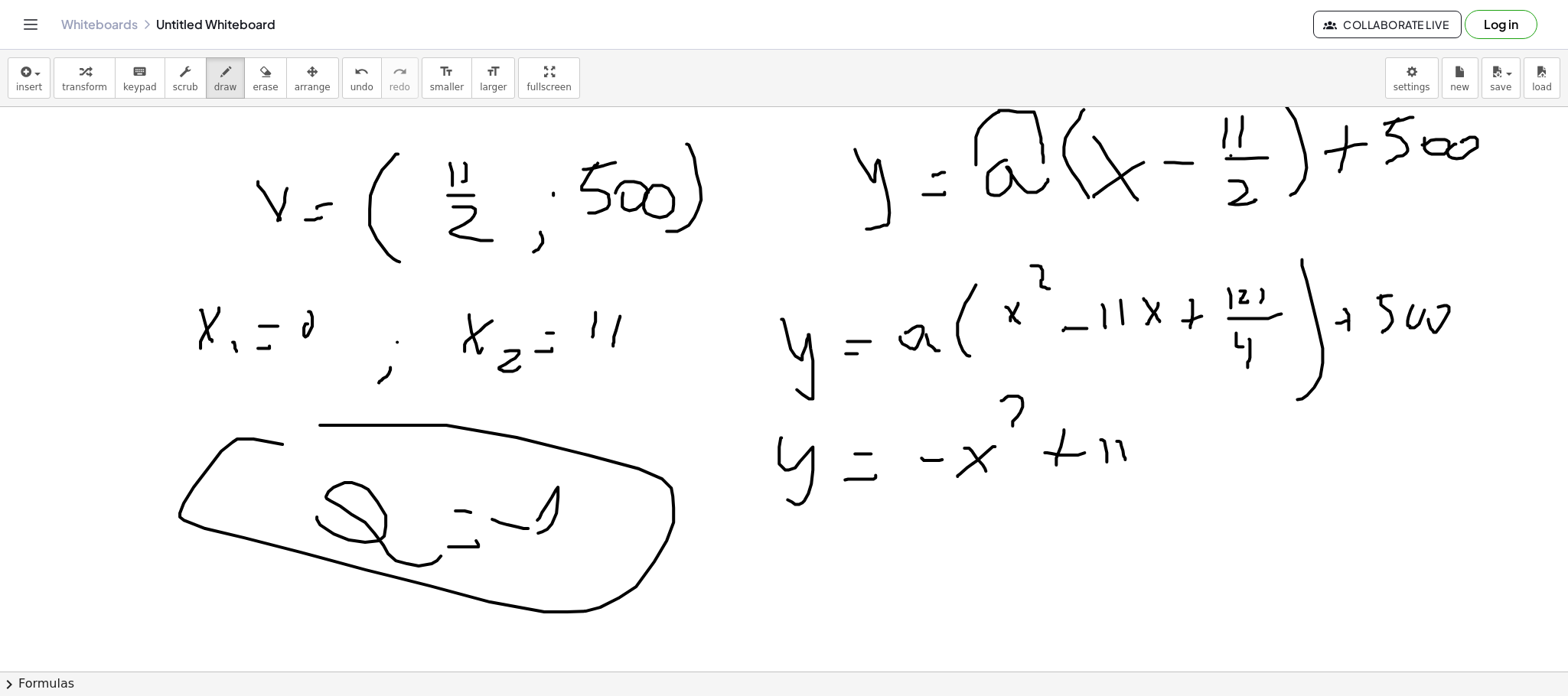
drag, startPoint x: 1143, startPoint y: 430, endPoint x: 1158, endPoint y: 437, distance: 16.6
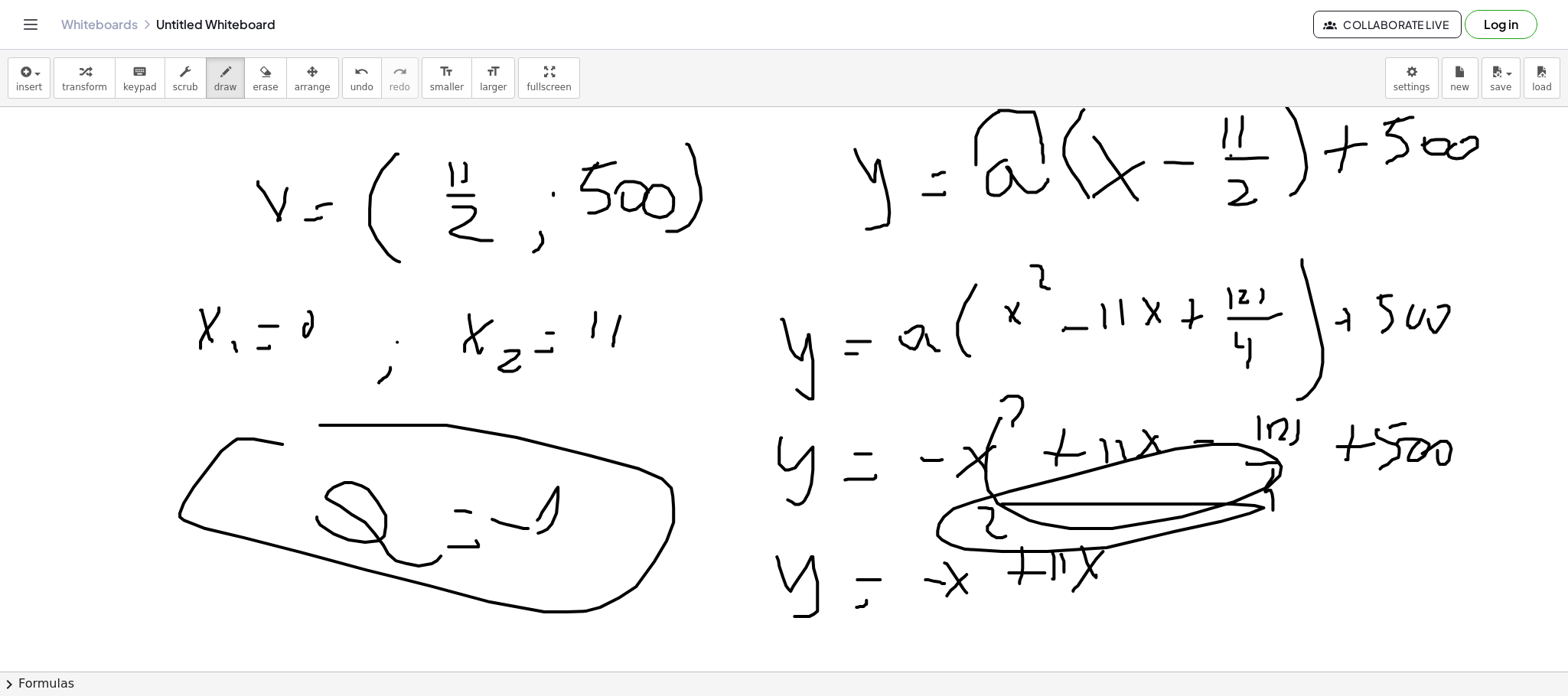
drag, startPoint x: 986, startPoint y: 465, endPoint x: 935, endPoint y: 505, distance: 64.8
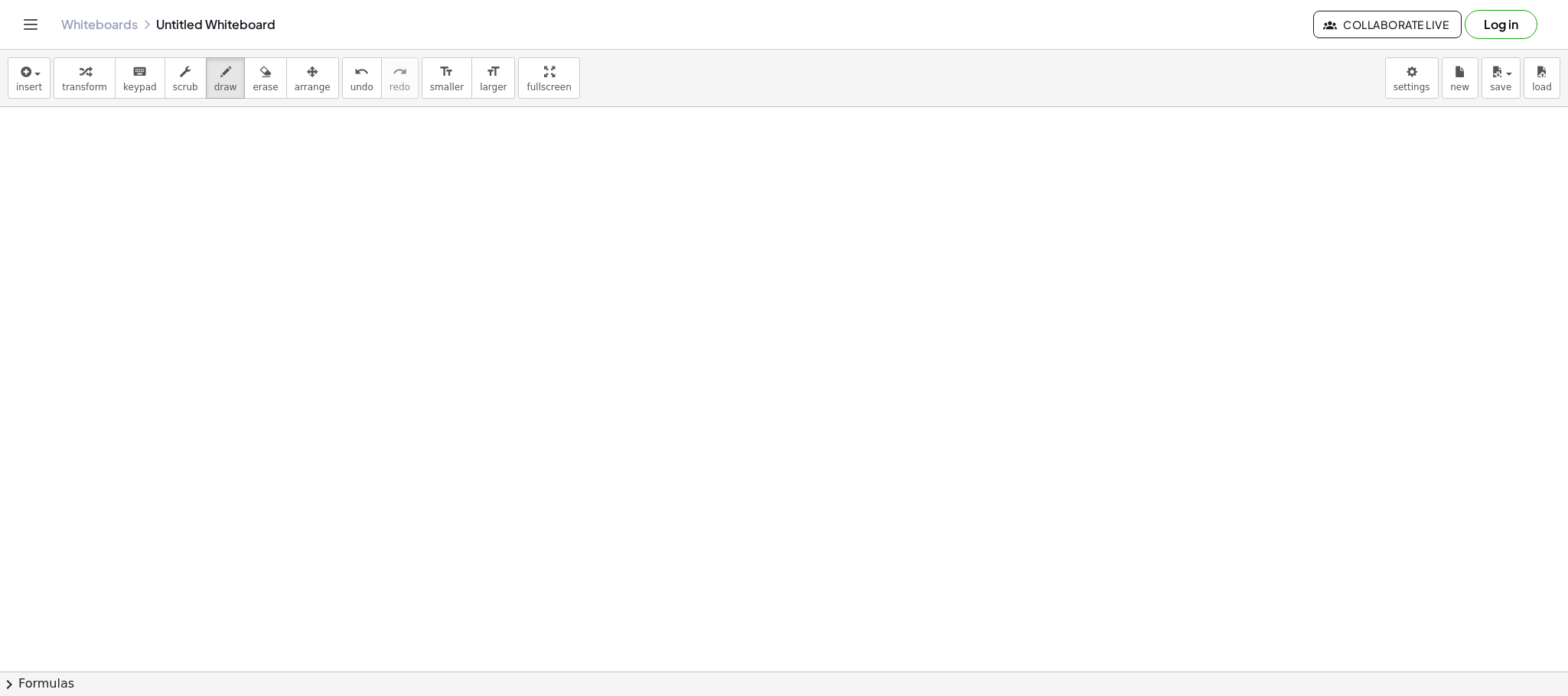
scroll to position [7887, 0]
drag, startPoint x: 127, startPoint y: 292, endPoint x: 118, endPoint y: 380, distance: 88.5
drag, startPoint x: 212, startPoint y: 319, endPoint x: 222, endPoint y: 299, distance: 22.4
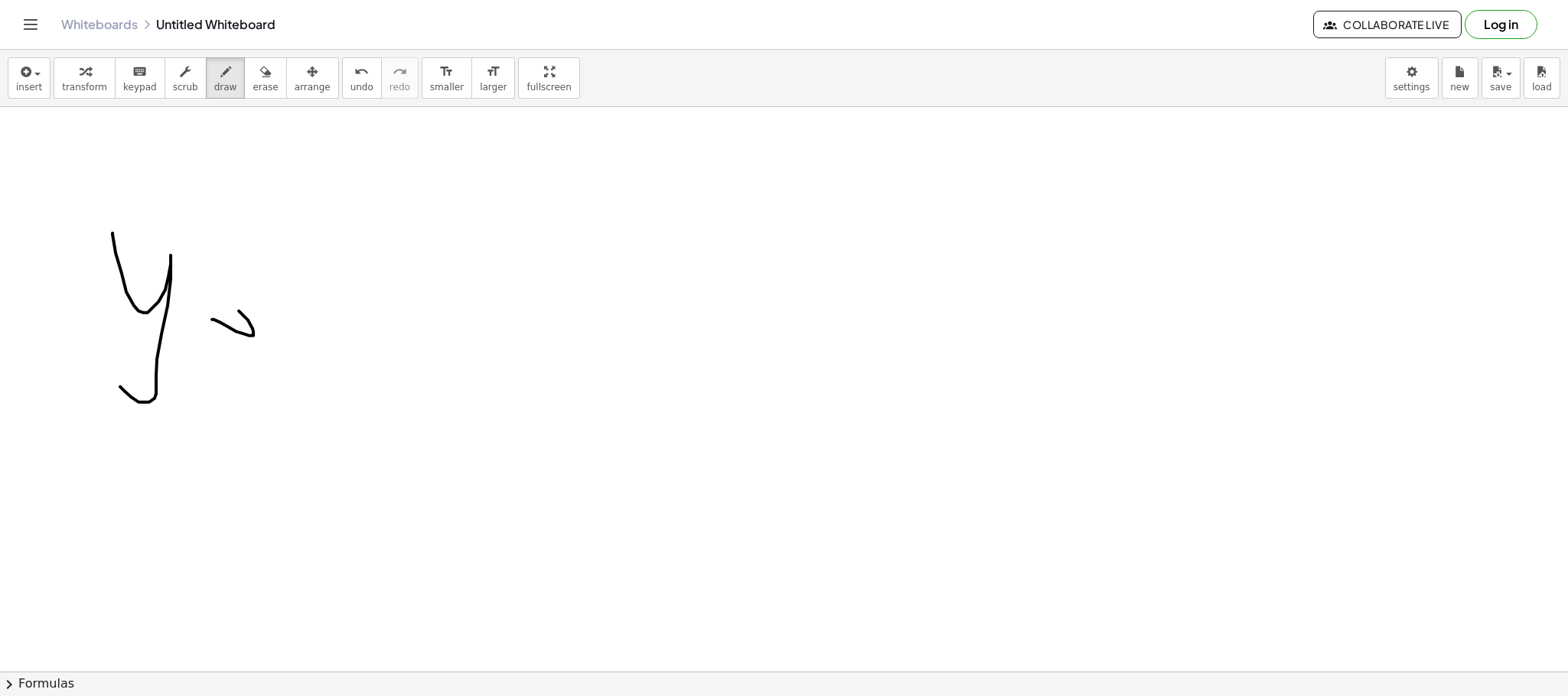
drag, startPoint x: 222, startPoint y: 296, endPoint x: 260, endPoint y: 296, distance: 38.0
drag, startPoint x: 317, startPoint y: 288, endPoint x: 425, endPoint y: 296, distance: 108.3
drag, startPoint x: 429, startPoint y: 244, endPoint x: 466, endPoint y: 356, distance: 118.0
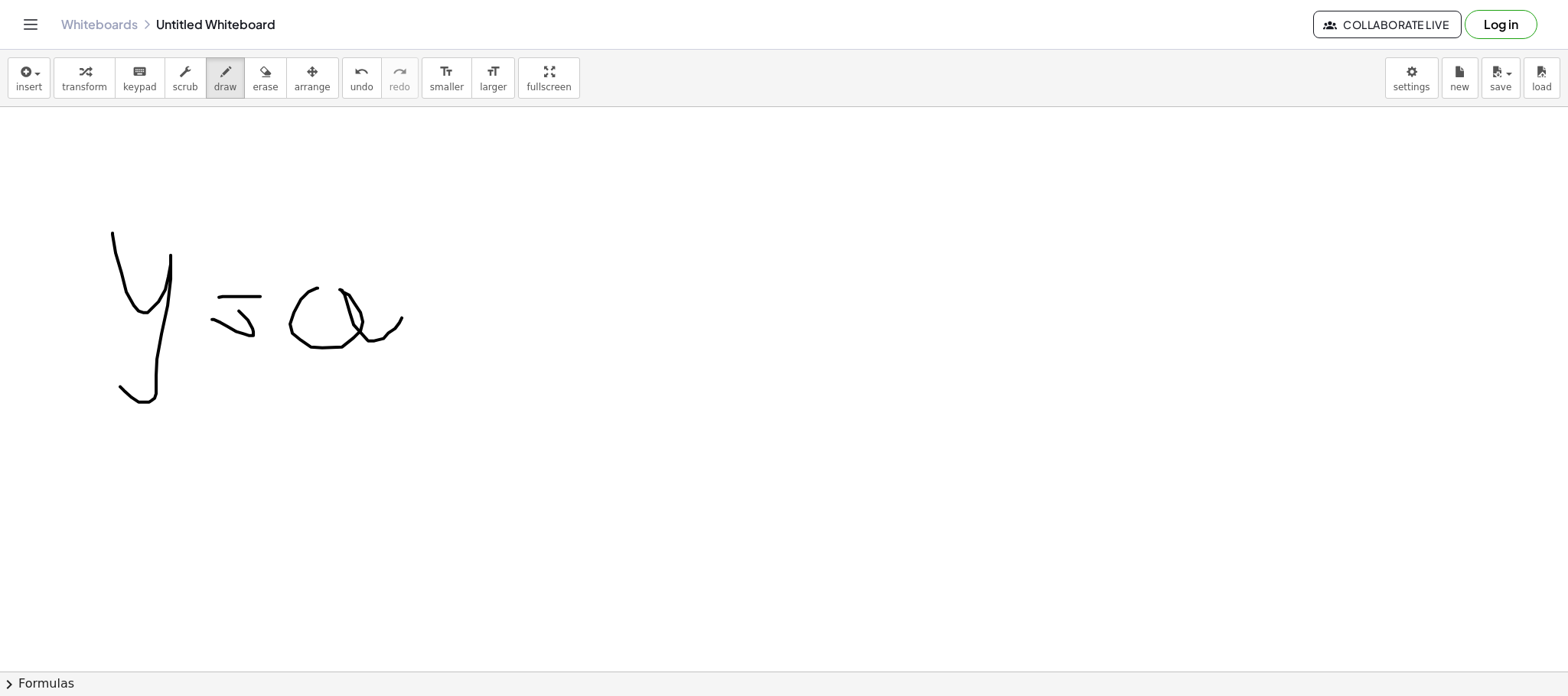
drag, startPoint x: 499, startPoint y: 326, endPoint x: 507, endPoint y: 331, distance: 9.4
drag, startPoint x: 473, startPoint y: 322, endPoint x: 540, endPoint y: 285, distance: 76.5
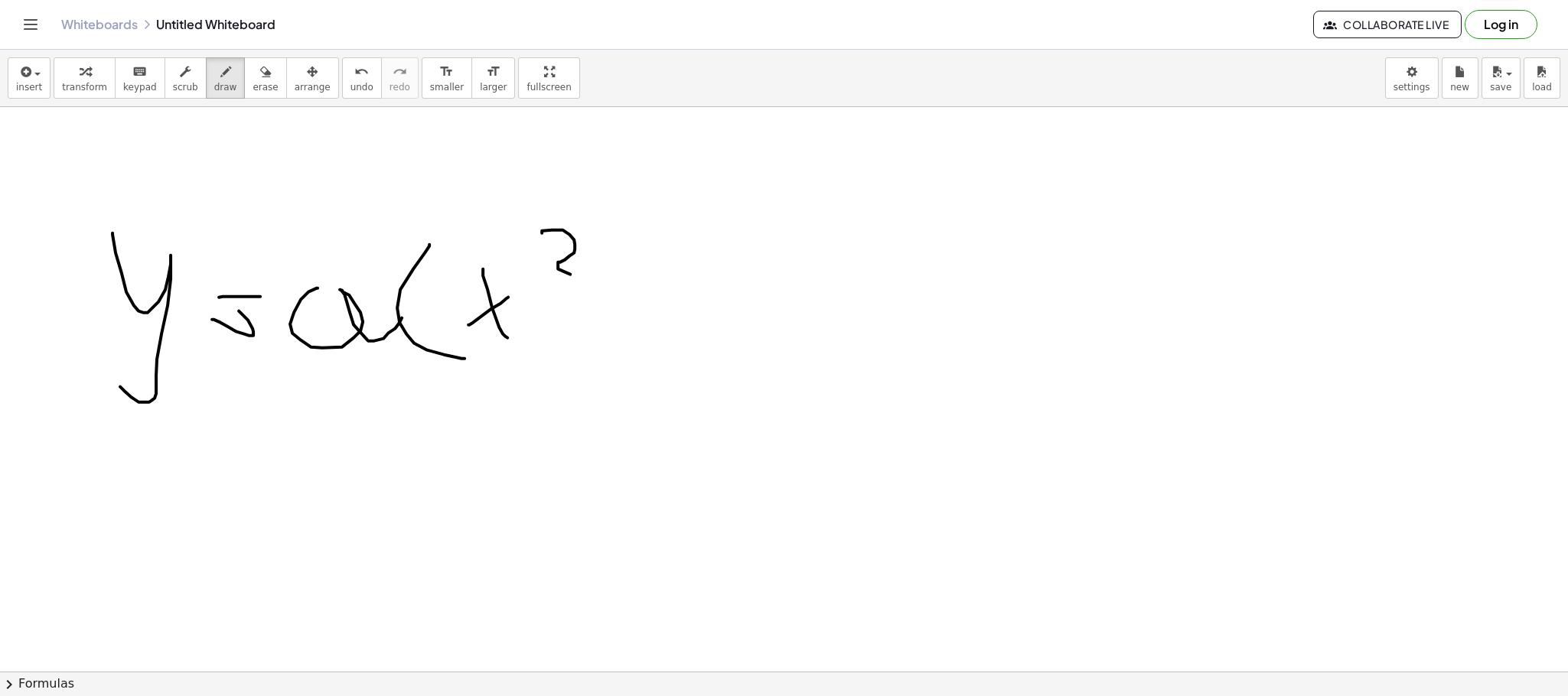
drag, startPoint x: 542, startPoint y: 231, endPoint x: 584, endPoint y: 287, distance: 70.0
drag, startPoint x: 590, startPoint y: 304, endPoint x: 635, endPoint y: 294, distance: 46.1
drag, startPoint x: 642, startPoint y: 292, endPoint x: 651, endPoint y: 290, distance: 9.2
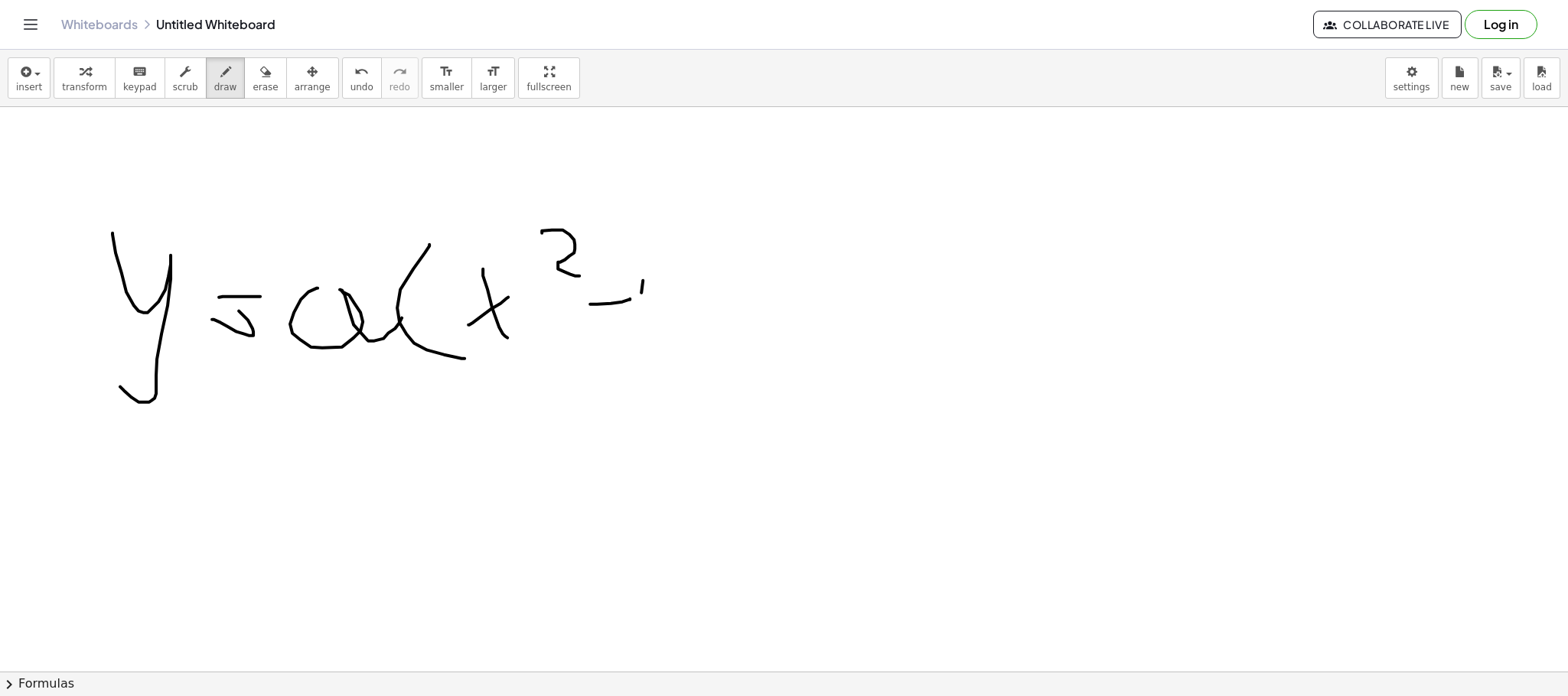
drag, startPoint x: 651, startPoint y: 288, endPoint x: 657, endPoint y: 307, distance: 19.9
drag, startPoint x: 676, startPoint y: 280, endPoint x: 687, endPoint y: 303, distance: 25.5
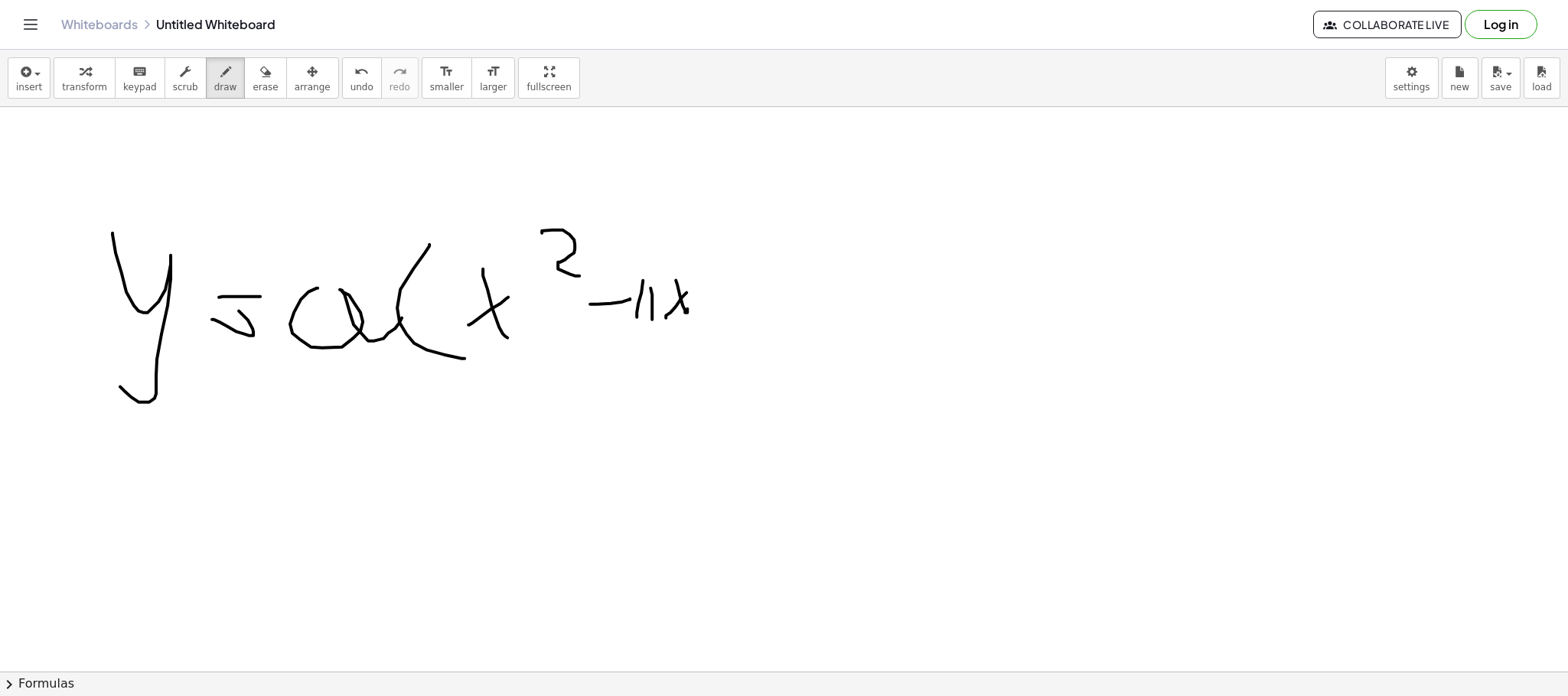
drag, startPoint x: 665, startPoint y: 315, endPoint x: 685, endPoint y: 303, distance: 23.3
drag, startPoint x: 743, startPoint y: 262, endPoint x: 740, endPoint y: 292, distance: 30.1
drag, startPoint x: 729, startPoint y: 279, endPoint x: 786, endPoint y: 272, distance: 57.4
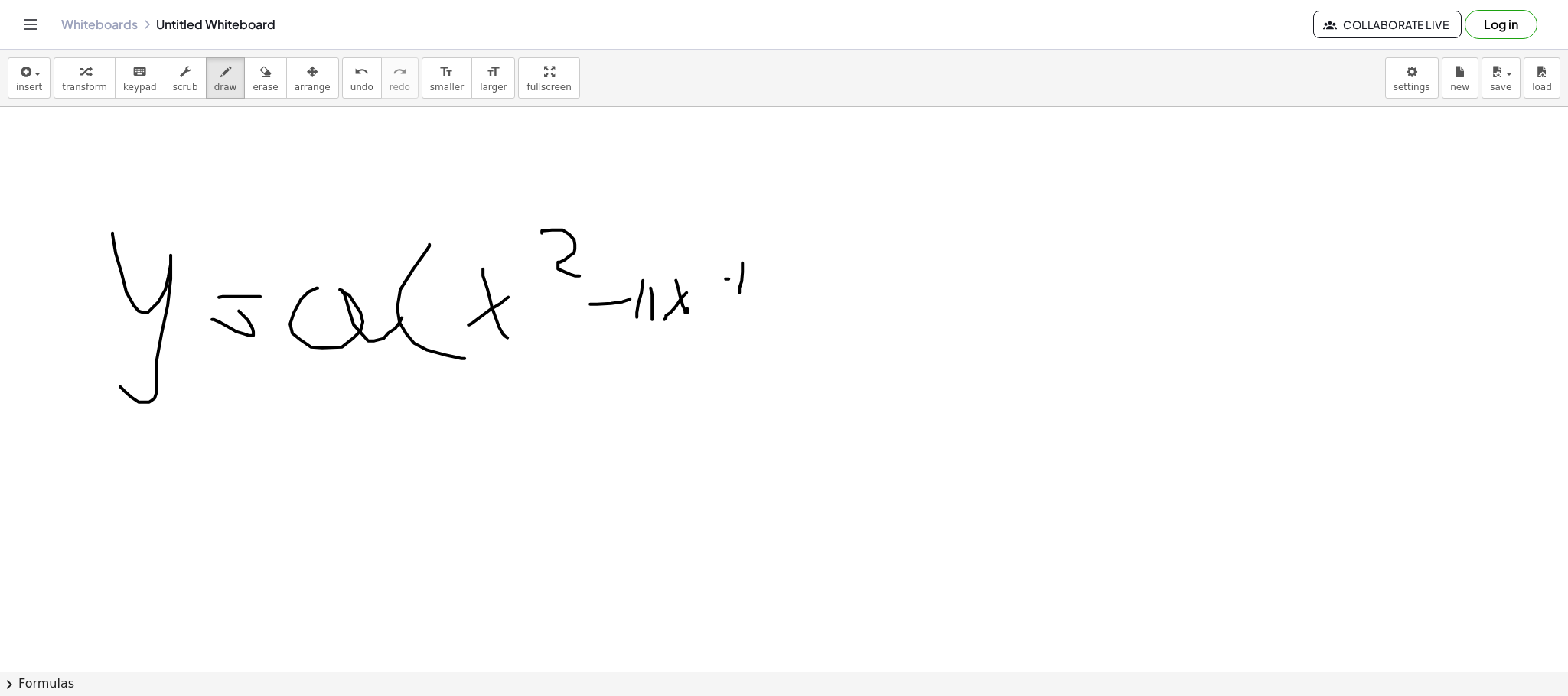
drag, startPoint x: 828, startPoint y: 211, endPoint x: 818, endPoint y: 253, distance: 43.2
drag, startPoint x: 849, startPoint y: 214, endPoint x: 896, endPoint y: 201, distance: 48.8
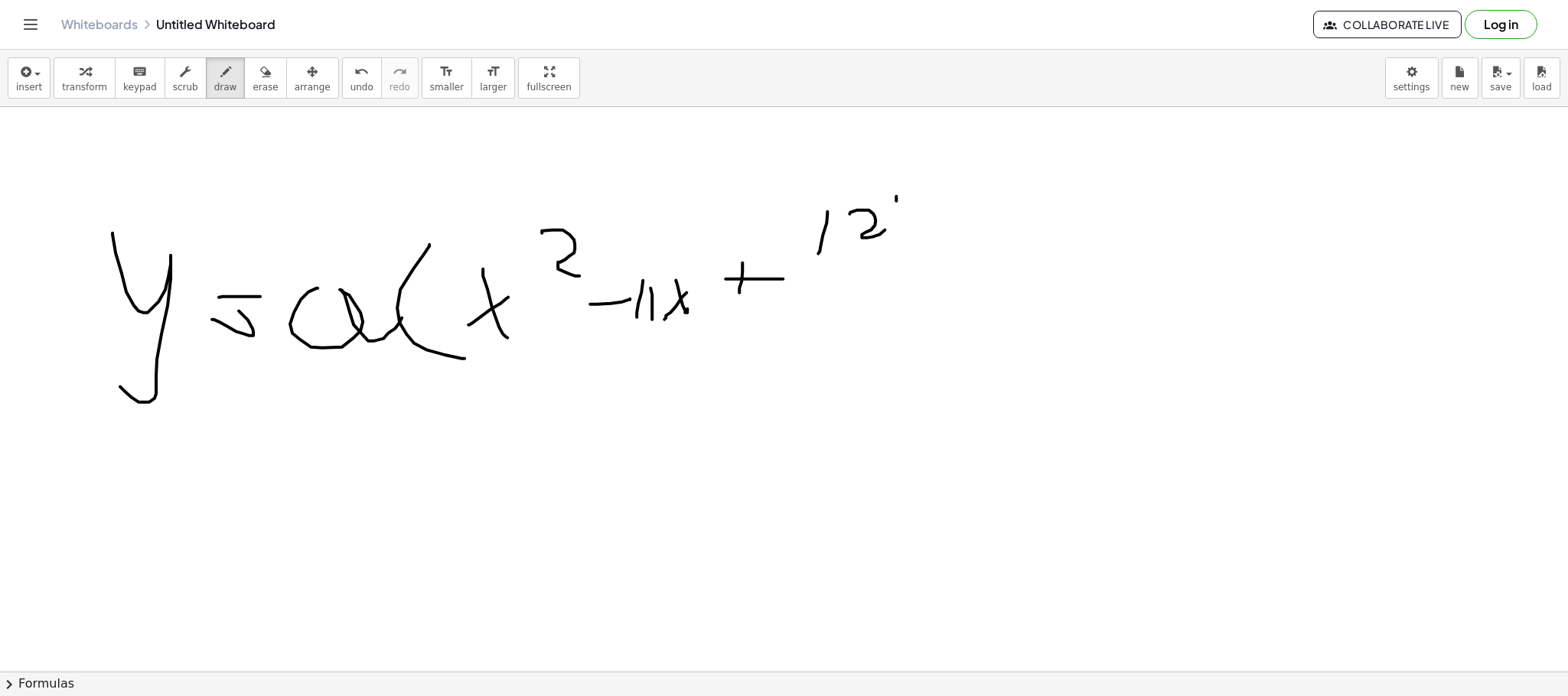
drag, startPoint x: 896, startPoint y: 201, endPoint x: 836, endPoint y: 262, distance: 85.6
drag, startPoint x: 800, startPoint y: 276, endPoint x: 913, endPoint y: 276, distance: 113.0
drag, startPoint x: 744, startPoint y: 278, endPoint x: 770, endPoint y: 279, distance: 26.0
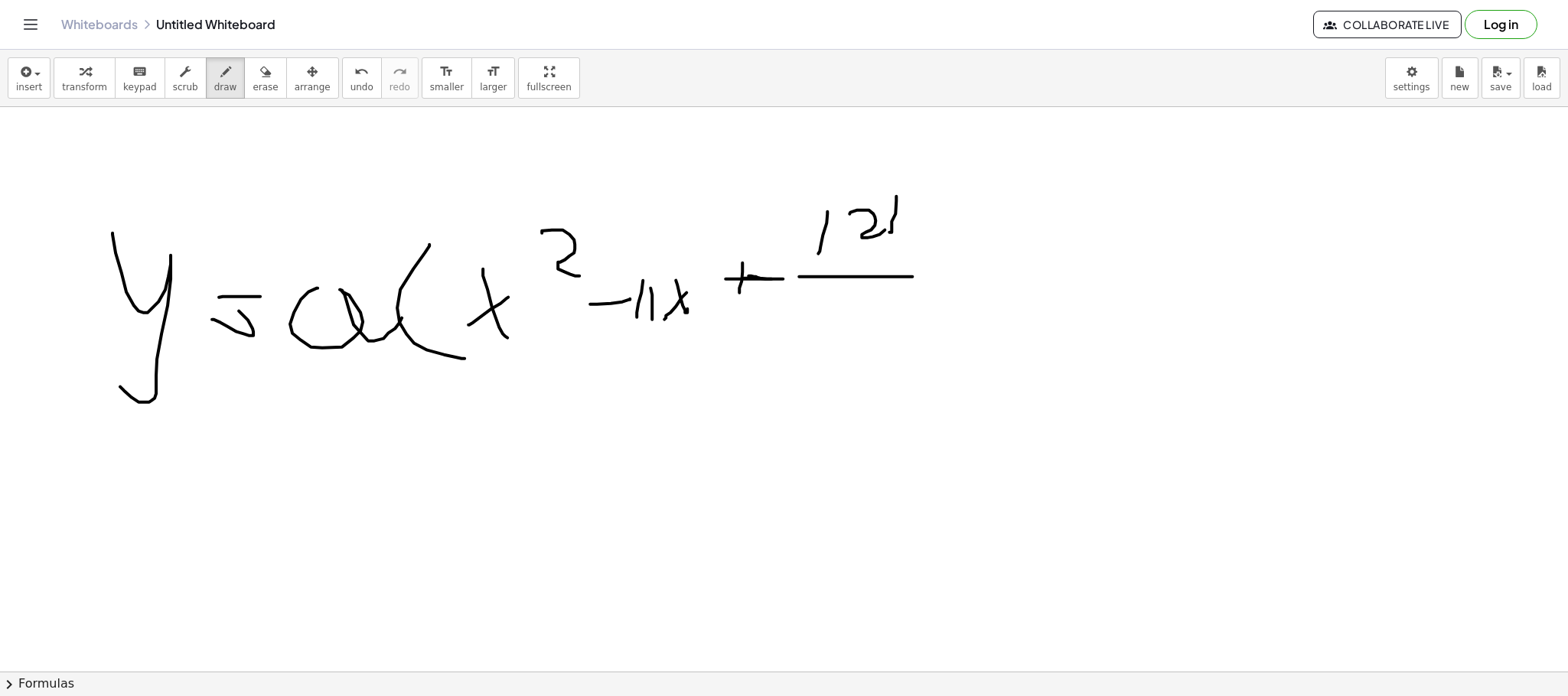
drag, startPoint x: 854, startPoint y: 301, endPoint x: 870, endPoint y: 323, distance: 27.2
drag, startPoint x: 870, startPoint y: 323, endPoint x: 863, endPoint y: 343, distance: 21.2
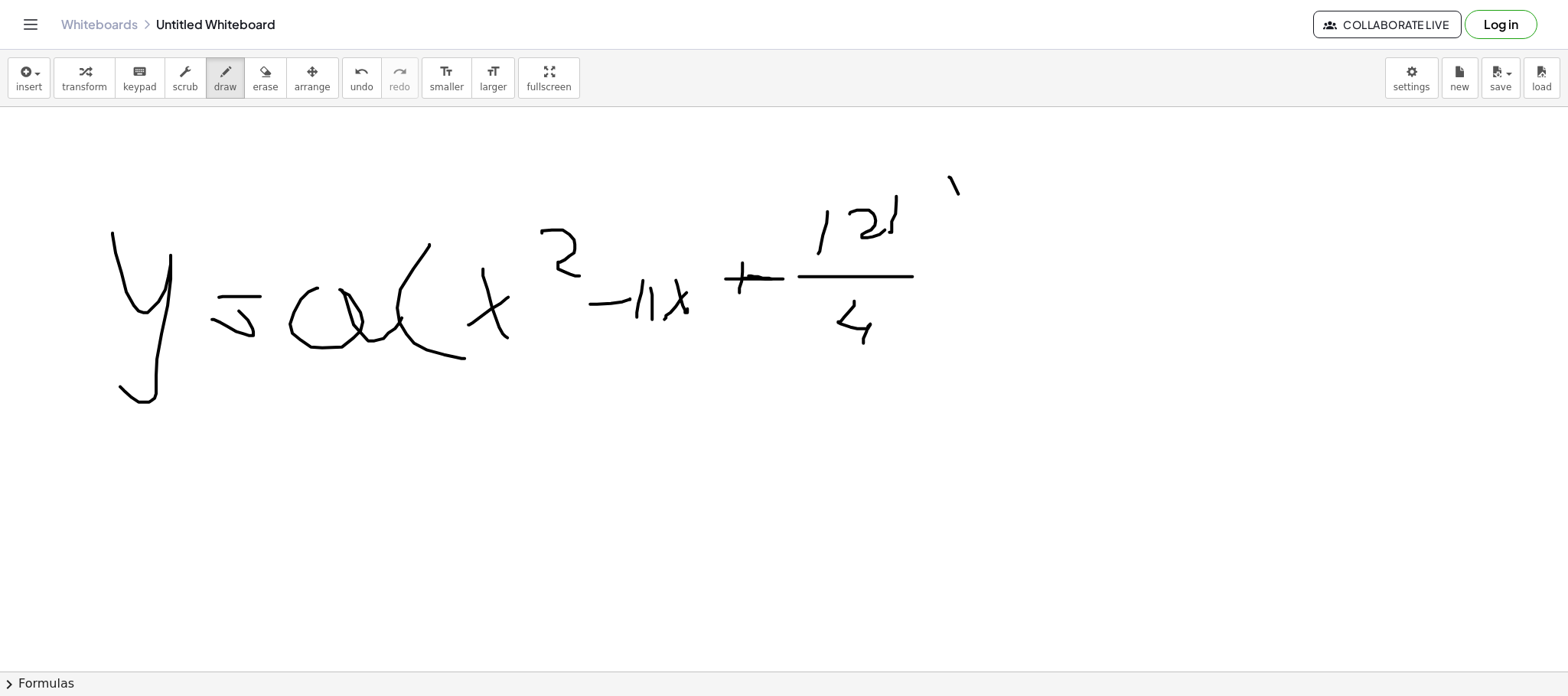
drag, startPoint x: 958, startPoint y: 194, endPoint x: 967, endPoint y: 347, distance: 153.3
drag, startPoint x: 1064, startPoint y: 265, endPoint x: 1056, endPoint y: 279, distance: 16.1
drag, startPoint x: 1055, startPoint y: 275, endPoint x: 1112, endPoint y: 275, distance: 57.0
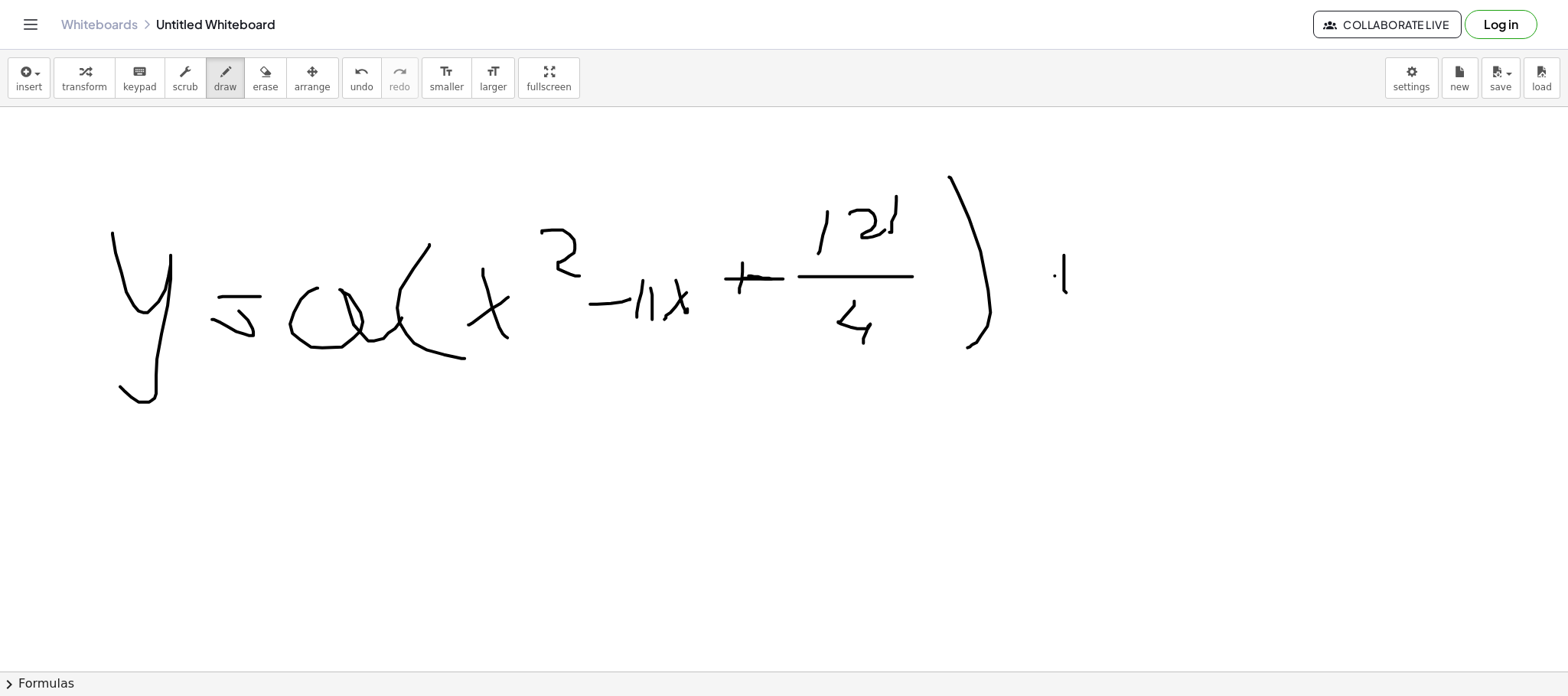
drag, startPoint x: 1134, startPoint y: 258, endPoint x: 1123, endPoint y: 258, distance: 11.0
drag, startPoint x: 1130, startPoint y: 272, endPoint x: 1116, endPoint y: 304, distance: 34.9
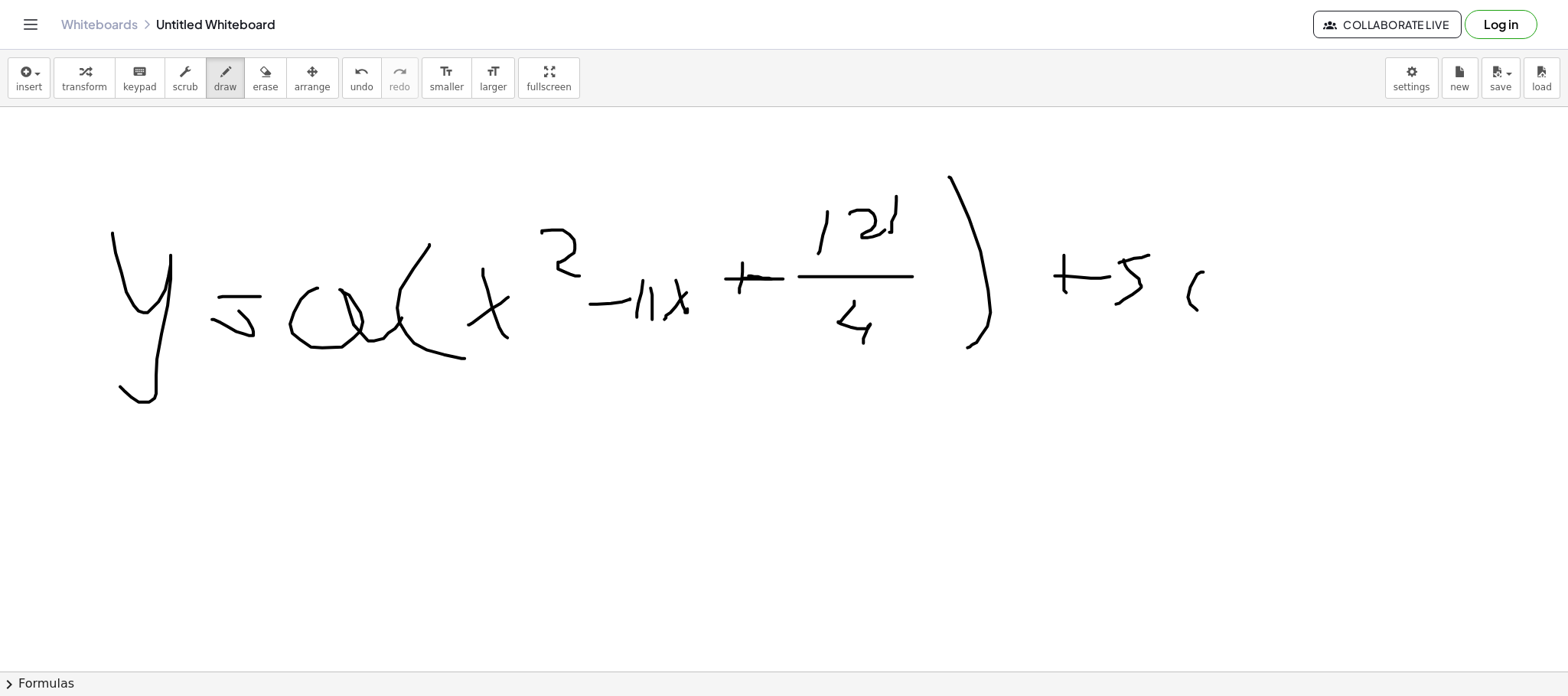
drag, startPoint x: 1197, startPoint y: 274, endPoint x: 1238, endPoint y: 287, distance: 43.0
drag, startPoint x: 1283, startPoint y: 275, endPoint x: 1250, endPoint y: 285, distance: 34.5
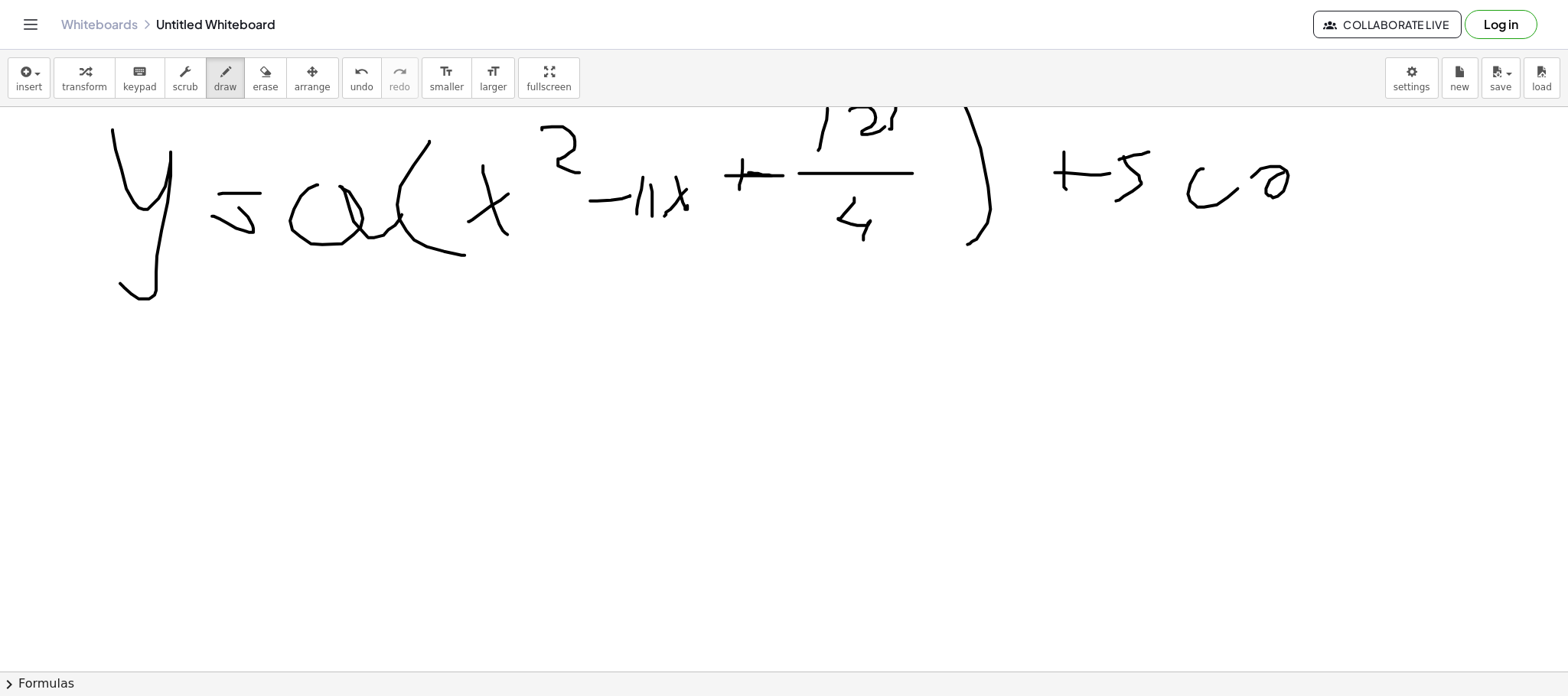
scroll to position [8002, 0]
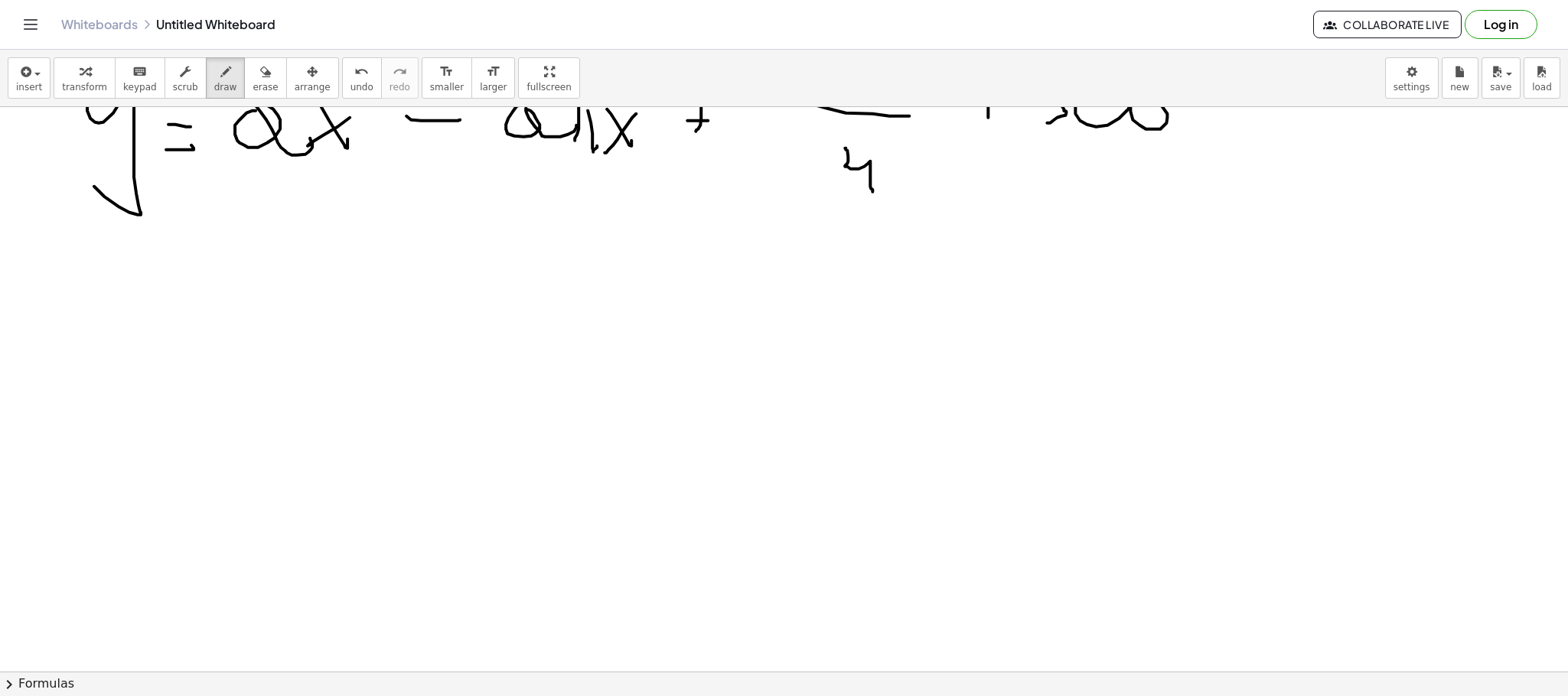
scroll to position [8346, 0]
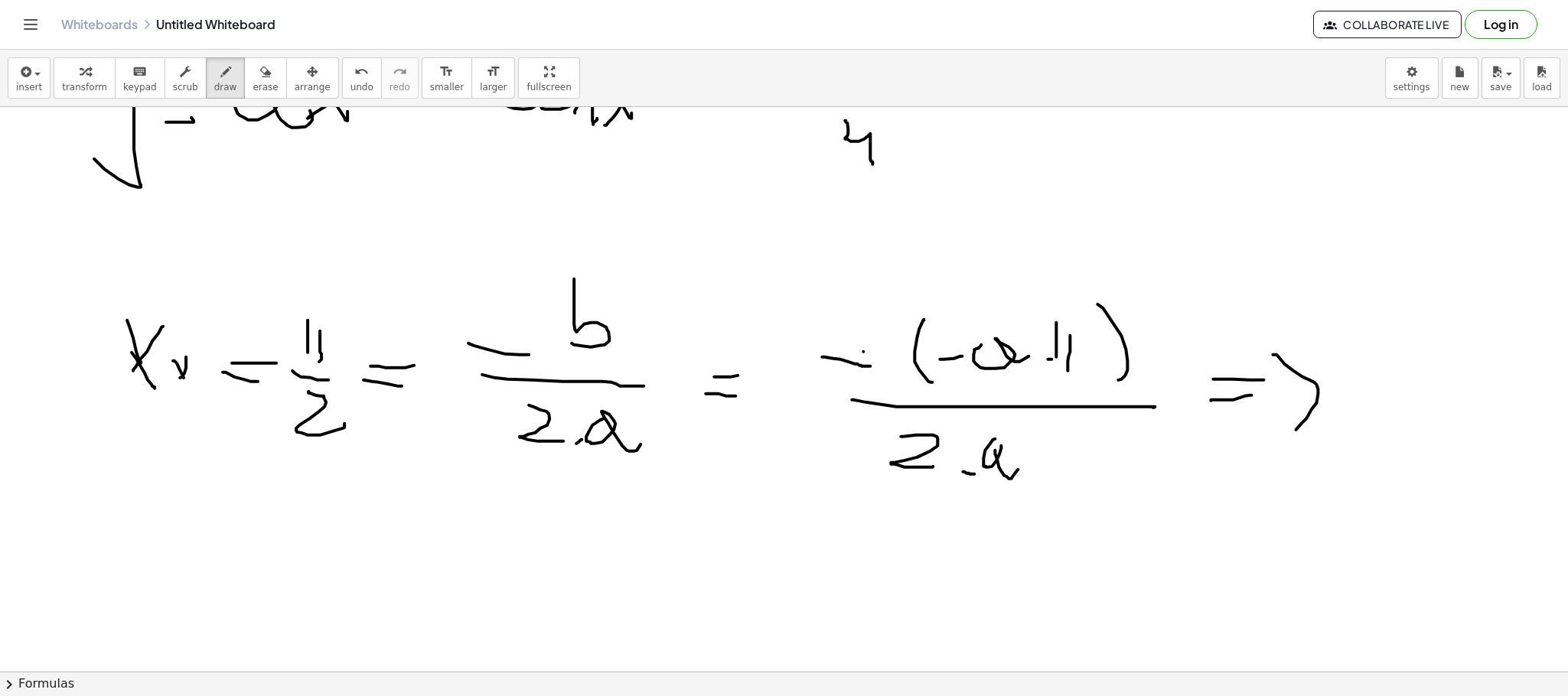
scroll to position [8449, 0]
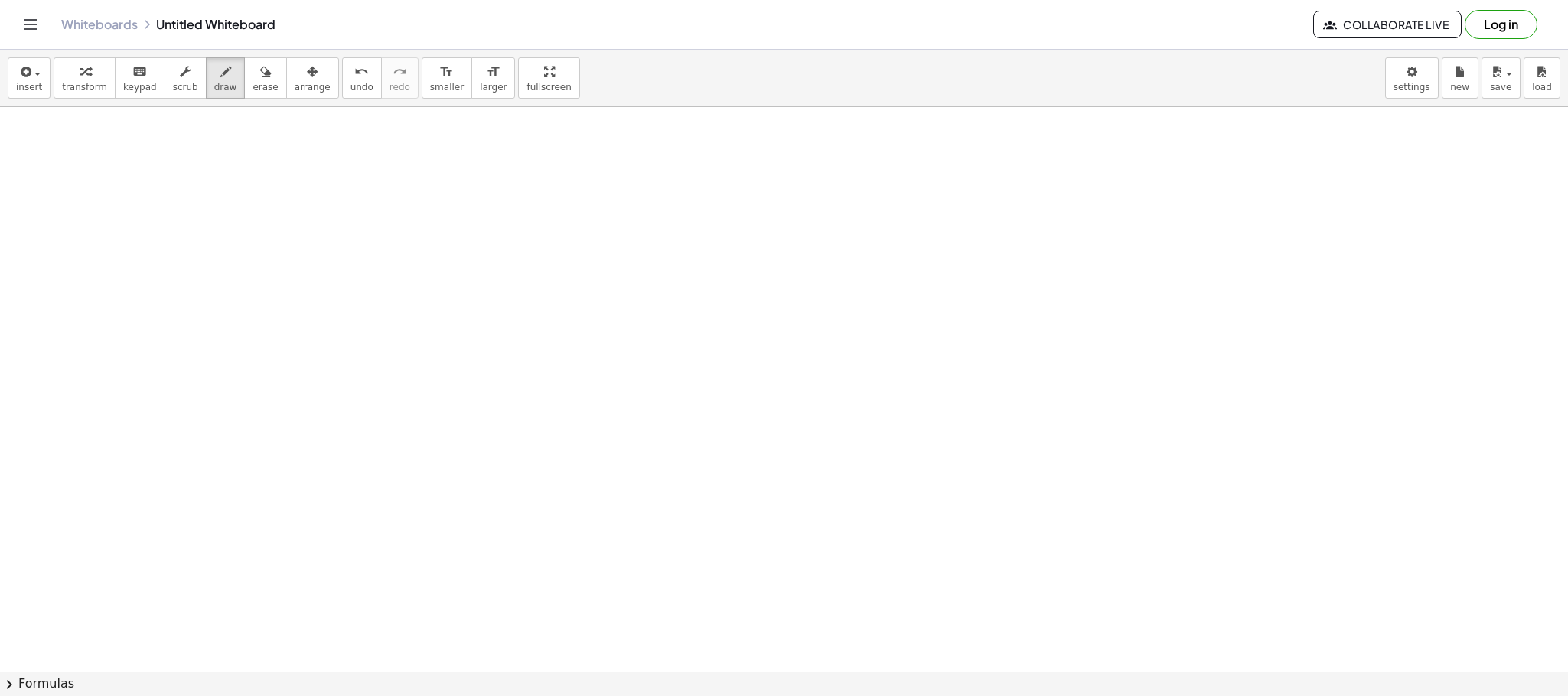
scroll to position [9013, 0]
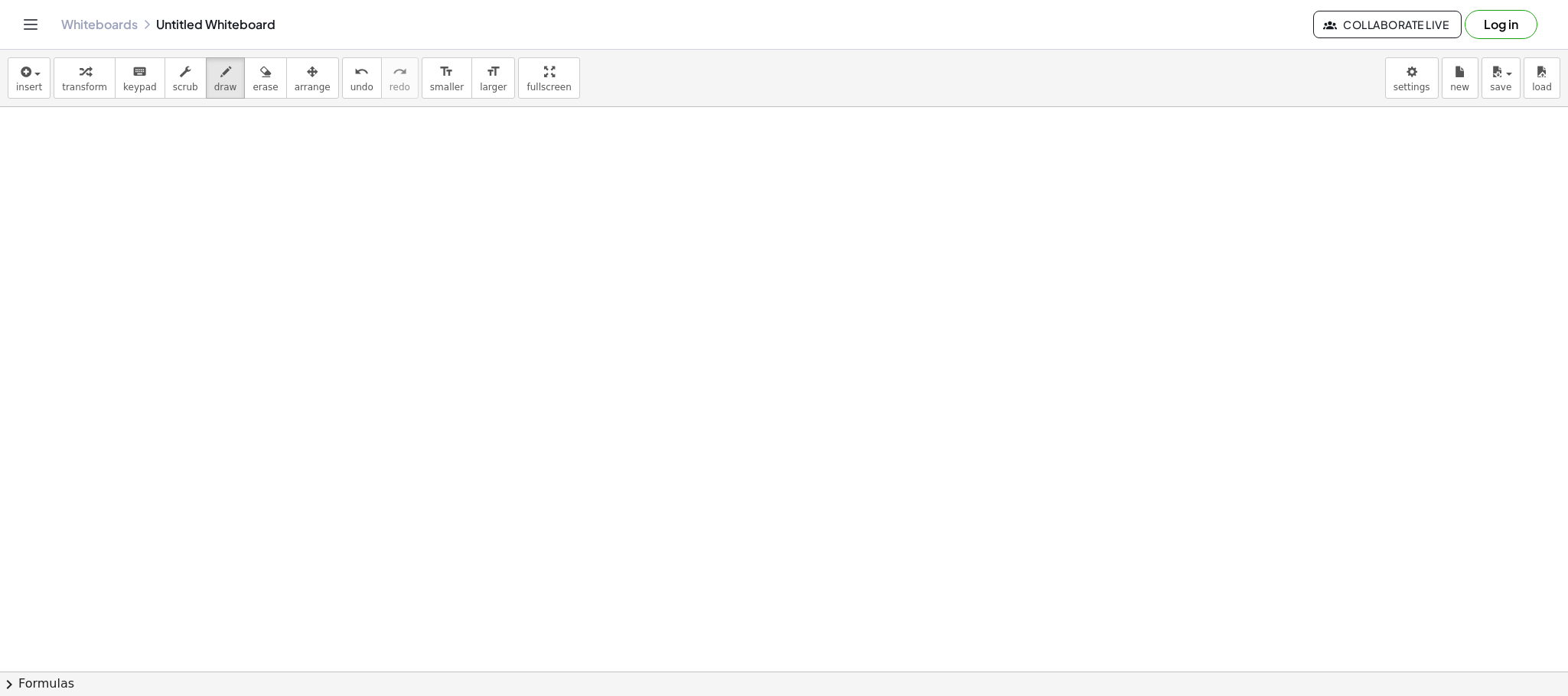
scroll to position [9577, 0]
drag, startPoint x: 232, startPoint y: 184, endPoint x: 220, endPoint y: 606, distance: 422.2
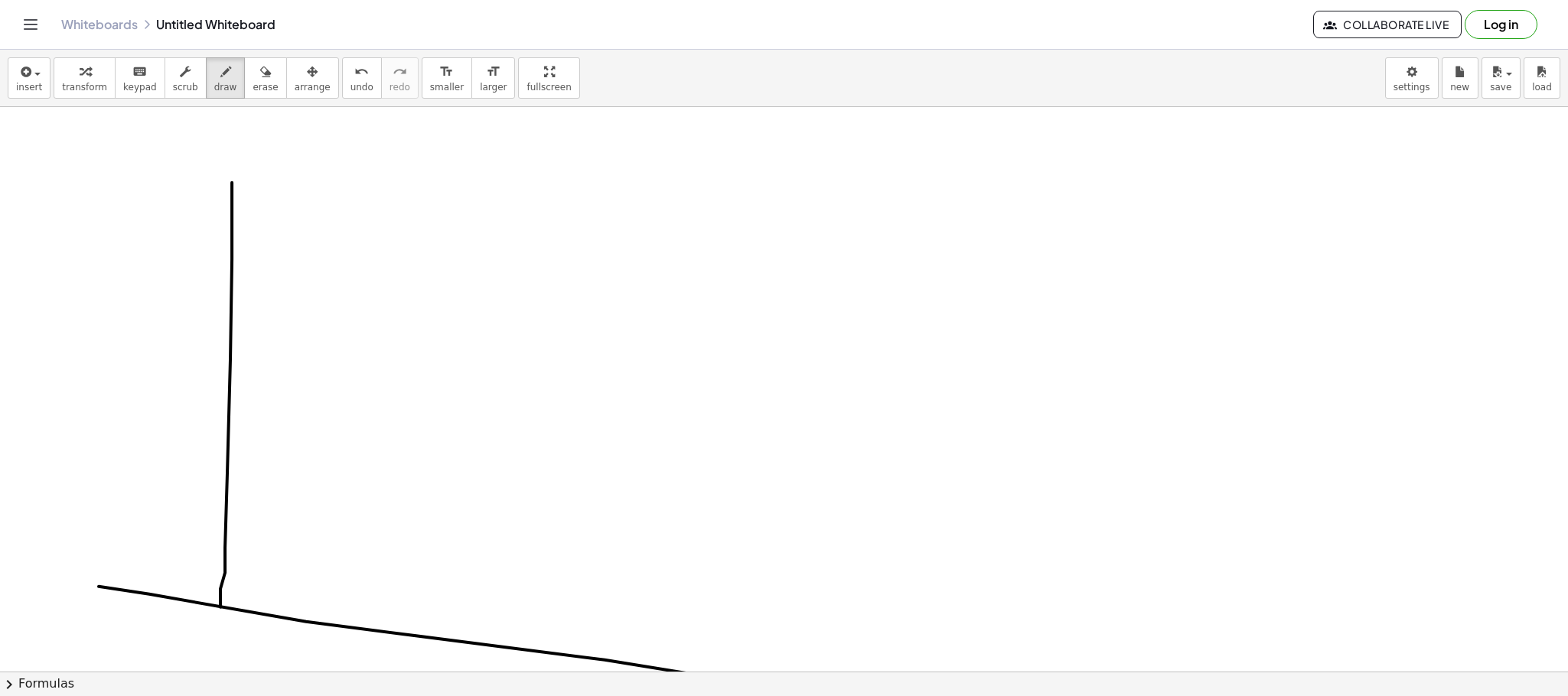
drag, startPoint x: 149, startPoint y: 593, endPoint x: 1190, endPoint y: 718, distance: 1048.5
click at [1190, 695] on html "Graspable Math Activities Get Started Activity Bank Assigned Work Classes White…" at bounding box center [784, 348] width 1568 height 696
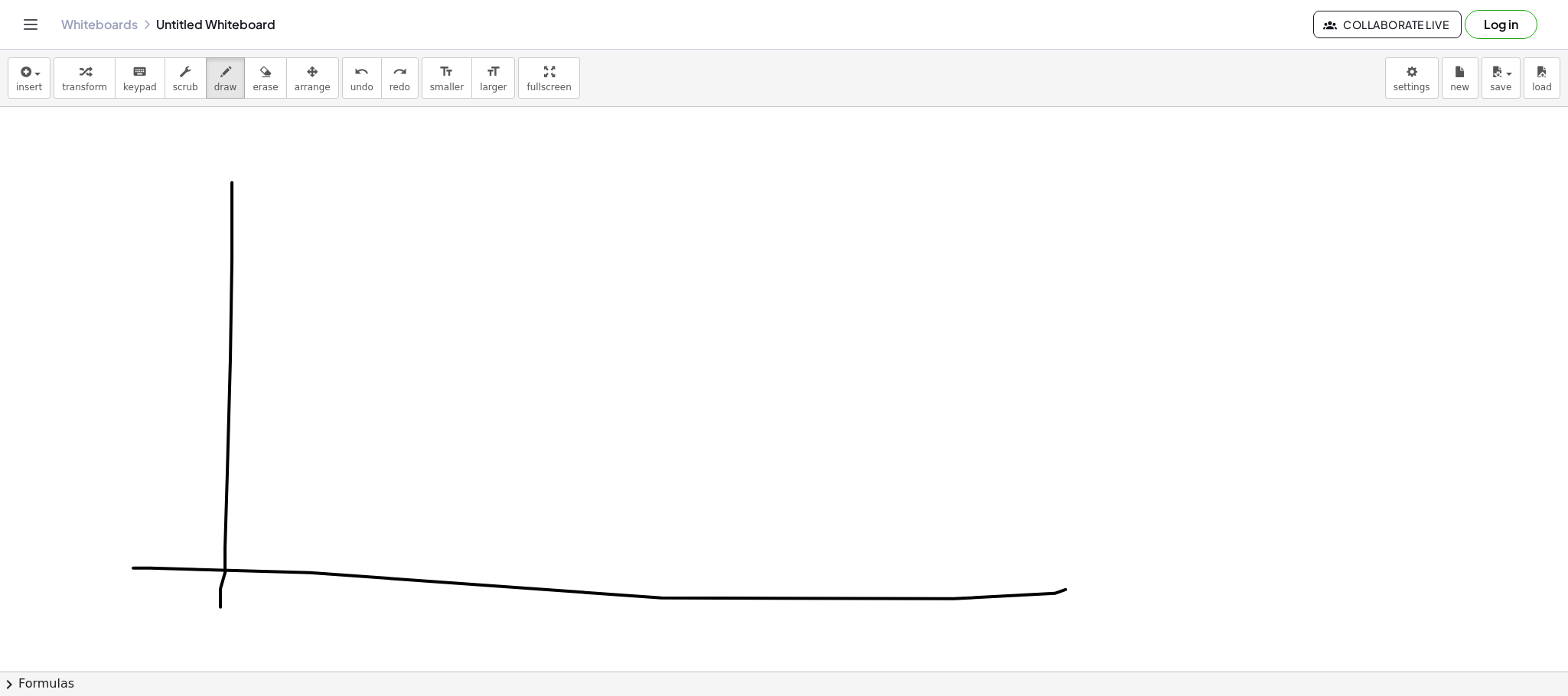
drag, startPoint x: 133, startPoint y: 567, endPoint x: 1065, endPoint y: 588, distance: 932.2
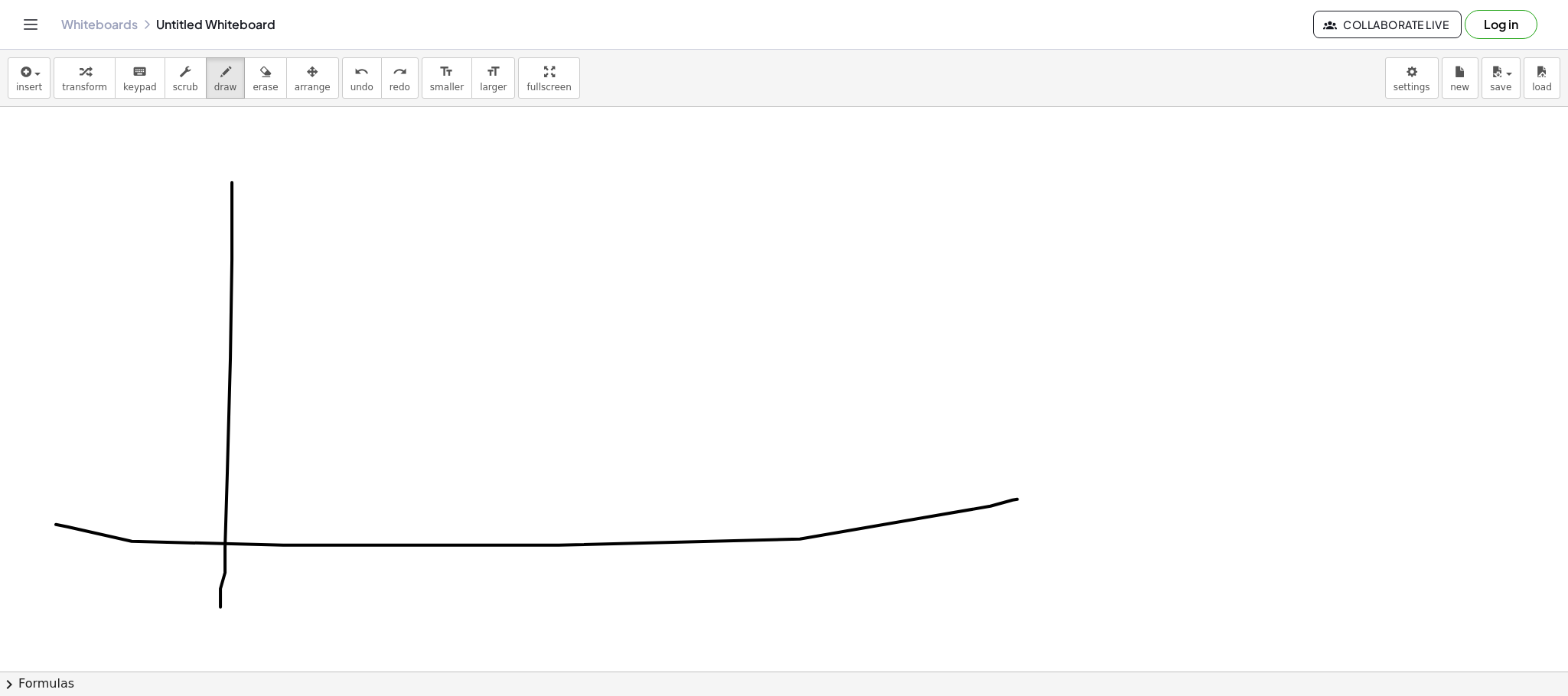
drag, startPoint x: 56, startPoint y: 523, endPoint x: 1017, endPoint y: 498, distance: 961.3
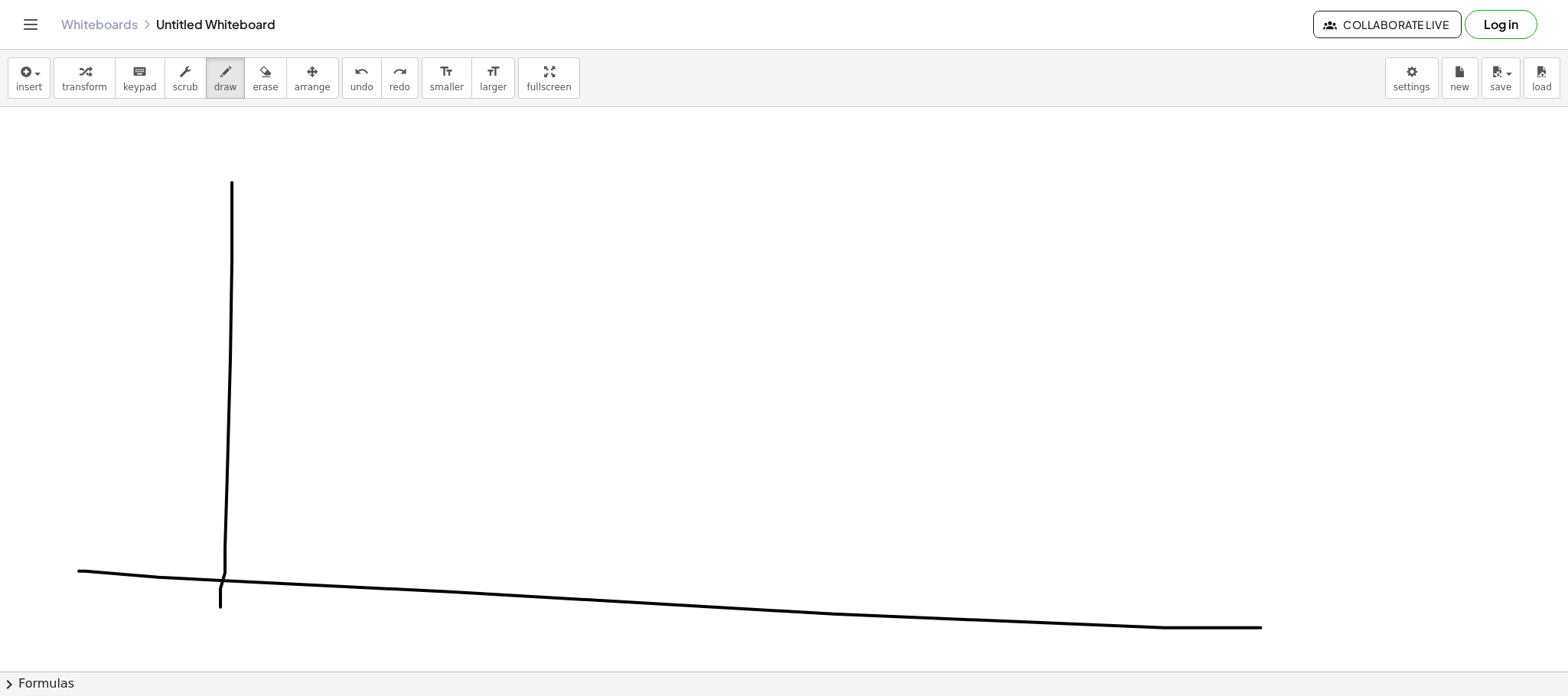
drag, startPoint x: 79, startPoint y: 569, endPoint x: 1261, endPoint y: 627, distance: 1183.4
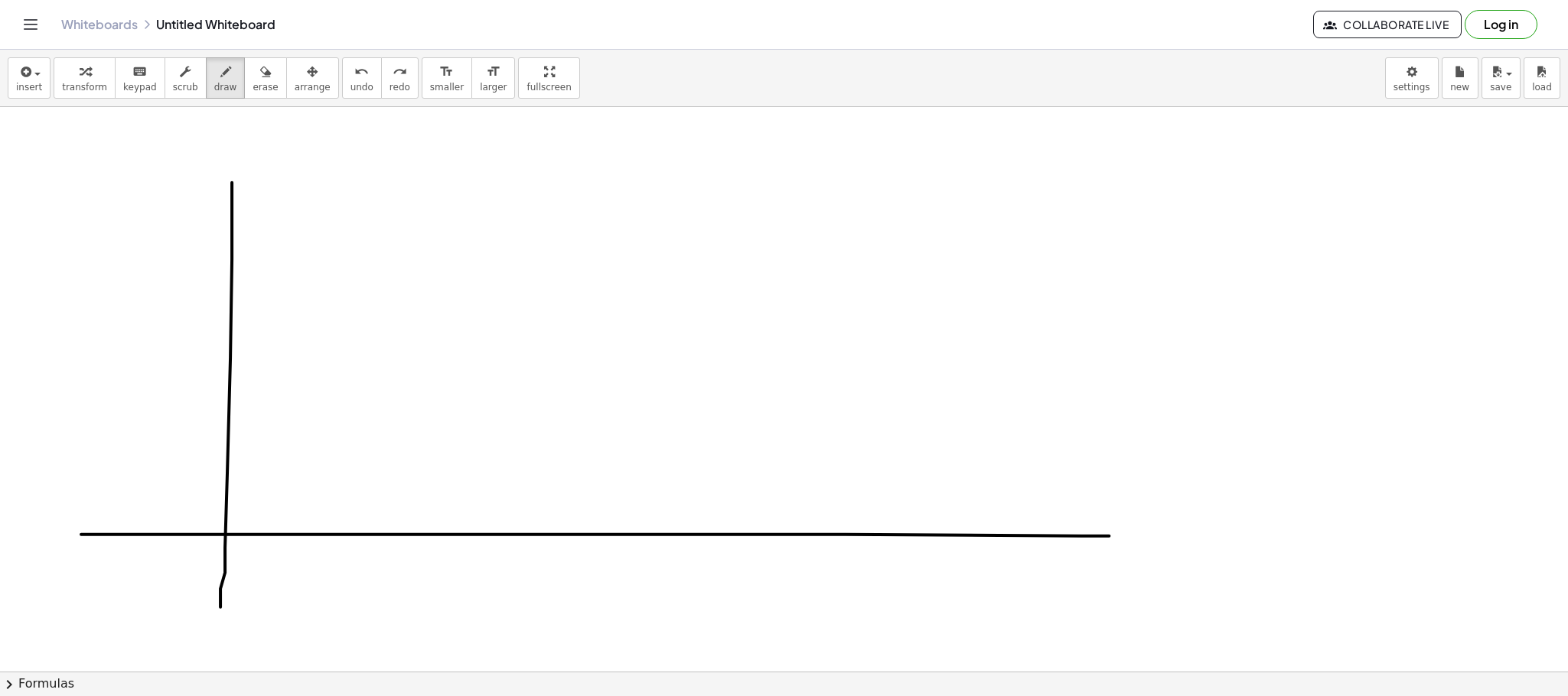
drag, startPoint x: 81, startPoint y: 533, endPoint x: 1109, endPoint y: 535, distance: 1028.0
drag, startPoint x: 203, startPoint y: 198, endPoint x: 276, endPoint y: 198, distance: 73.0
drag, startPoint x: 210, startPoint y: 471, endPoint x: 257, endPoint y: 464, distance: 47.5
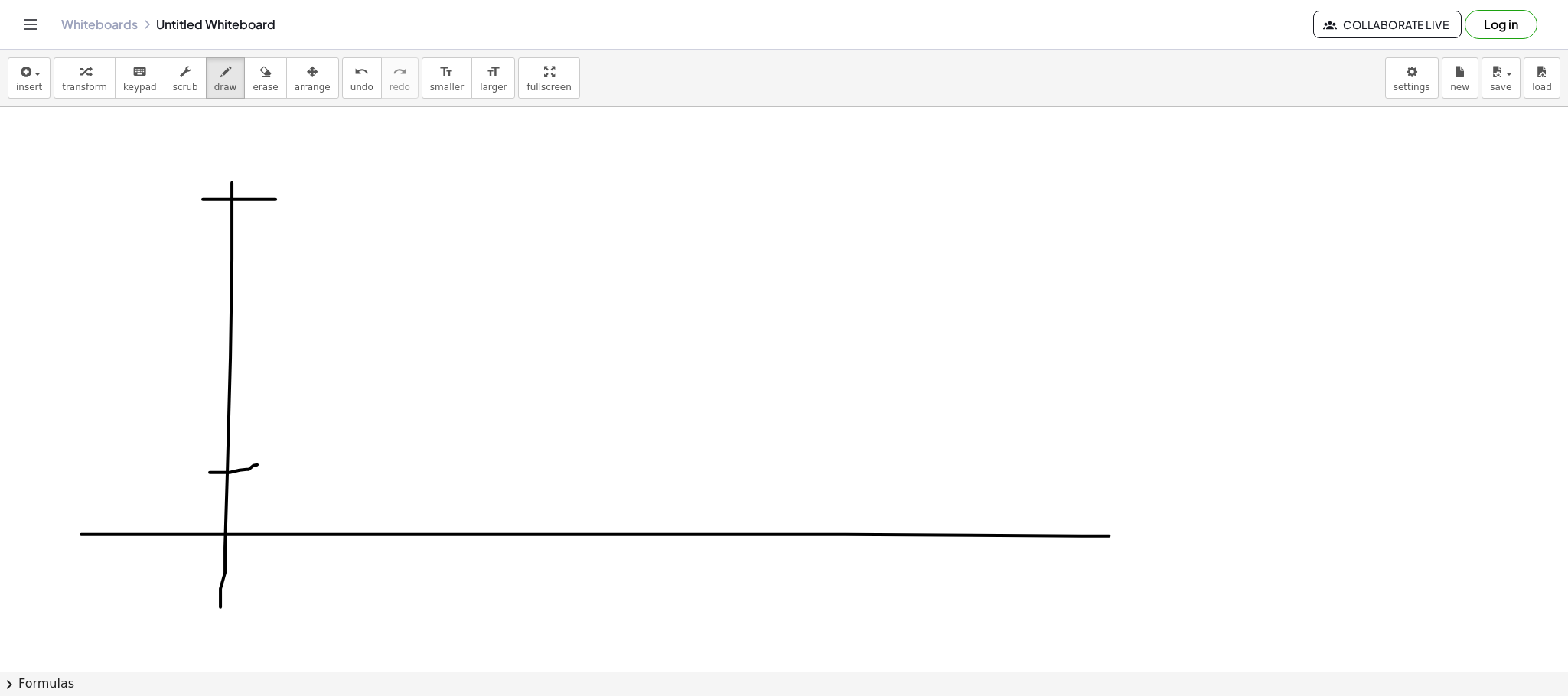
drag, startPoint x: 216, startPoint y: 409, endPoint x: 256, endPoint y: 399, distance: 41.2
drag, startPoint x: 219, startPoint y: 343, endPoint x: 257, endPoint y: 333, distance: 39.3
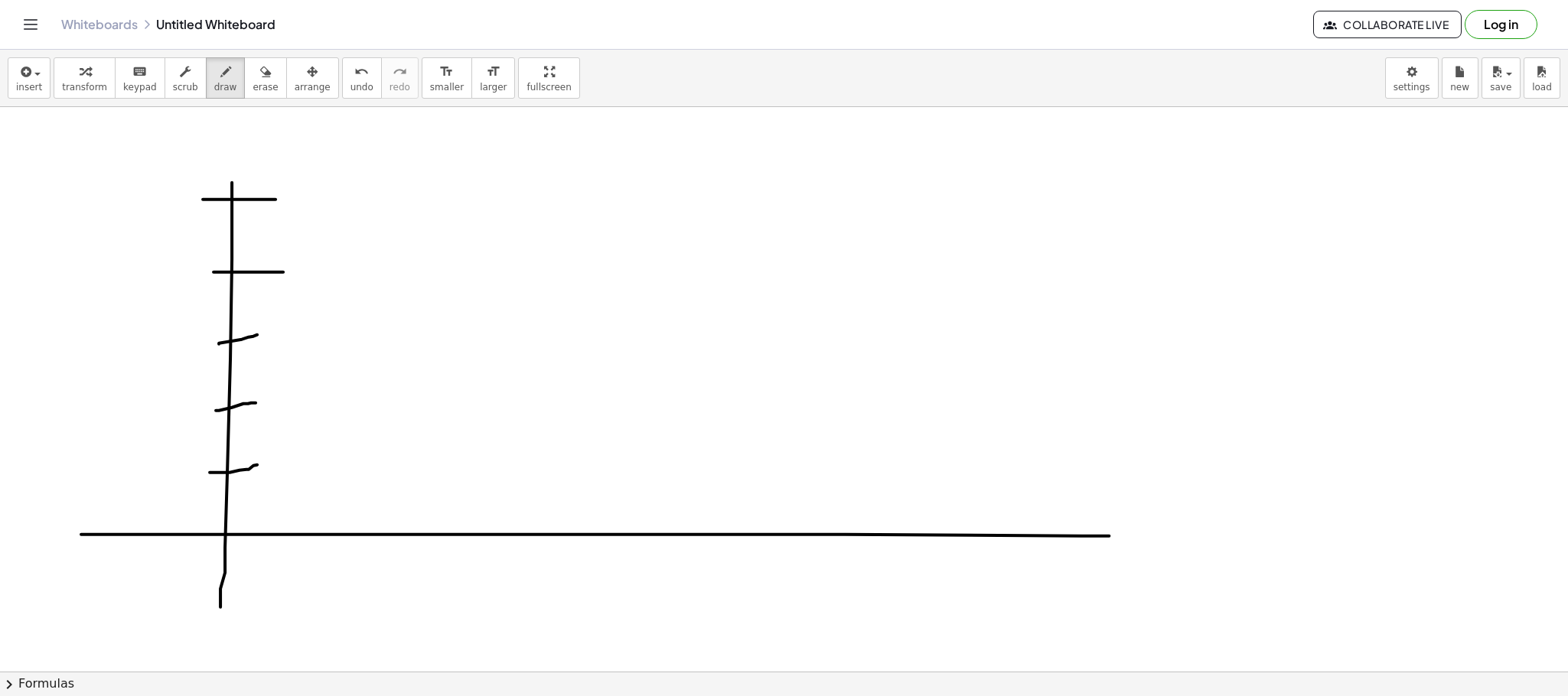
drag, startPoint x: 214, startPoint y: 271, endPoint x: 283, endPoint y: 271, distance: 69.0
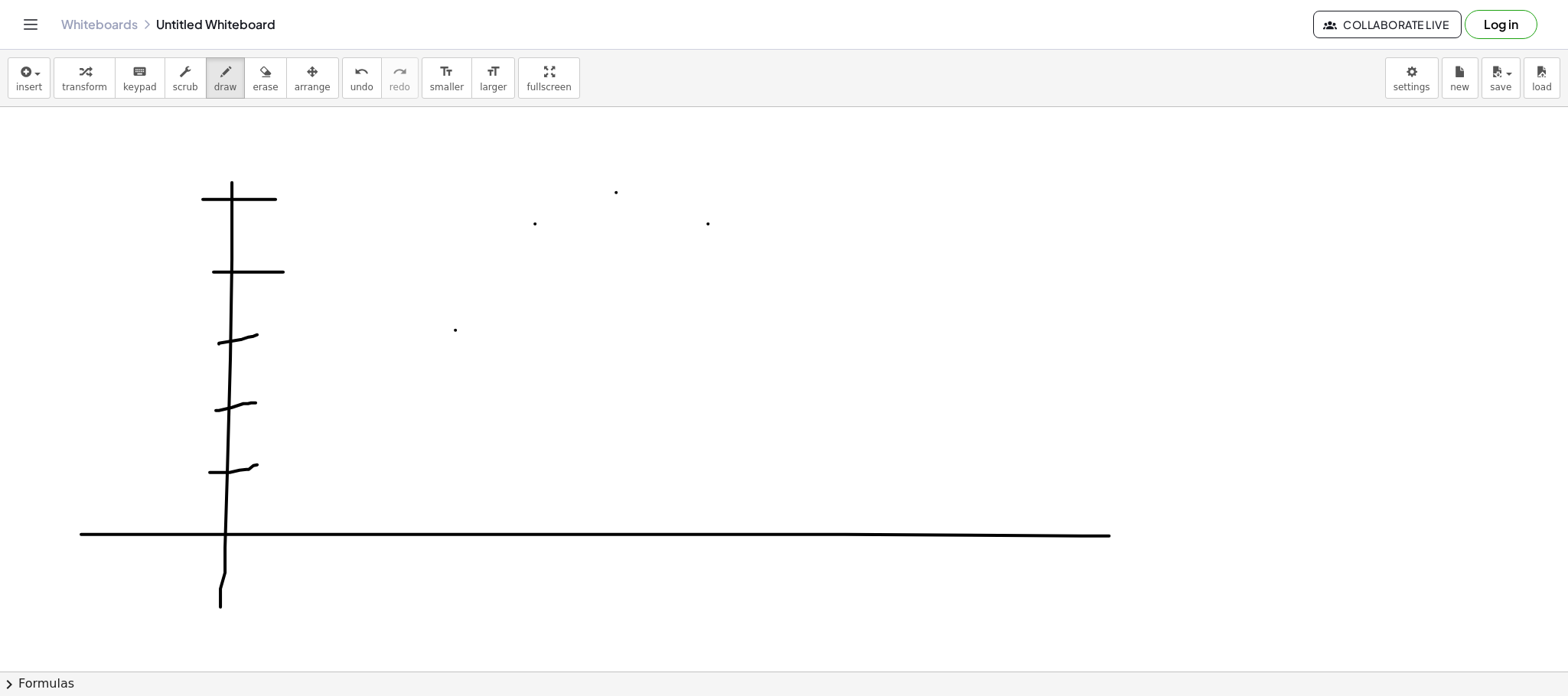
drag, startPoint x: 349, startPoint y: 401, endPoint x: 421, endPoint y: 404, distance: 72.1
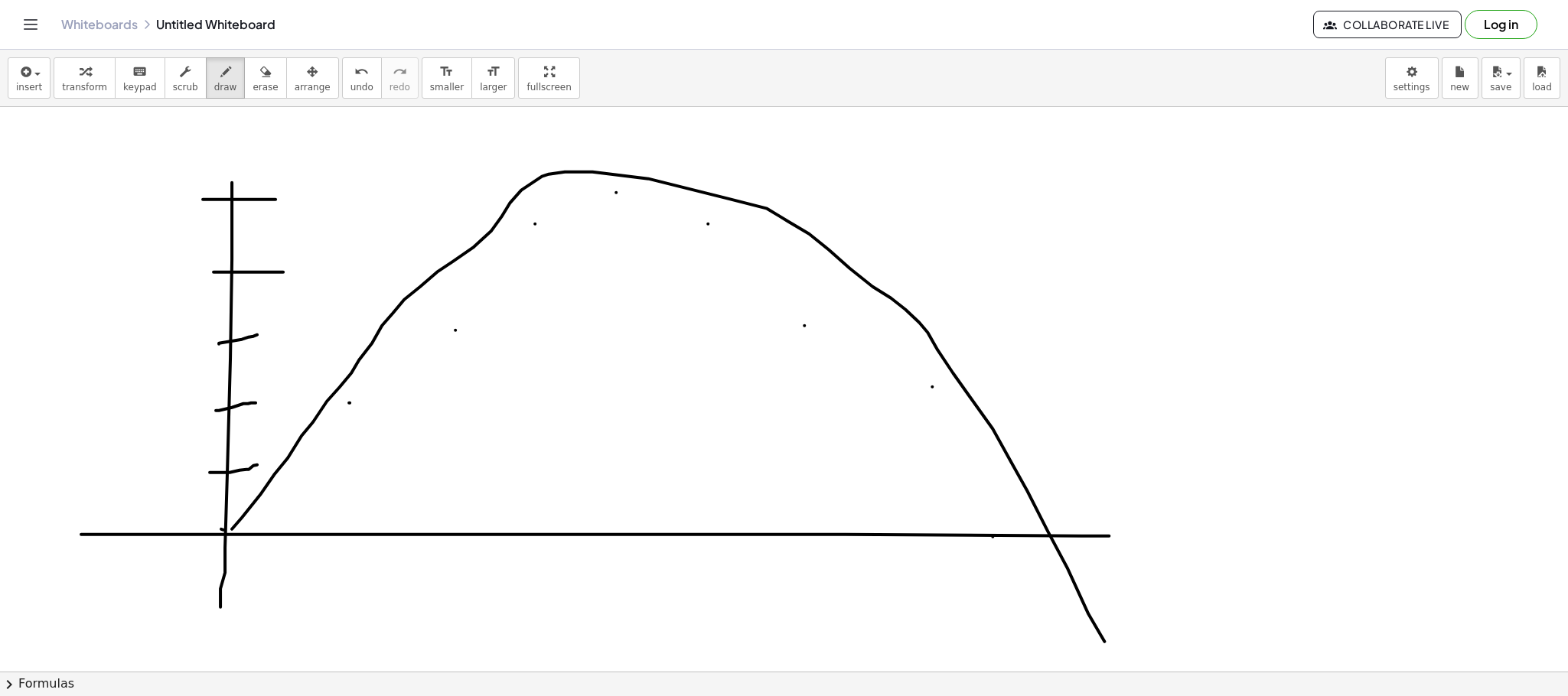
drag, startPoint x: 242, startPoint y: 516, endPoint x: 1112, endPoint y: 663, distance: 882.3
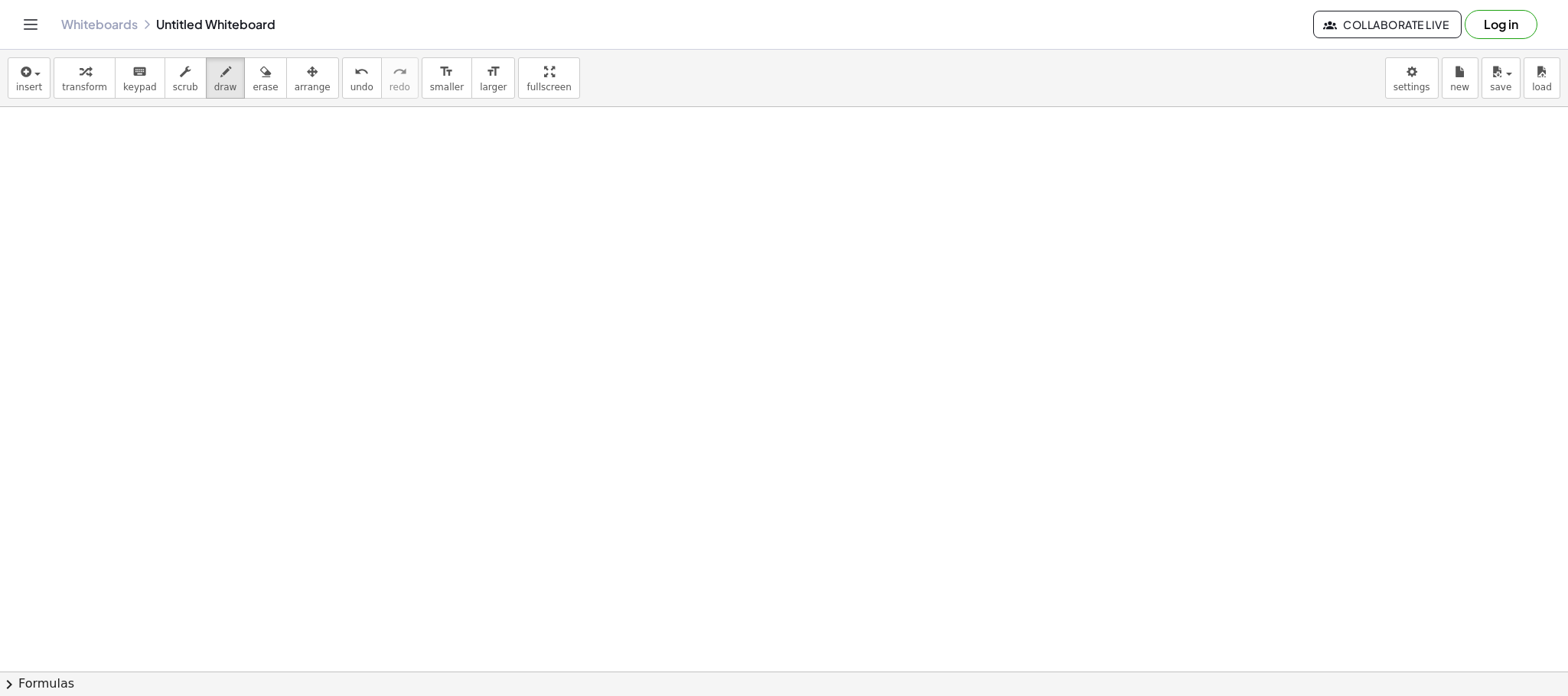
scroll to position [10141, 0]
